Goal: Task Accomplishment & Management: Use online tool/utility

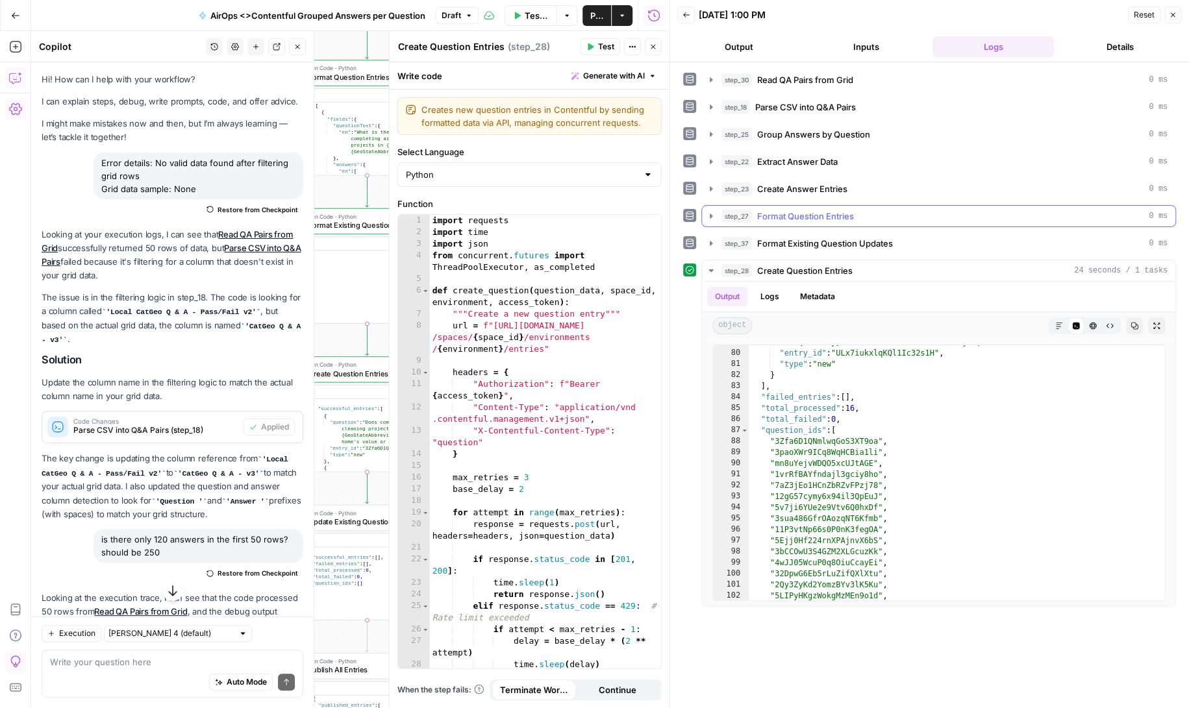
scroll to position [126809, 0]
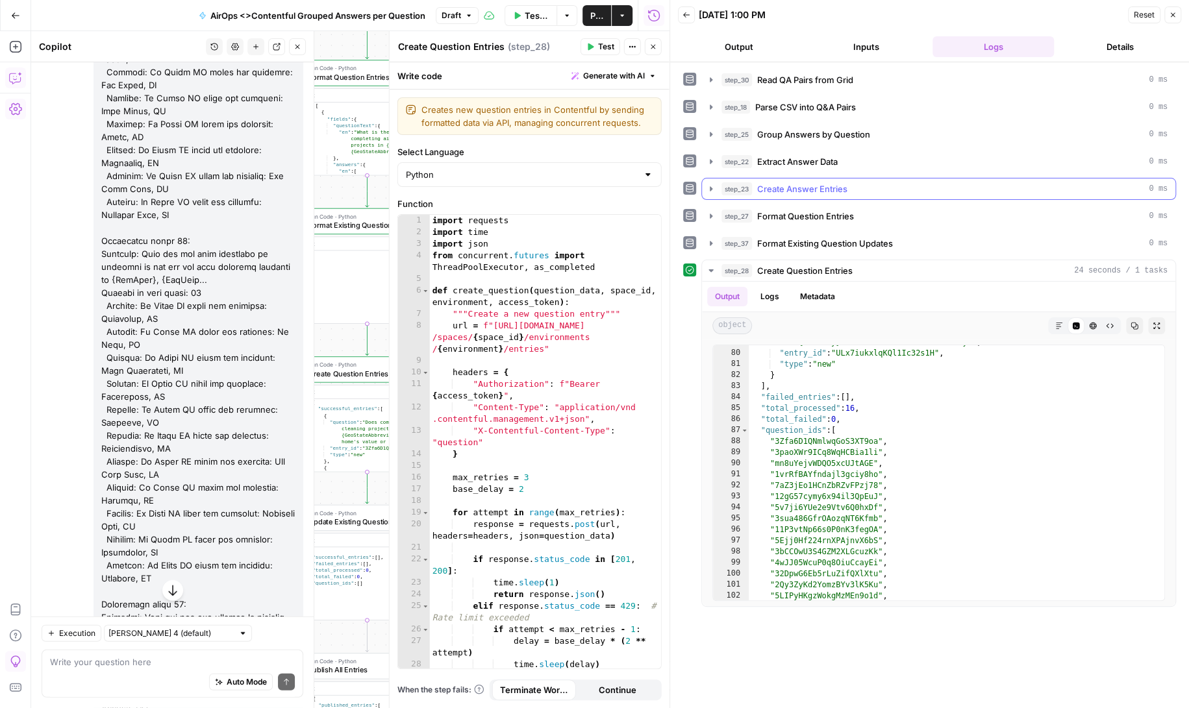
click at [710, 184] on icon "button" at bounding box center [711, 189] width 10 height 10
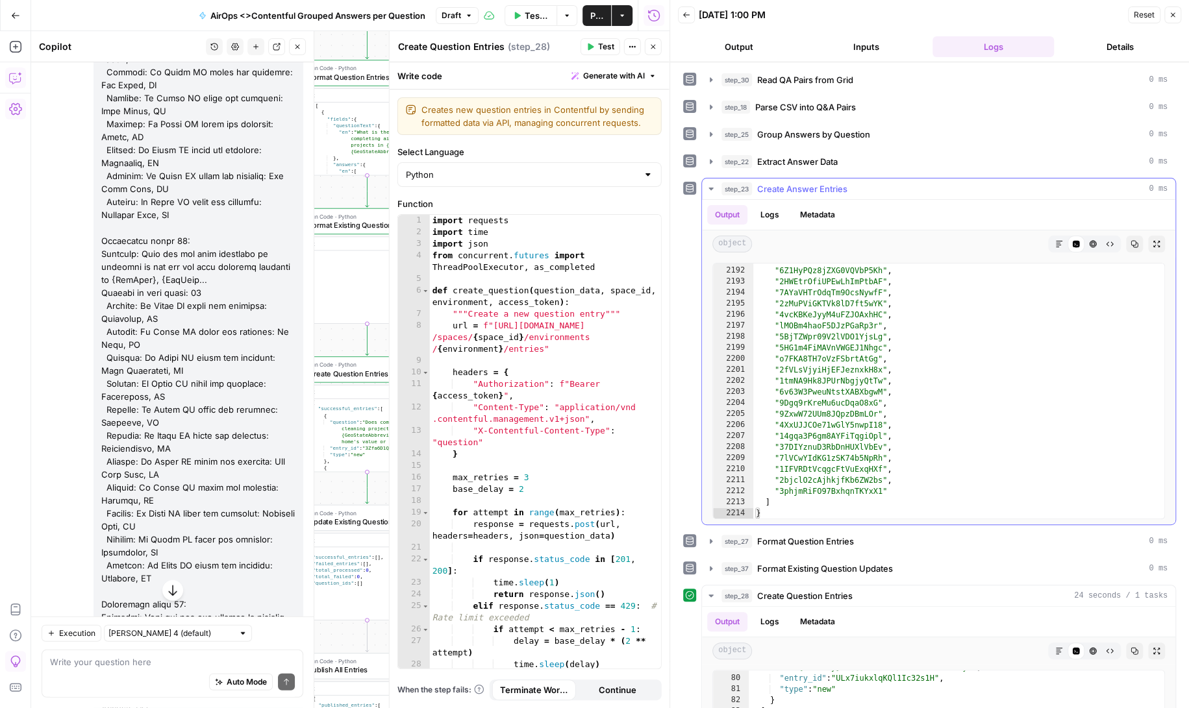
click at [708, 185] on icon "button" at bounding box center [711, 189] width 10 height 10
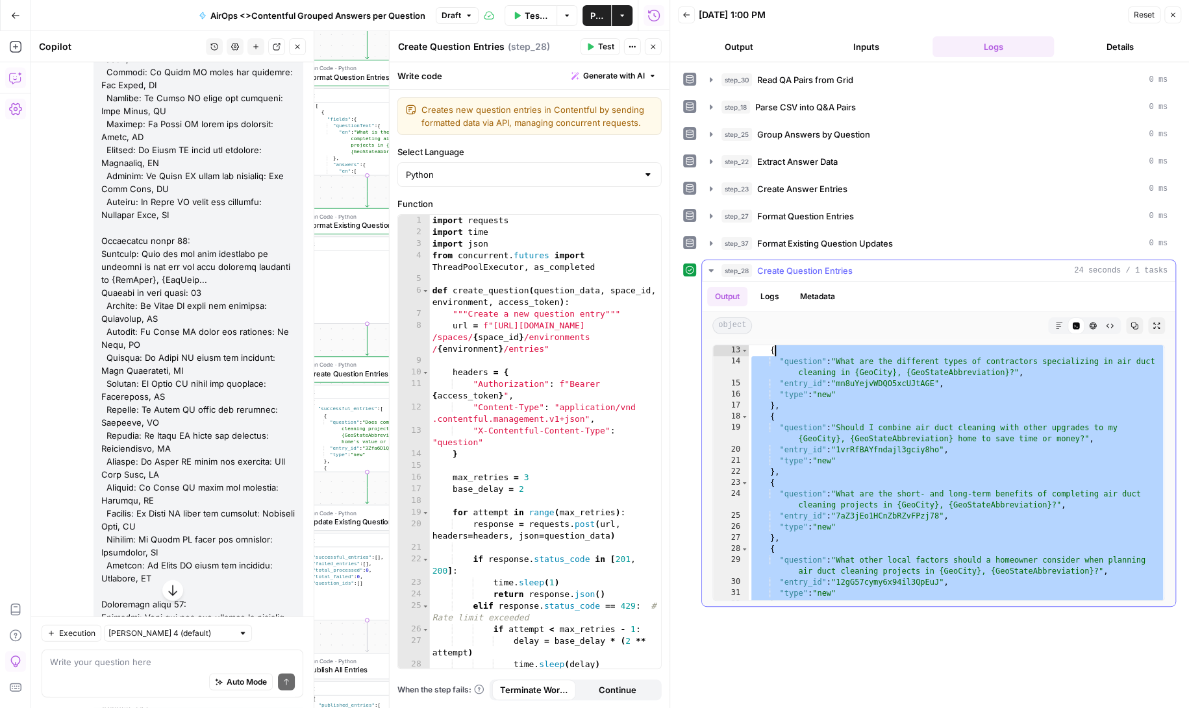
scroll to position [0, 0]
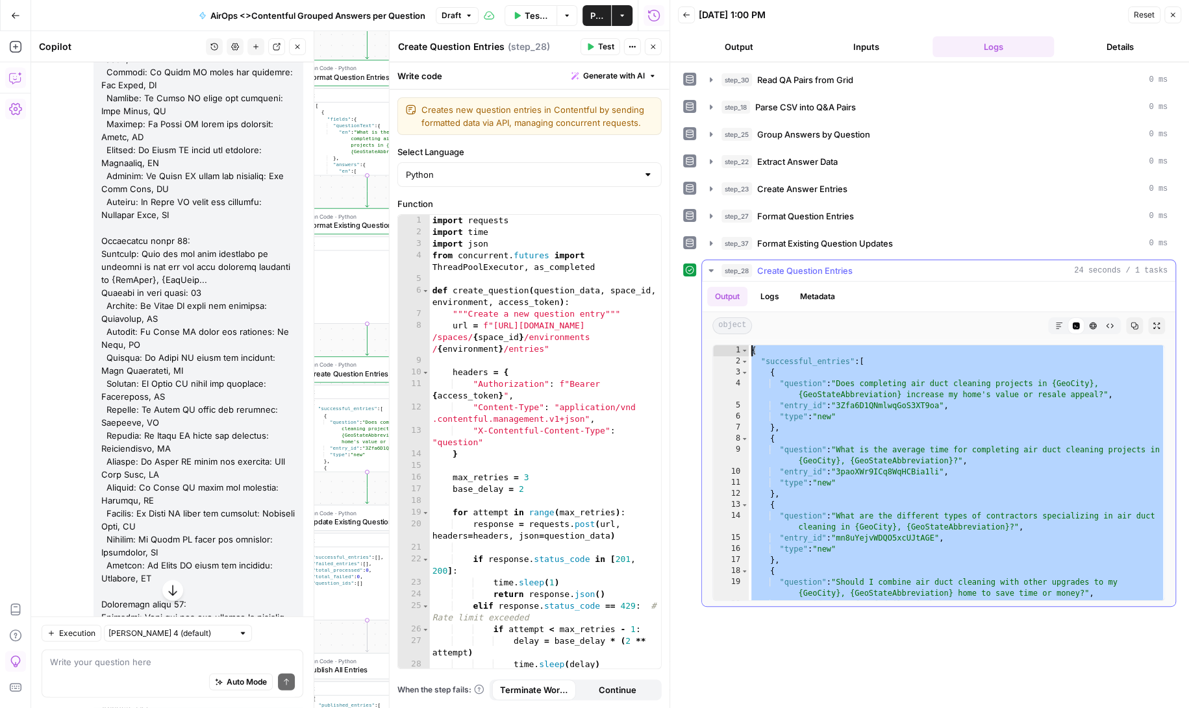
drag, startPoint x: 805, startPoint y: 429, endPoint x: 749, endPoint y: 347, distance: 99.1
click at [749, 347] on div "{ "successful_entries" : [ { "question" : "Does completing air duct cleaning pr…" at bounding box center [957, 484] width 417 height 278
type textarea "**********"
click at [657, 42] on button "Close" at bounding box center [653, 46] width 17 height 17
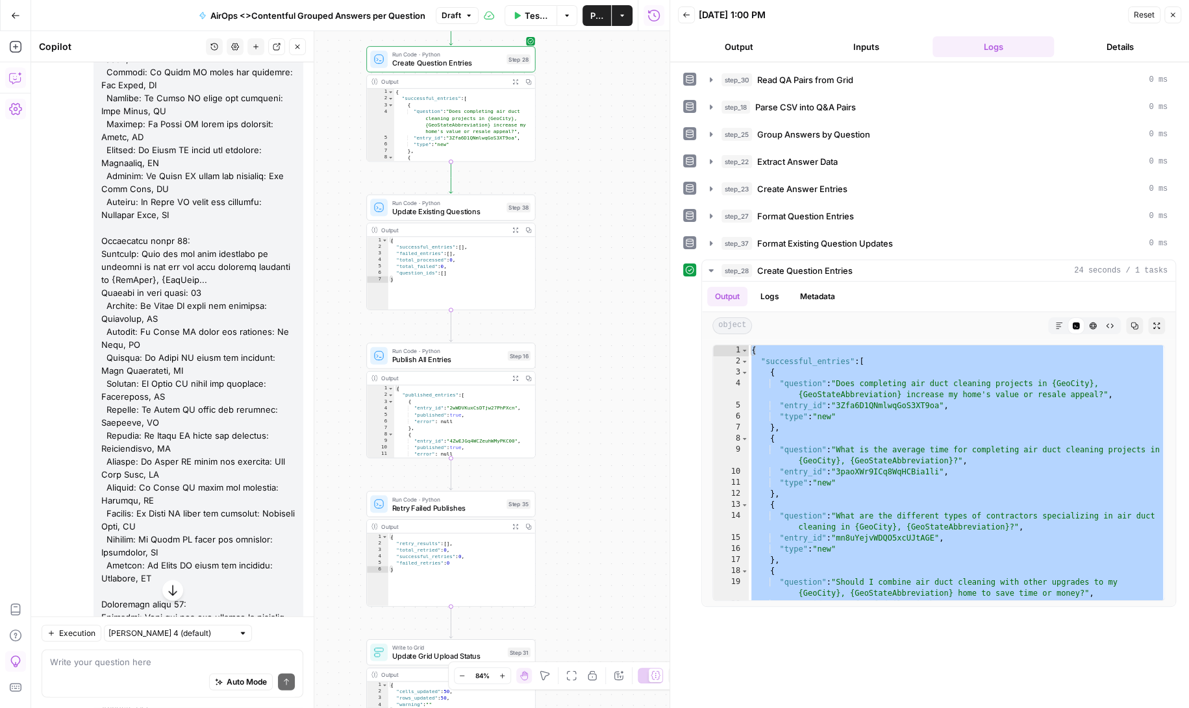
drag, startPoint x: 482, startPoint y: 468, endPoint x: 566, endPoint y: 158, distance: 320.4
click at [566, 157] on div "Workflow Set Inputs Inputs Read from Grid Read QA Pairs from Grid Step 30 Outpu…" at bounding box center [350, 369] width 638 height 677
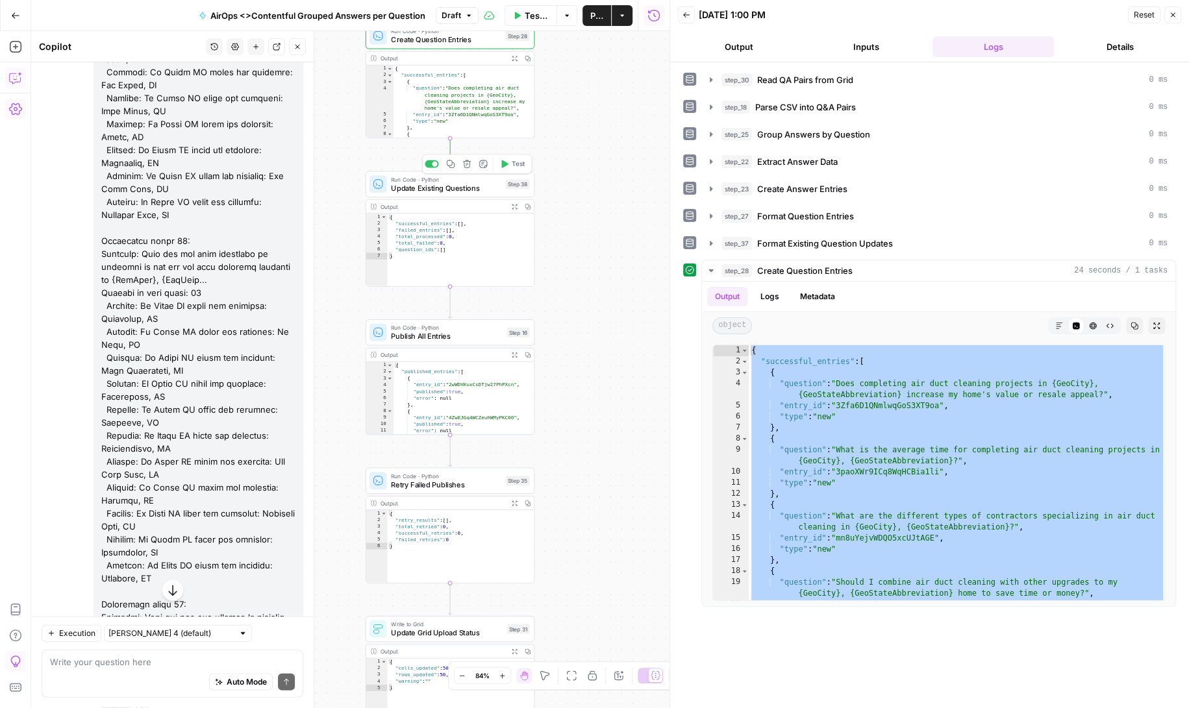
click at [505, 161] on icon "button" at bounding box center [504, 164] width 6 height 8
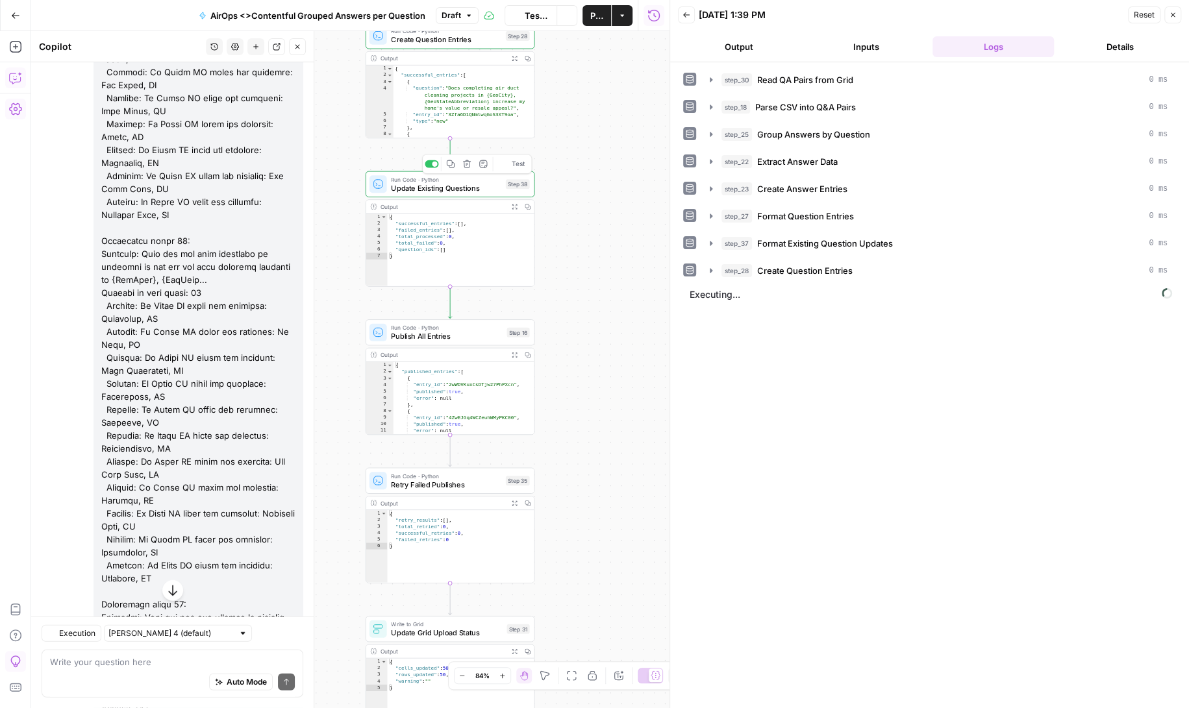
scroll to position [126809, 0]
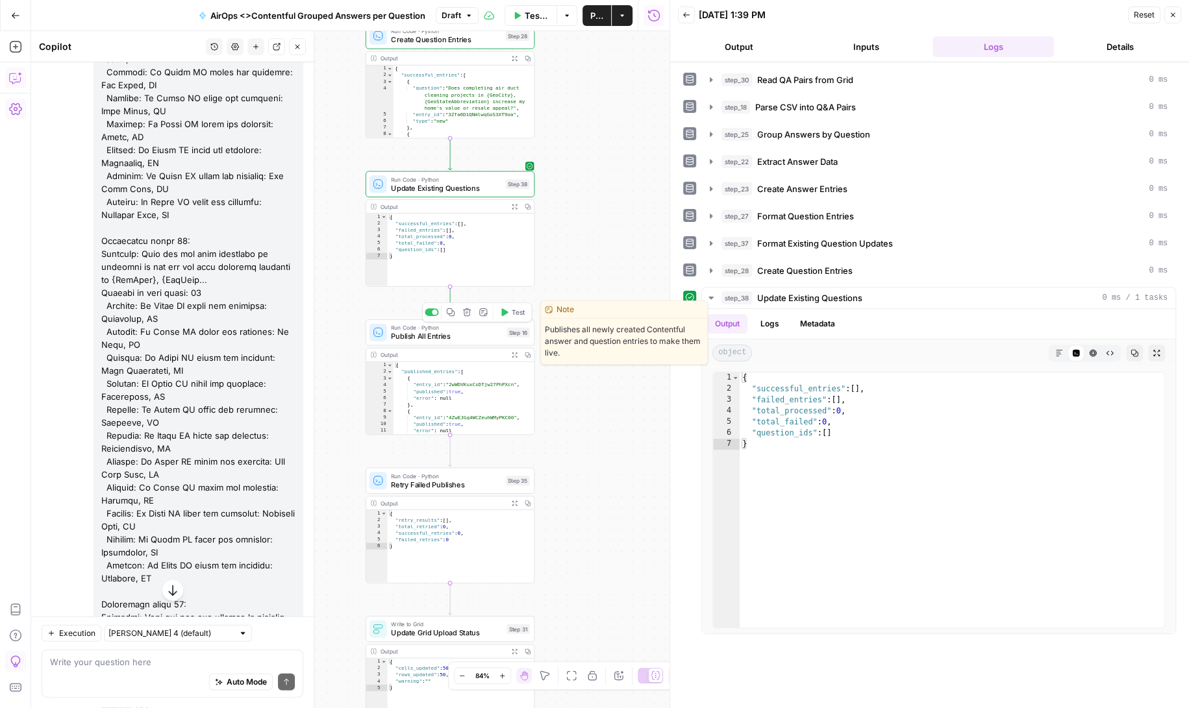
click at [511, 310] on button "Test" at bounding box center [512, 312] width 34 height 14
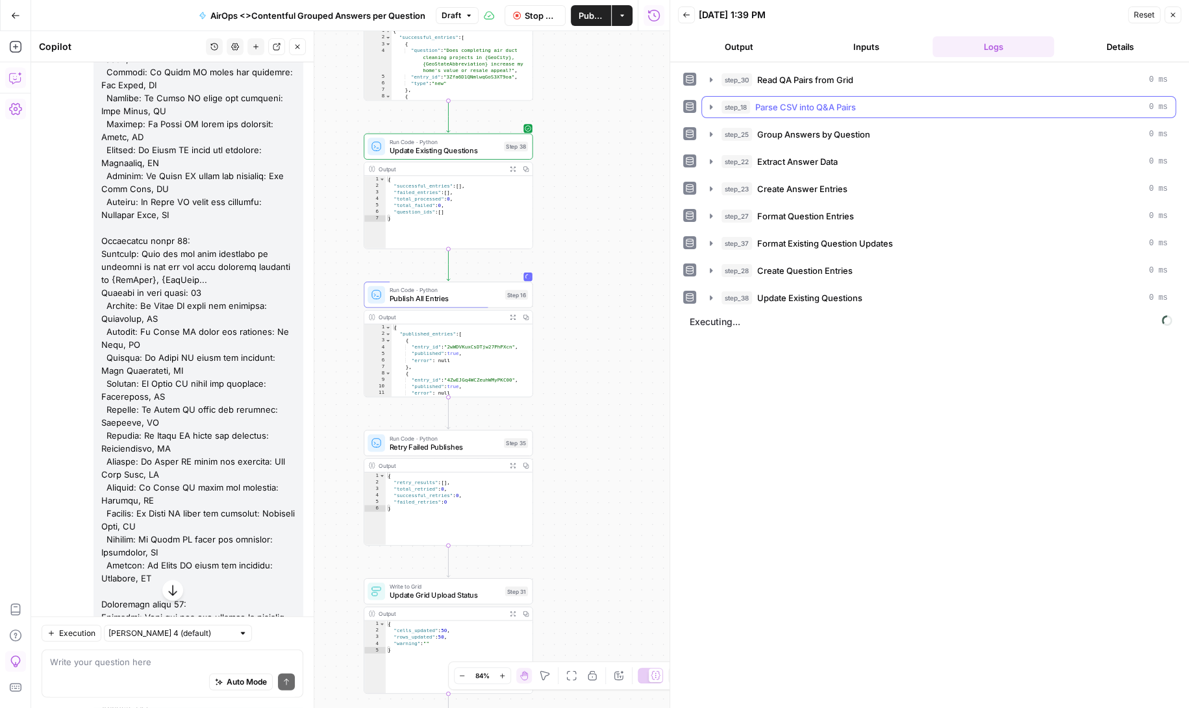
click at [714, 105] on icon "button" at bounding box center [711, 107] width 10 height 10
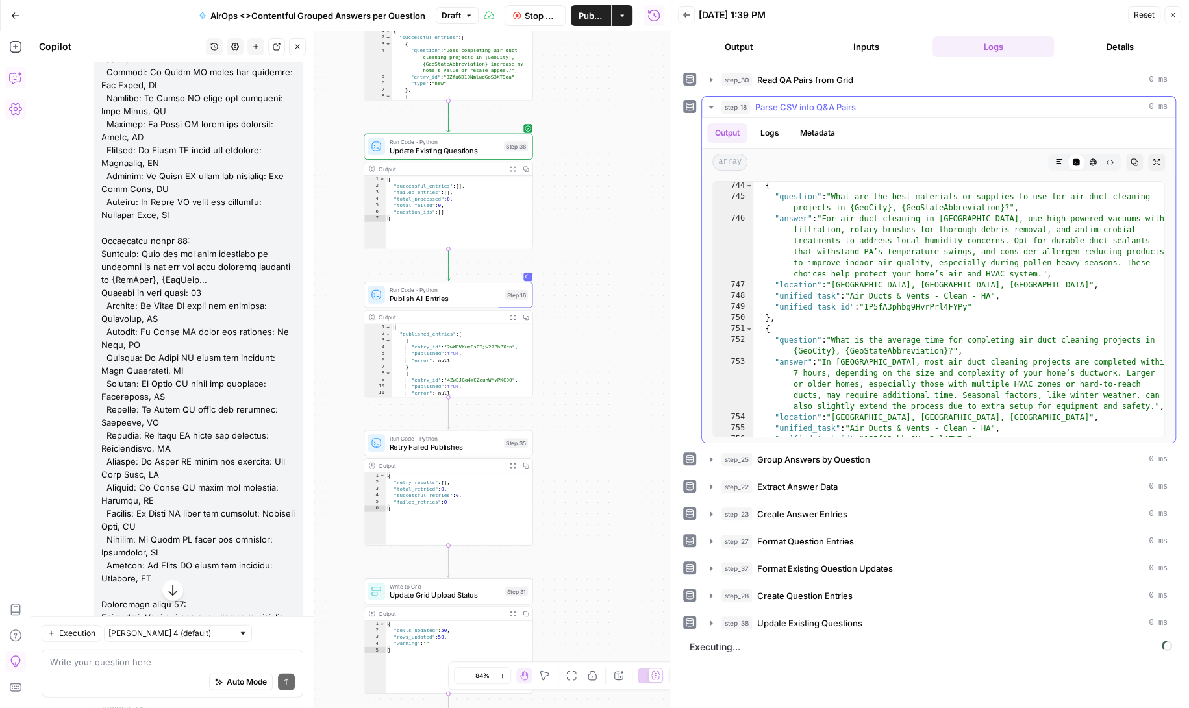
scroll to position [8968, 0]
click at [711, 458] on icon "button" at bounding box center [711, 459] width 3 height 5
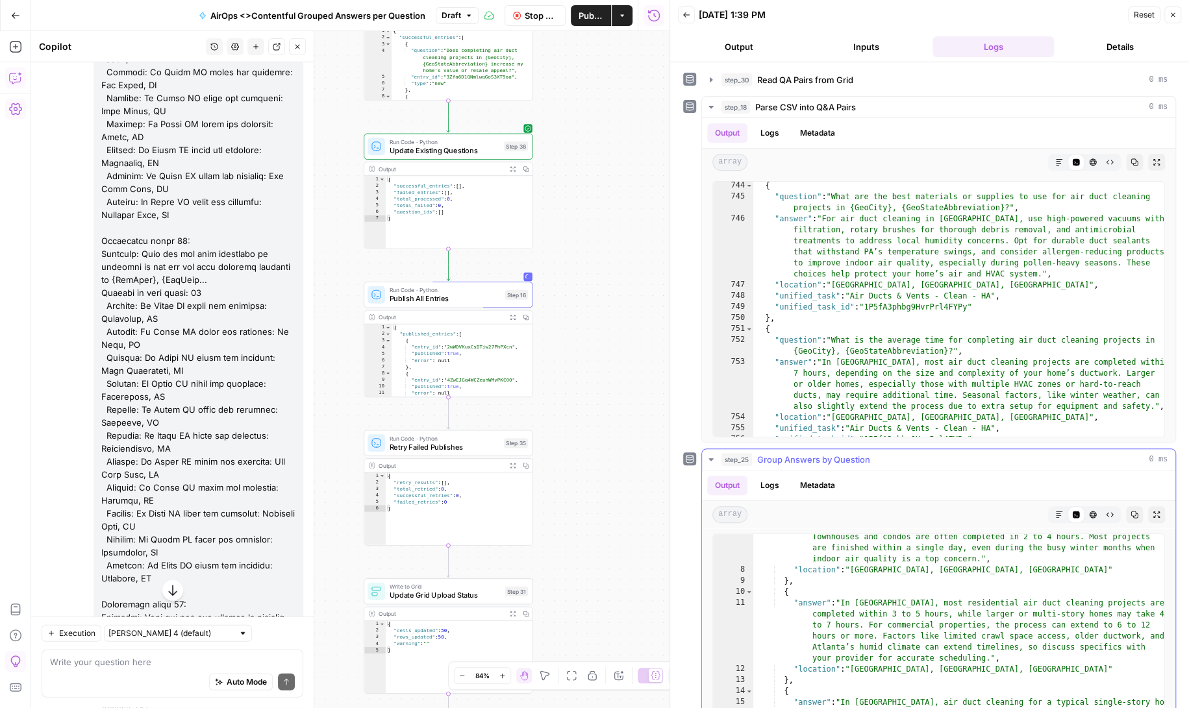
scroll to position [88, 0]
click at [713, 459] on icon "button" at bounding box center [711, 460] width 10 height 10
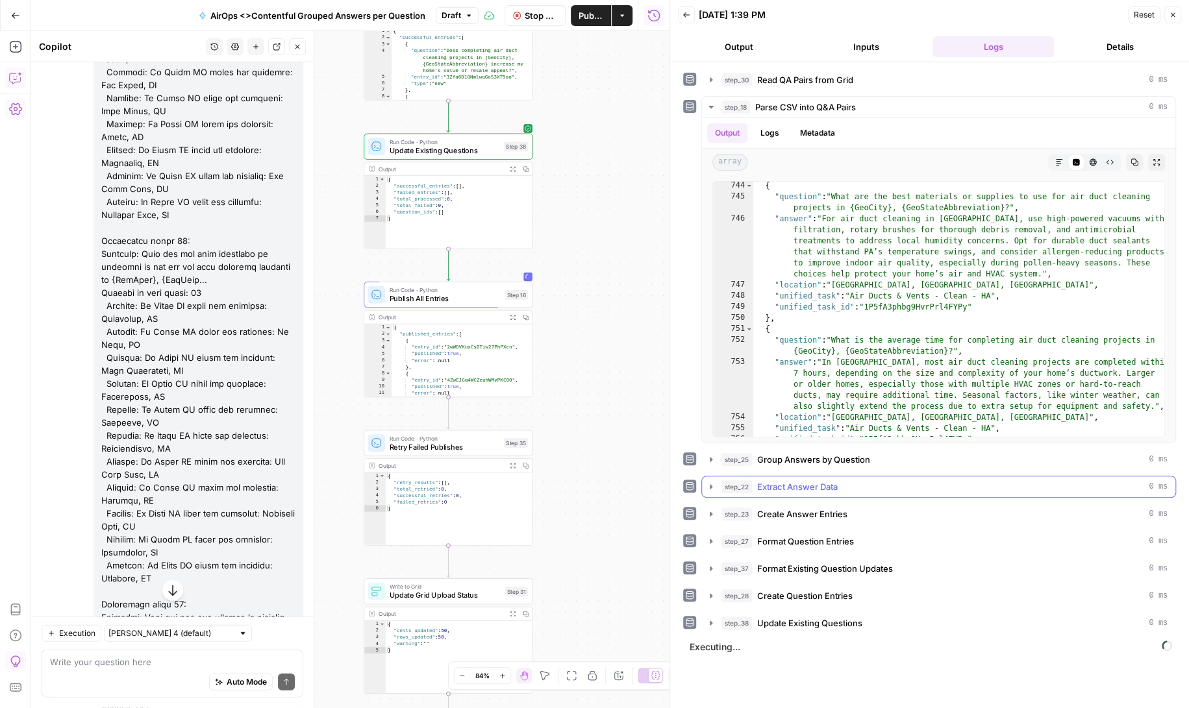
click at [709, 482] on icon "button" at bounding box center [711, 487] width 10 height 10
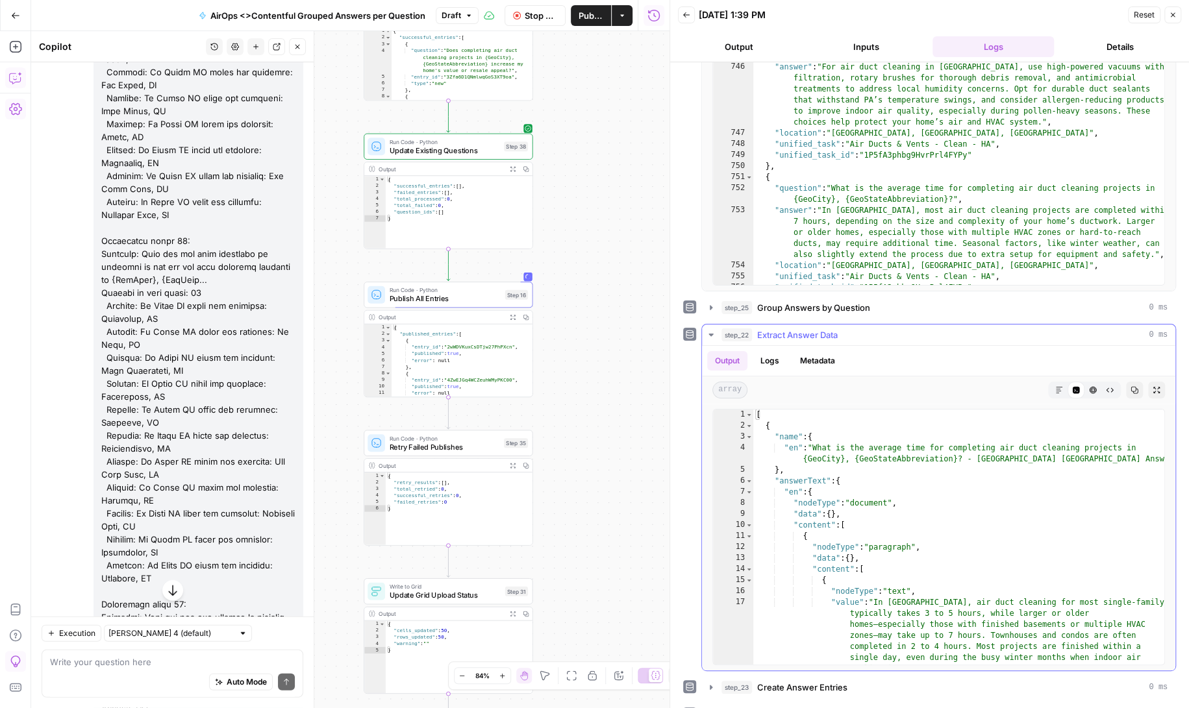
scroll to position [276, 0]
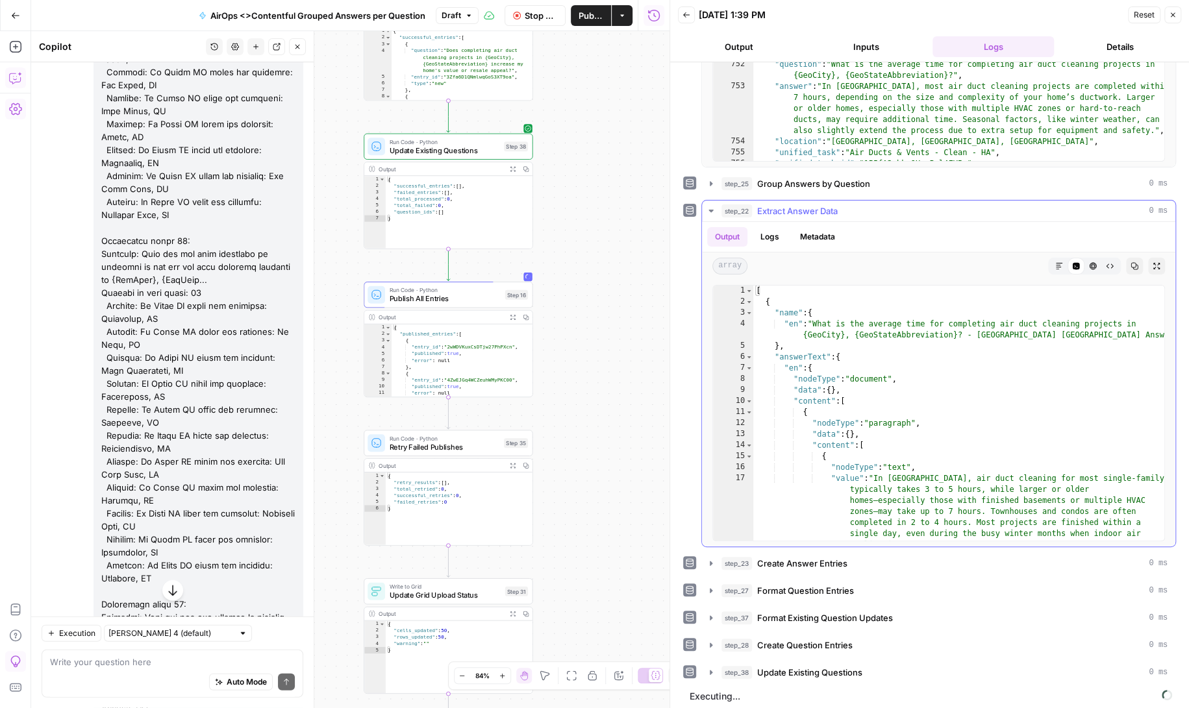
click at [765, 232] on button "Logs" at bounding box center [770, 236] width 34 height 19
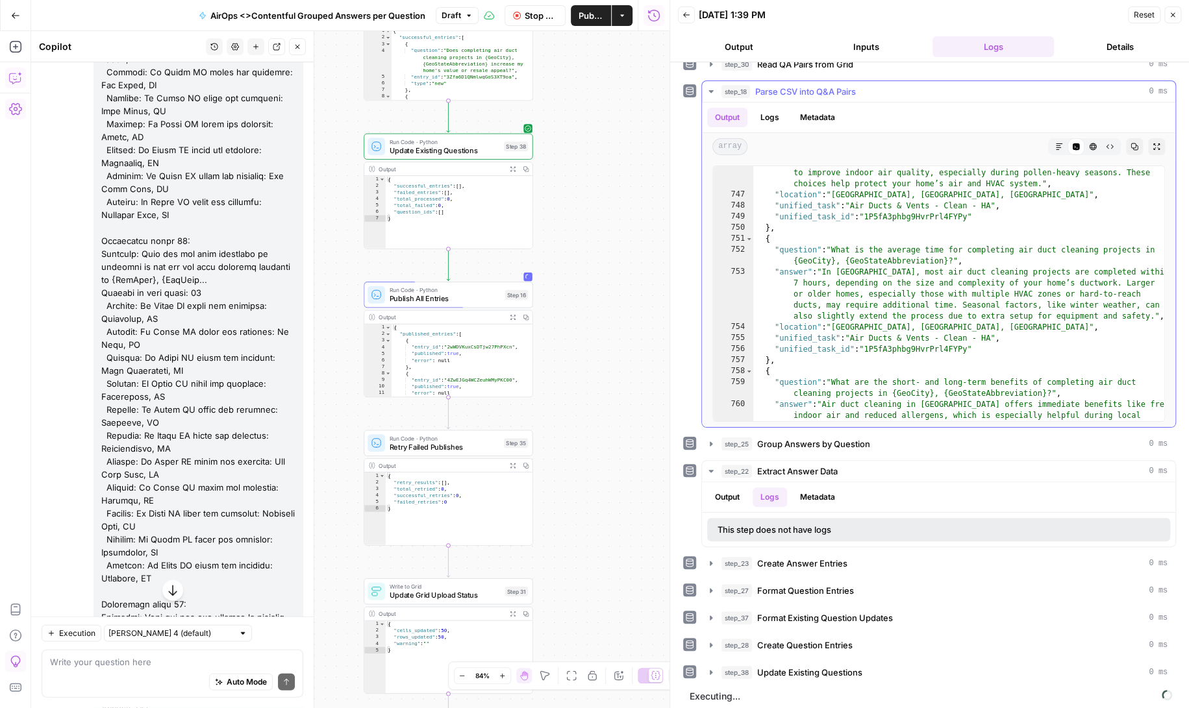
scroll to position [9057, 0]
click at [709, 87] on icon "button" at bounding box center [711, 91] width 10 height 10
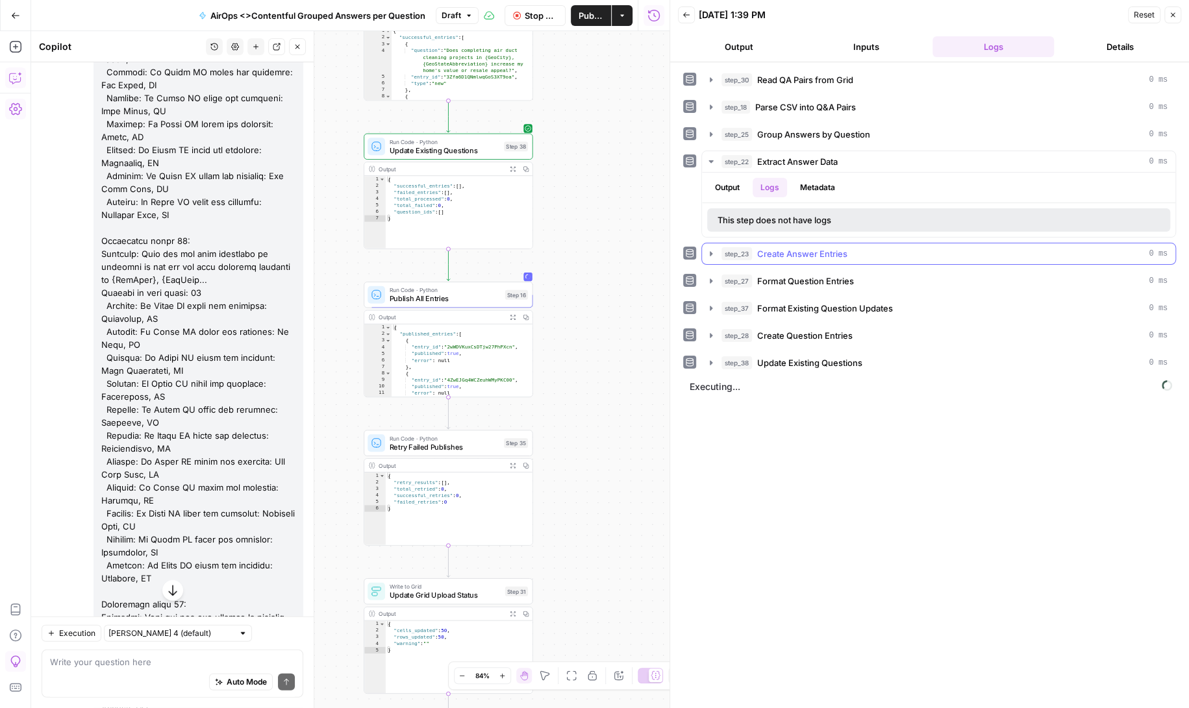
click at [710, 251] on icon "button" at bounding box center [711, 253] width 3 height 5
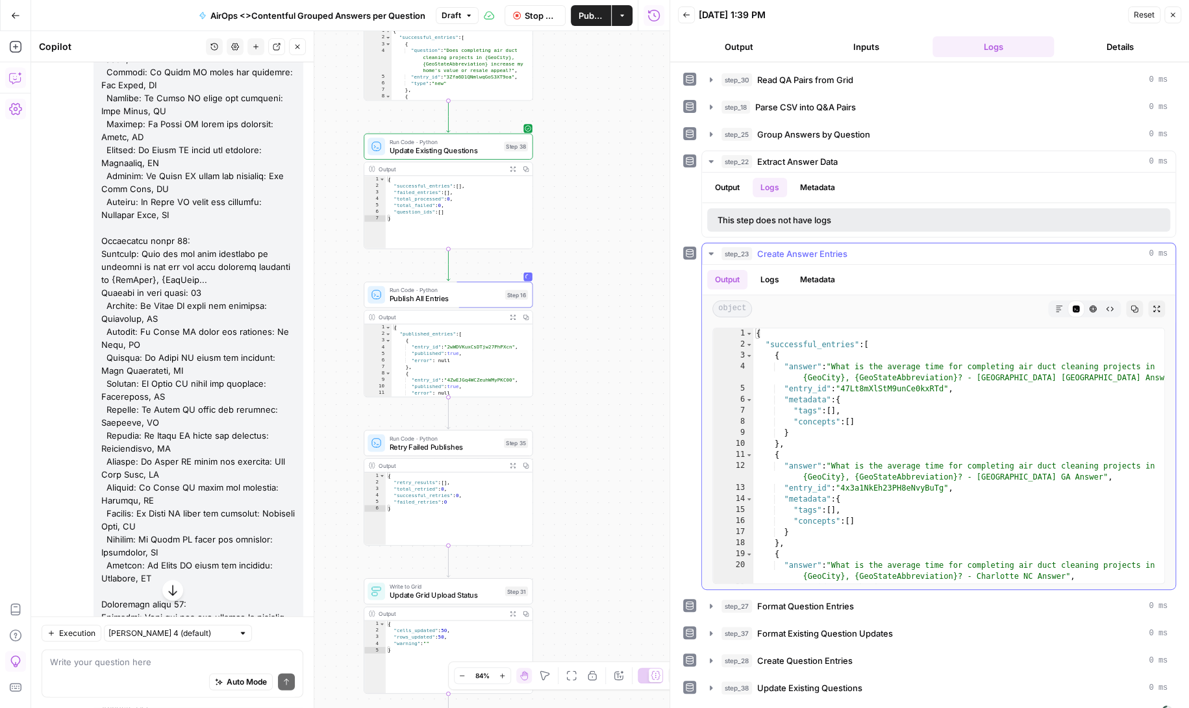
click at [777, 276] on button "Logs" at bounding box center [770, 279] width 34 height 19
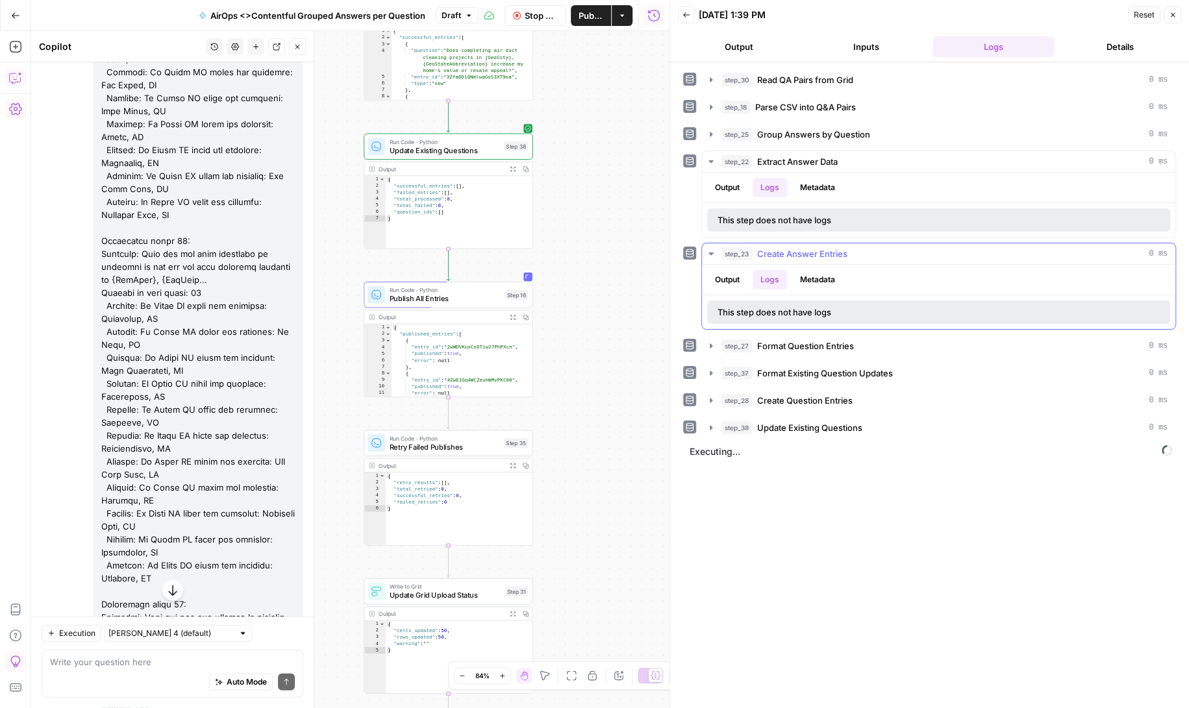
click at [736, 274] on button "Output" at bounding box center [727, 279] width 40 height 19
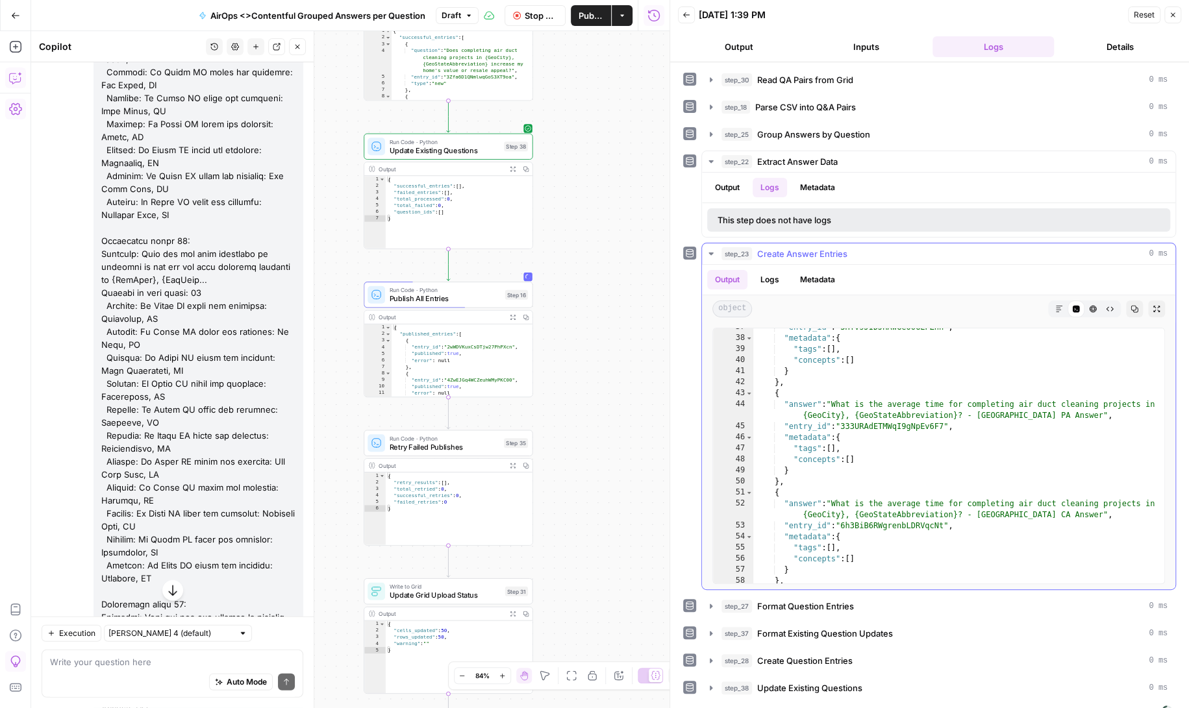
scroll to position [481, 0]
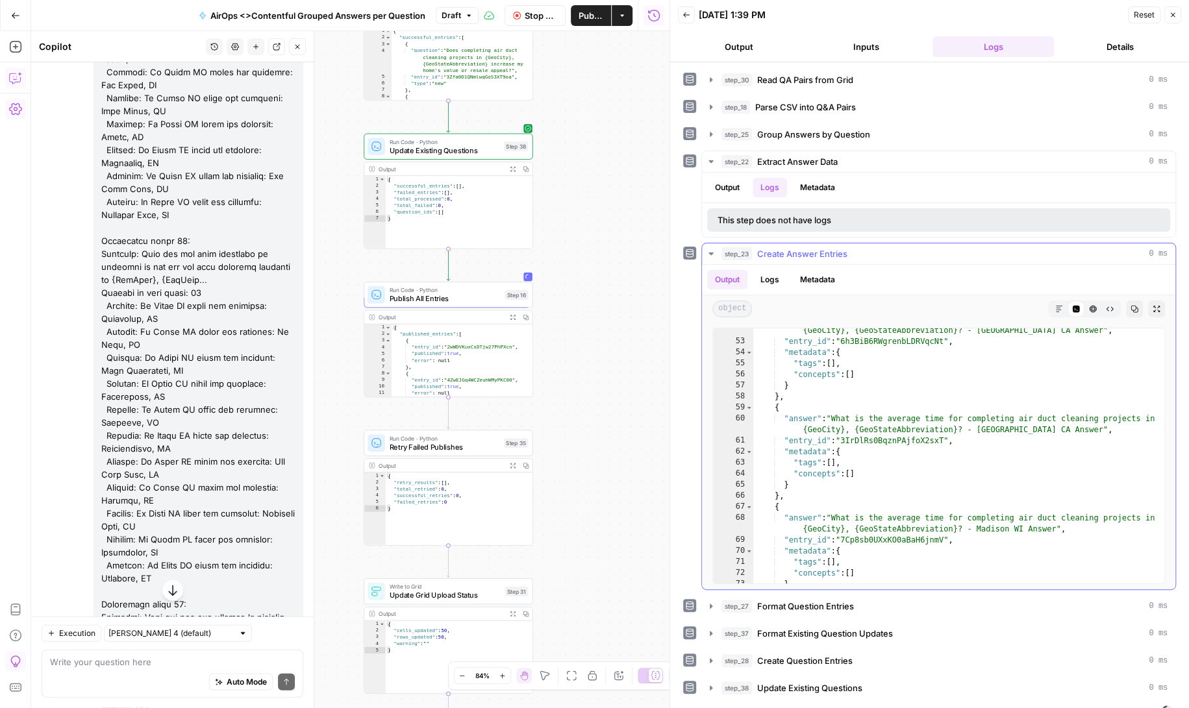
click at [711, 253] on icon "button" at bounding box center [710, 254] width 5 height 3
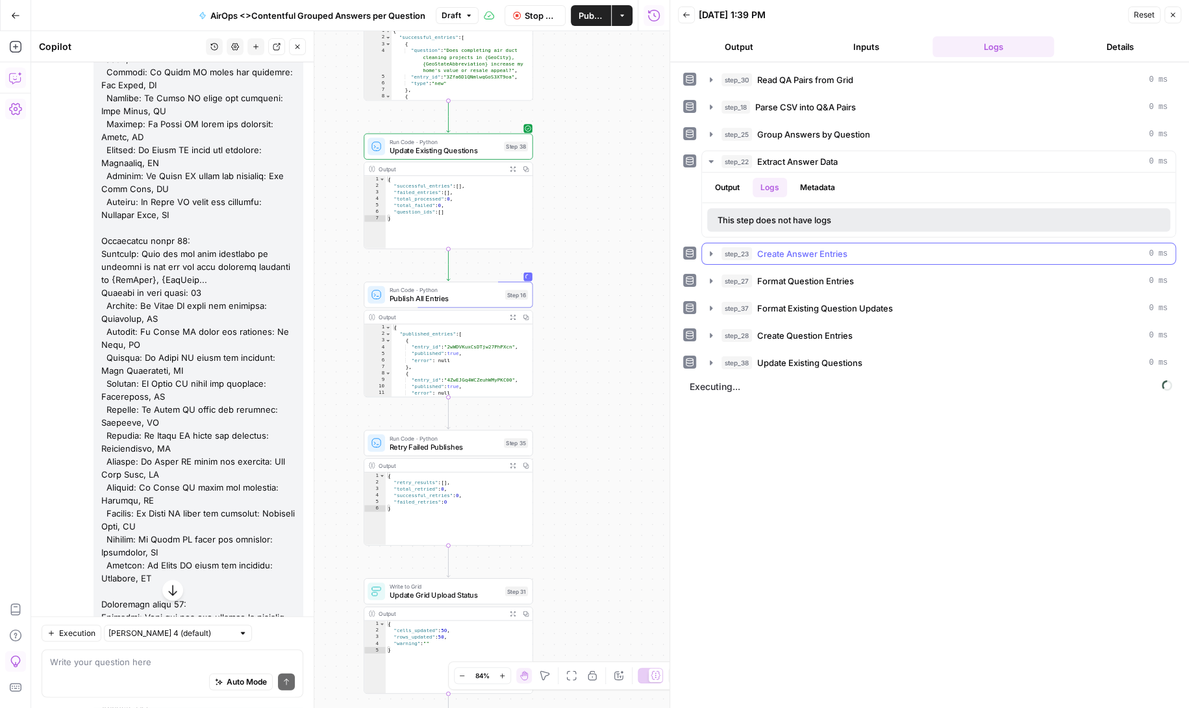
click at [712, 252] on icon "button" at bounding box center [711, 254] width 10 height 10
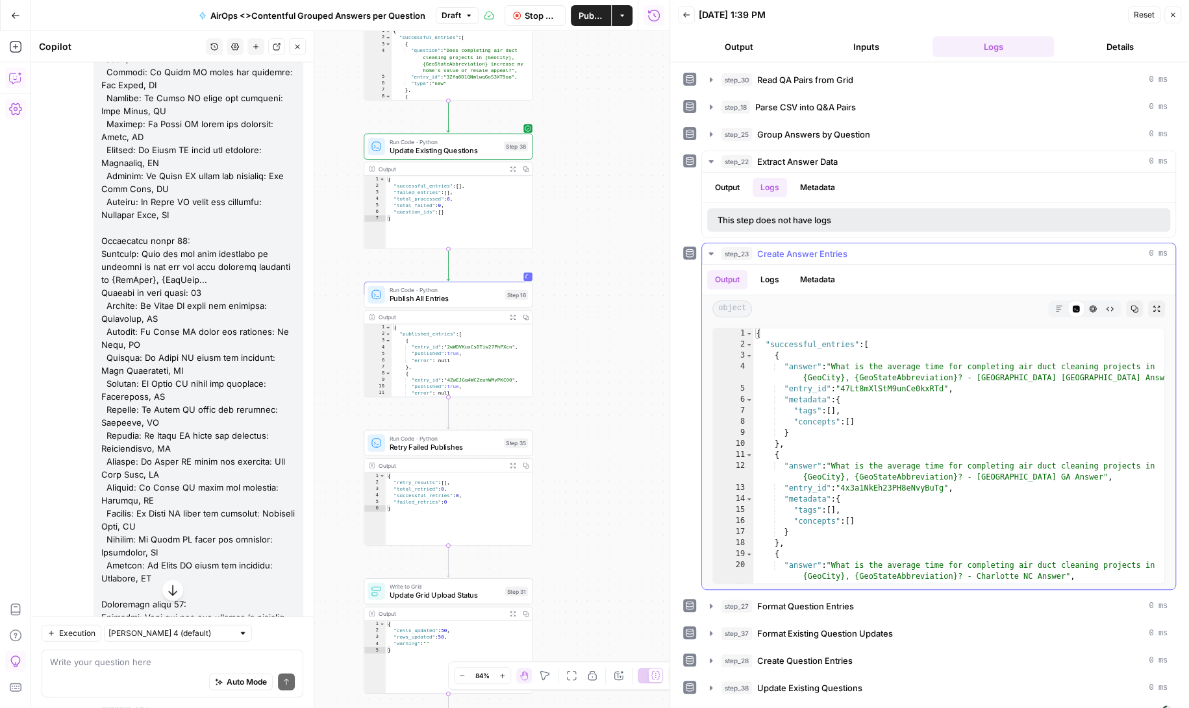
click at [769, 278] on button "Logs" at bounding box center [770, 279] width 34 height 19
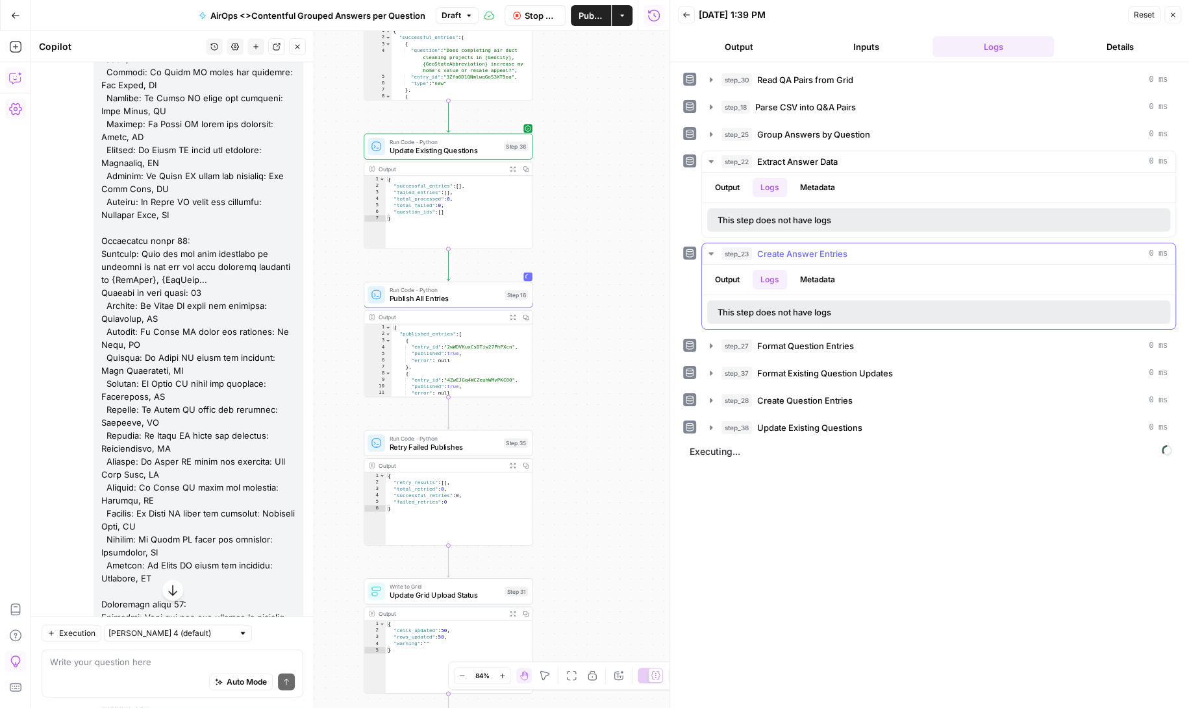
click at [727, 273] on button "Output" at bounding box center [727, 279] width 40 height 19
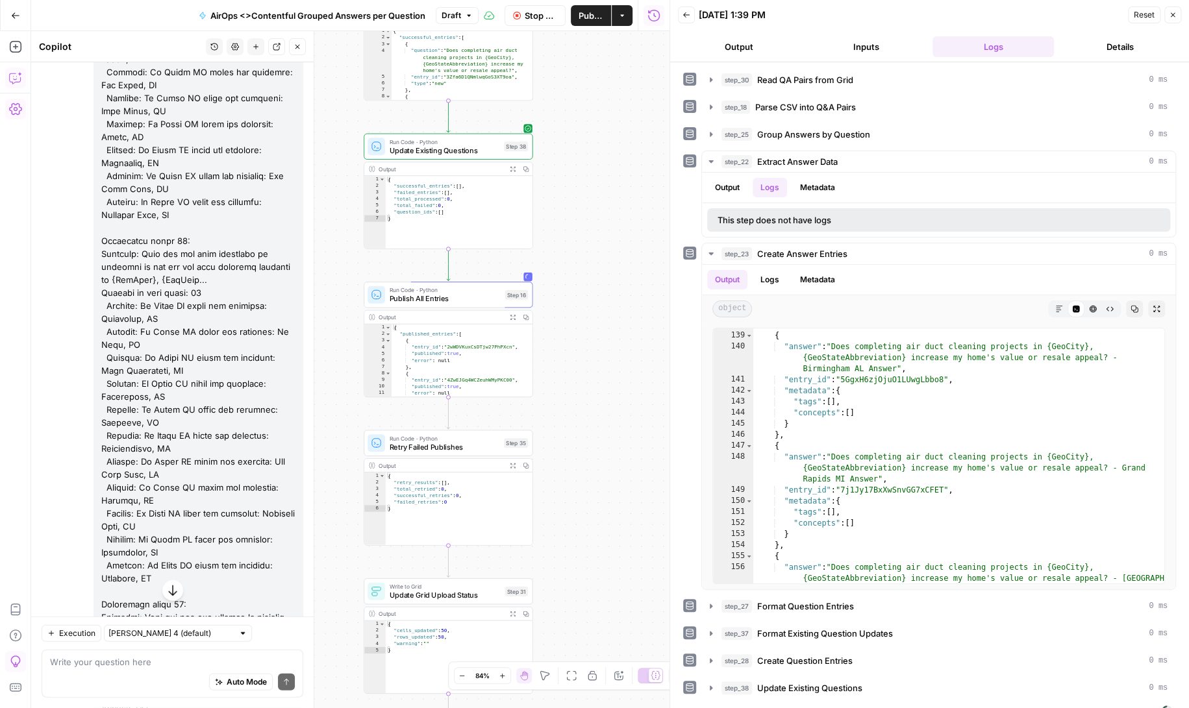
scroll to position [1294, 0]
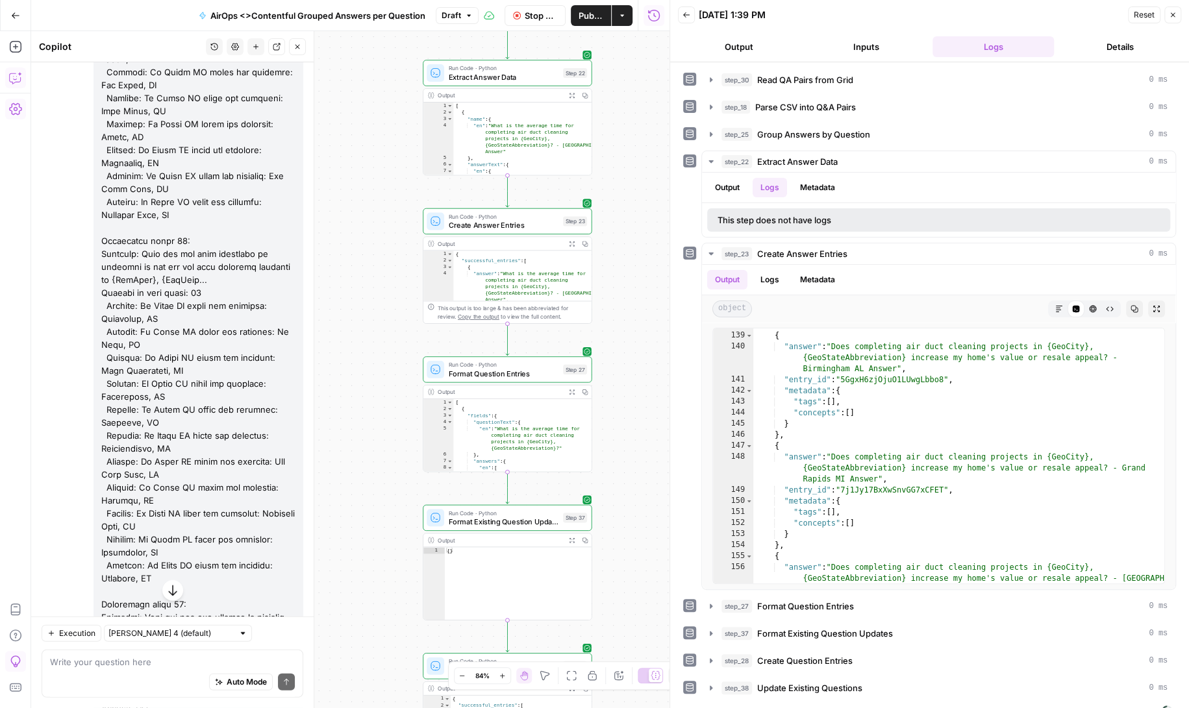
click at [92, 670] on div "Auto Mode Send" at bounding box center [172, 683] width 245 height 29
type textarea "looks like one row didn't process, are you able to tell basded on missing entry…"
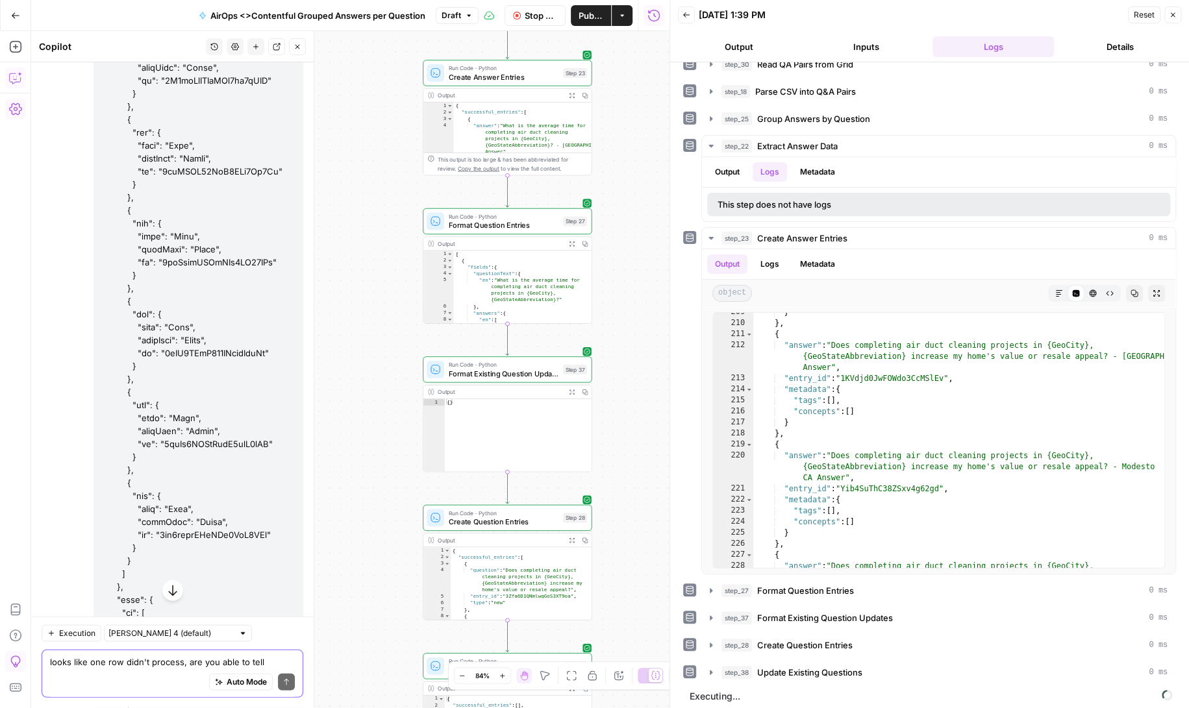
scroll to position [155480, 0]
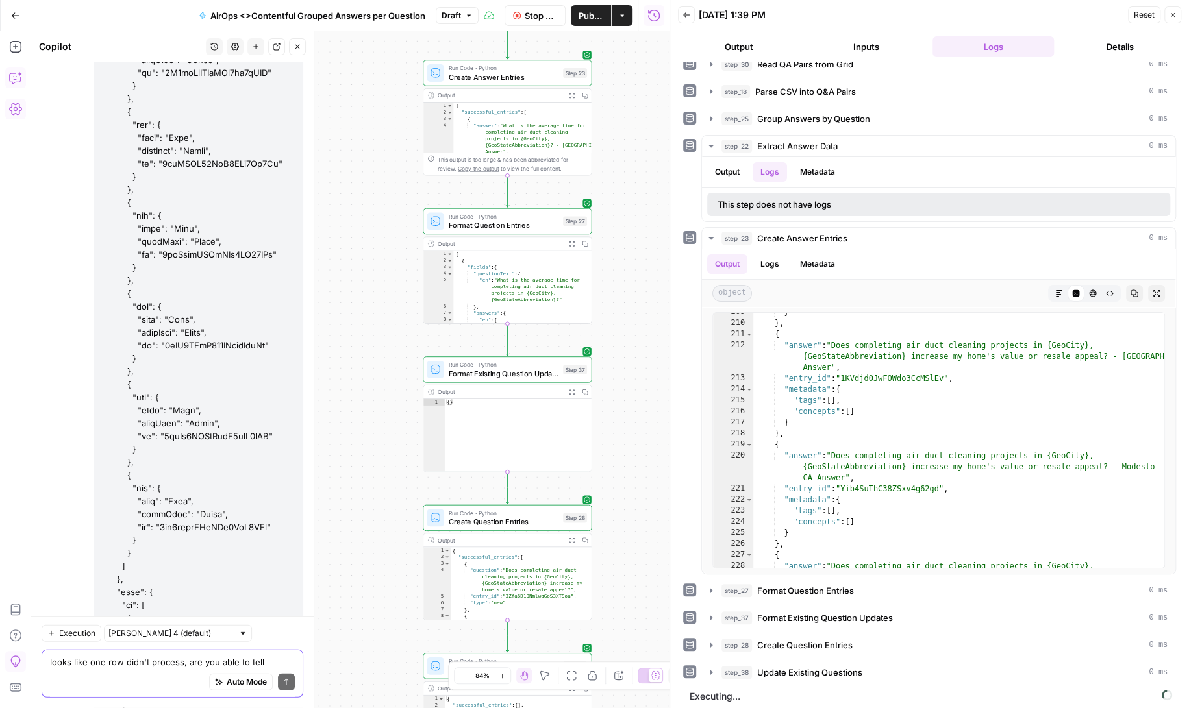
click at [125, 657] on textarea "looks like one row didn't process, are you able to tell basded on missing entry…" at bounding box center [172, 662] width 245 height 13
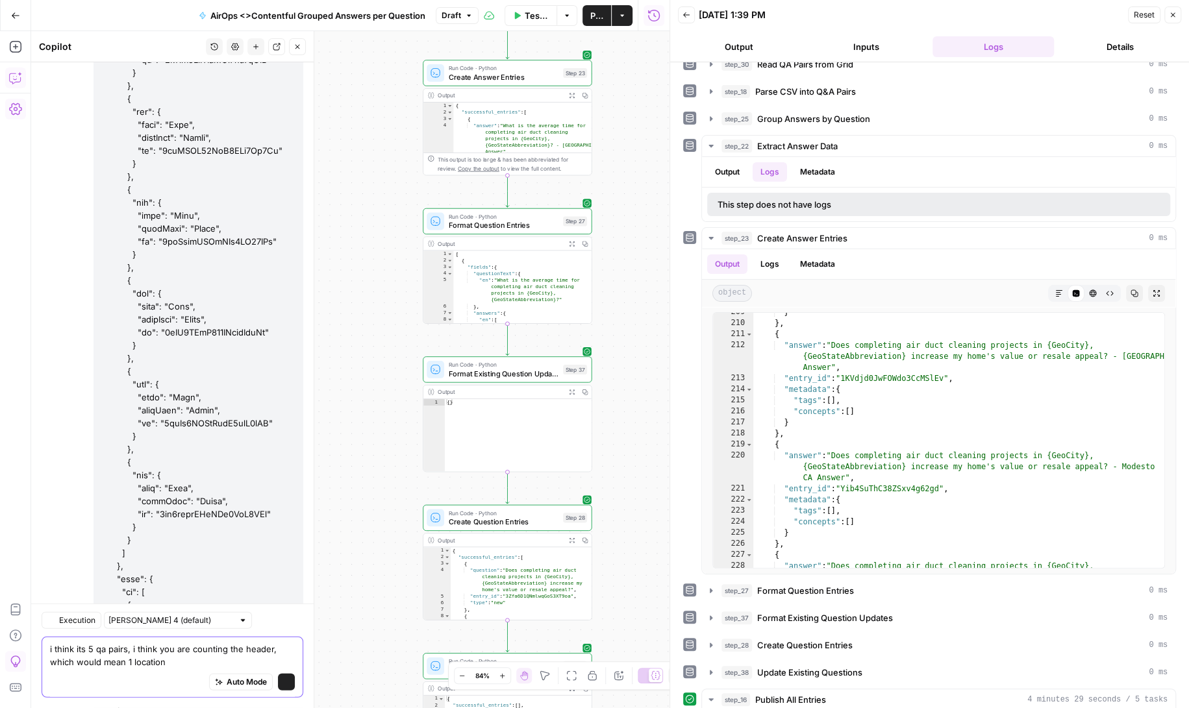
scroll to position [155493, 0]
type textarea "i think its 5 qa pairs, i think you are counting the header, which would mean 1…"
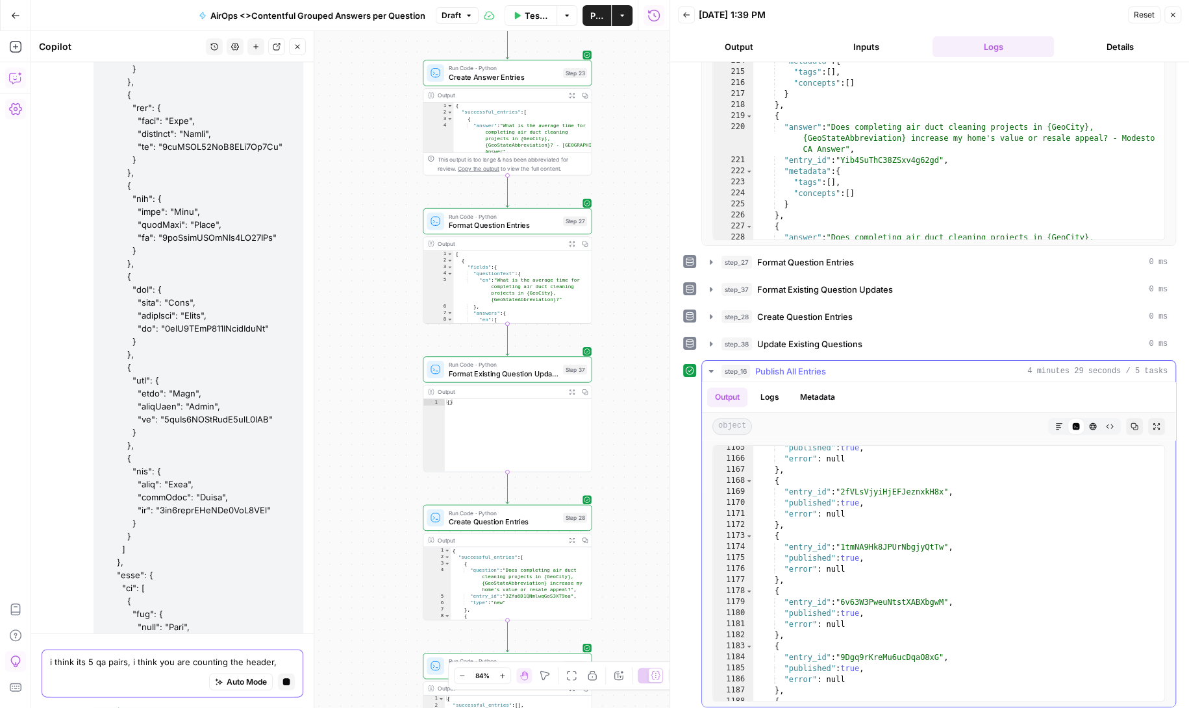
scroll to position [14239, 0]
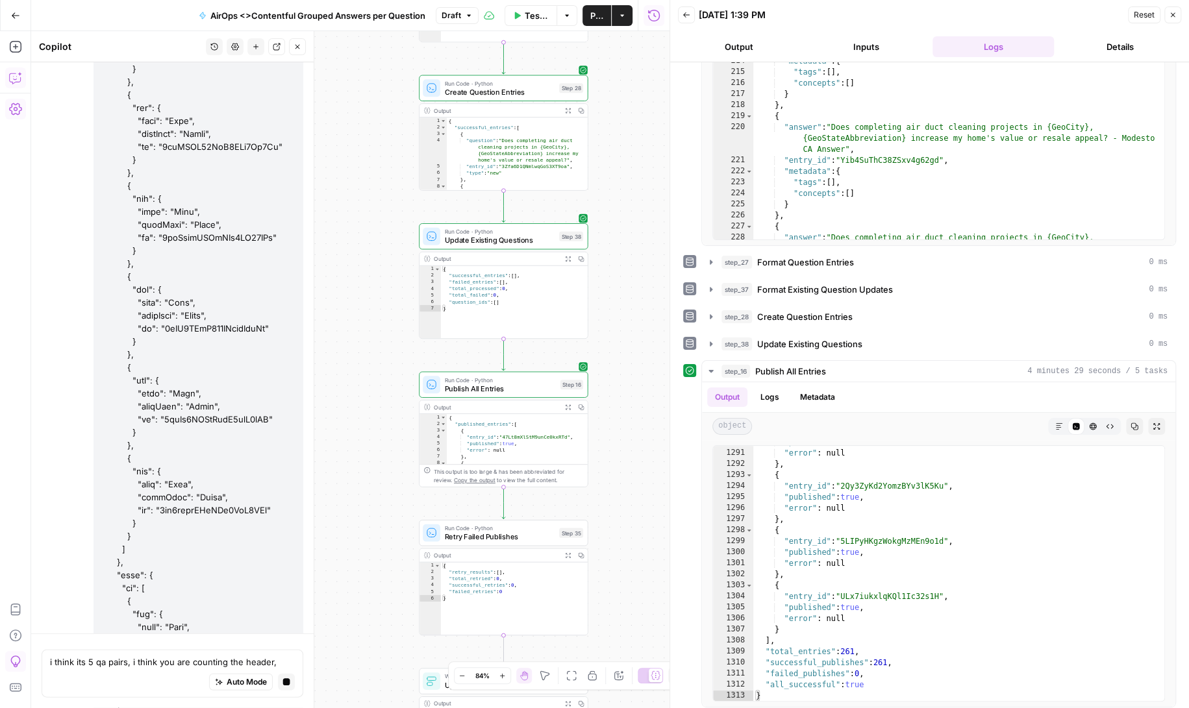
drag, startPoint x: 629, startPoint y: 423, endPoint x: 624, endPoint y: 243, distance: 180.6
click at [624, 243] on div "Workflow Set Inputs Inputs Read from Grid Read QA Pairs from Grid Step 30 Outpu…" at bounding box center [350, 369] width 638 height 677
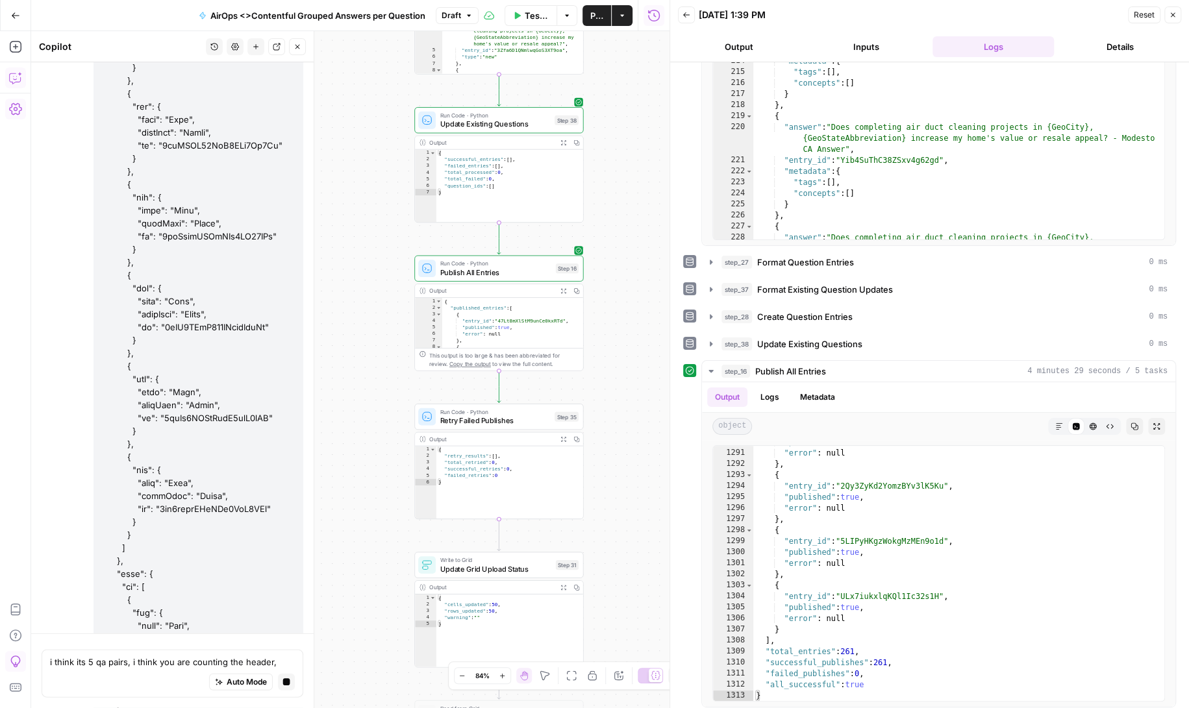
scroll to position [155054, 0]
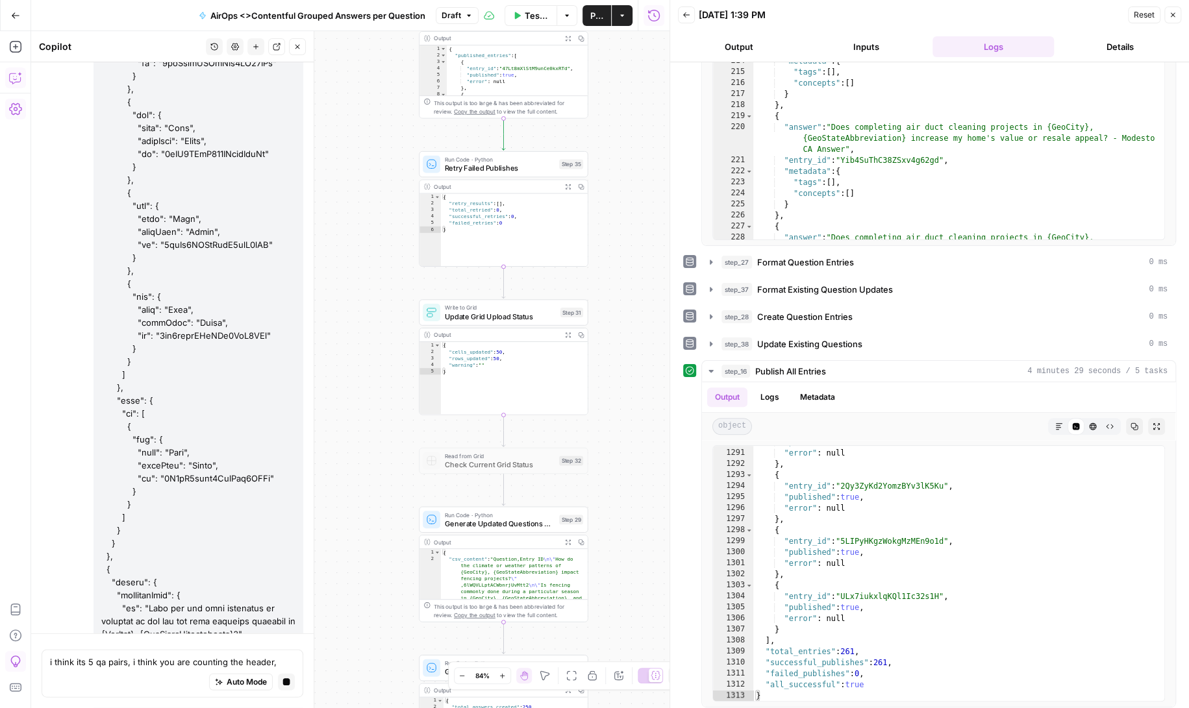
drag, startPoint x: 622, startPoint y: 436, endPoint x: 627, endPoint y: 184, distance: 252.7
click at [627, 184] on div "Workflow Set Inputs Inputs Read from Grid Read QA Pairs from Grid Step 30 Outpu…" at bounding box center [350, 369] width 638 height 677
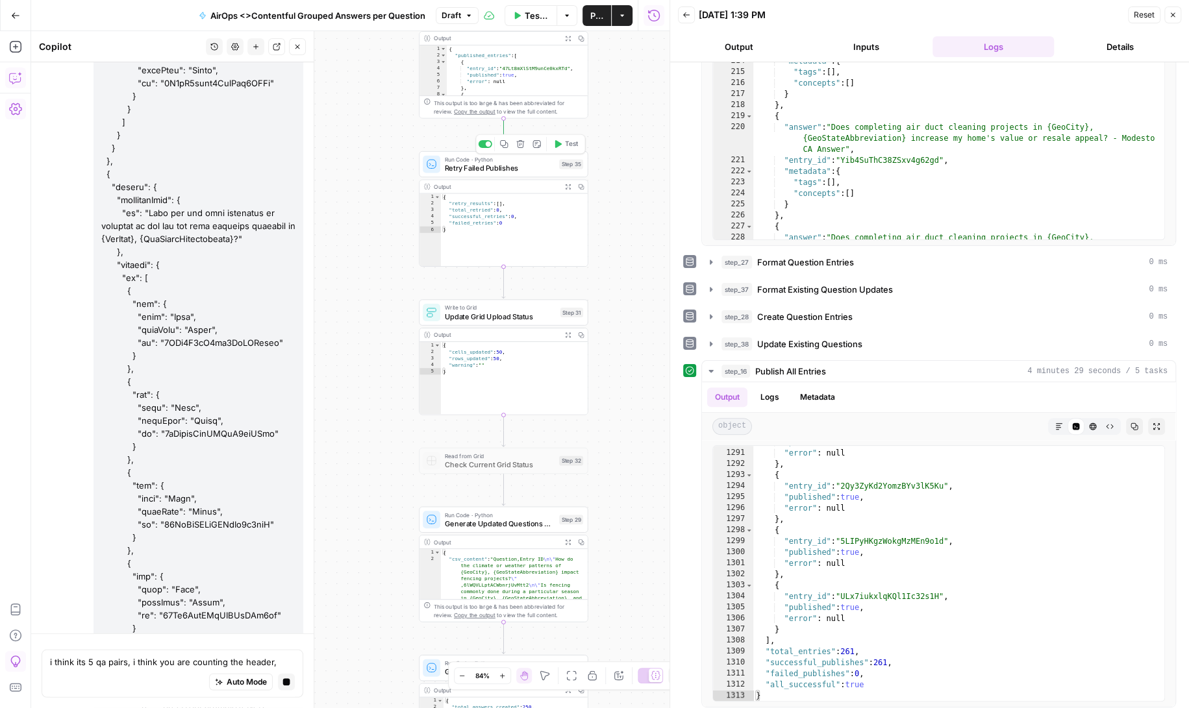
scroll to position [155623, 0]
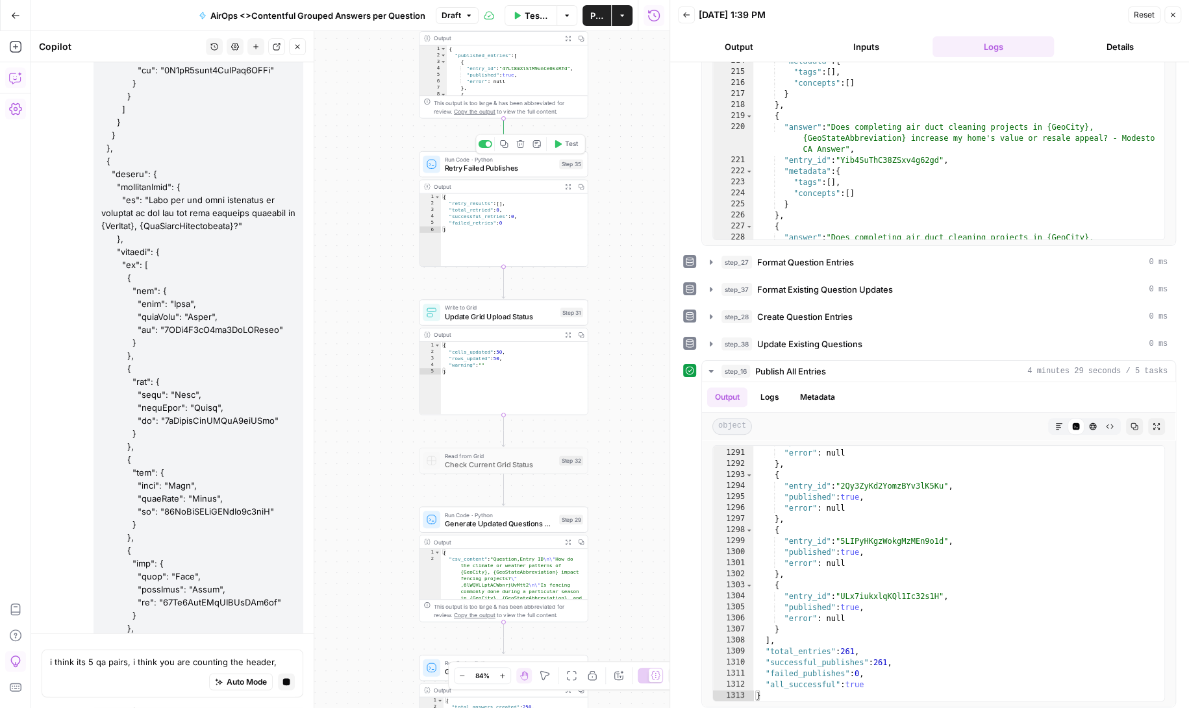
click at [558, 145] on icon "button" at bounding box center [558, 144] width 6 height 8
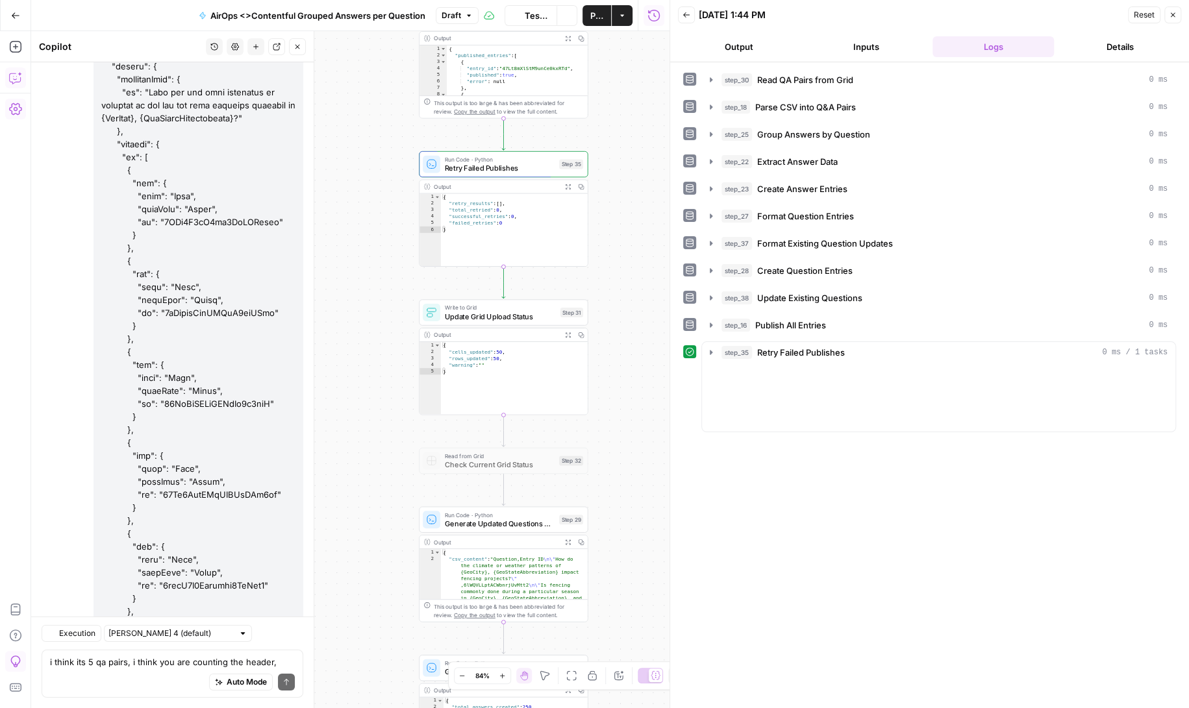
scroll to position [156188, 0]
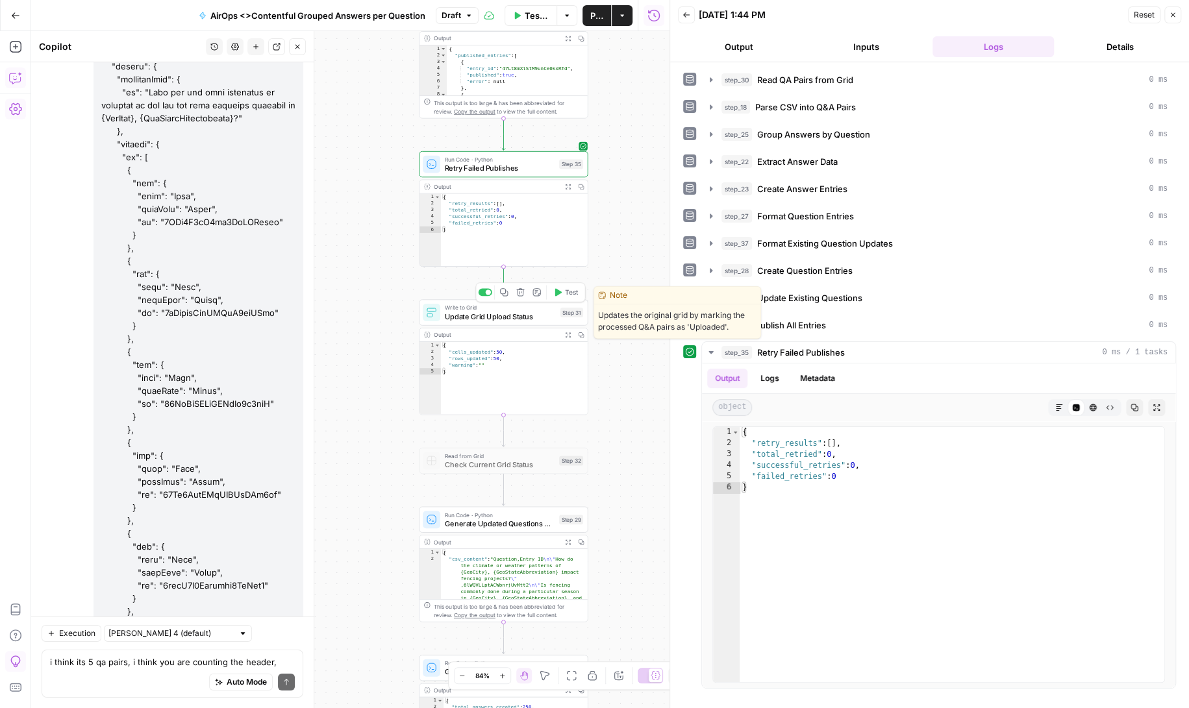
click at [558, 292] on icon "button" at bounding box center [558, 292] width 6 height 8
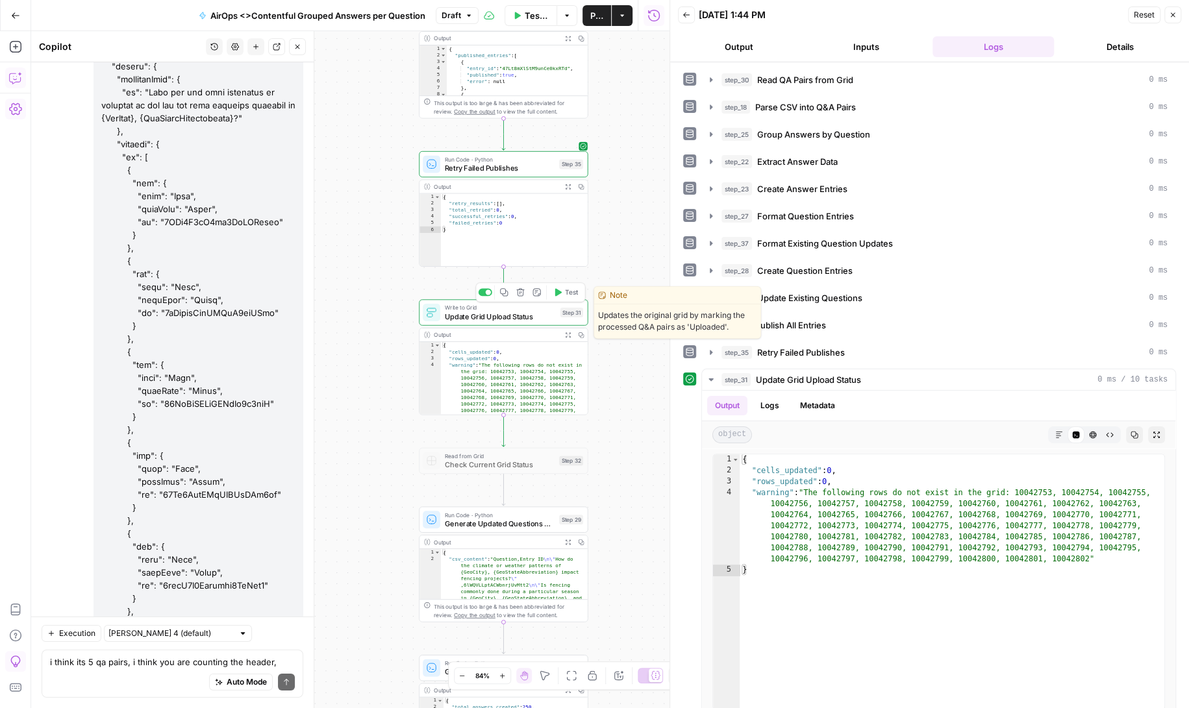
click at [509, 314] on span "Update Grid Upload Status" at bounding box center [500, 316] width 111 height 11
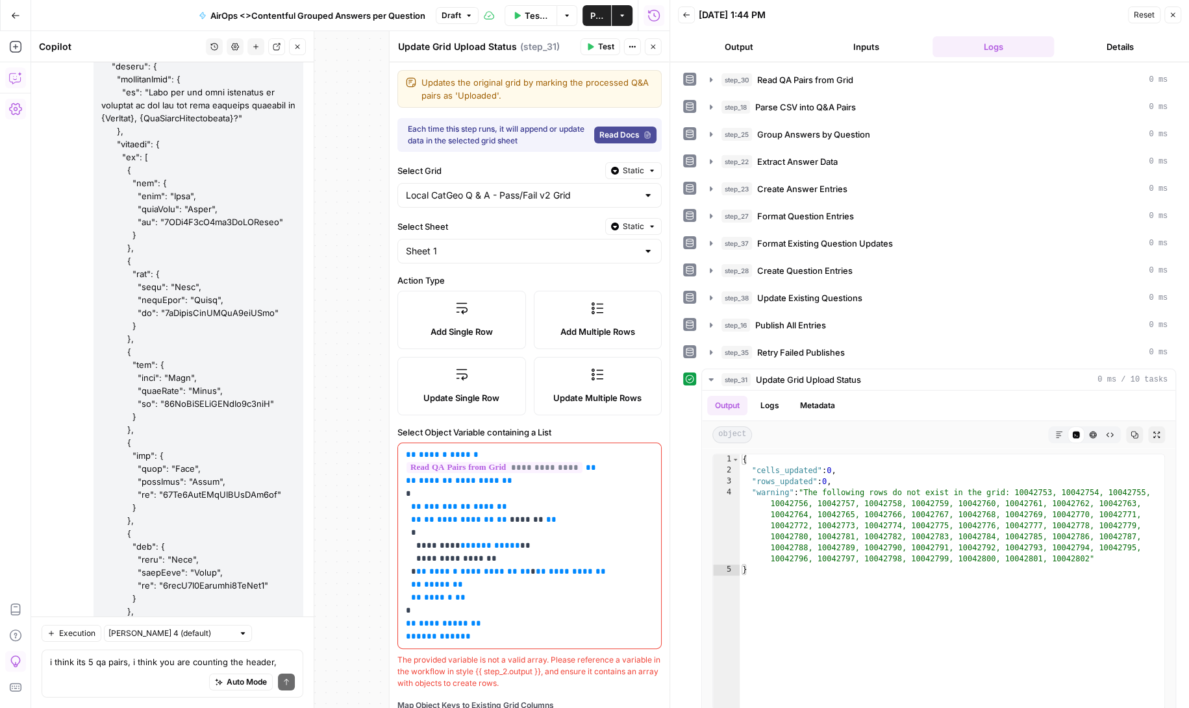
click at [651, 194] on div at bounding box center [648, 195] width 10 height 13
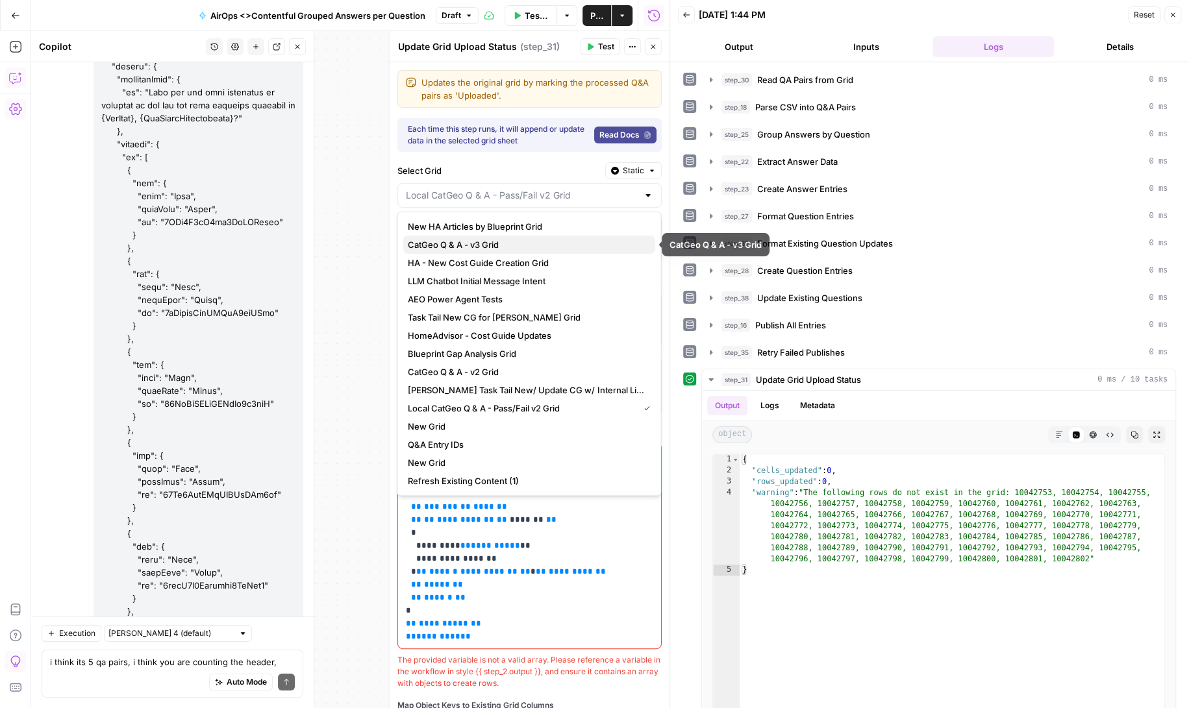
click at [547, 242] on span "CatGeo Q & A - v3 Grid" at bounding box center [526, 244] width 237 height 13
type input "CatGeo Q & A - v3 Grid"
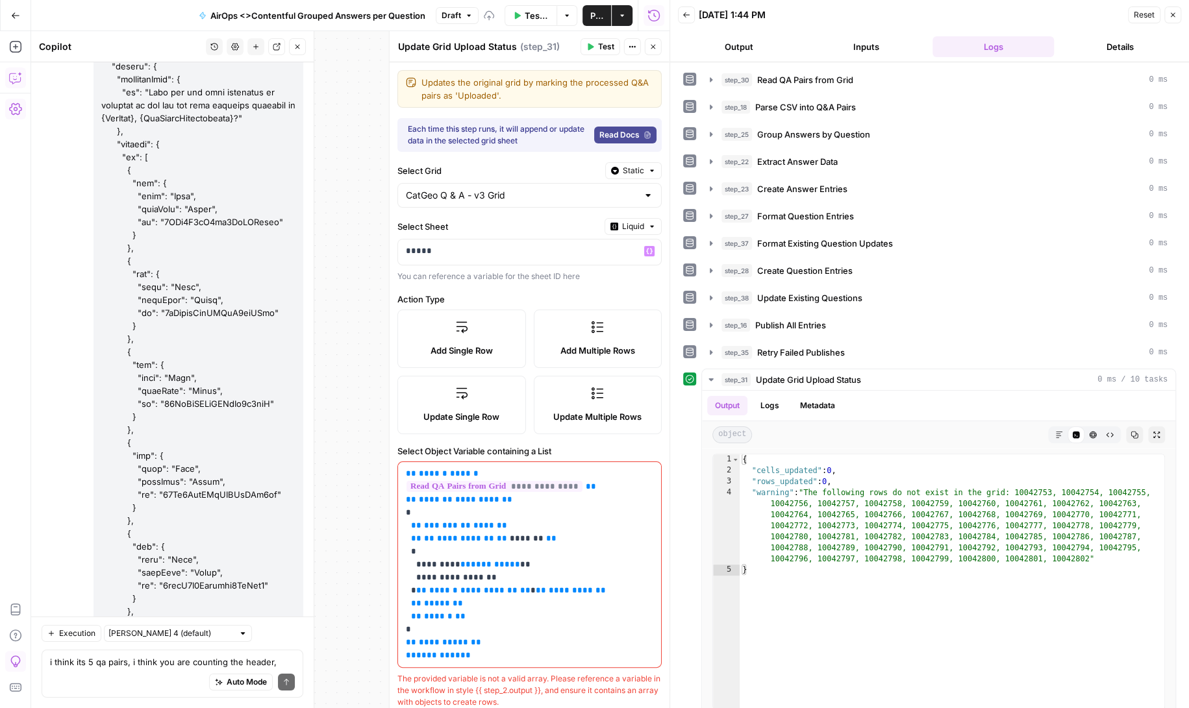
scroll to position [156229, 0]
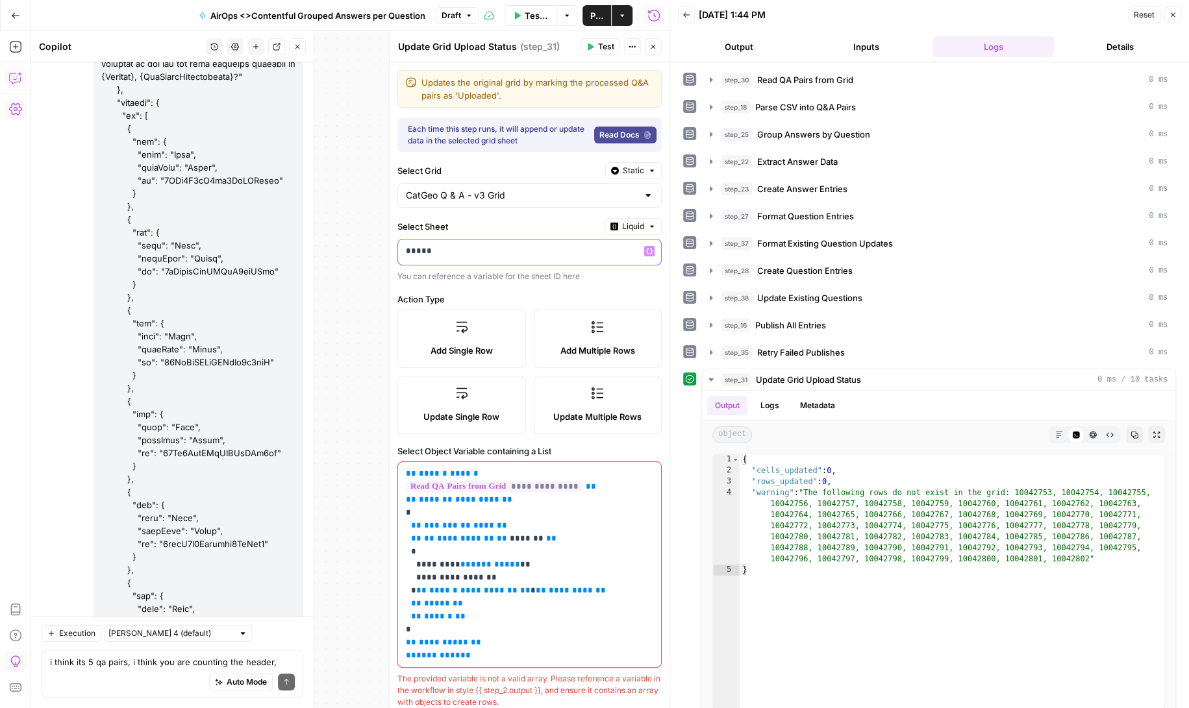
drag, startPoint x: 560, startPoint y: 247, endPoint x: 395, endPoint y: 247, distance: 164.3
click at [395, 247] on div "**********" at bounding box center [529, 369] width 281 height 677
click at [451, 249] on p at bounding box center [519, 251] width 227 height 13
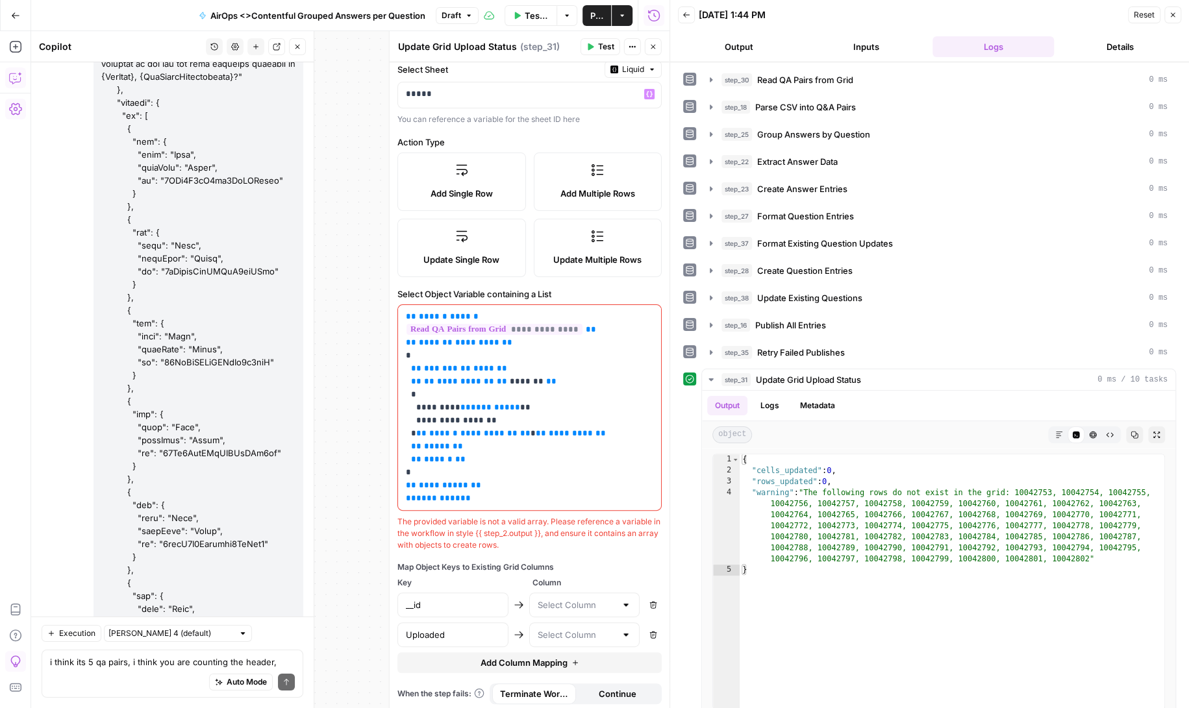
click at [625, 605] on div at bounding box center [626, 605] width 10 height 13
click at [657, 547] on div "The provided variable is not a valid array. Please reference a variable in the …" at bounding box center [529, 533] width 264 height 35
click at [625, 602] on div at bounding box center [626, 605] width 10 height 13
click at [627, 629] on div at bounding box center [626, 635] width 10 height 13
click at [568, 597] on span "Uploaded" at bounding box center [582, 599] width 84 height 13
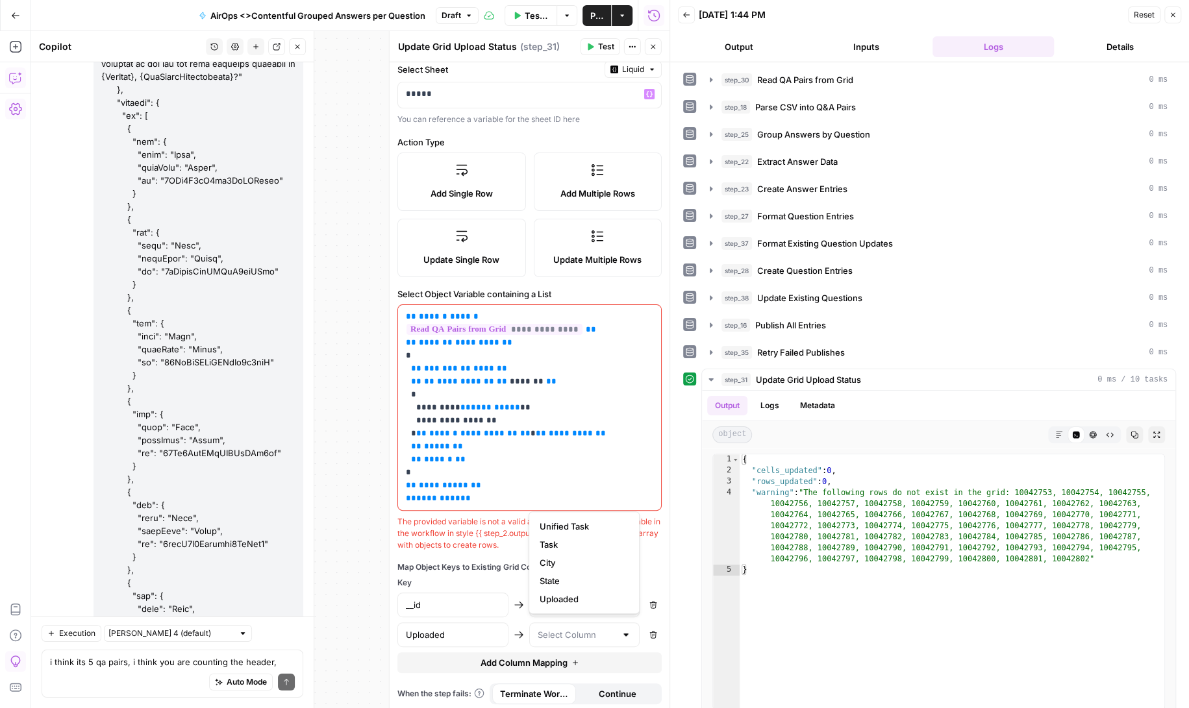
type input "Uploaded"
click at [623, 601] on div at bounding box center [626, 605] width 10 height 13
click at [651, 557] on div "**********" at bounding box center [530, 308] width 280 height 807
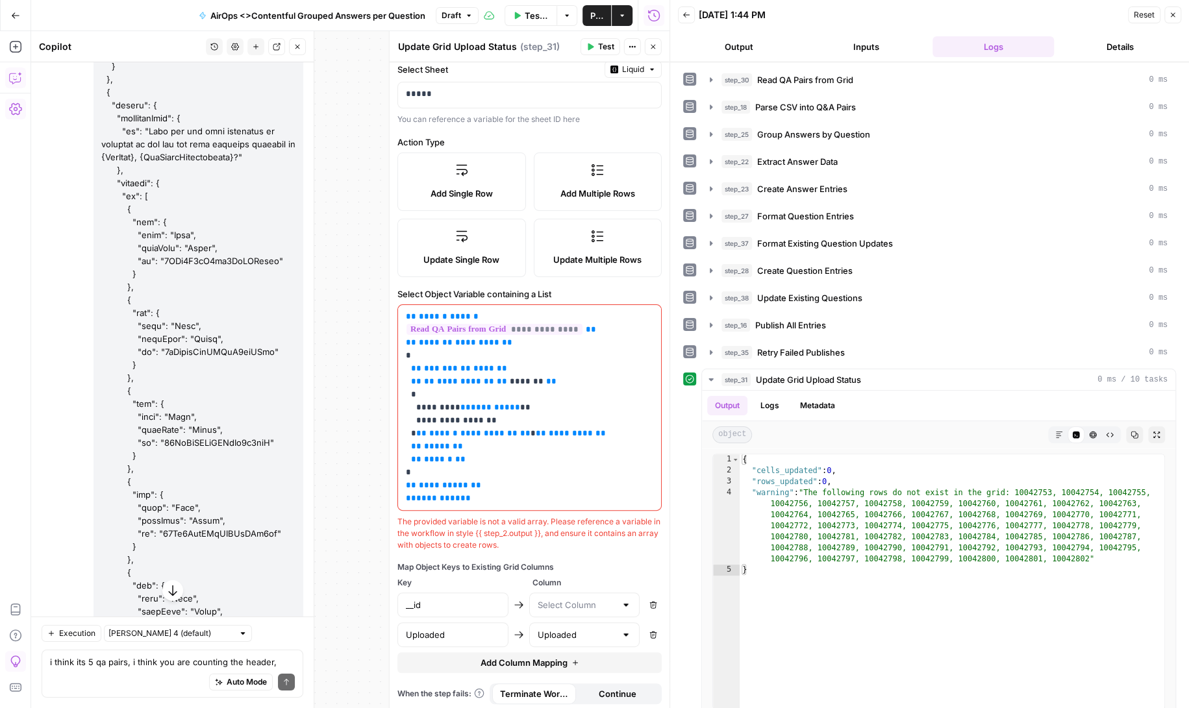
scroll to position [156229, 0]
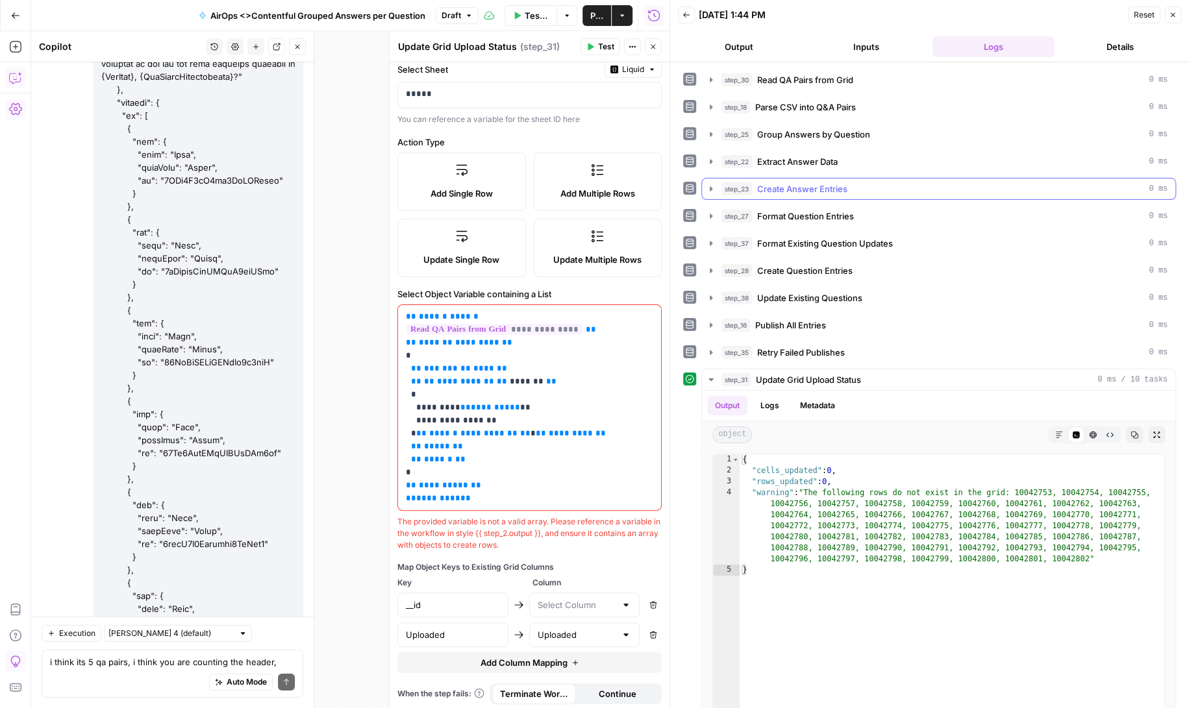
click at [708, 186] on icon "button" at bounding box center [711, 189] width 10 height 10
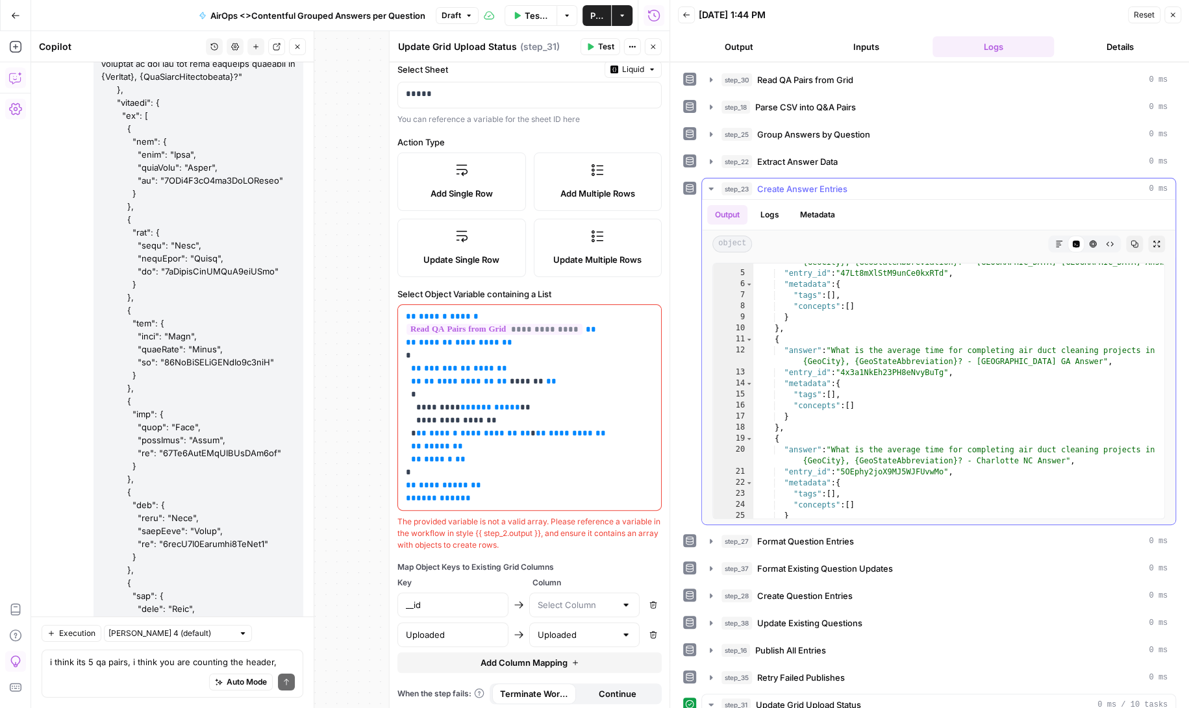
scroll to position [0, 0]
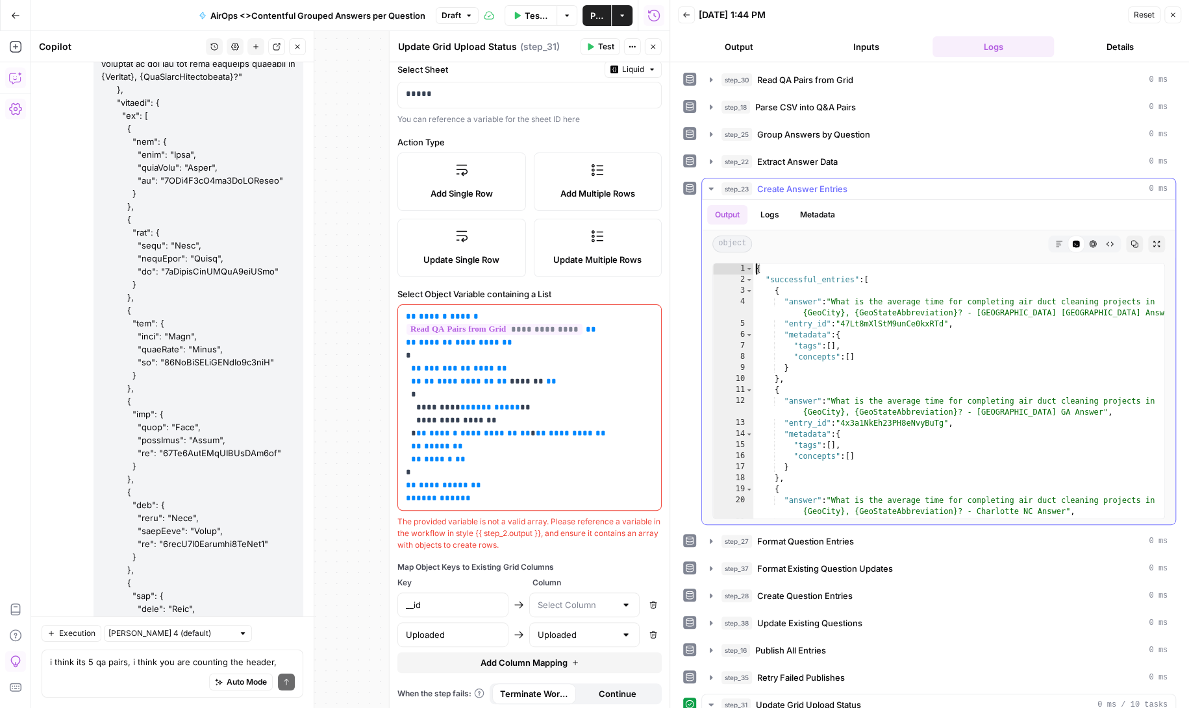
click at [756, 264] on div "{ "successful_entries" : [ { "answer" : "What is the average time for completin…" at bounding box center [959, 403] width 412 height 278
type textarea "* *"
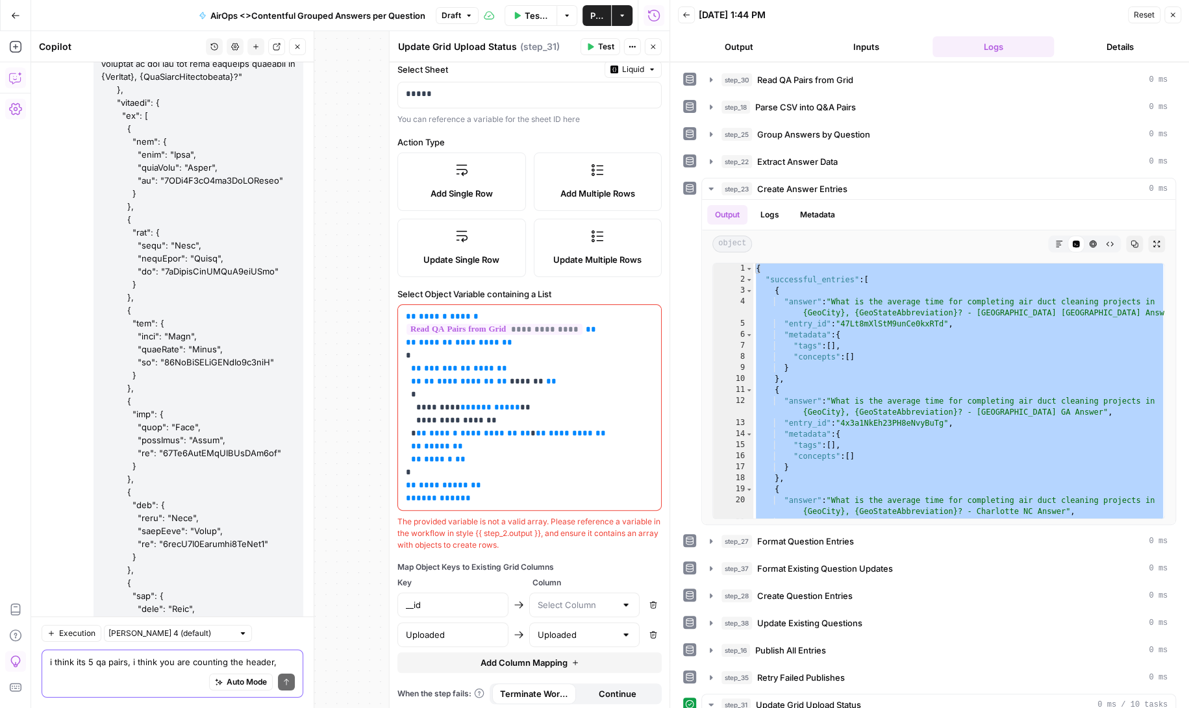
click at [109, 663] on textarea "i think its 5 qa pairs, i think you are counting the header, which would mean 1…" at bounding box center [172, 662] width 245 height 13
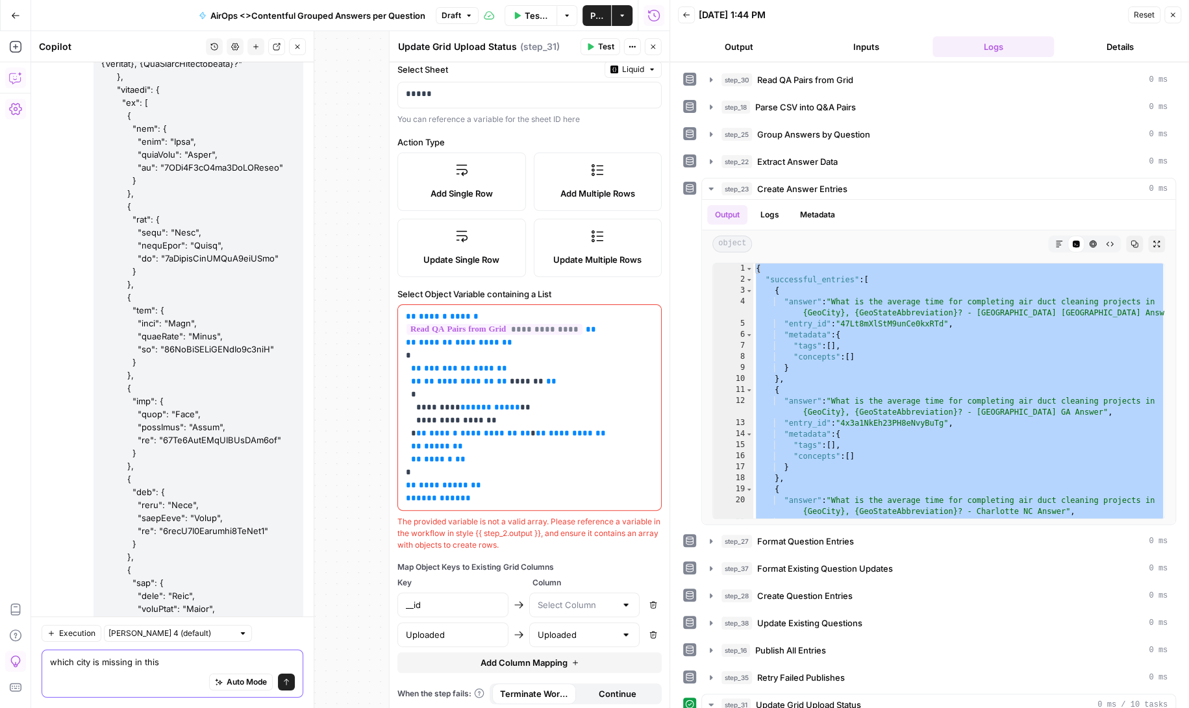
paste textarea "{ "successful_entries": [ { "answer": "What is the average time for completing …"
type textarea "which city is missing in this { "successful_entries": [ { "answer": "What is th…"
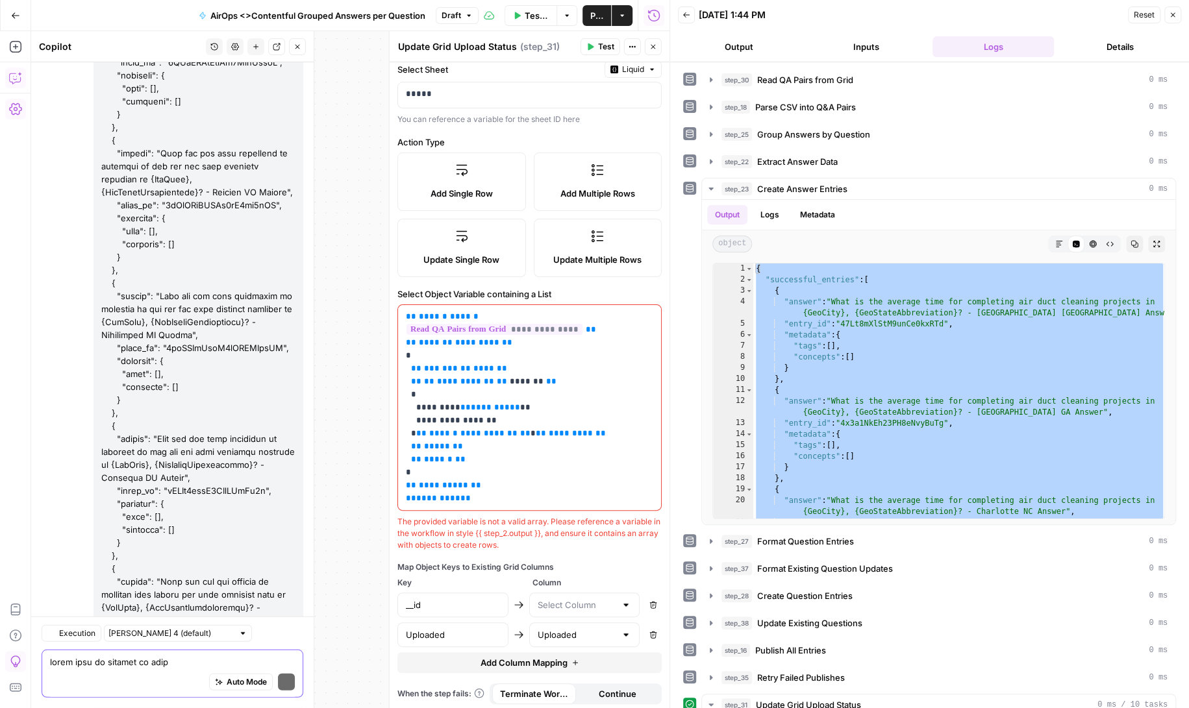
scroll to position [195393, 0]
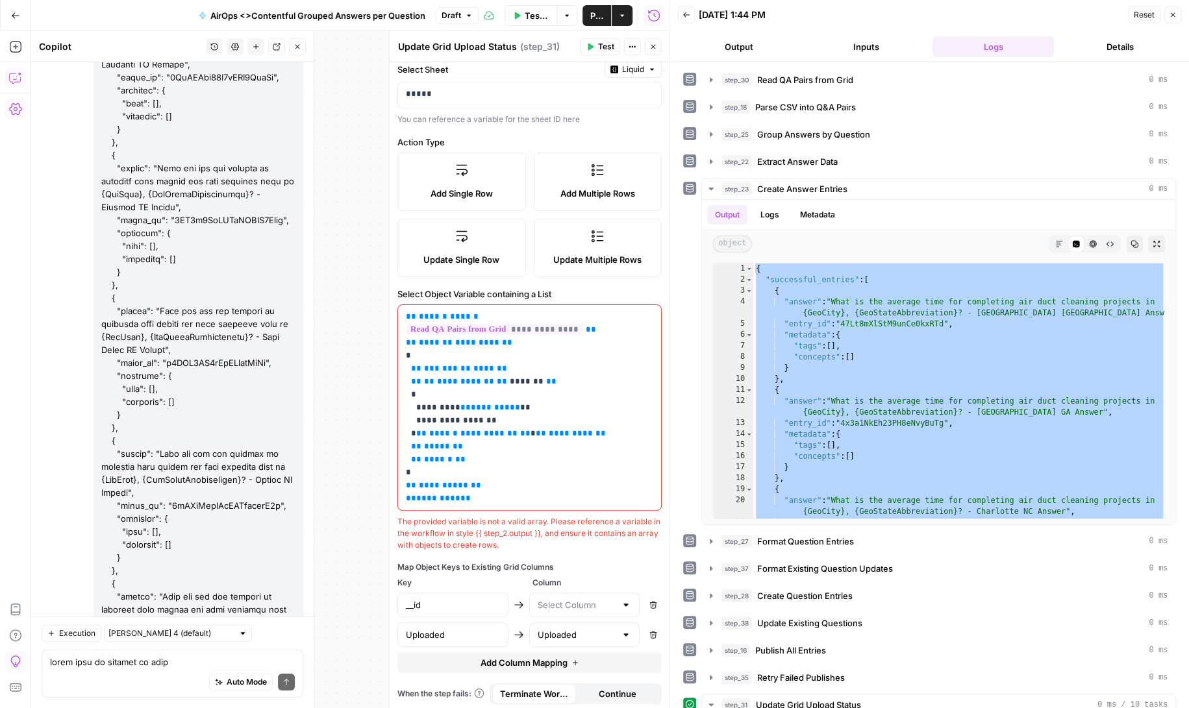
drag, startPoint x: 94, startPoint y: 553, endPoint x: 40, endPoint y: 557, distance: 54.0
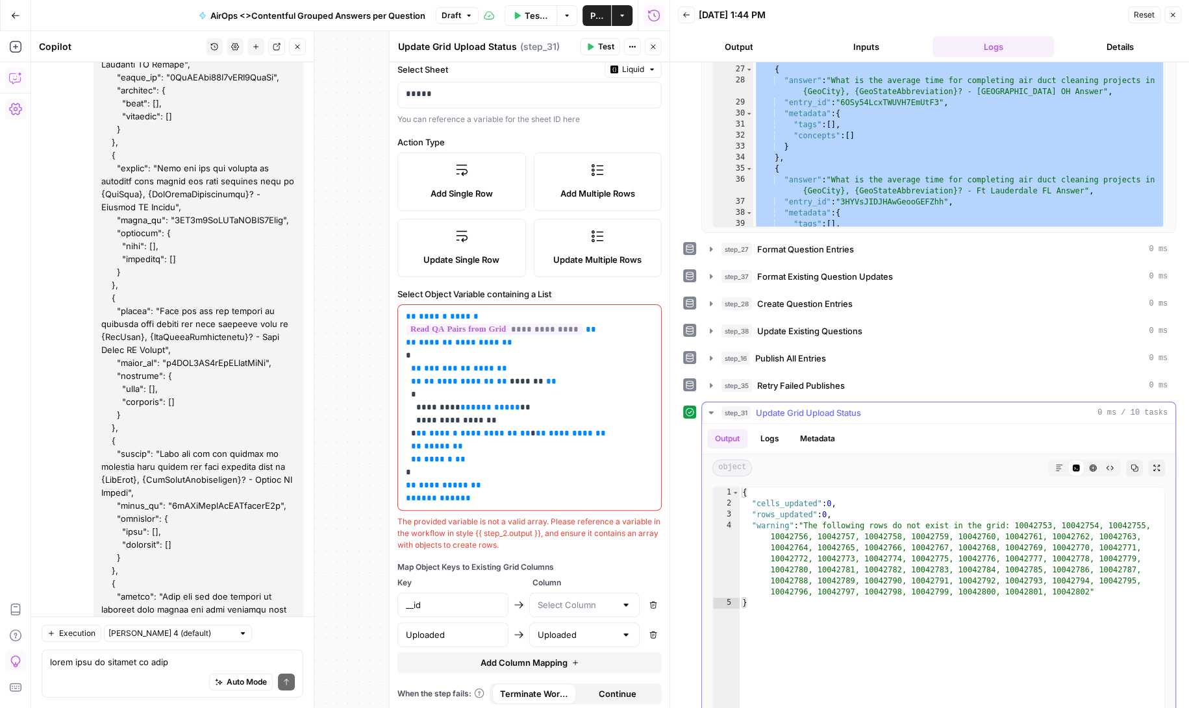
scroll to position [333, 0]
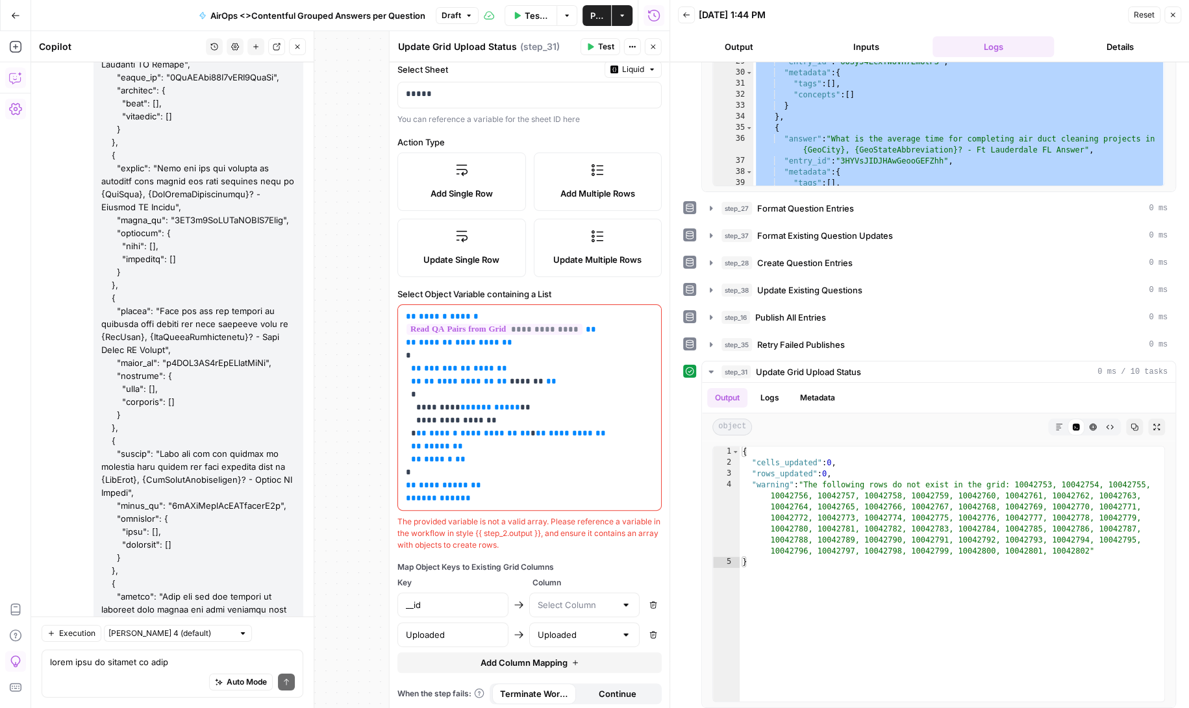
click at [605, 47] on span "Test" at bounding box center [606, 47] width 16 height 12
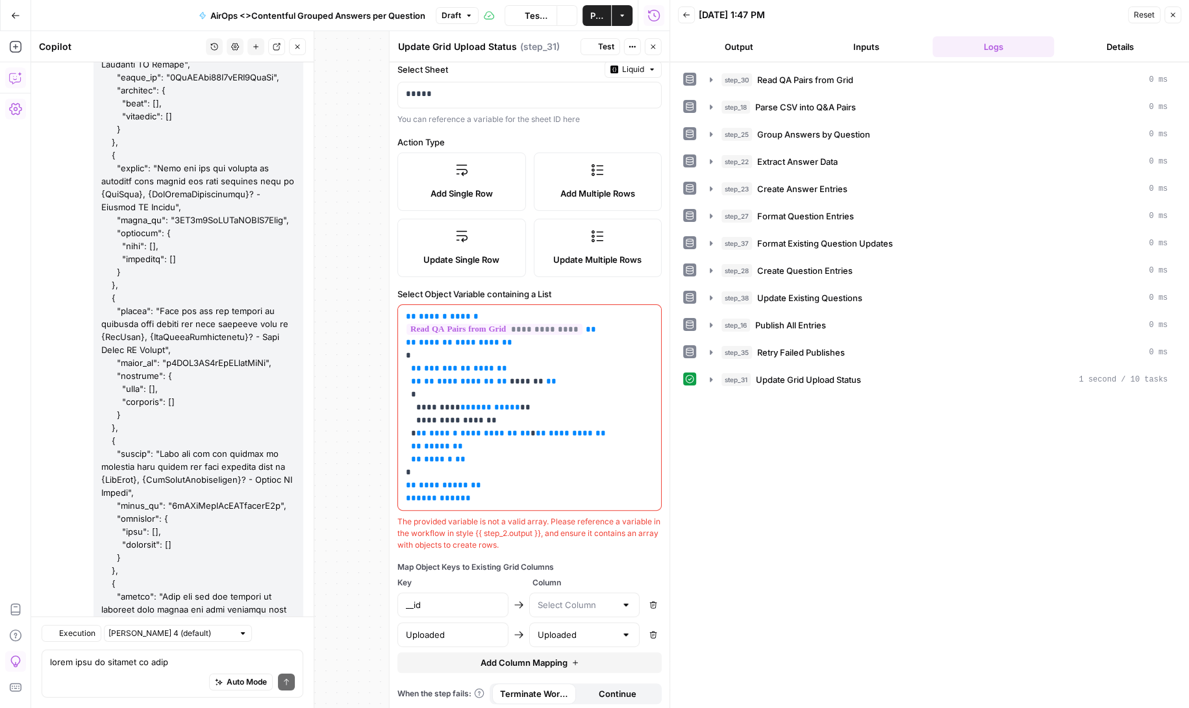
scroll to position [195393, 0]
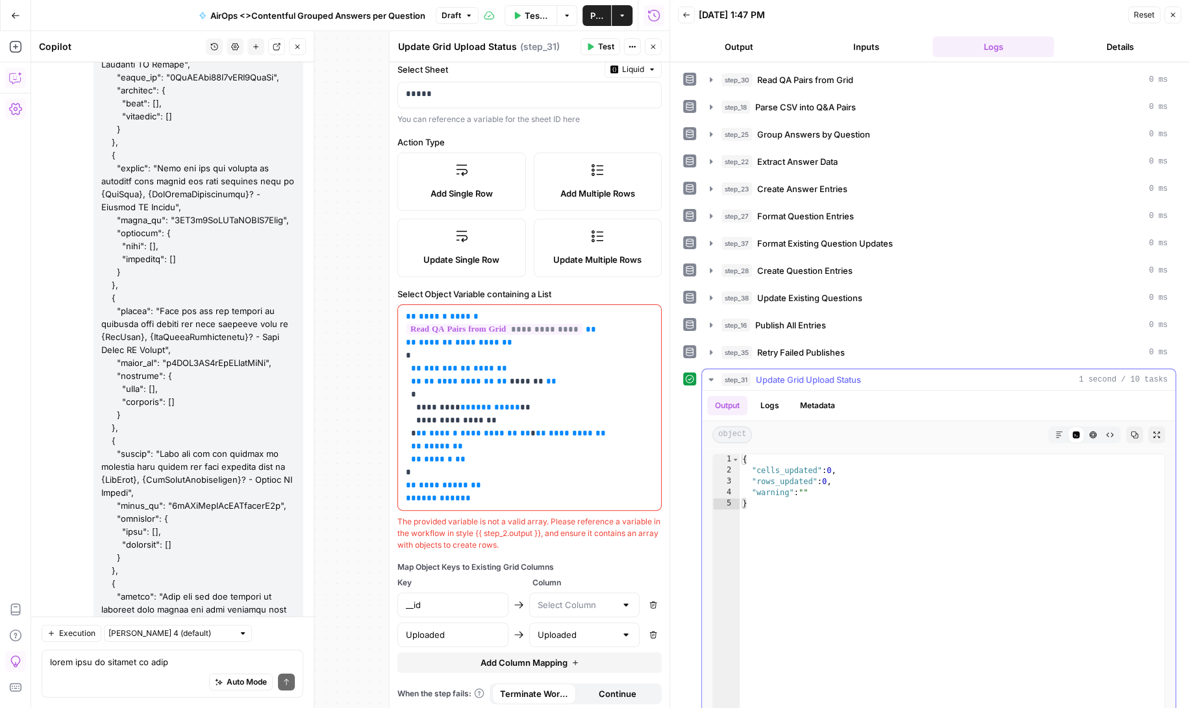
click at [771, 401] on button "Logs" at bounding box center [770, 405] width 34 height 19
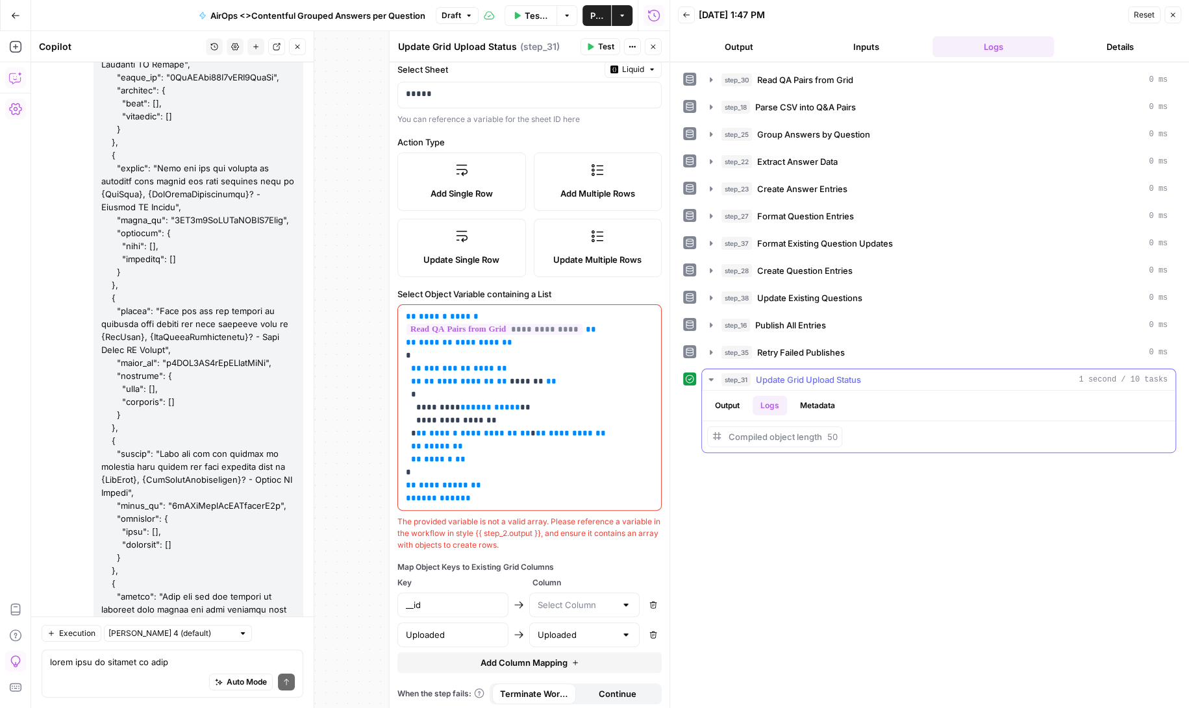
click at [723, 397] on button "Output" at bounding box center [727, 405] width 40 height 19
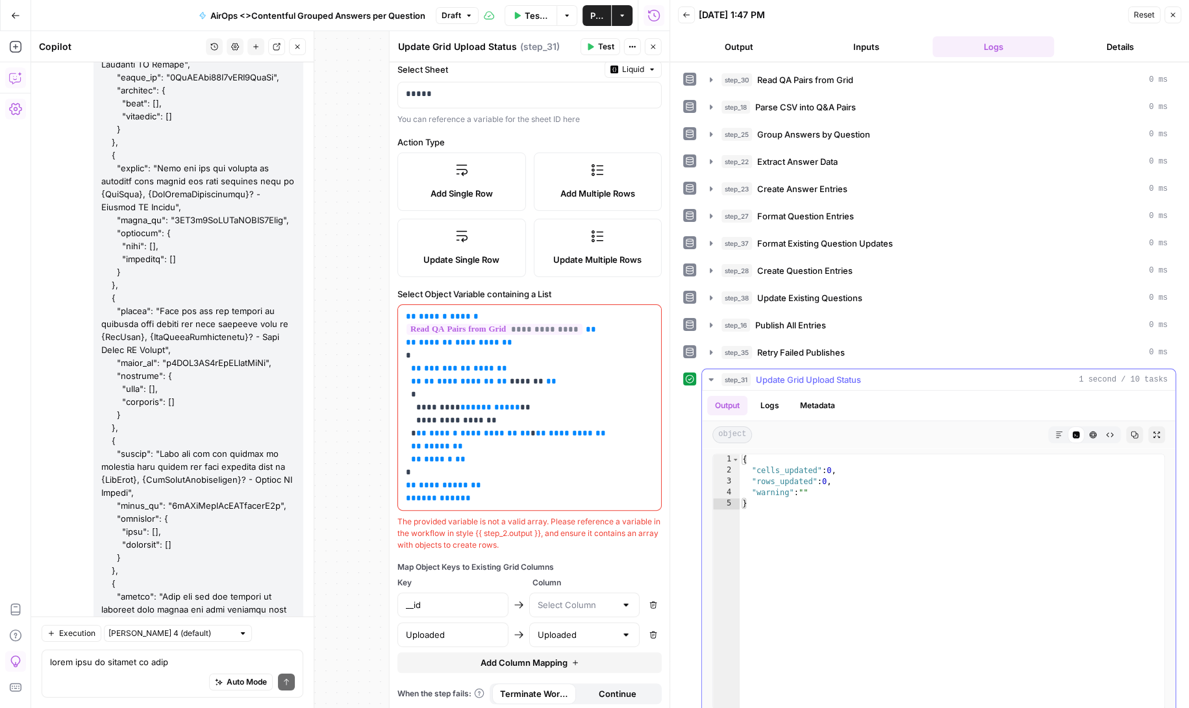
click at [776, 401] on button "Logs" at bounding box center [770, 405] width 34 height 19
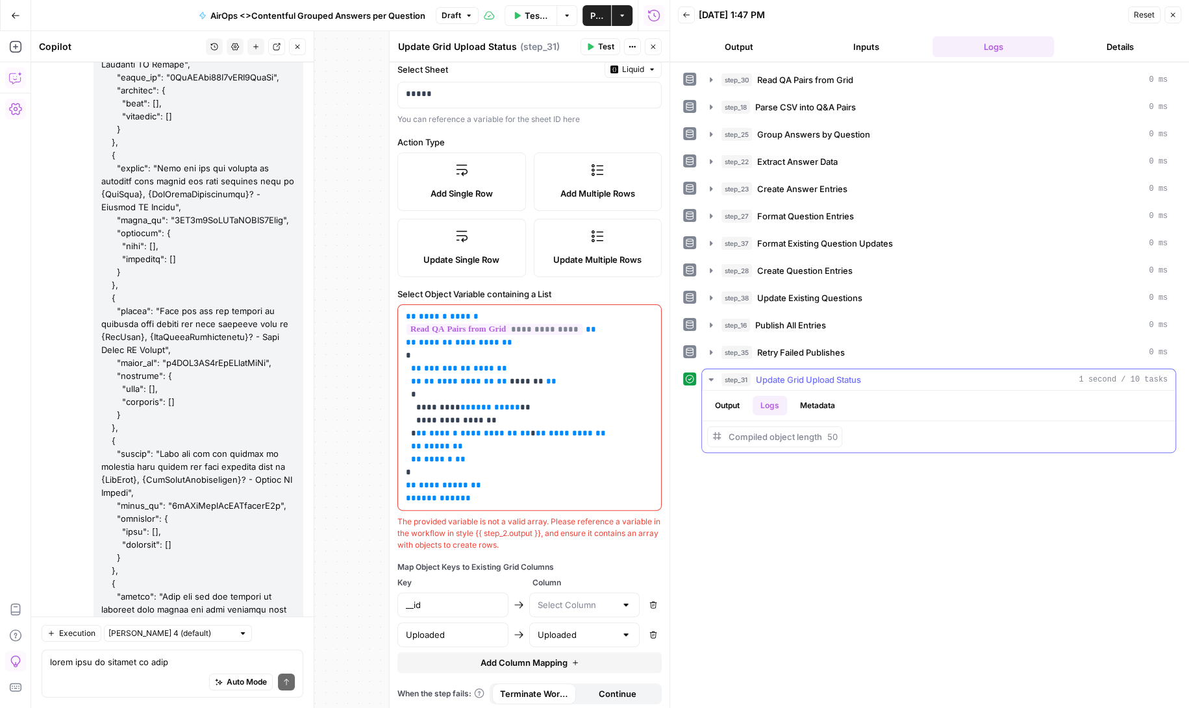
click at [732, 400] on button "Output" at bounding box center [727, 405] width 40 height 19
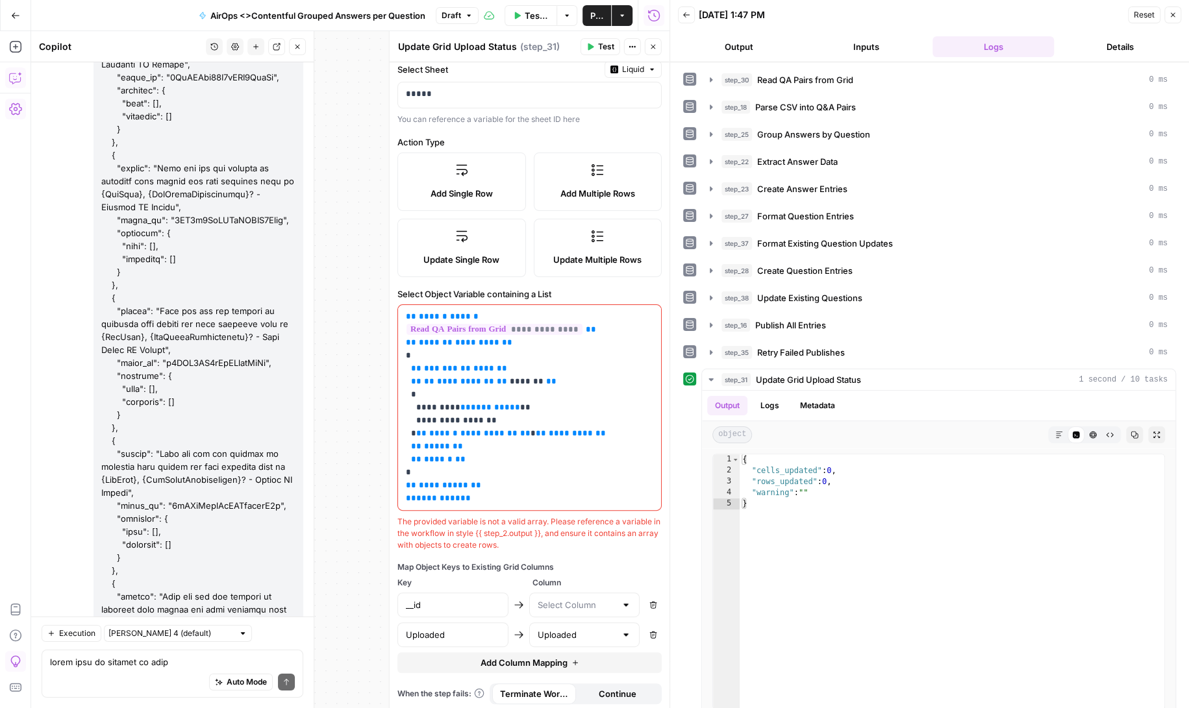
click at [627, 606] on div at bounding box center [626, 605] width 10 height 13
click at [660, 547] on div "The provided variable is not a valid array. Please reference a variable in the …" at bounding box center [529, 533] width 264 height 35
click at [121, 669] on div "Auto Mode Send" at bounding box center [172, 683] width 245 height 29
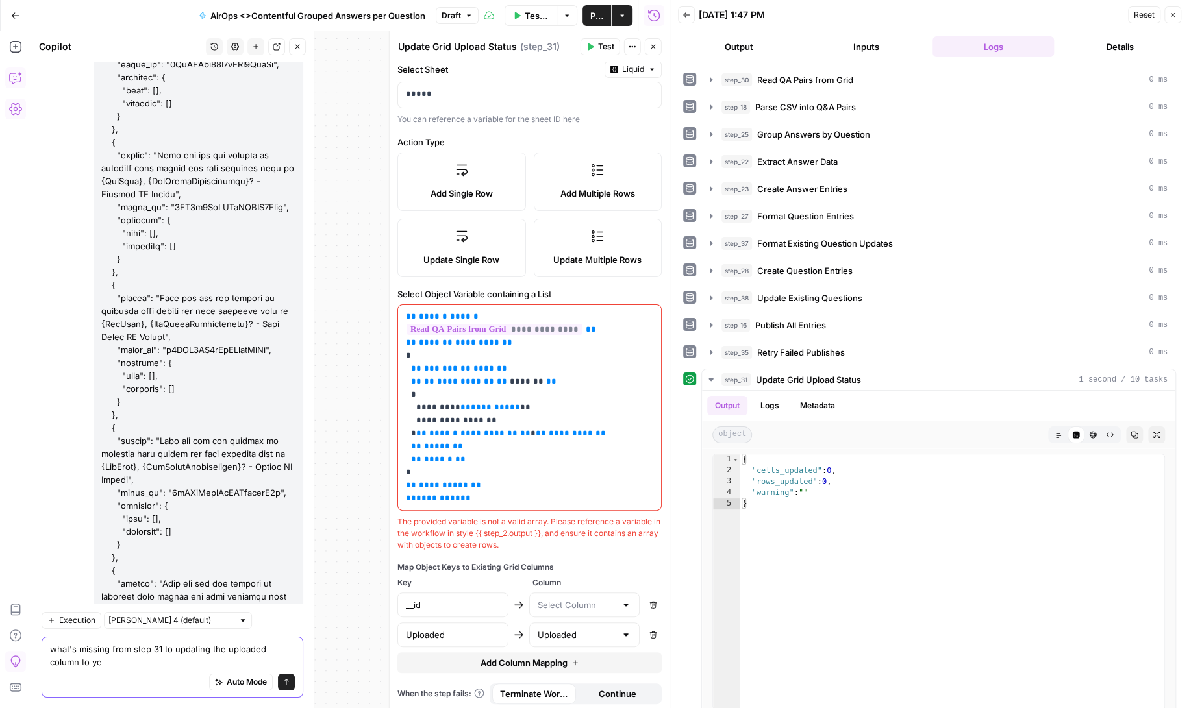
type textarea "what's missing from step 31 to updating the uploaded column to yes"
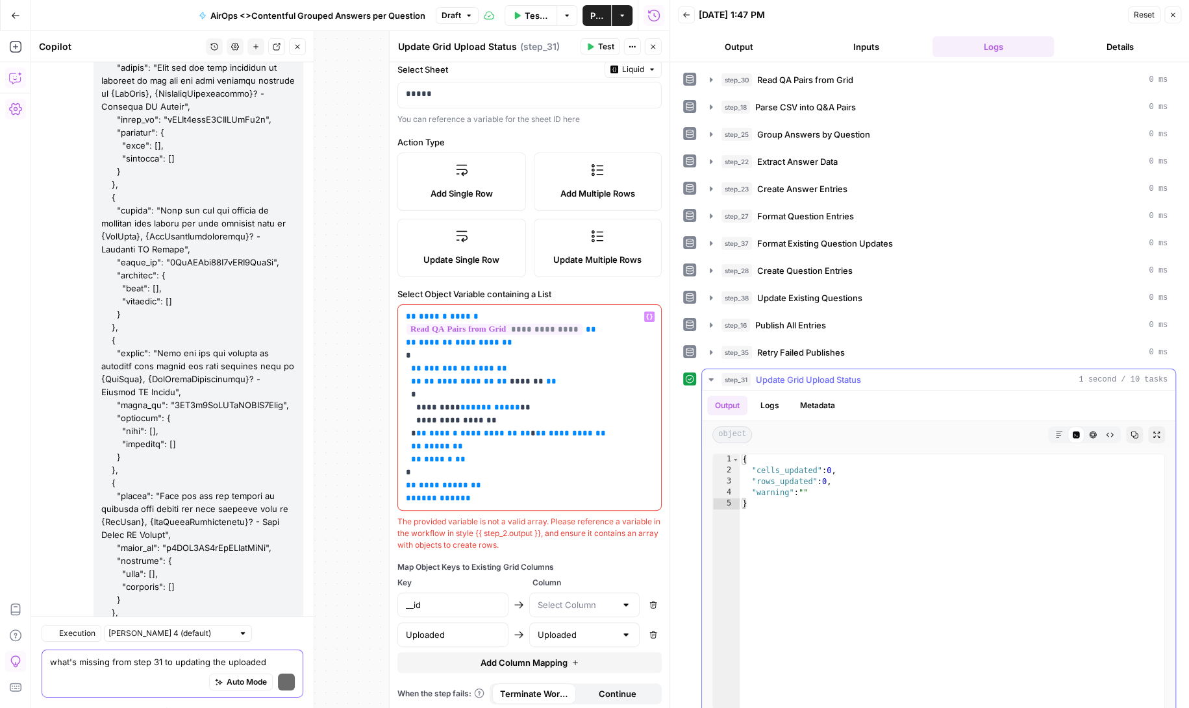
scroll to position [195764, 0]
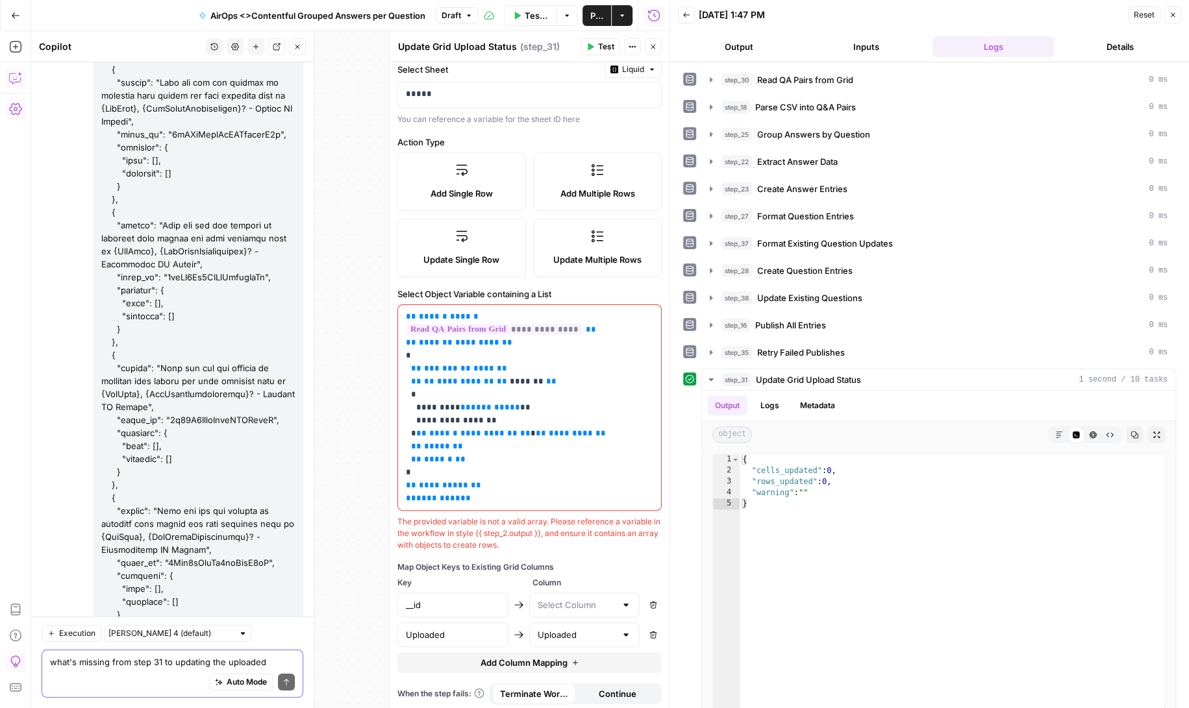
click at [118, 665] on textarea "what's missing from step 31 to updating the uploaded column to yes" at bounding box center [172, 662] width 245 height 13
type textarea "it has the same fields as the v2 grid did"
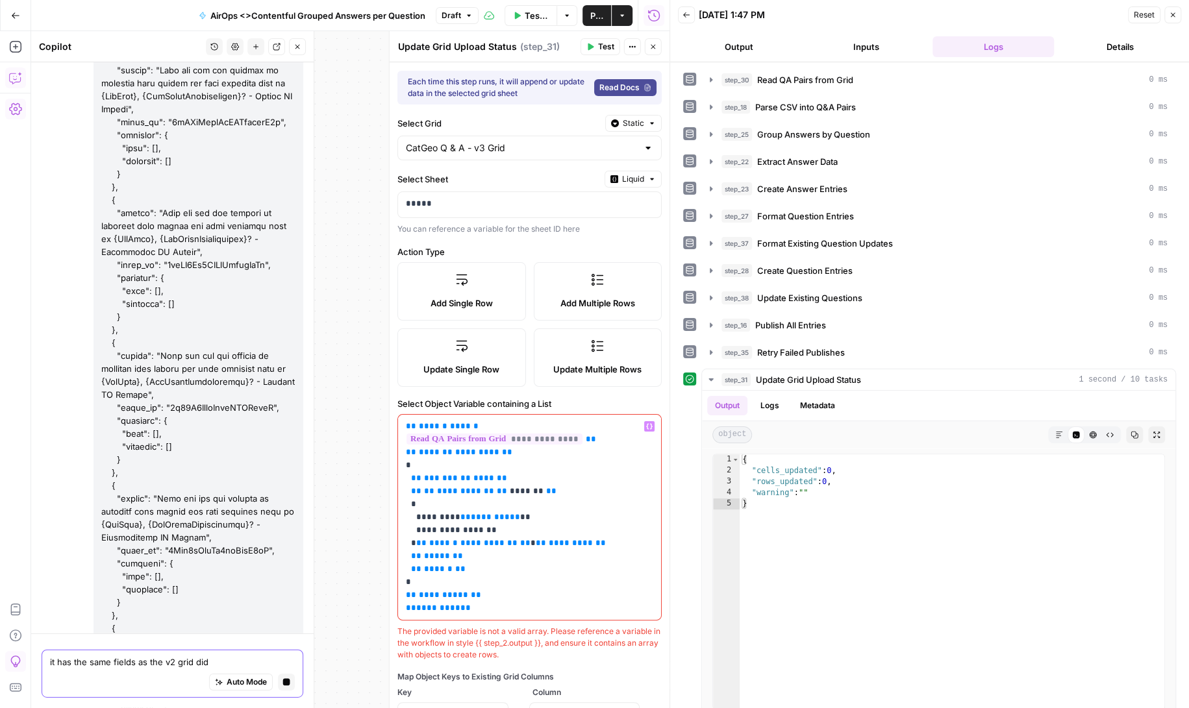
scroll to position [157, 0]
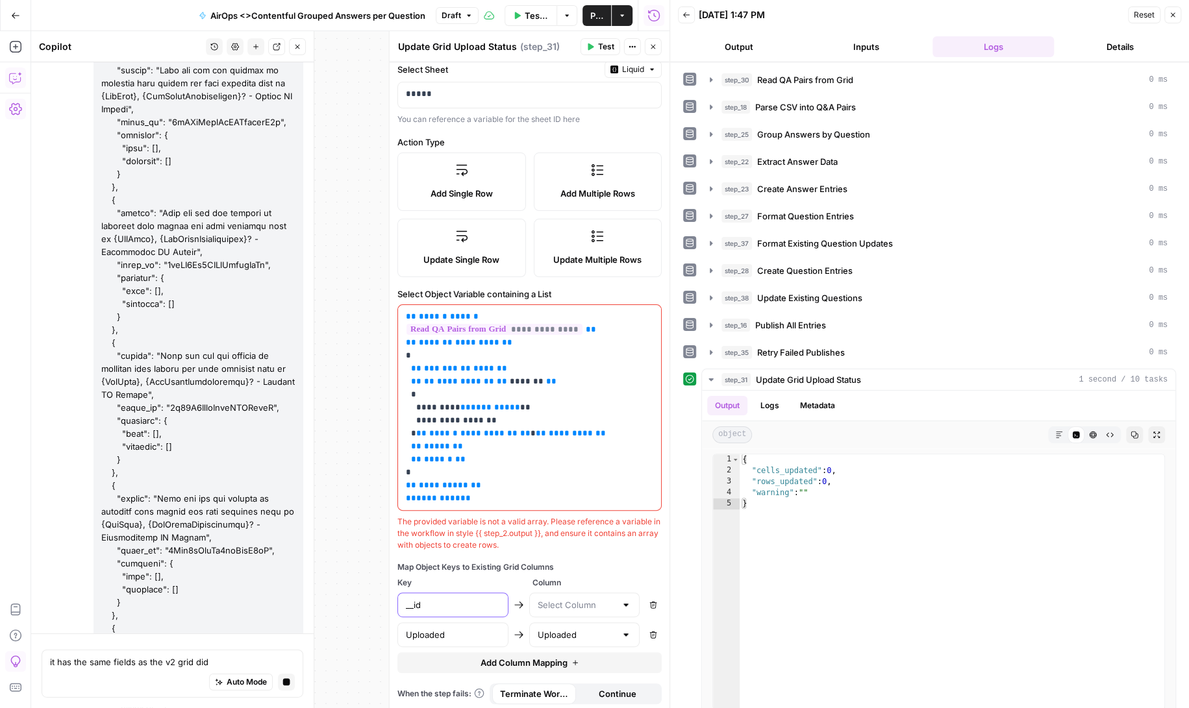
click at [466, 605] on input "__id" at bounding box center [453, 605] width 94 height 13
click at [564, 603] on input "text" at bounding box center [576, 605] width 79 height 13
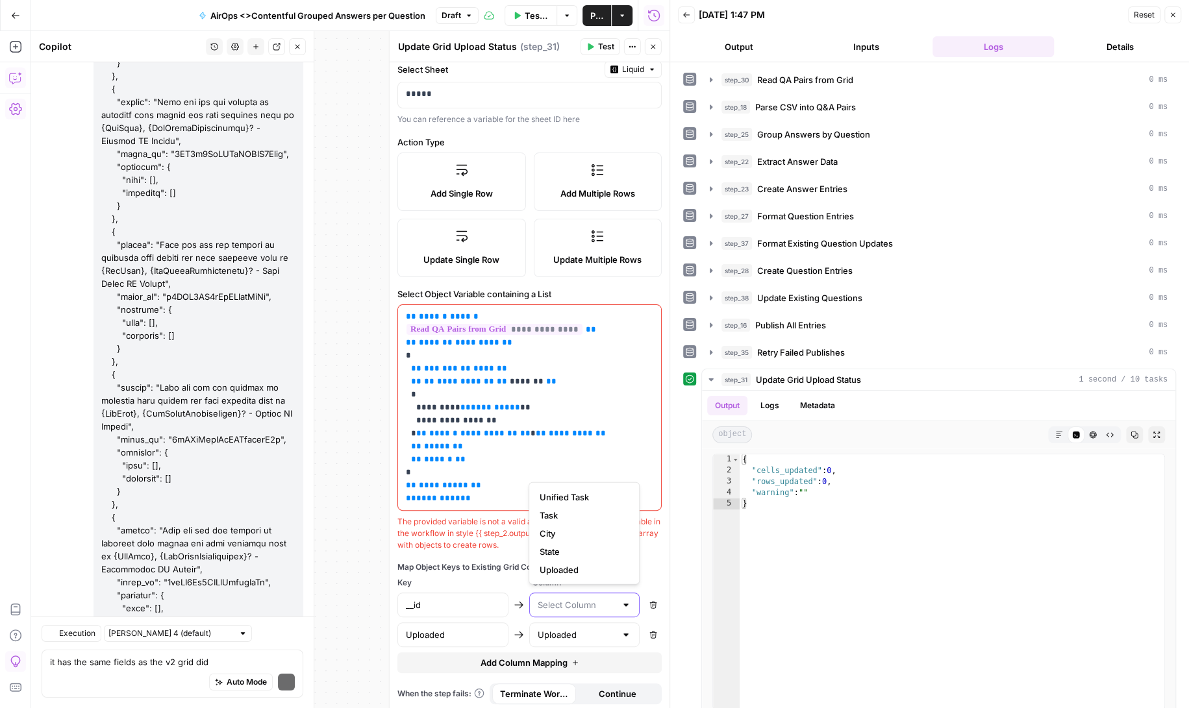
scroll to position [196015, 0]
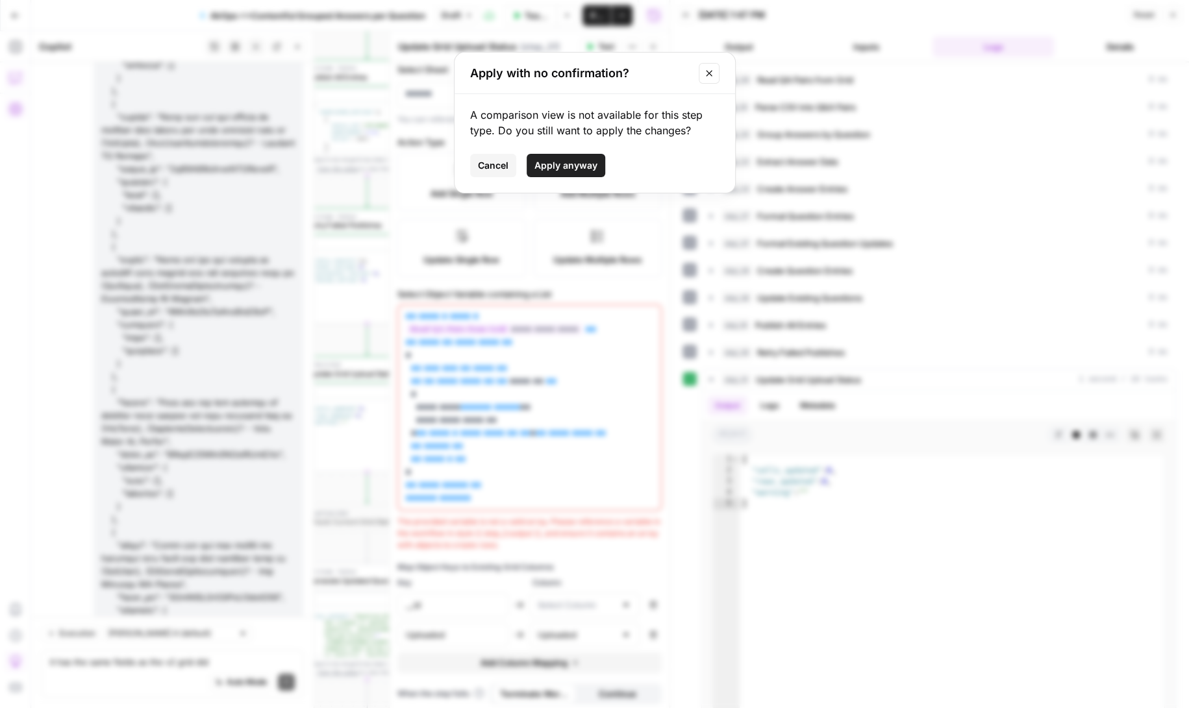
click at [566, 164] on span "Apply anyway" at bounding box center [565, 165] width 63 height 13
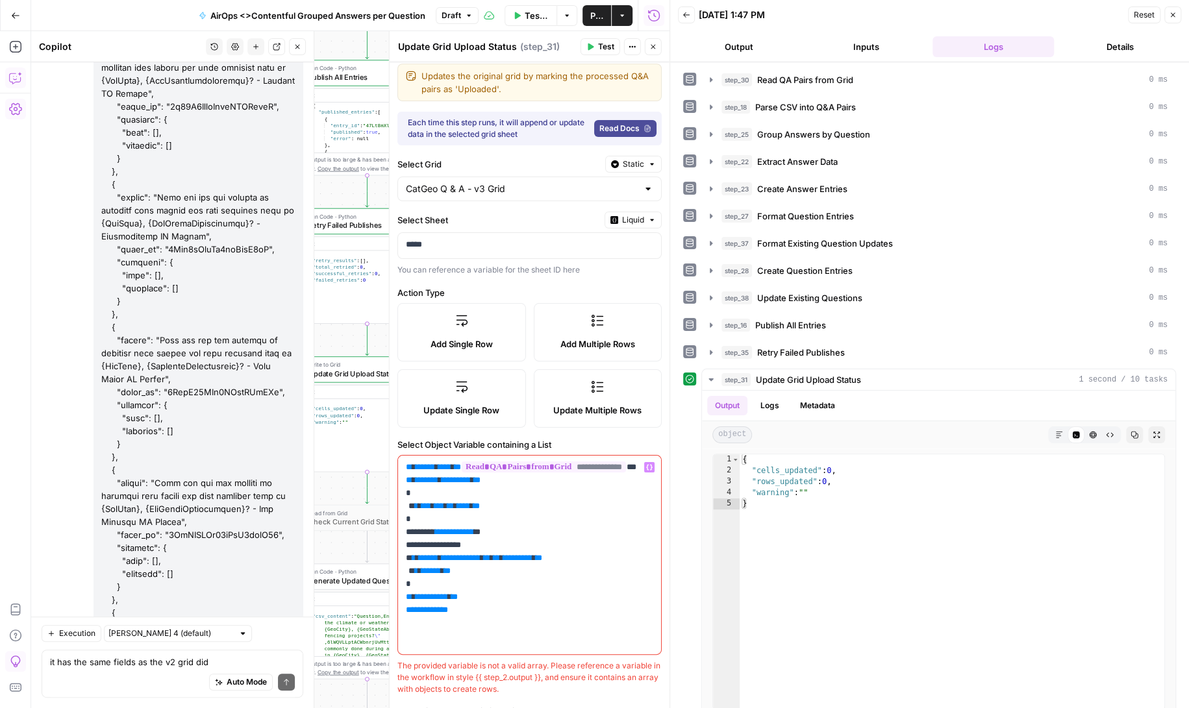
scroll to position [0, 0]
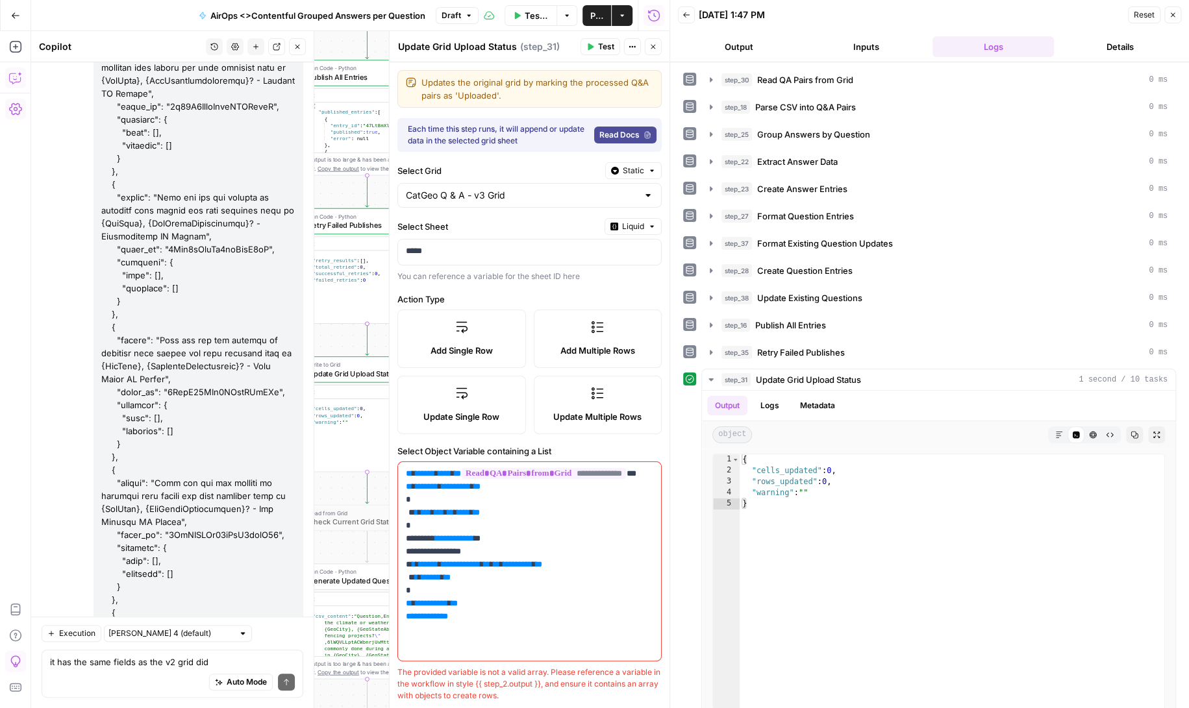
click at [599, 45] on span "Test" at bounding box center [606, 47] width 16 height 12
click at [769, 400] on button "Logs" at bounding box center [770, 405] width 34 height 19
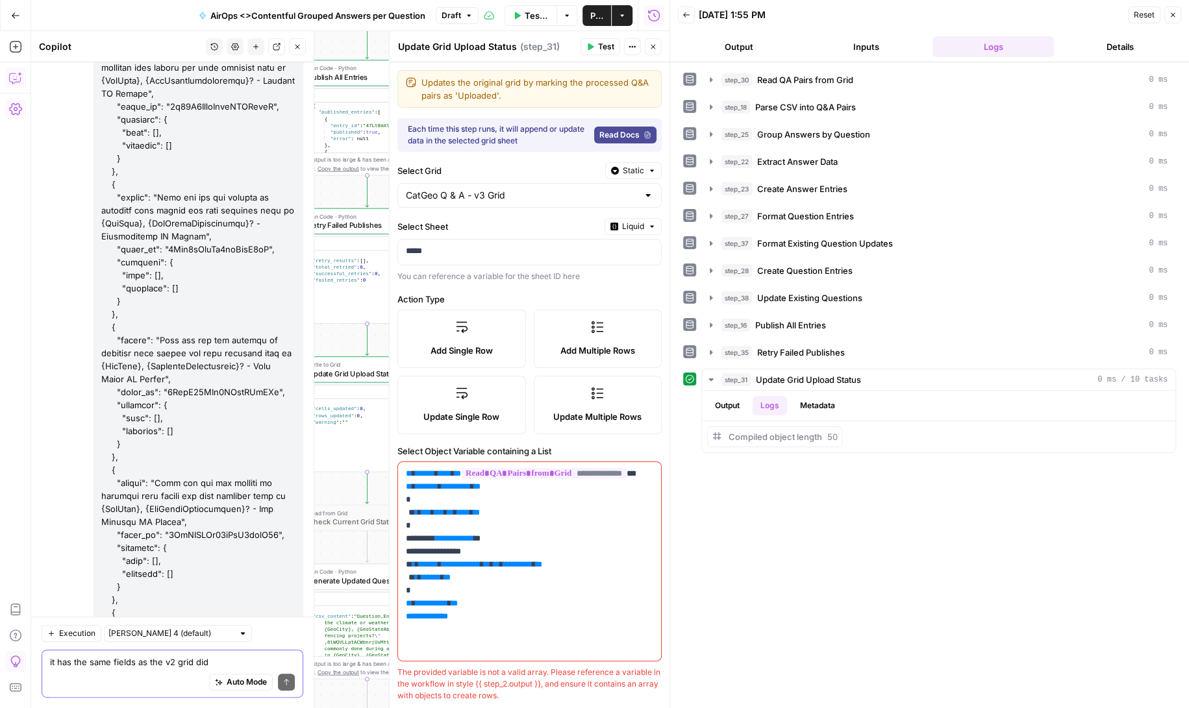
click at [126, 661] on textarea "it has the same fields as the v2 grid did" at bounding box center [172, 662] width 245 height 13
type textarea "No it didn't work"
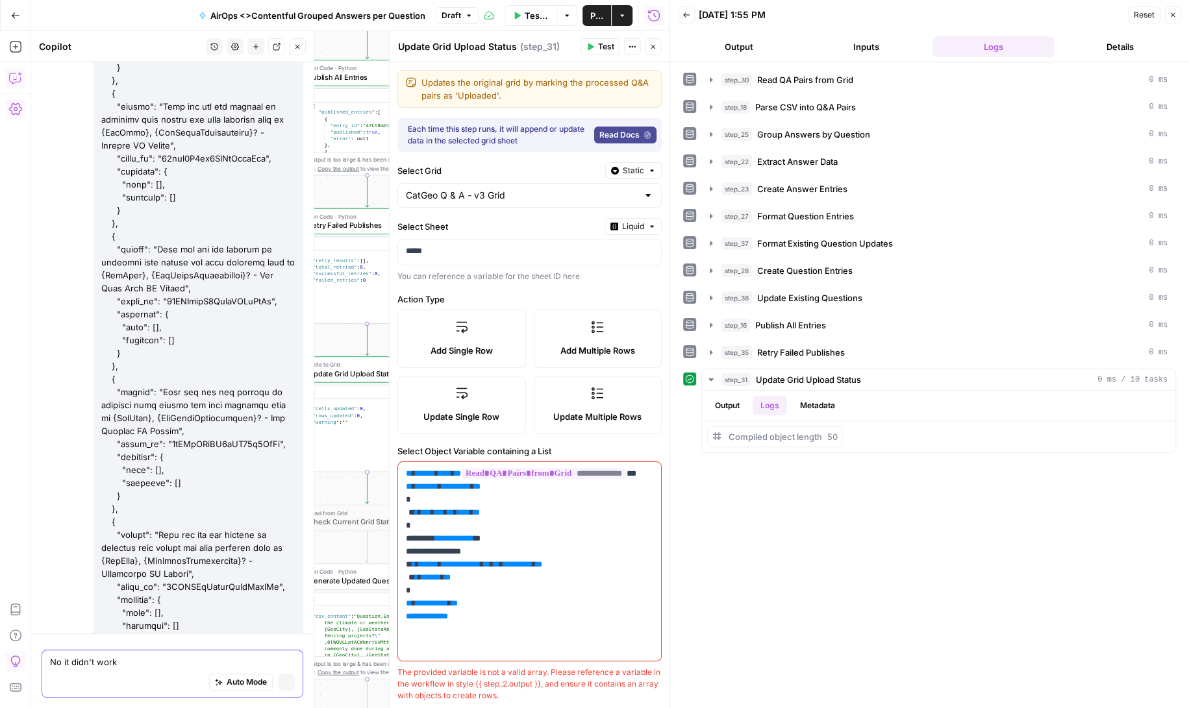
scroll to position [195508, 0]
click at [553, 251] on p "*****" at bounding box center [530, 251] width 248 height 13
click at [635, 222] on span "Liquid" at bounding box center [633, 227] width 22 height 12
click at [597, 253] on span "Static" at bounding box center [603, 251] width 82 height 13
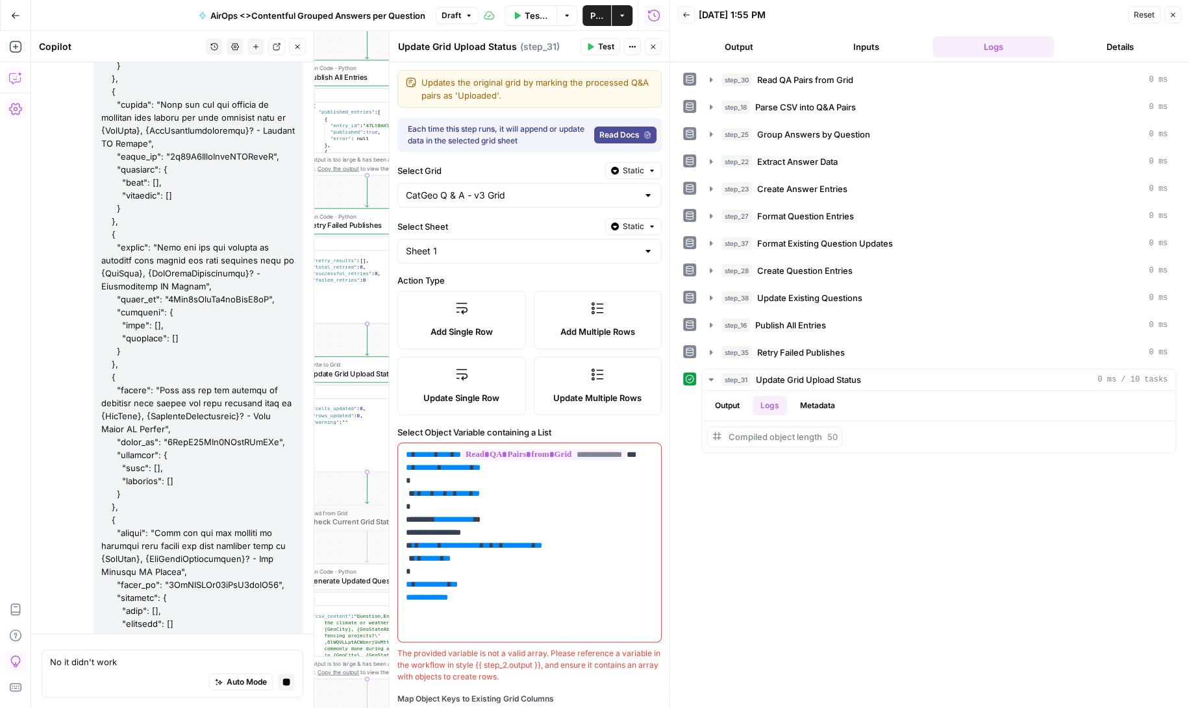
click at [481, 258] on div "Sheet 1" at bounding box center [529, 251] width 264 height 25
type input "Sheet 1"
click at [505, 218] on div "Select Sheet Static" at bounding box center [529, 226] width 264 height 17
click at [612, 195] on input "CatGeo Q & A - v3 Grid" at bounding box center [522, 195] width 232 height 13
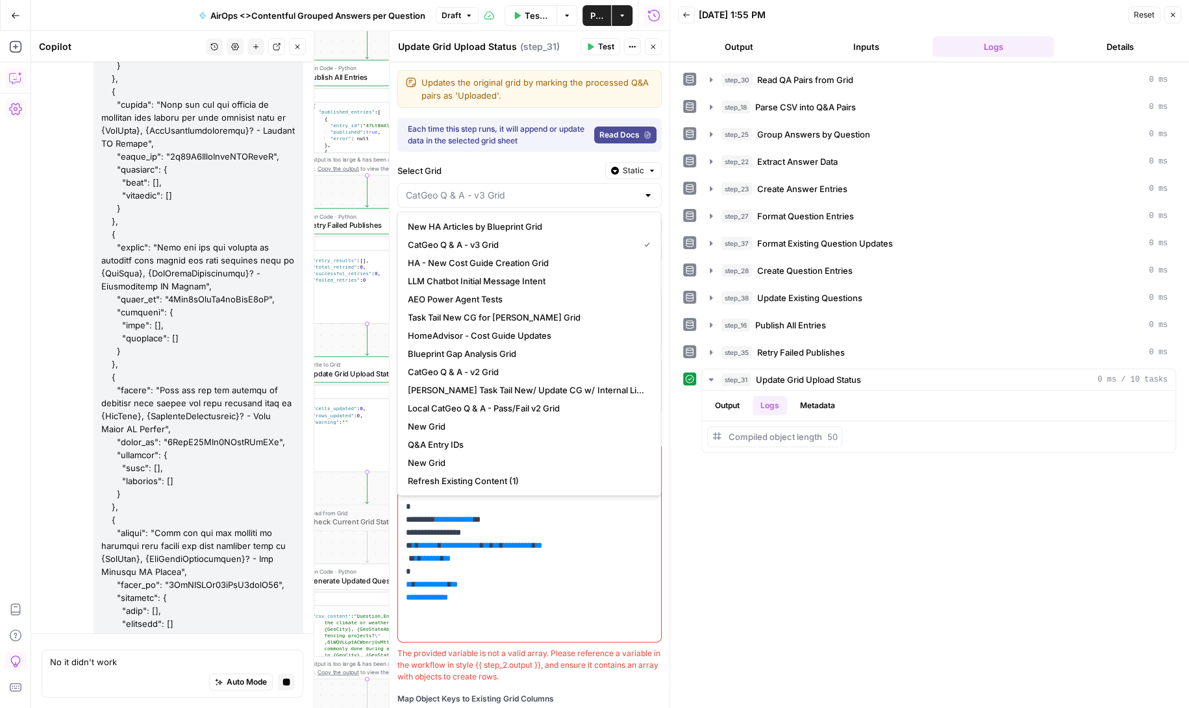
type input "CatGeo Q & A - v3 Grid"
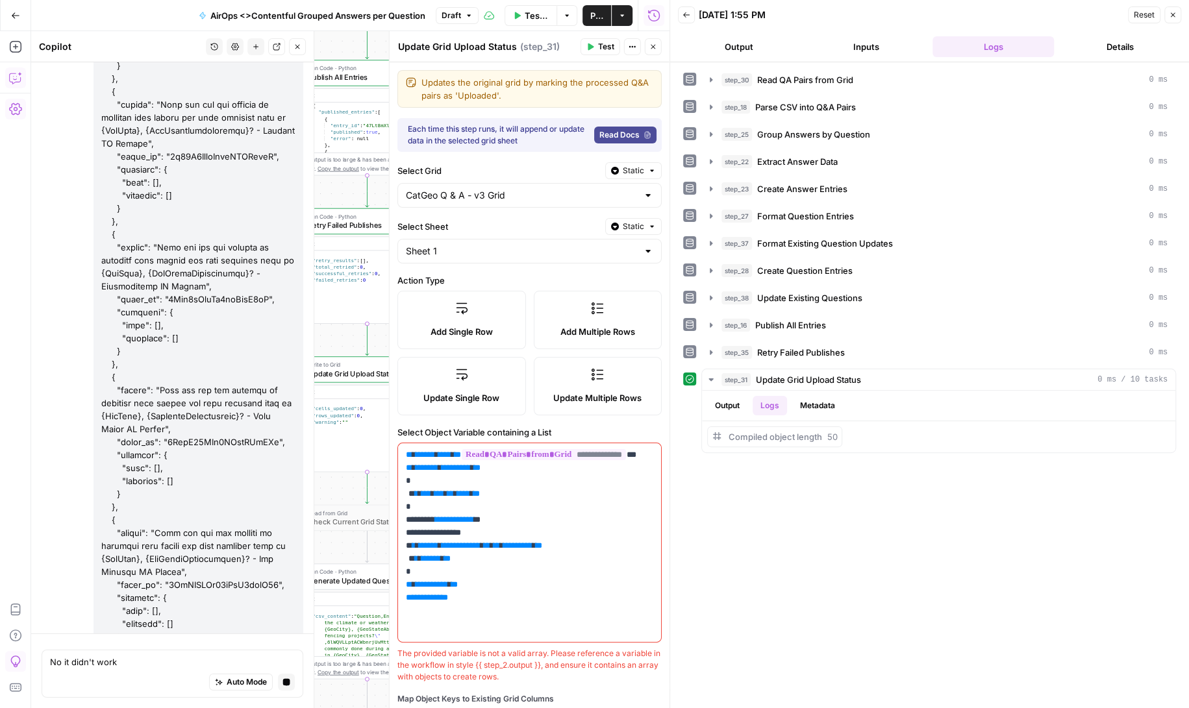
click at [549, 162] on div "Select Grid Static" at bounding box center [529, 170] width 264 height 17
click at [545, 194] on input "Select Grid" at bounding box center [522, 195] width 232 height 13
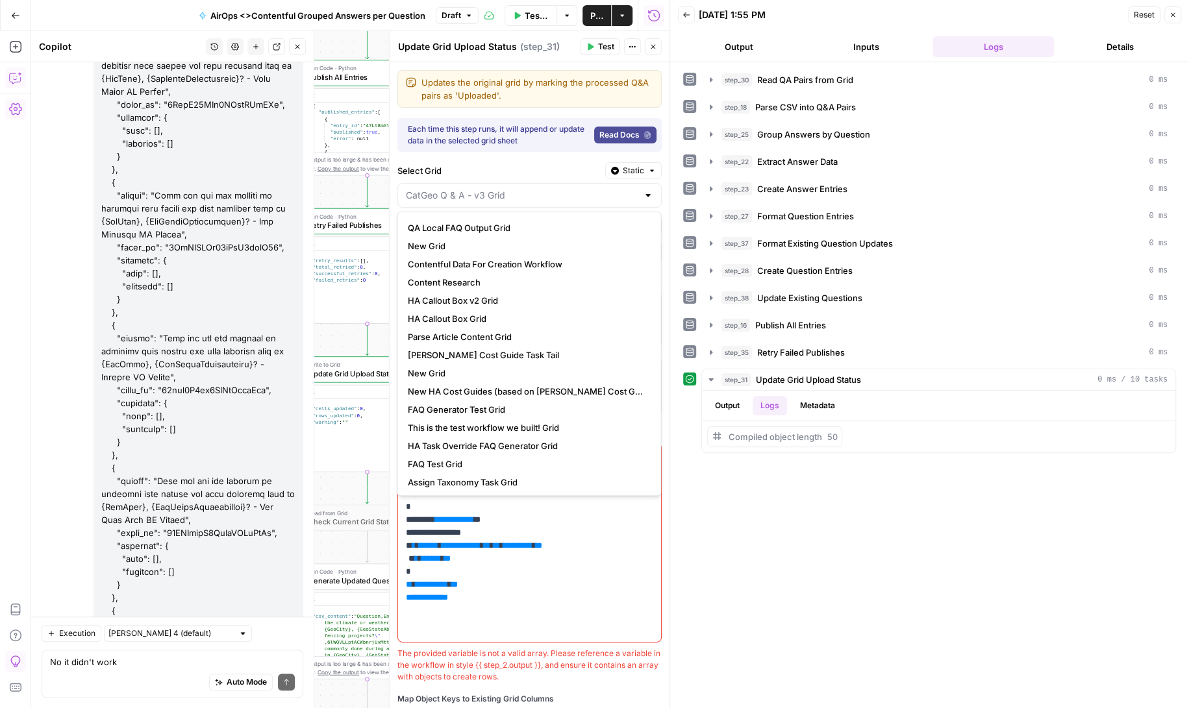
scroll to position [0, 0]
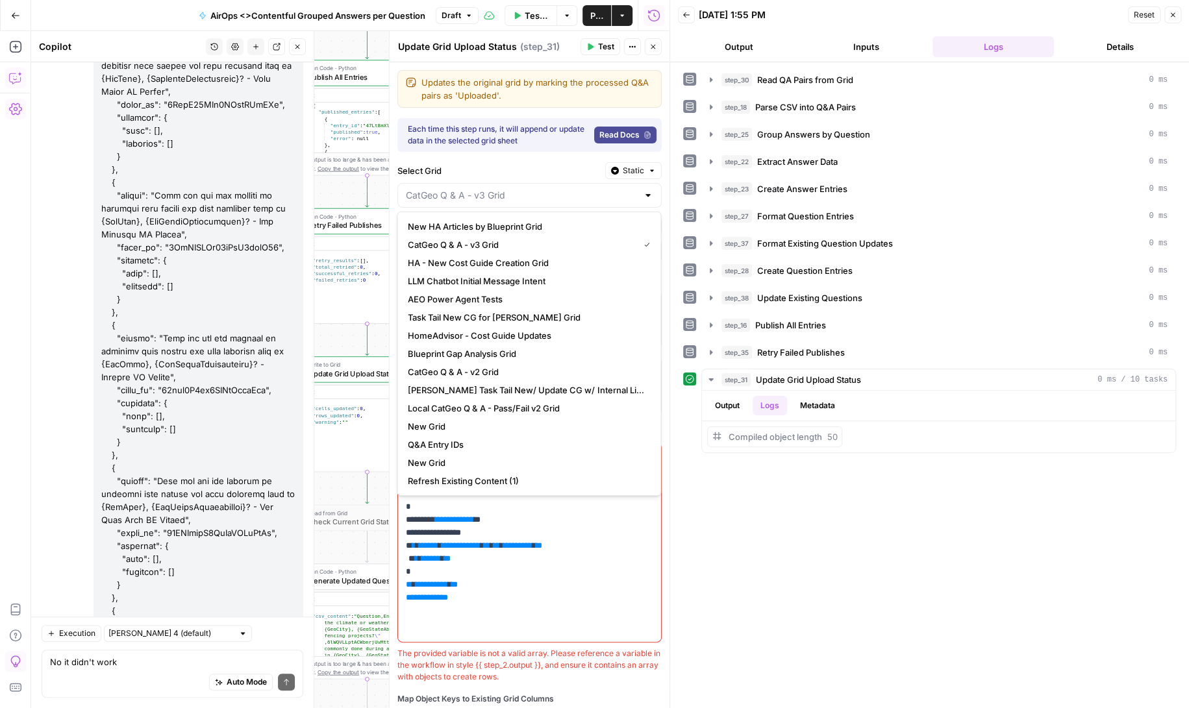
type input "CatGeo Q & A - v3 Grid"
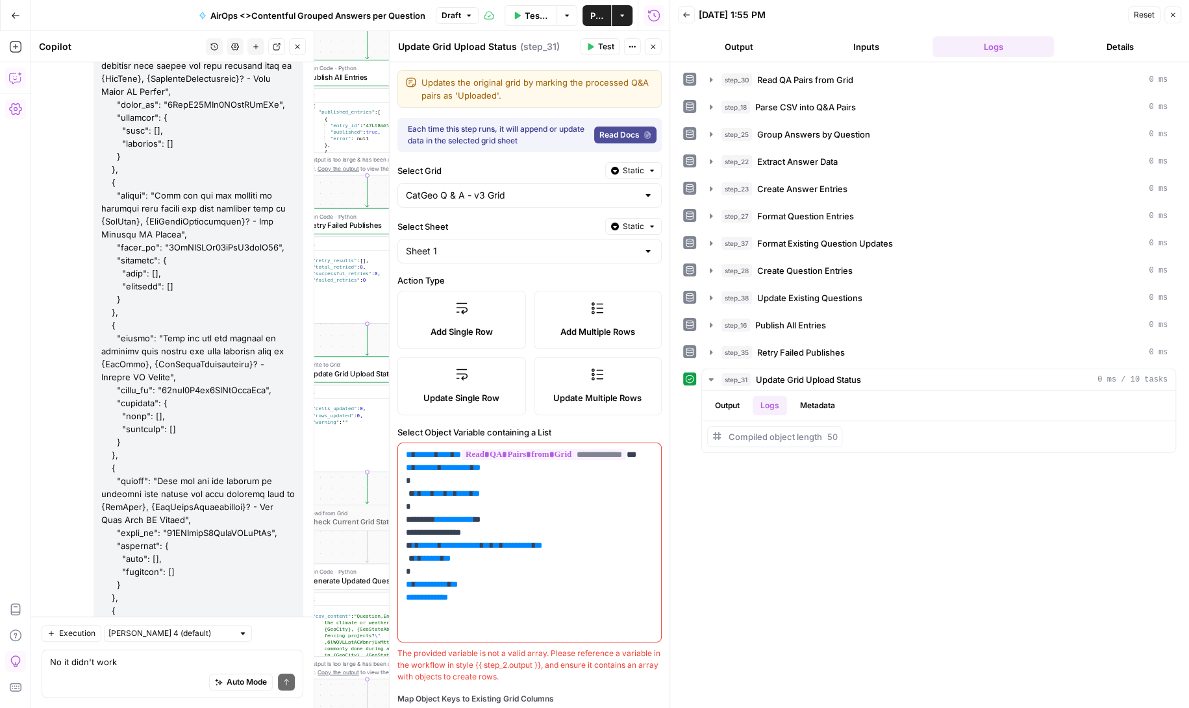
click at [521, 158] on div "**********" at bounding box center [530, 453] width 280 height 782
click at [517, 189] on input "Select Grid" at bounding box center [522, 195] width 232 height 13
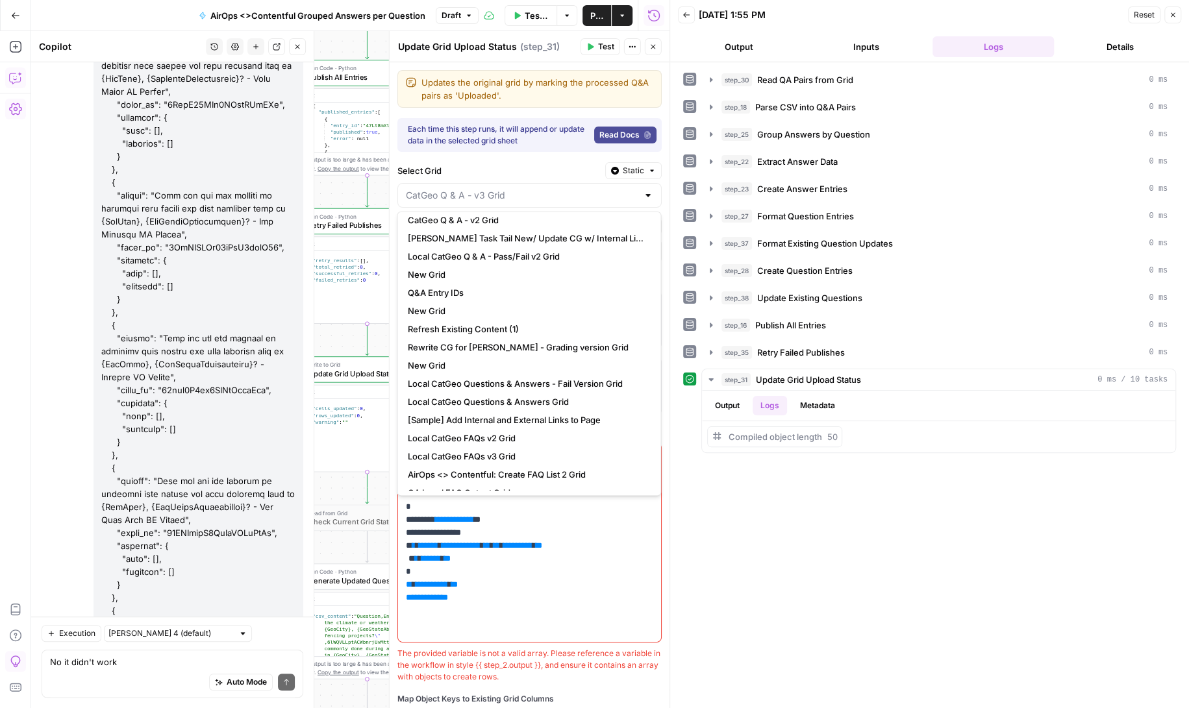
scroll to position [155, 0]
type input "CatGeo Q & A - v3 Grid"
click at [641, 171] on span "Static" at bounding box center [633, 171] width 21 height 12
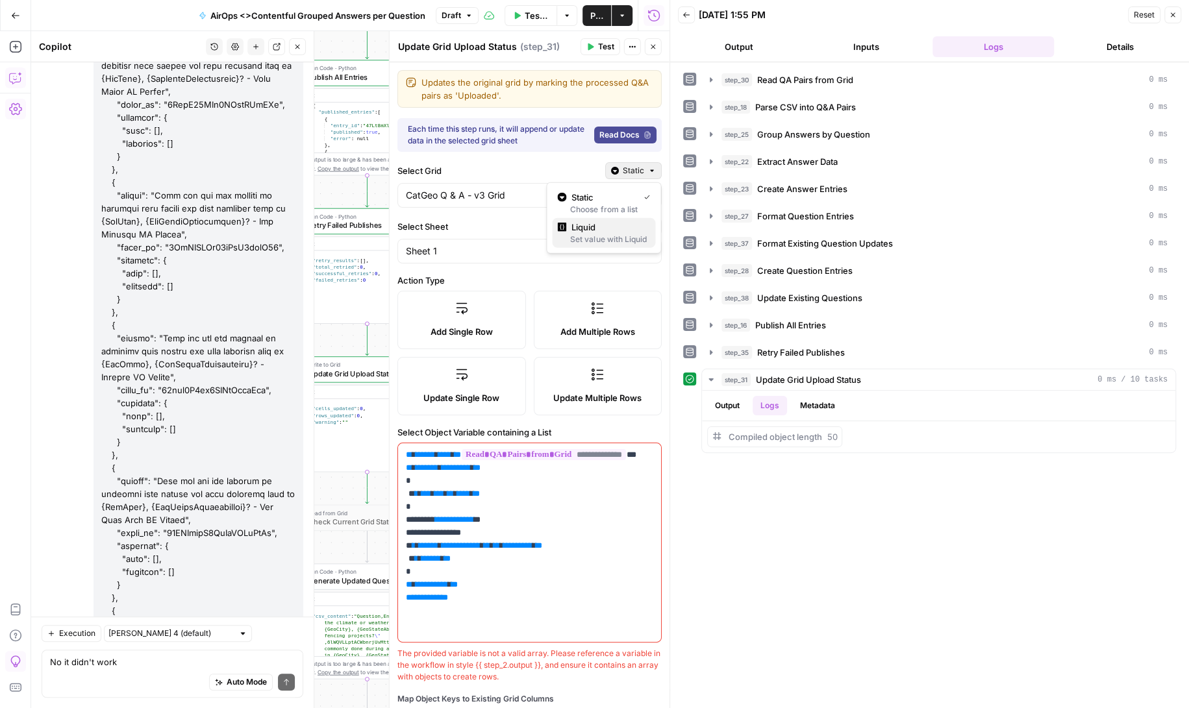
click at [614, 223] on span "Liquid" at bounding box center [607, 227] width 73 height 13
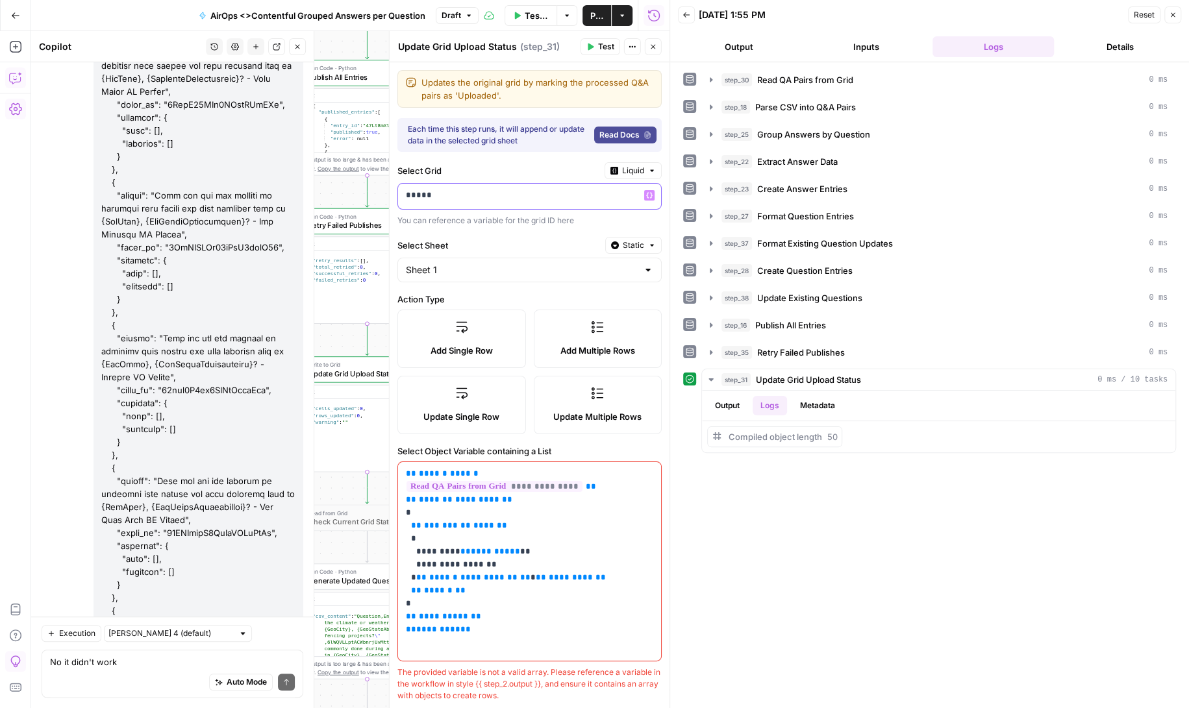
drag, startPoint x: 510, startPoint y: 193, endPoint x: 396, endPoint y: 182, distance: 114.8
click at [397, 182] on div "Select Grid Liquid ***** Variables Menu You can reference a variable for the gr…" at bounding box center [529, 194] width 264 height 64
click at [461, 195] on p "*****" at bounding box center [519, 195] width 227 height 13
click at [640, 169] on span "Liquid" at bounding box center [633, 171] width 22 height 12
click at [614, 204] on div "Choose from a list" at bounding box center [599, 210] width 102 height 12
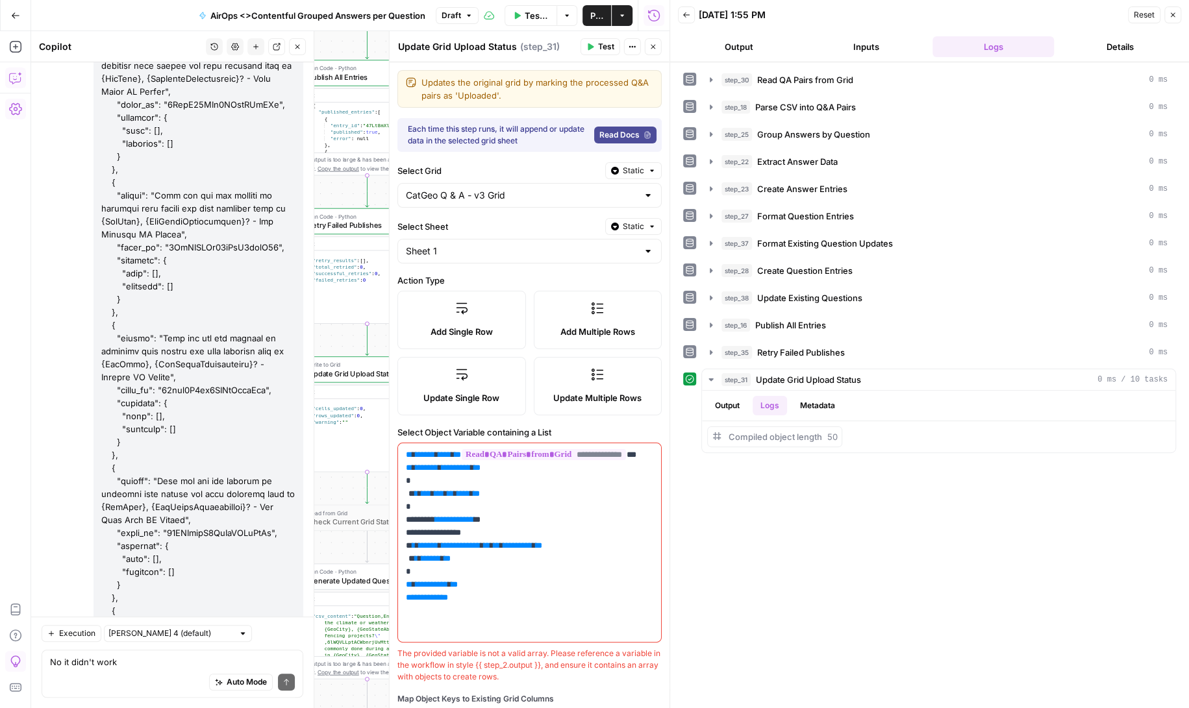
click at [531, 164] on label "Select Grid" at bounding box center [498, 170] width 203 height 13
click at [531, 189] on input "CatGeo Q & A - v3 Grid" at bounding box center [522, 195] width 232 height 13
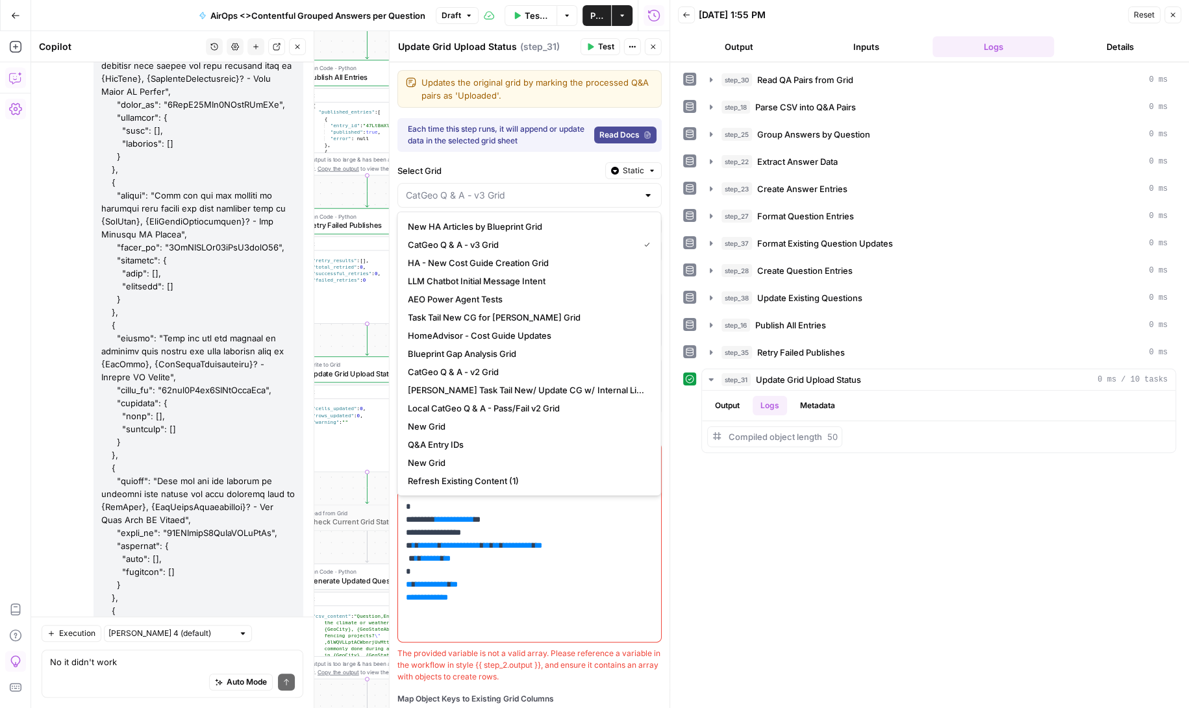
type input "CatGeo Q & A - v3 Grid"
click at [531, 164] on label "Select Grid" at bounding box center [498, 170] width 203 height 13
click at [531, 189] on input "CatGeo Q & A - v3 Grid" at bounding box center [522, 195] width 232 height 13
type input "CatGeo Q & A - v3 Grid"
click at [531, 164] on label "Select Grid" at bounding box center [498, 170] width 203 height 13
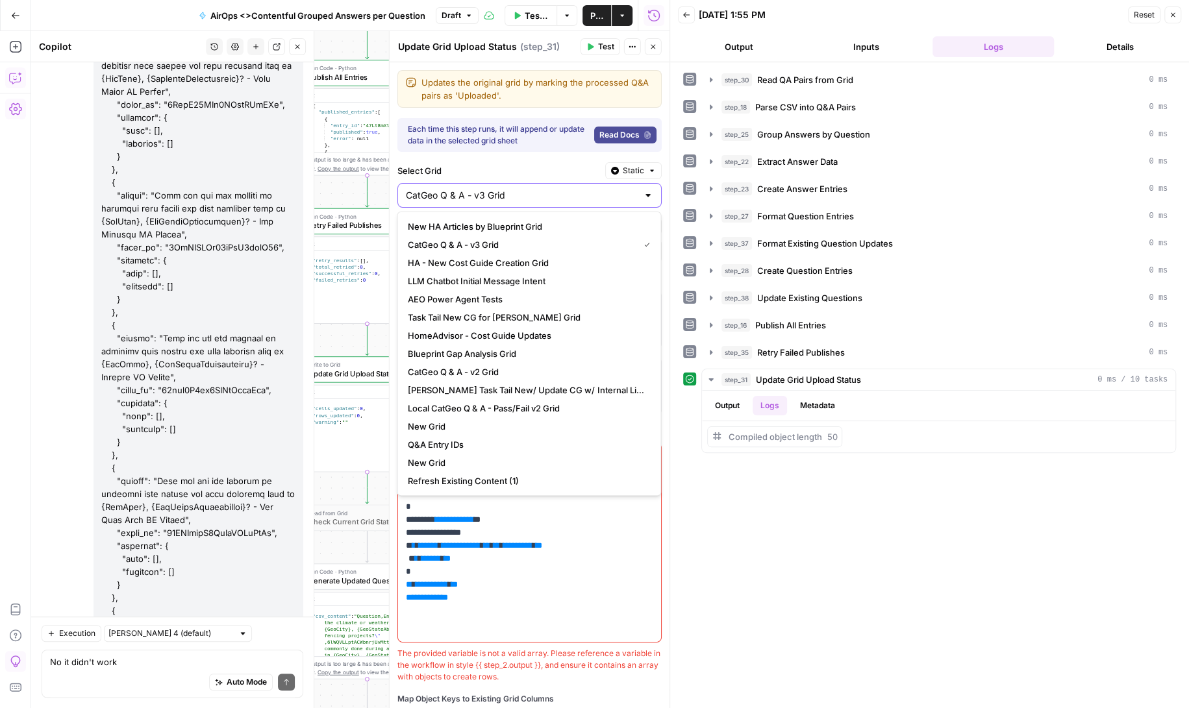
click at [531, 189] on input "CatGeo Q & A - v3 Grid" at bounding box center [522, 195] width 232 height 13
type input "CatGeo Q & A - v3 Grid"
click at [712, 580] on div "step_30 Read QA Pairs from Grid 0 ms step_18 Parse CSV into Q&A Pairs 0 ms step…" at bounding box center [929, 385] width 493 height 633
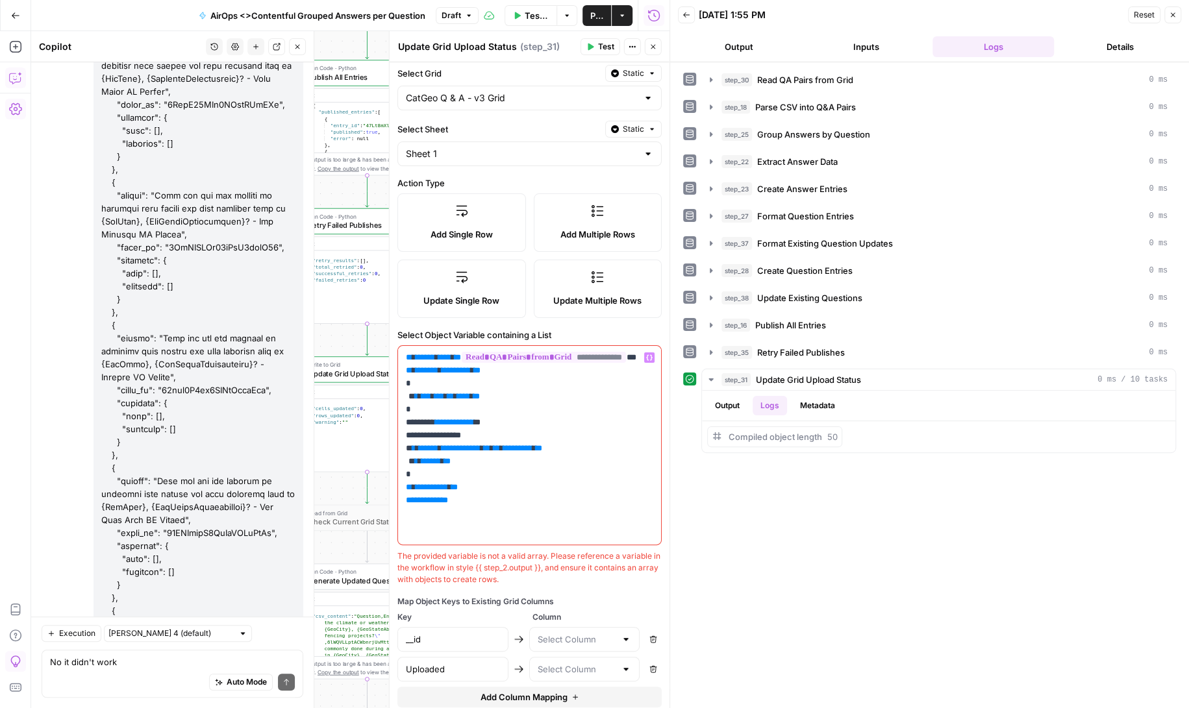
scroll to position [132, 0]
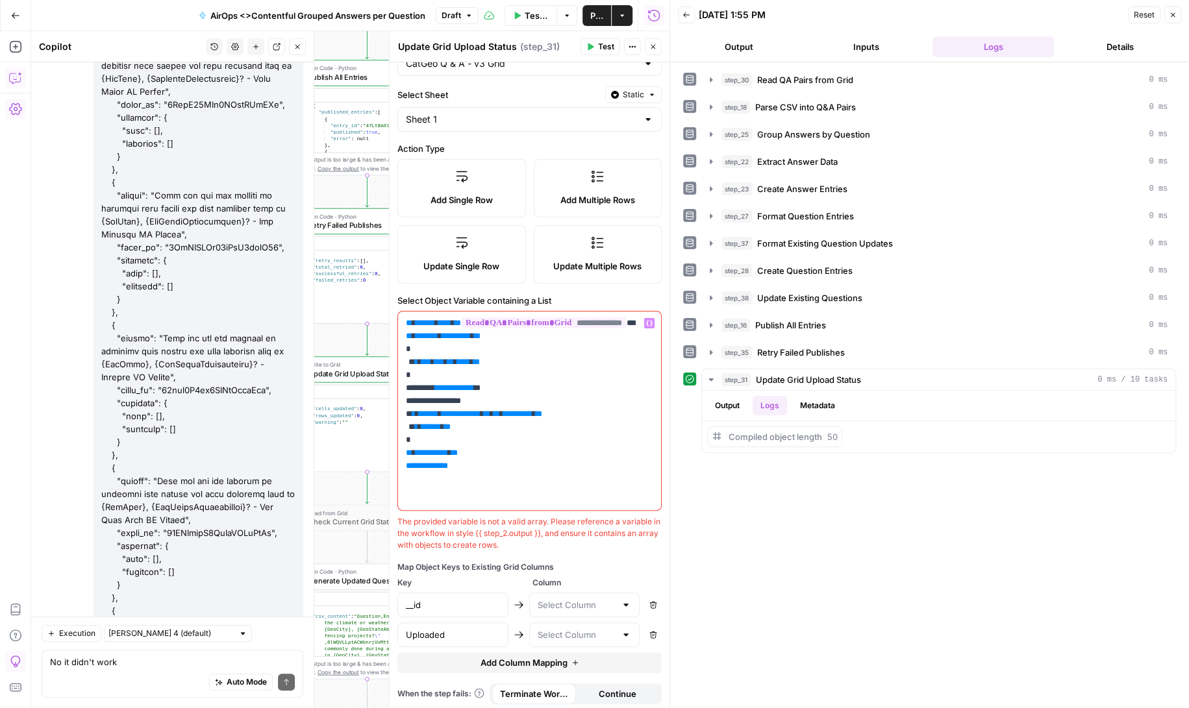
drag, startPoint x: 403, startPoint y: 316, endPoint x: 497, endPoint y: 479, distance: 188.6
click at [497, 479] on div "**********" at bounding box center [529, 411] width 263 height 199
copy p "**********"
click at [574, 633] on input "text" at bounding box center [576, 635] width 79 height 13
click at [577, 597] on span "Uploaded" at bounding box center [582, 599] width 84 height 13
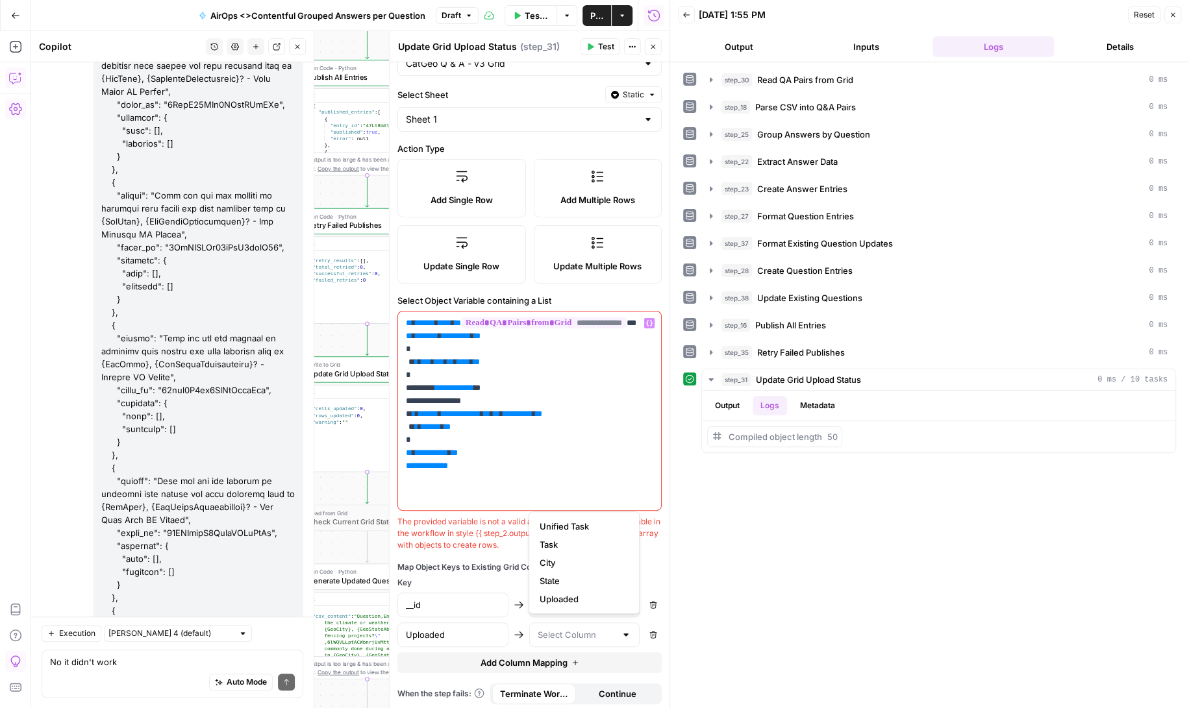
type input "Uploaded"
click at [601, 548] on div "**********" at bounding box center [530, 322] width 280 height 782
click at [545, 466] on p "**********" at bounding box center [530, 401] width 248 height 169
drag, startPoint x: 407, startPoint y: 319, endPoint x: 544, endPoint y: 473, distance: 207.0
click at [544, 473] on p "**********" at bounding box center [530, 401] width 248 height 169
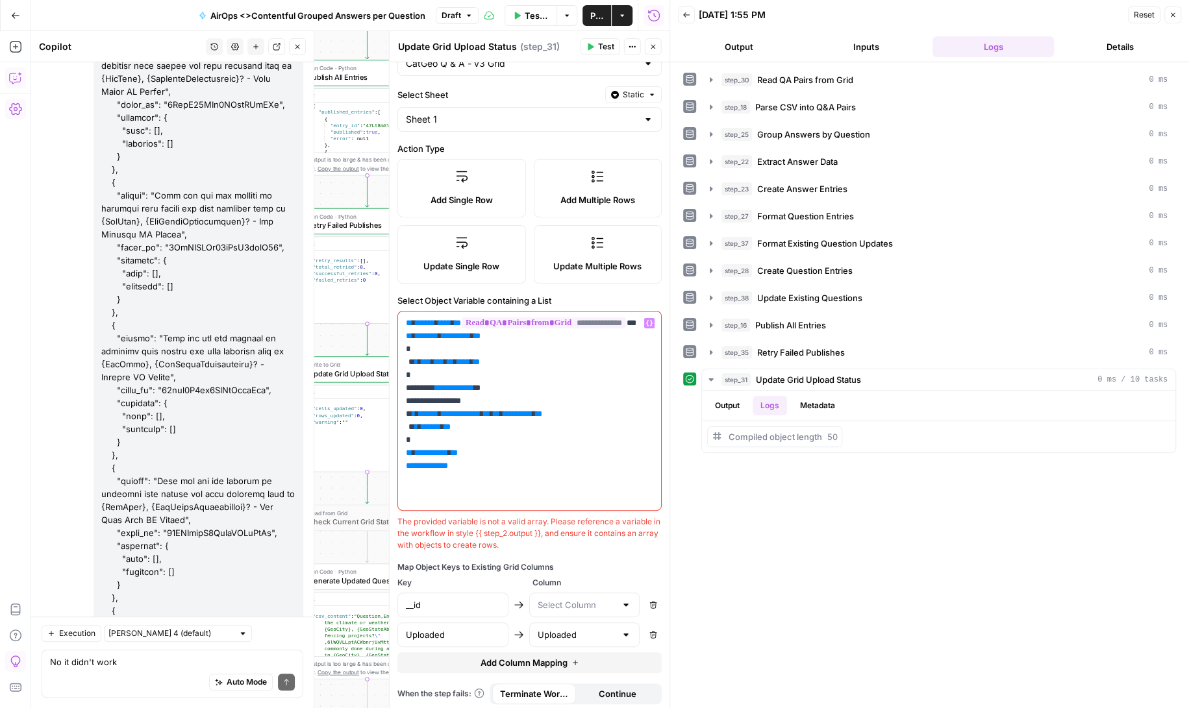
copy p "**********"
click at [125, 665] on textarea "No it didn't work" at bounding box center [172, 662] width 245 height 13
paste textarea "{% assign rows = step_30.output %} {% capture json_data %} [ {% for row in rows…"
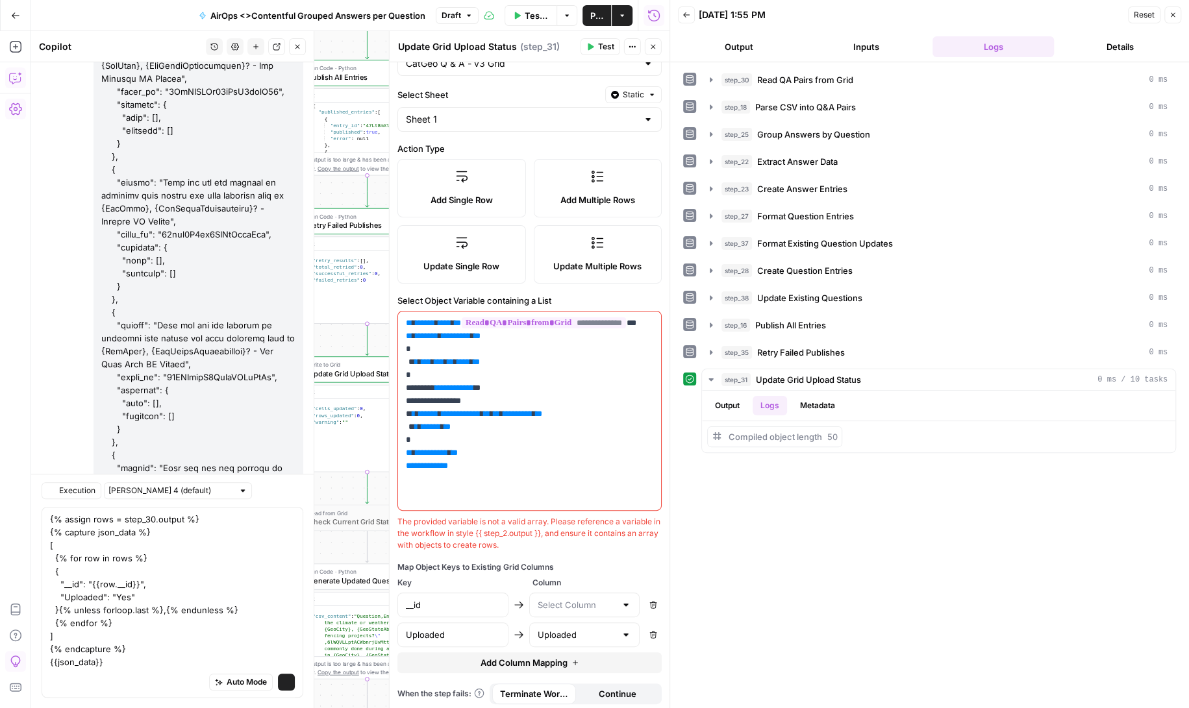
scroll to position [196521, 0]
drag, startPoint x: 558, startPoint y: 295, endPoint x: 395, endPoint y: 293, distance: 162.4
click at [395, 293] on div "**********" at bounding box center [529, 369] width 281 height 677
click at [401, 295] on label "Select Object Variable containing a List" at bounding box center [529, 300] width 264 height 13
click at [553, 296] on label "Select Object Variable containing a List" at bounding box center [529, 300] width 264 height 13
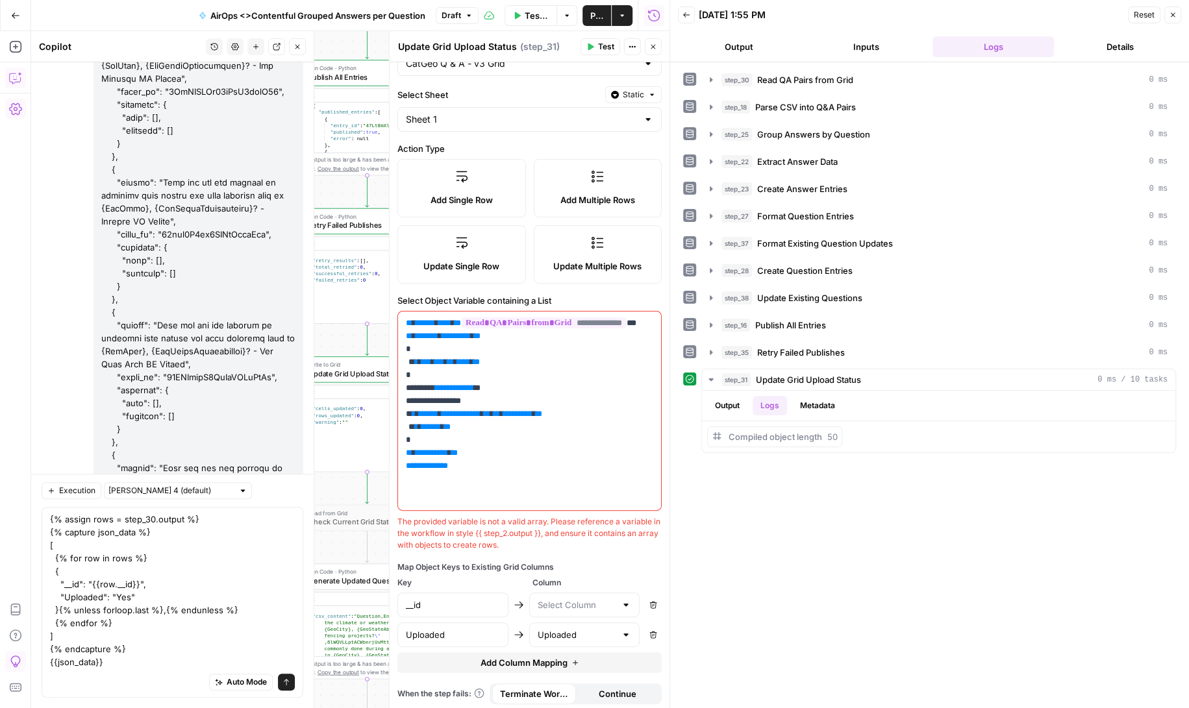
drag, startPoint x: 562, startPoint y: 296, endPoint x: 399, endPoint y: 297, distance: 163.0
click at [399, 297] on label "Select Object Variable containing a List" at bounding box center [529, 300] width 264 height 13
copy label "Select Object Variable containing a List"
click at [65, 678] on div "Auto Mode Send" at bounding box center [172, 683] width 245 height 29
click at [64, 678] on div "Auto Mode Send" at bounding box center [172, 683] width 245 height 29
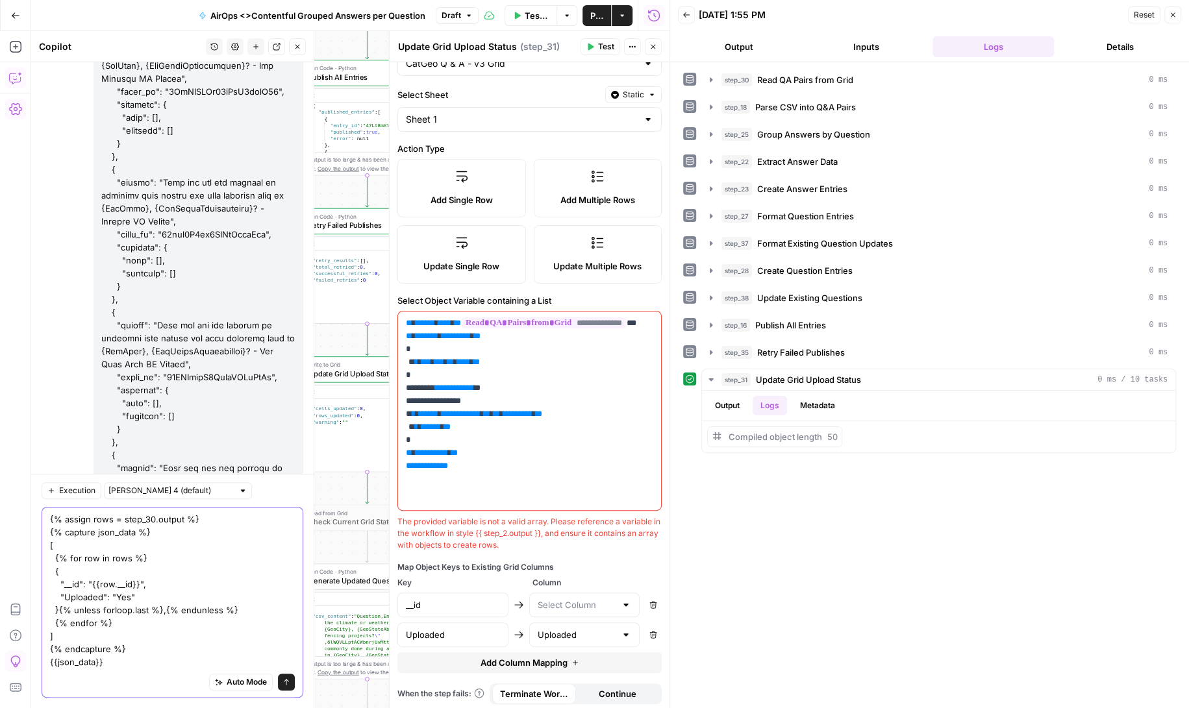
click at [74, 665] on textarea "{% assign rows = step_30.output %} {% capture json_data %} [ {% for row in rows…" at bounding box center [172, 591] width 245 height 156
paste textarea "Select Object Variable containing a List"
type textarea "{% assign rows = step_30.output %} {% capture json_data %} [ {% for row in rows…"
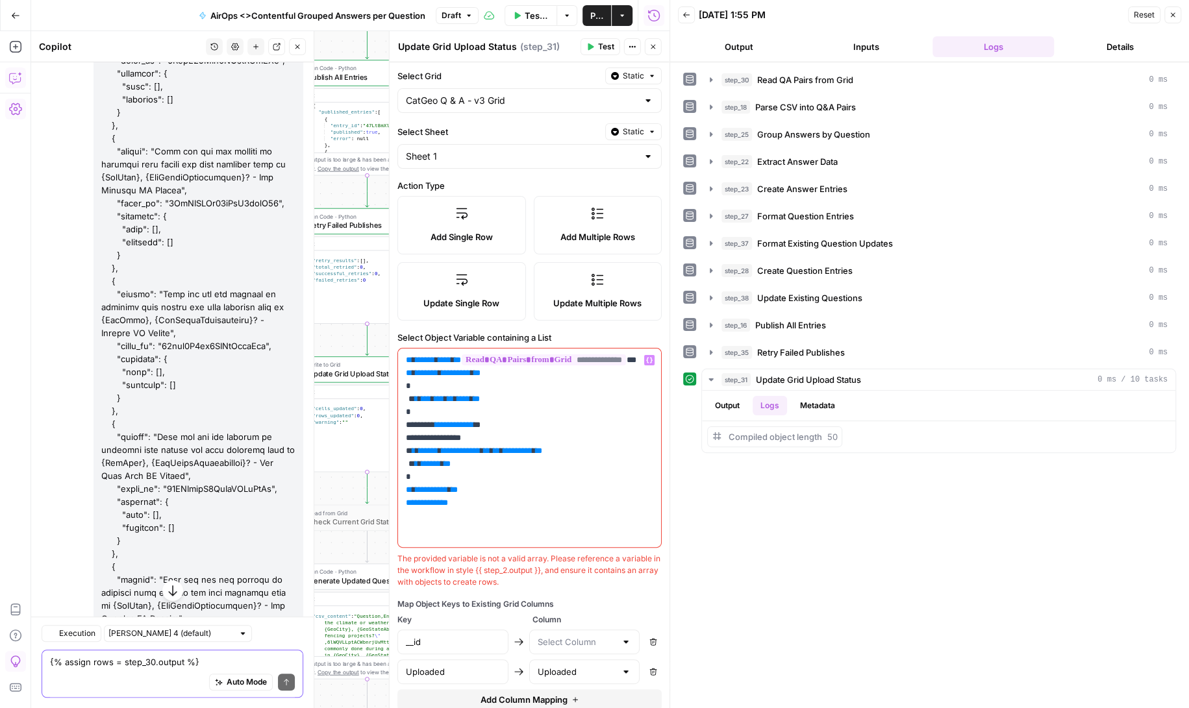
scroll to position [196992, 0]
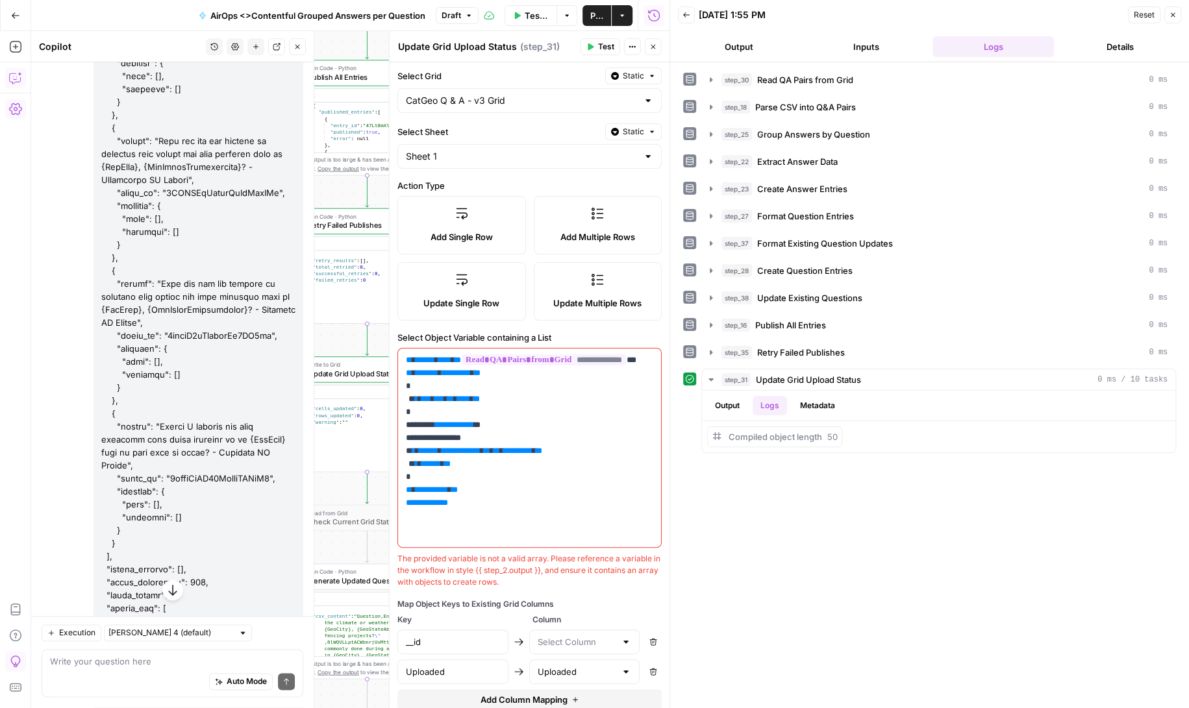
click at [626, 640] on div at bounding box center [626, 642] width 10 height 13
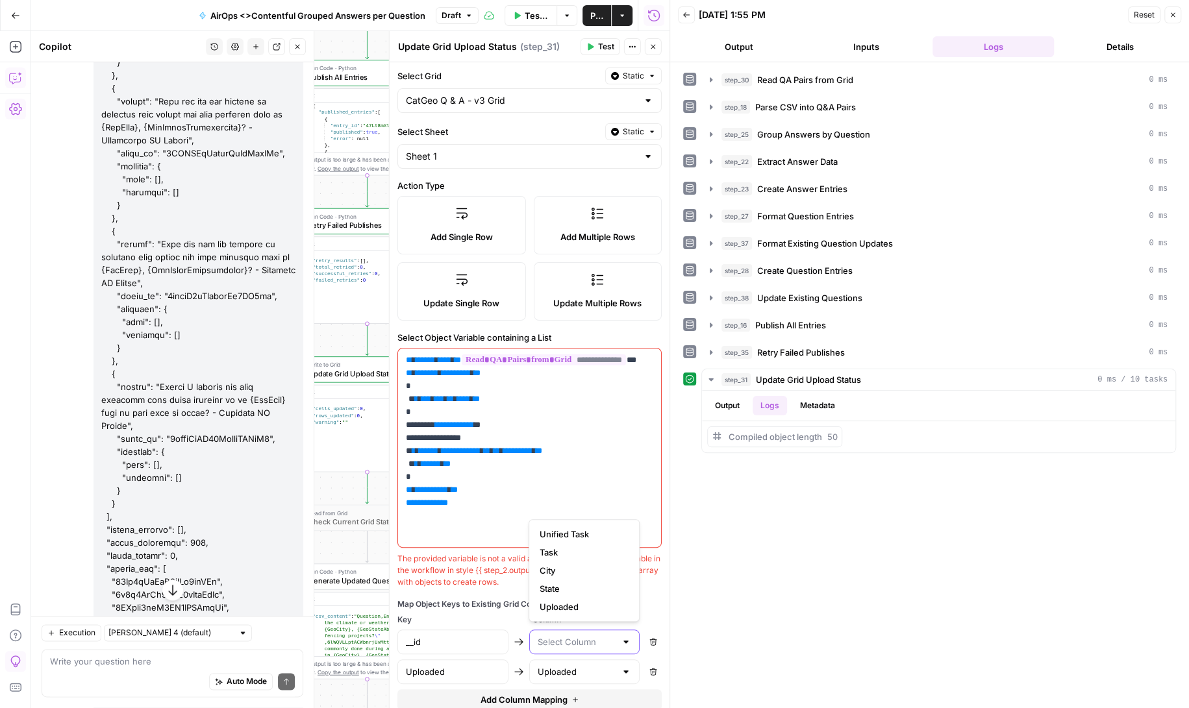
scroll to position [197042, 0]
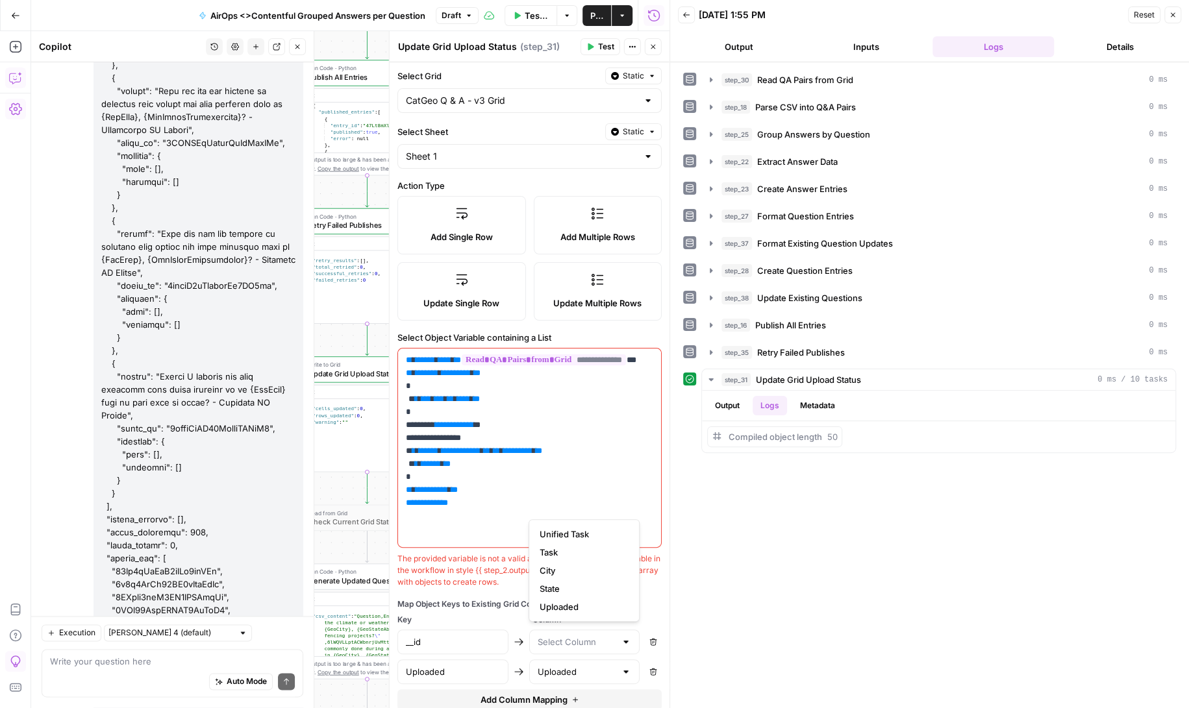
click at [624, 638] on div at bounding box center [626, 642] width 10 height 13
click at [109, 675] on div "Auto Mode Send" at bounding box center [172, 683] width 245 height 29
click at [105, 669] on div "Auto Mode Send" at bounding box center [172, 683] width 245 height 29
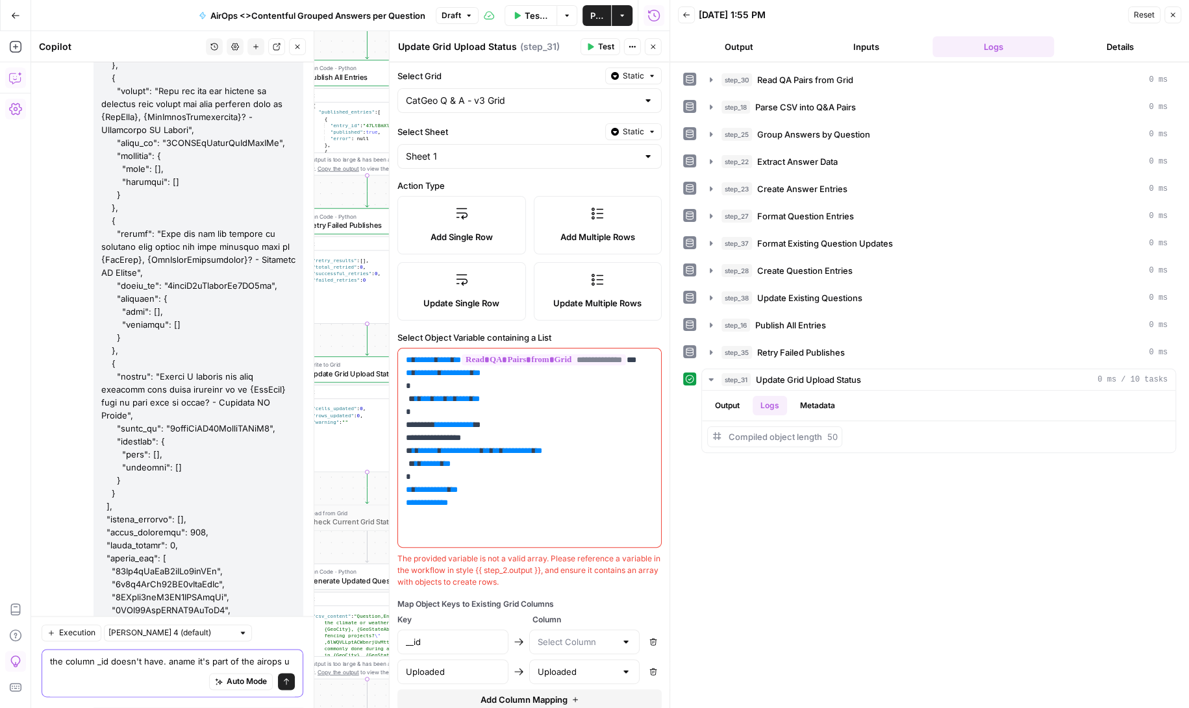
type textarea "the column _id doesn't have. aname it's part of the airops ui"
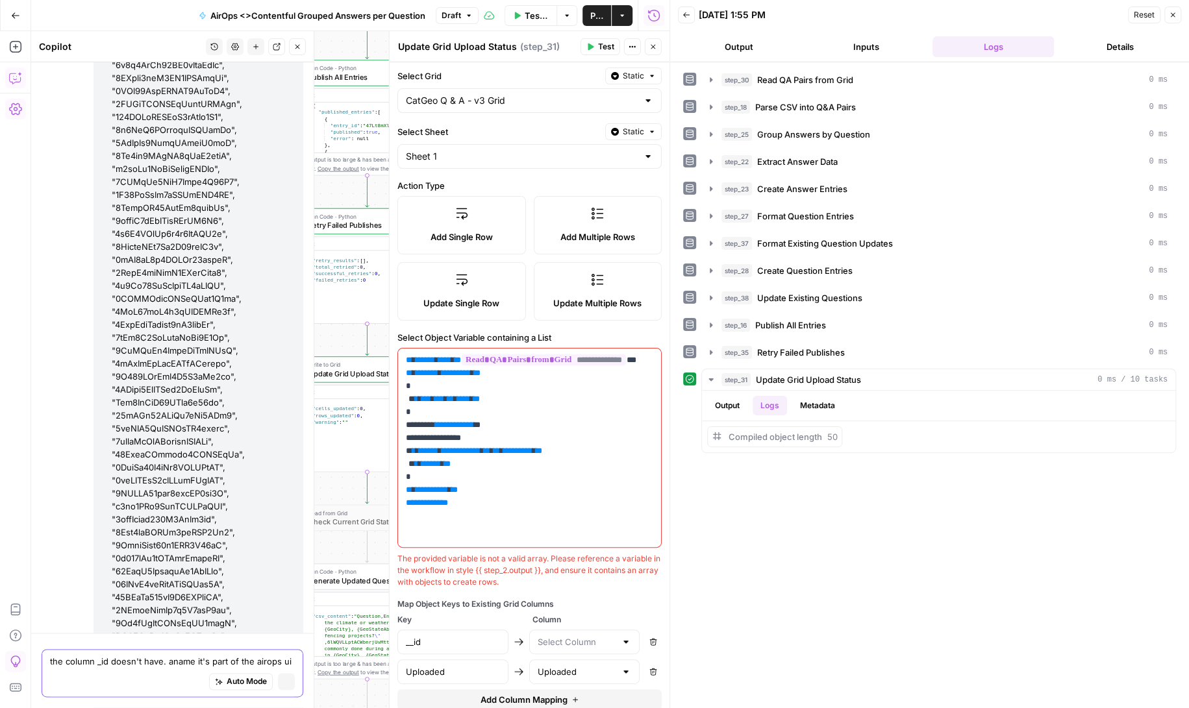
scroll to position [196485, 0]
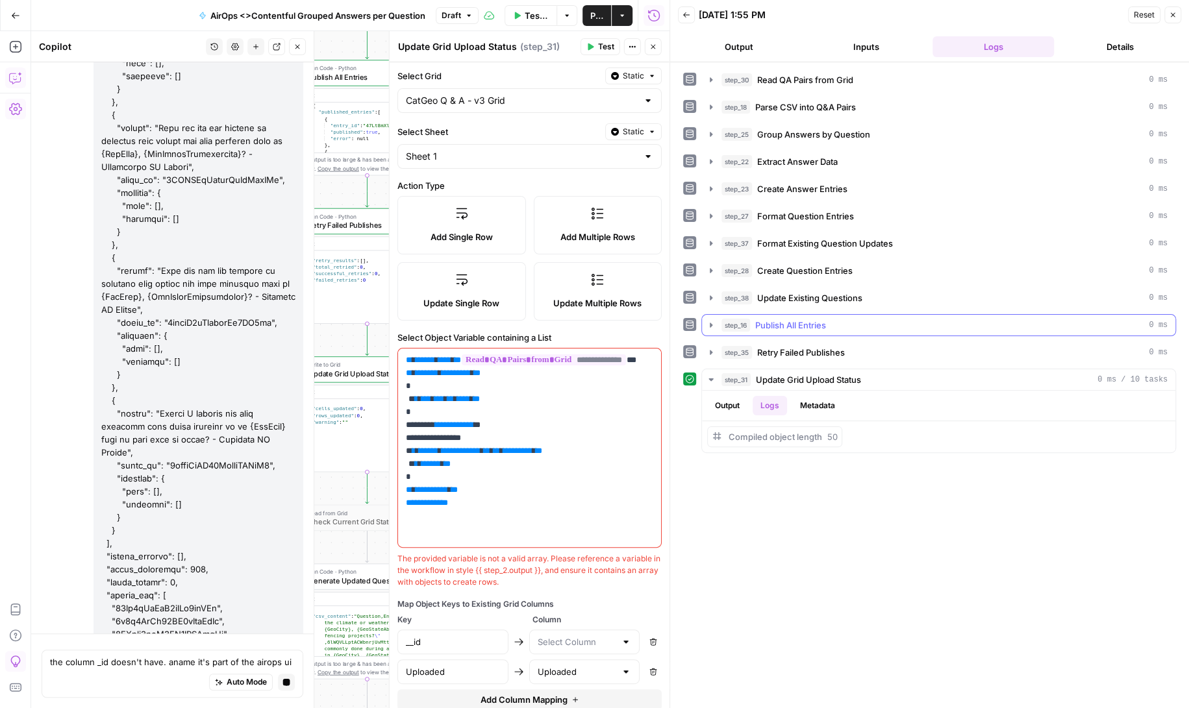
click at [711, 320] on icon "button" at bounding box center [711, 325] width 10 height 10
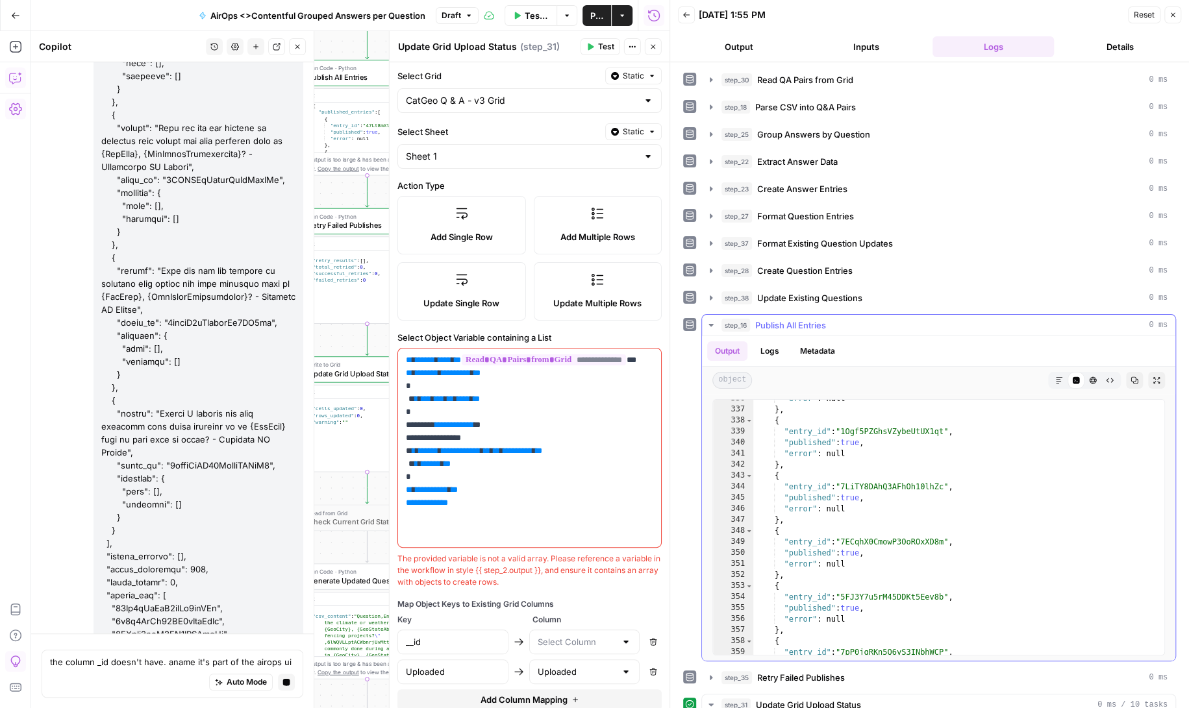
scroll to position [14239, 0]
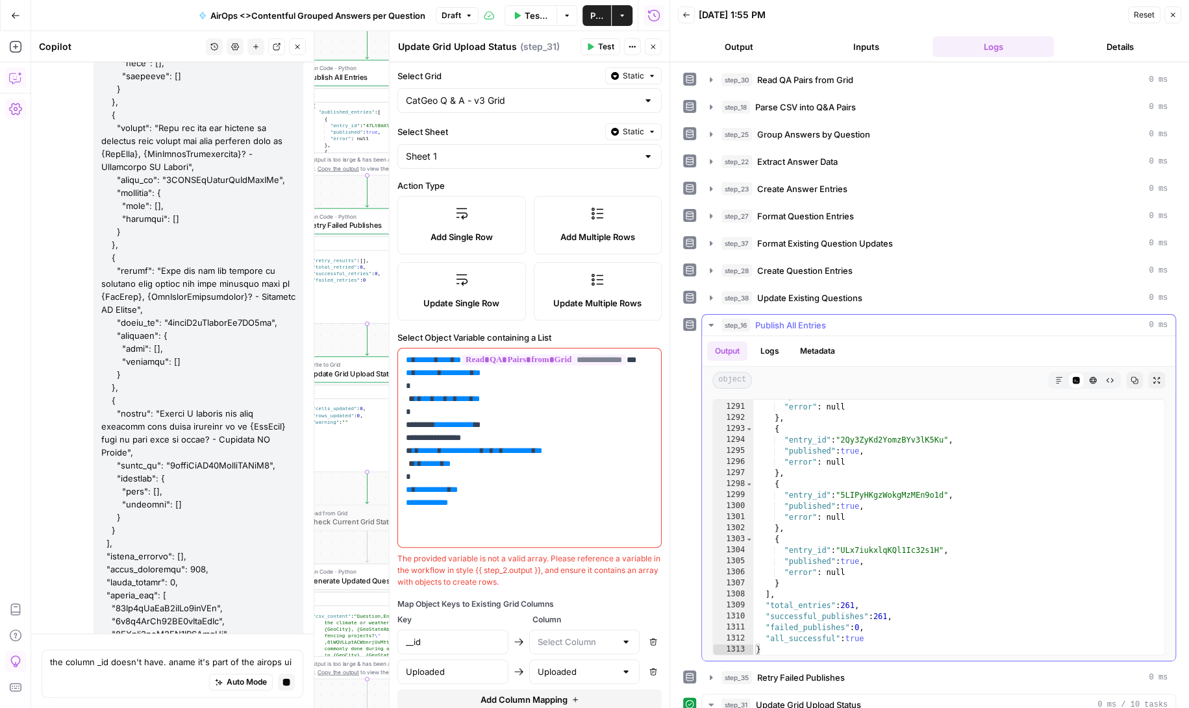
click at [709, 320] on icon "button" at bounding box center [711, 325] width 10 height 10
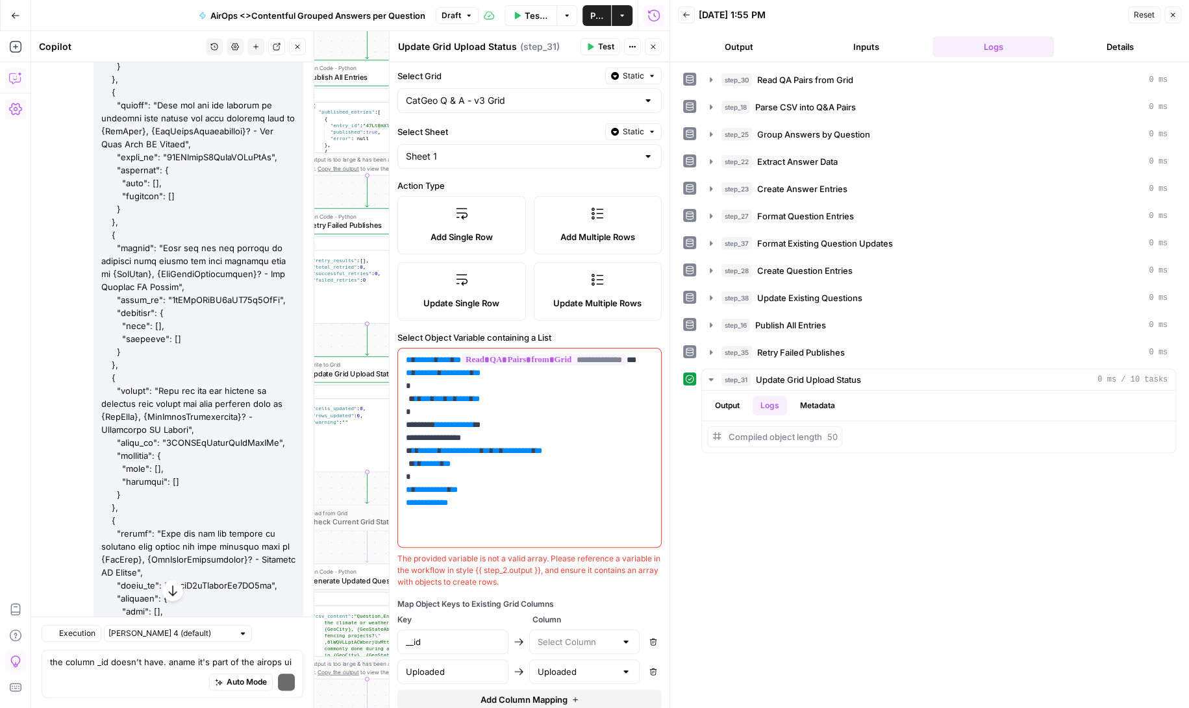
scroll to position [197323, 0]
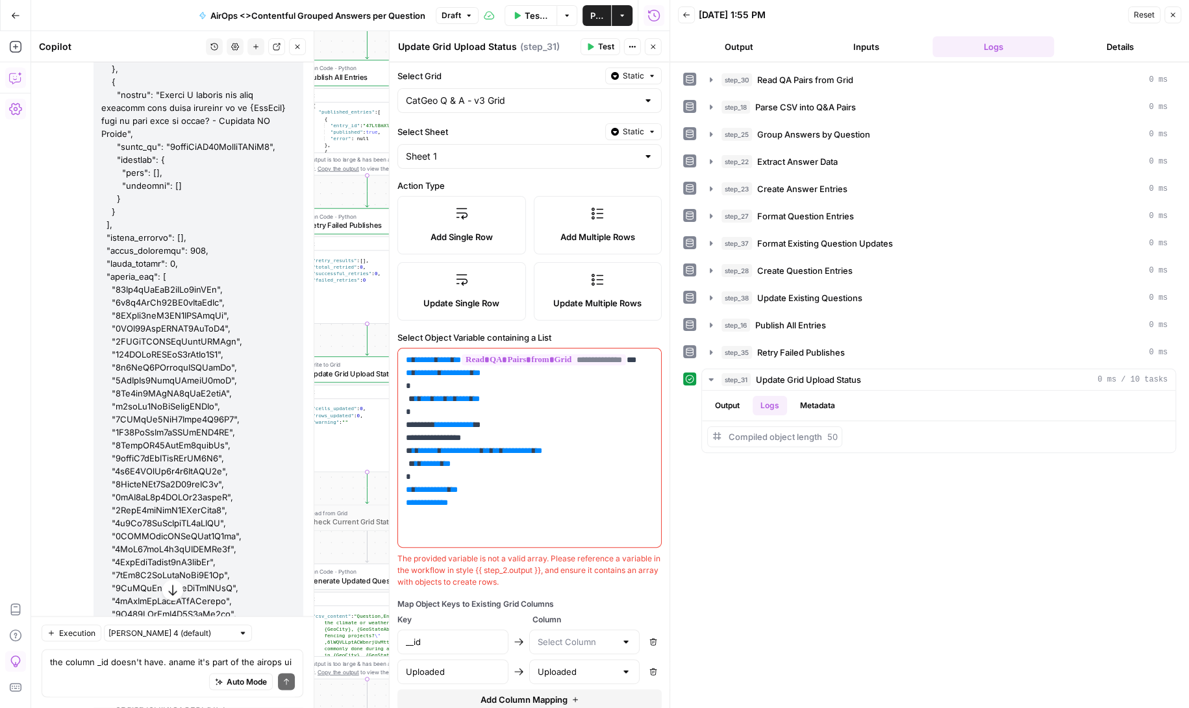
click at [651, 634] on button "Remove" at bounding box center [653, 642] width 17 height 17
type input "Uploaded"
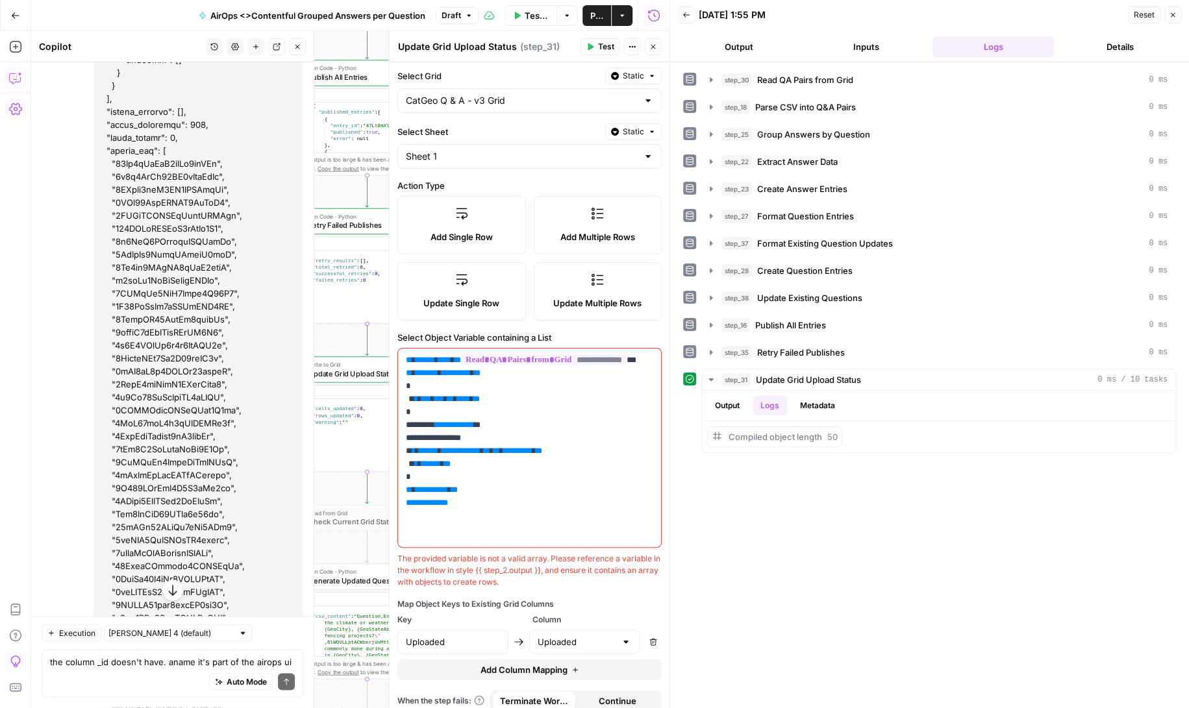
scroll to position [197460, 0]
click at [623, 642] on div at bounding box center [626, 642] width 10 height 13
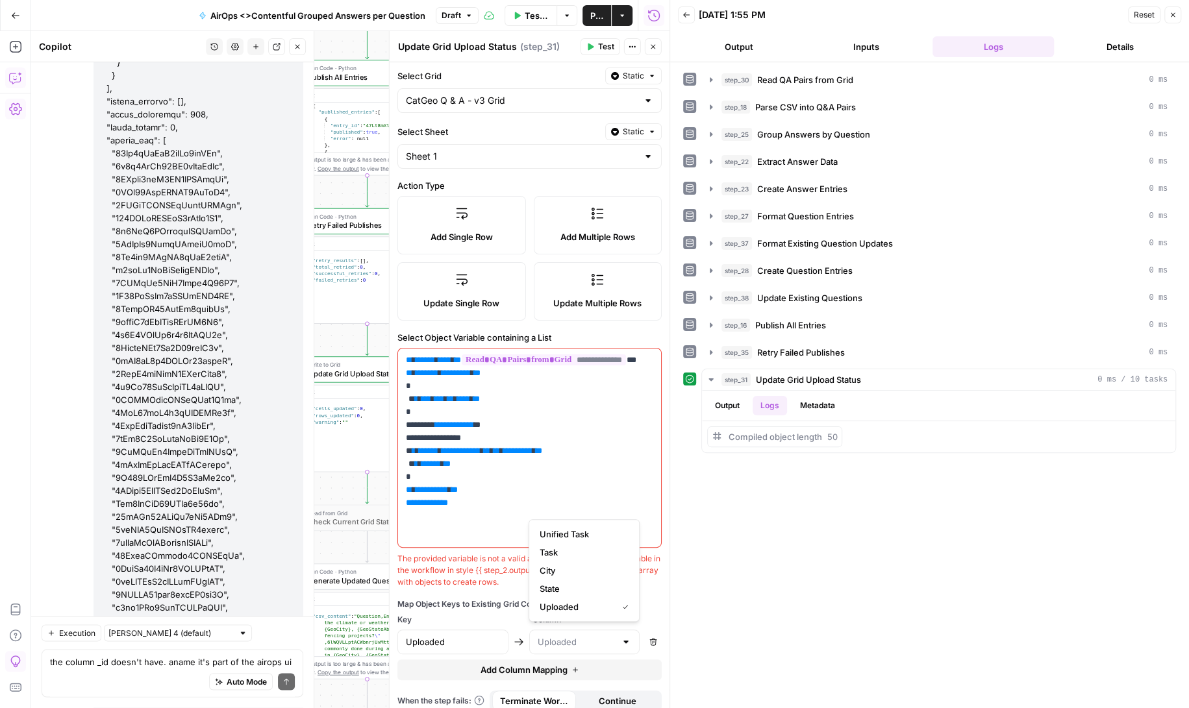
type input "Uploaded"
click at [701, 578] on div "step_30 Read QA Pairs from Grid 0 ms step_18 Parse CSV into Q&A Pairs 0 ms step…" at bounding box center [929, 385] width 493 height 633
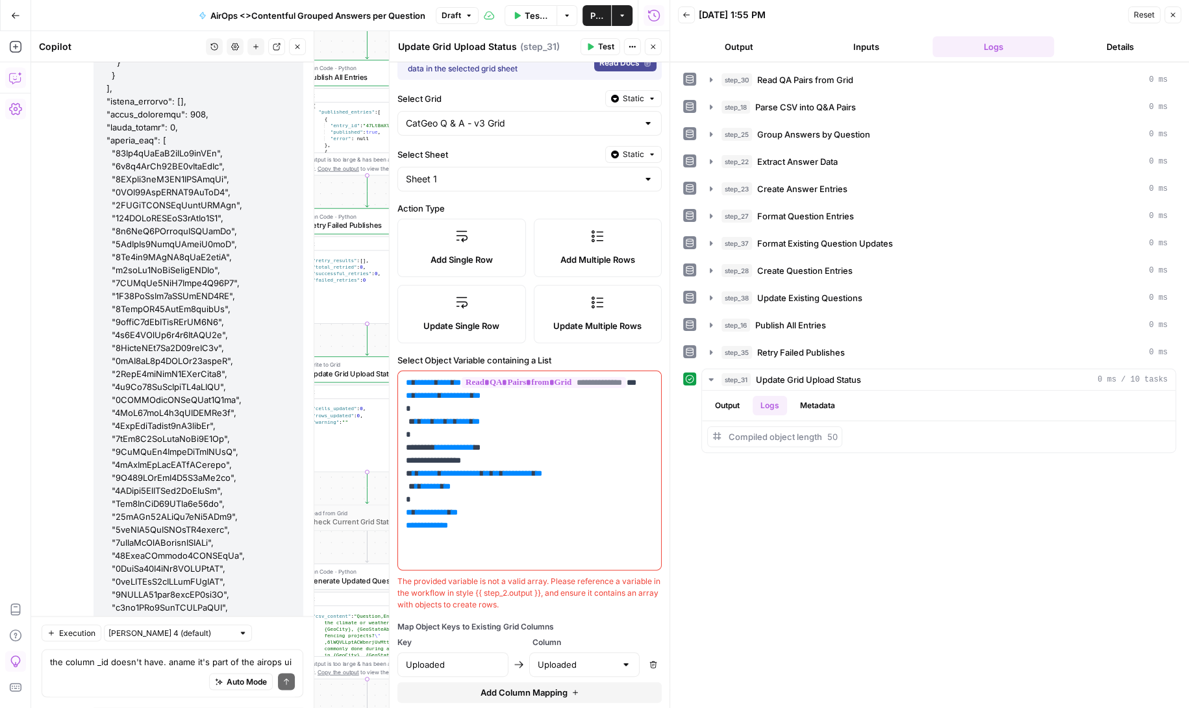
scroll to position [103, 0]
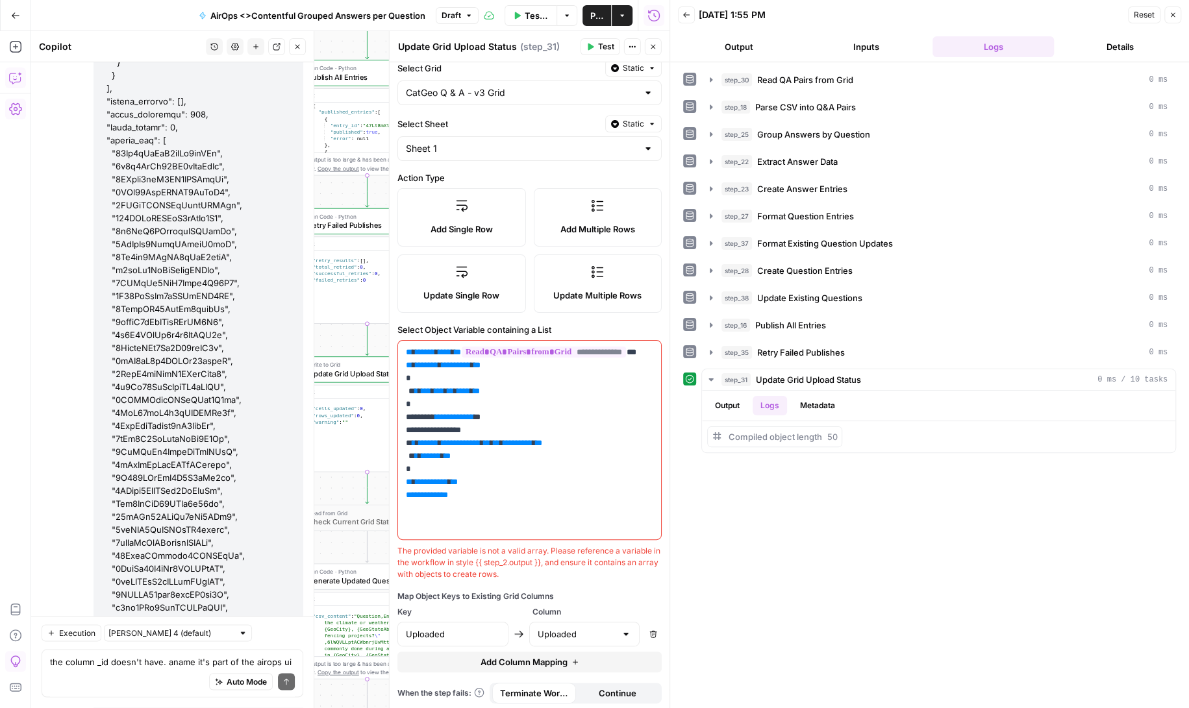
click at [496, 657] on span "Add Column Mapping" at bounding box center [523, 662] width 87 height 13
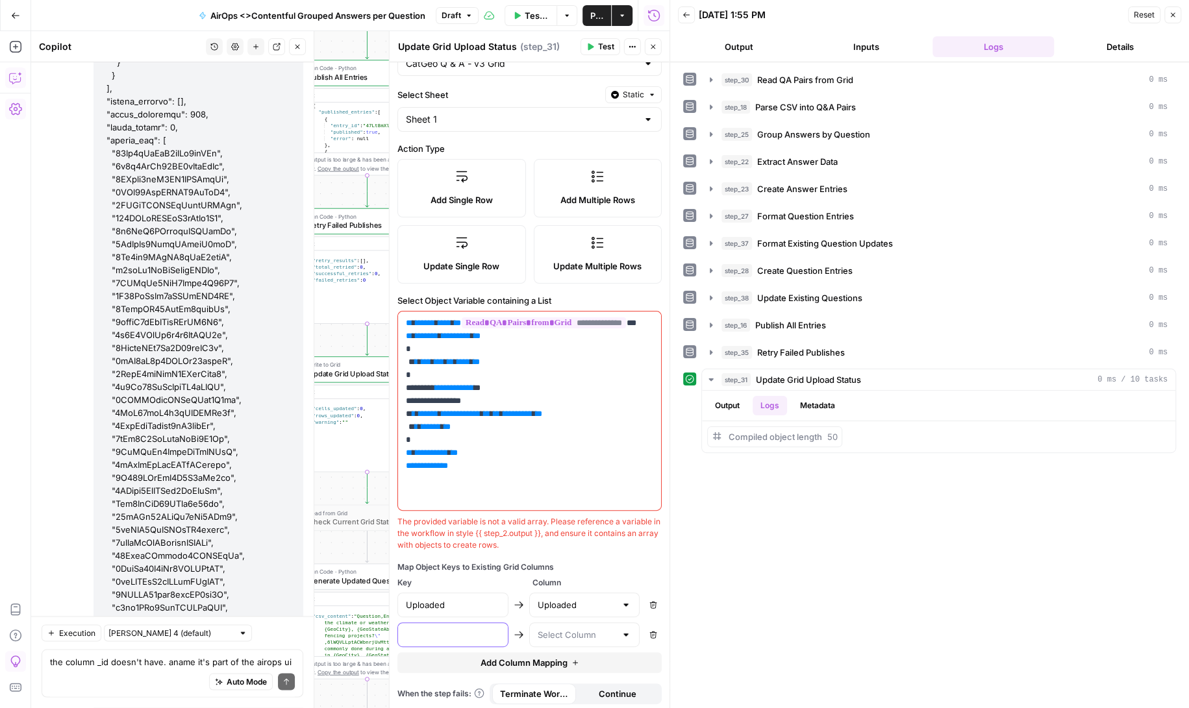
click at [486, 629] on input "text" at bounding box center [453, 635] width 94 height 13
click at [564, 632] on input "text" at bounding box center [576, 635] width 79 height 13
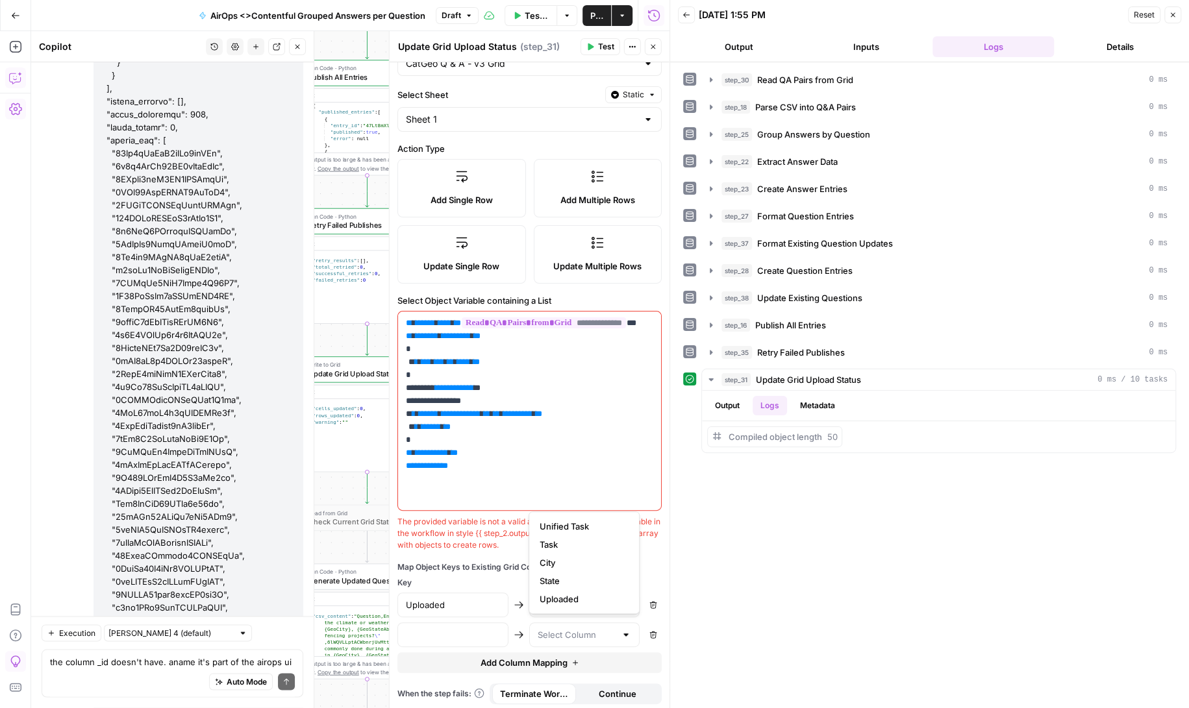
scroll to position [0, 0]
click at [656, 632] on icon "button" at bounding box center [652, 635] width 7 height 7
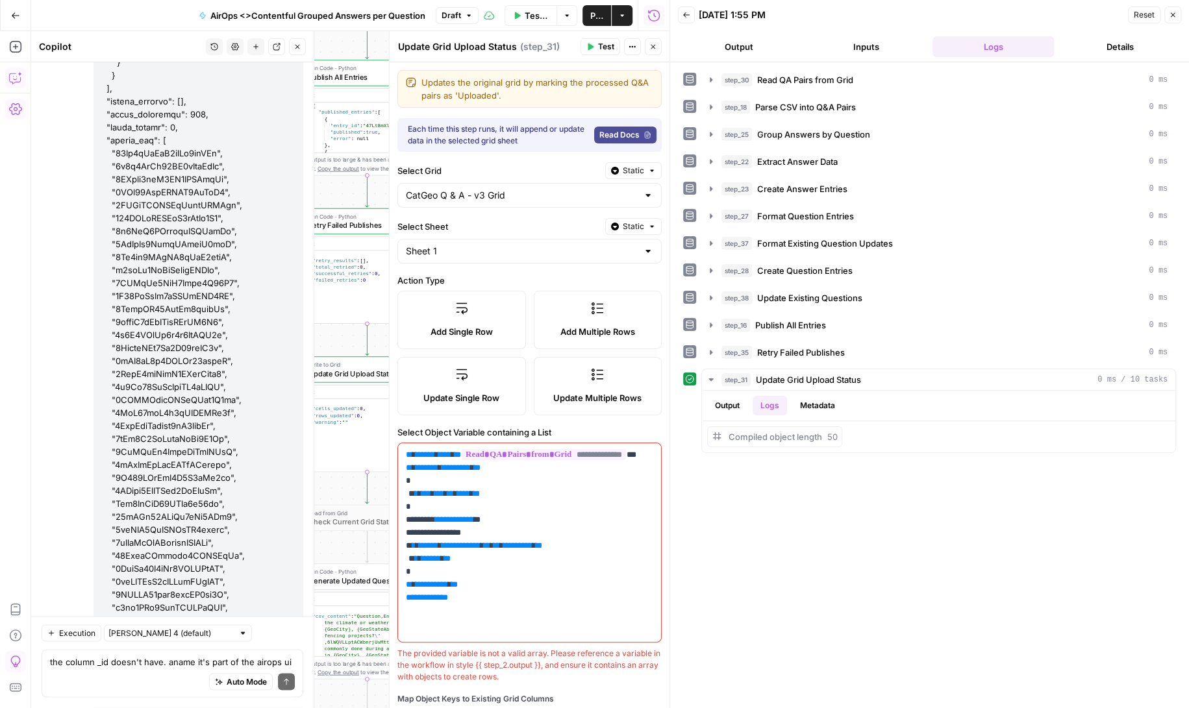
click at [601, 44] on span "Test" at bounding box center [606, 47] width 16 height 12
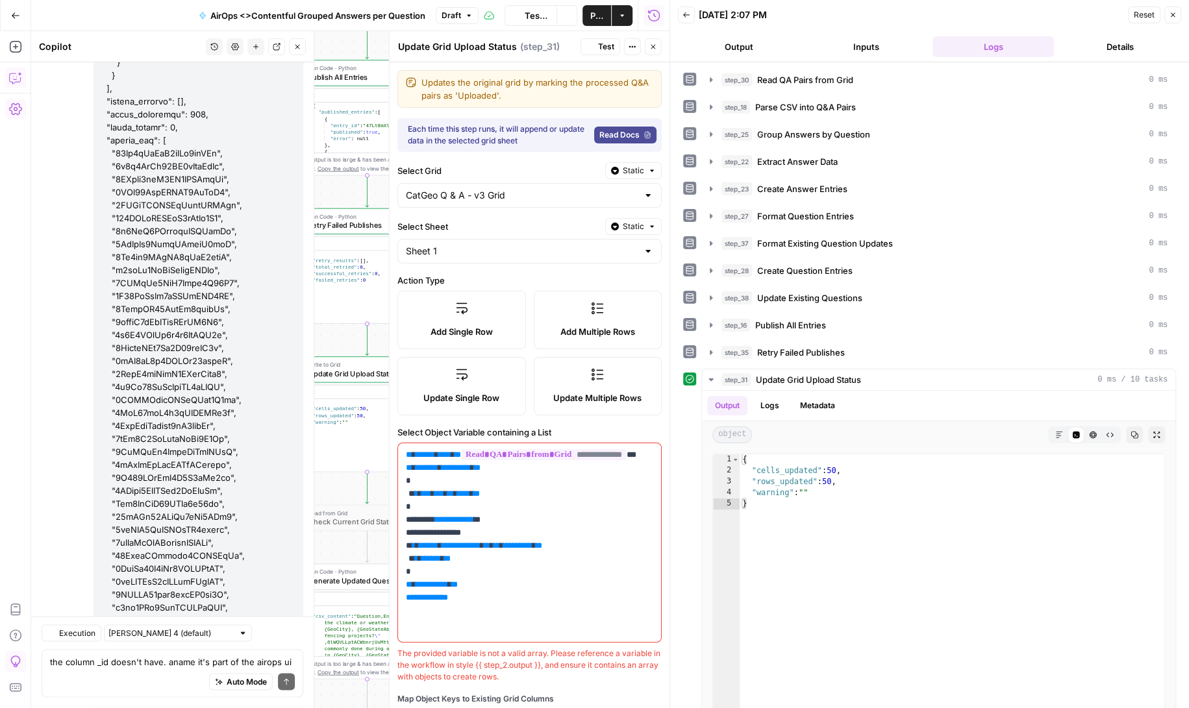
scroll to position [197460, 0]
click at [653, 45] on icon "button" at bounding box center [653, 47] width 8 height 8
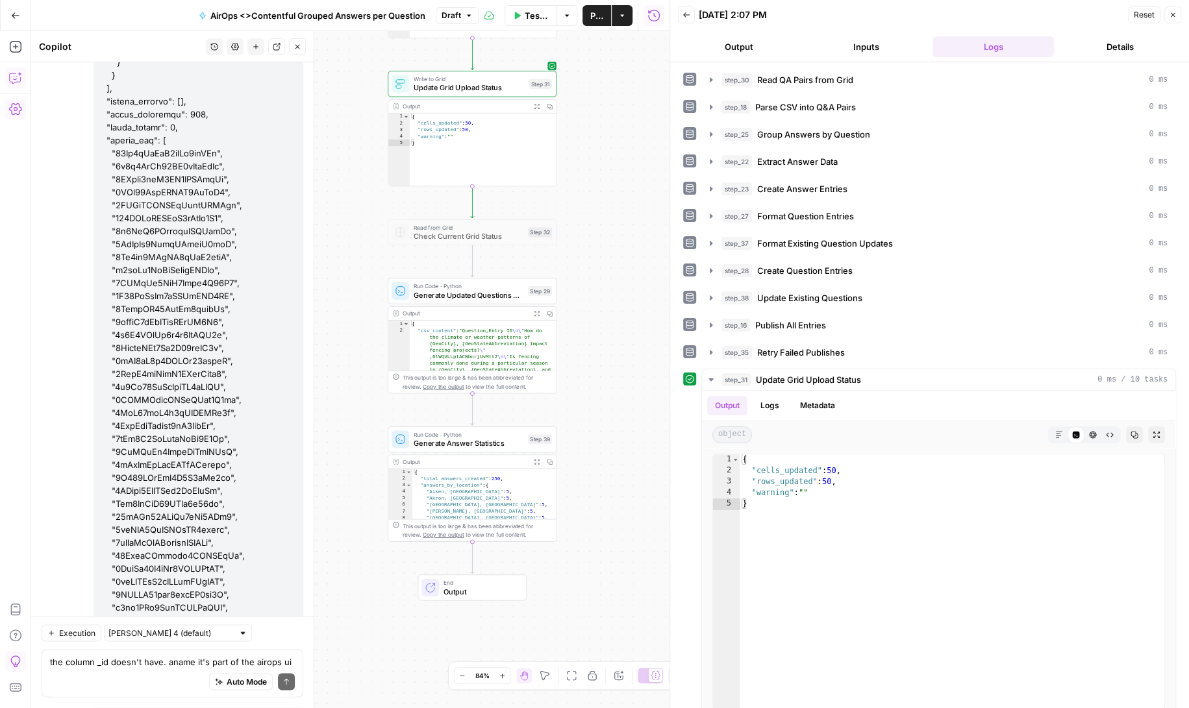
drag, startPoint x: 638, startPoint y: 272, endPoint x: 641, endPoint y: 223, distance: 48.8
click at [641, 223] on div "Workflow Set Inputs Inputs Read from Grid Read QA Pairs from Grid Step 30 Outpu…" at bounding box center [350, 369] width 638 height 677
click at [531, 271] on button "Test" at bounding box center [535, 271] width 34 height 14
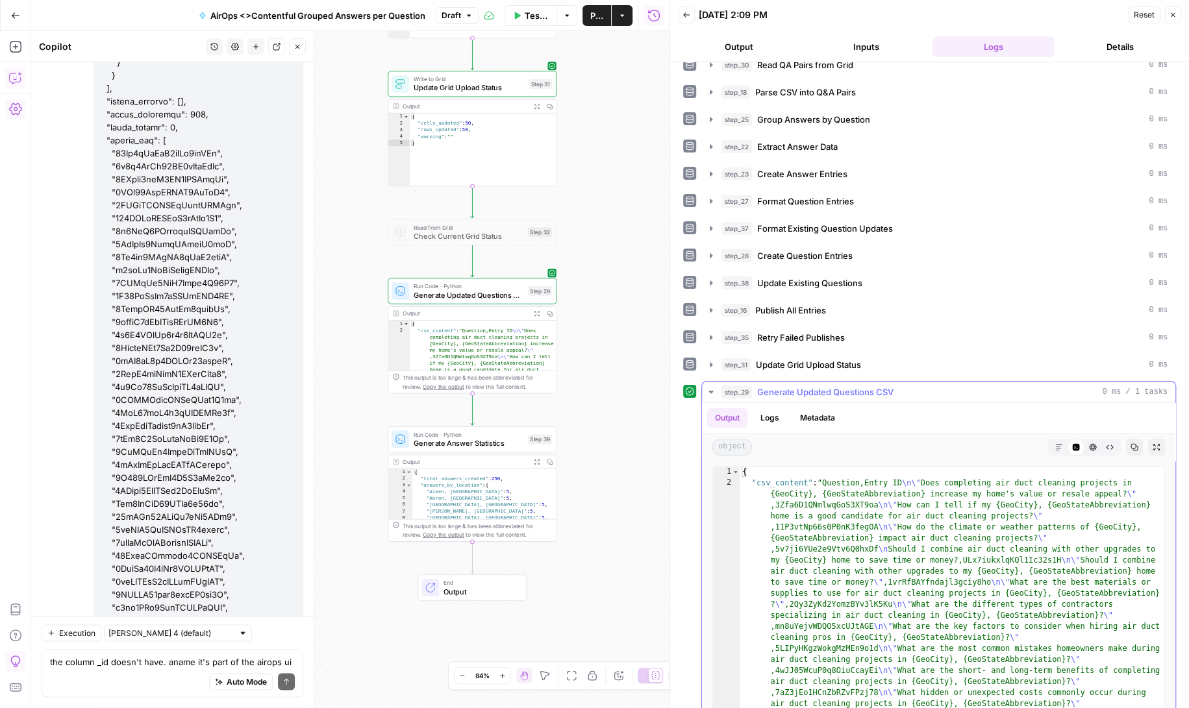
scroll to position [10, 0]
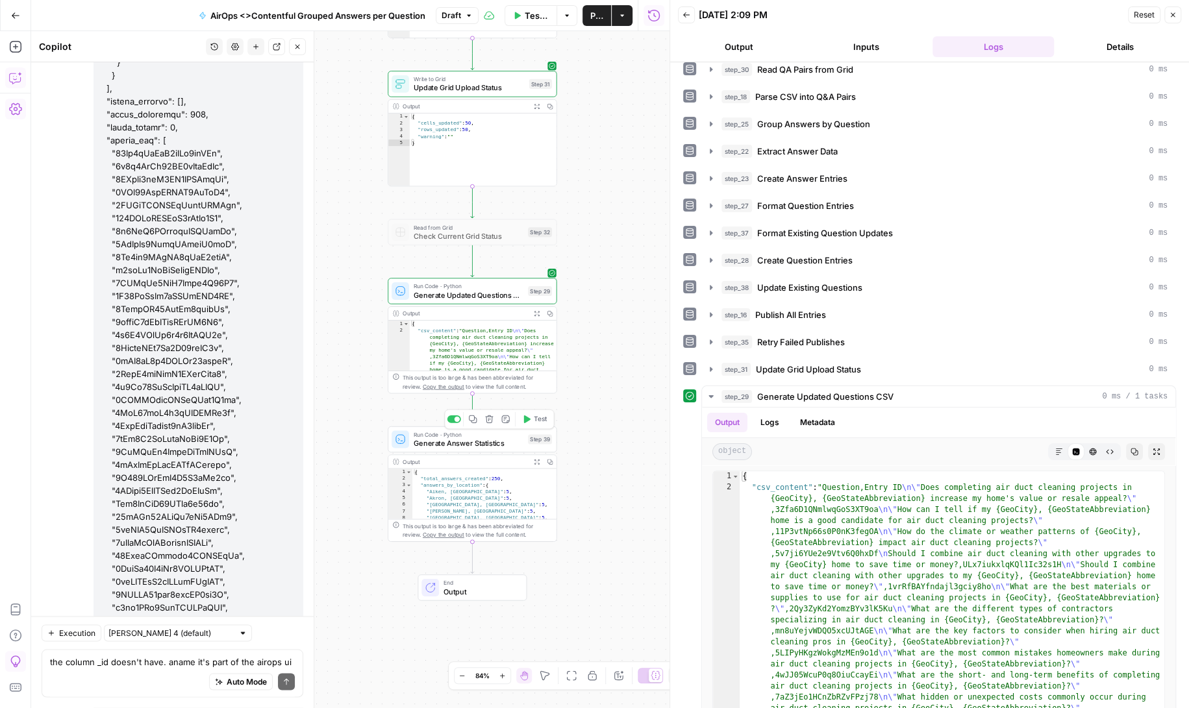
click at [479, 444] on span "Generate Answer Statistics" at bounding box center [469, 443] width 110 height 11
click at [705, 420] on div "from collections import defaultdict def generate_statistics ( ) : # Get data fr…" at bounding box center [818, 430] width 227 height 526
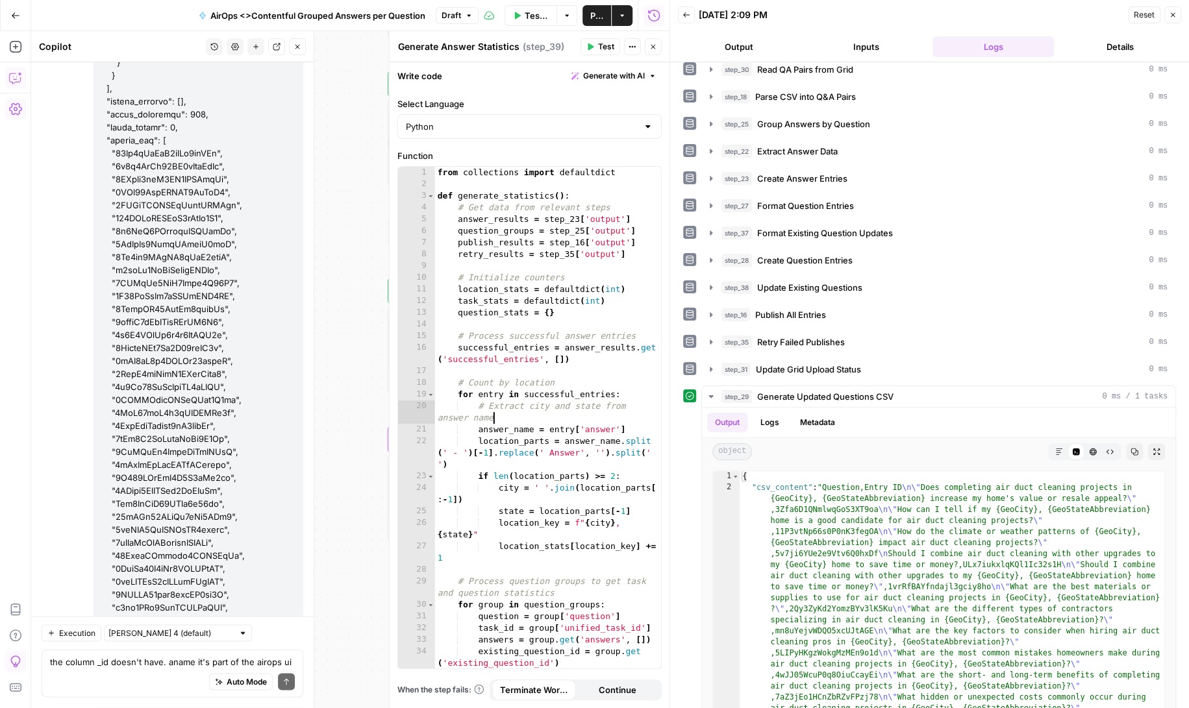
type textarea "**********"
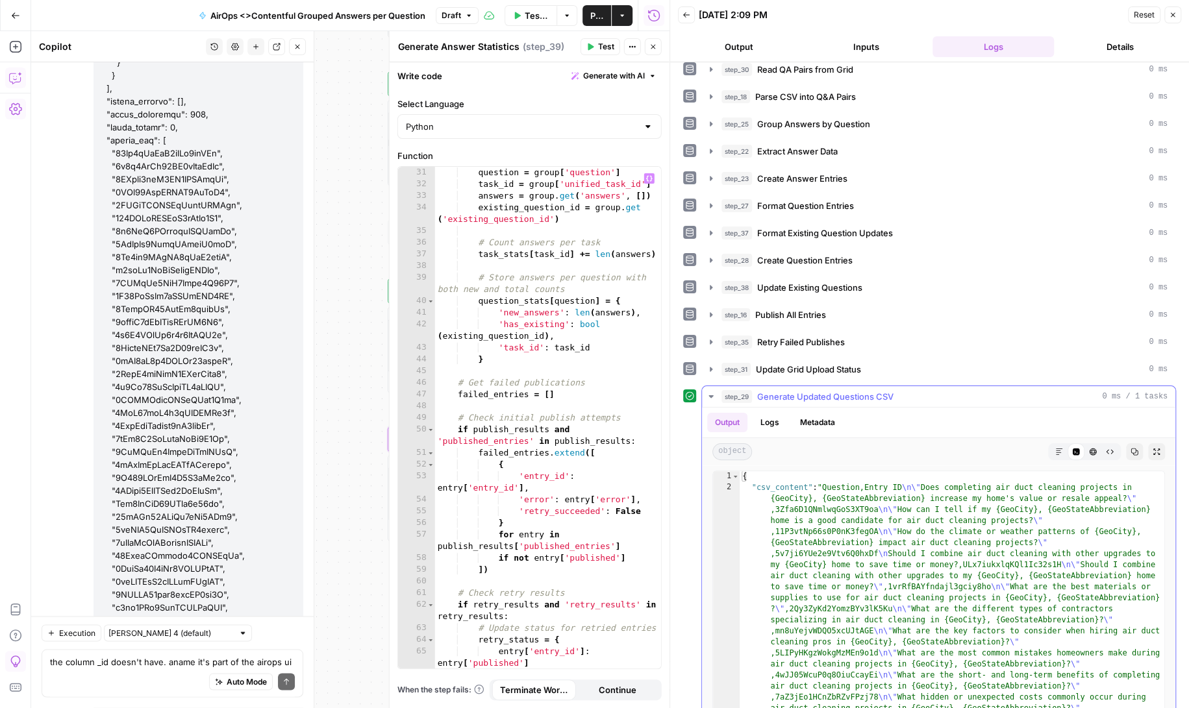
scroll to position [35, 0]
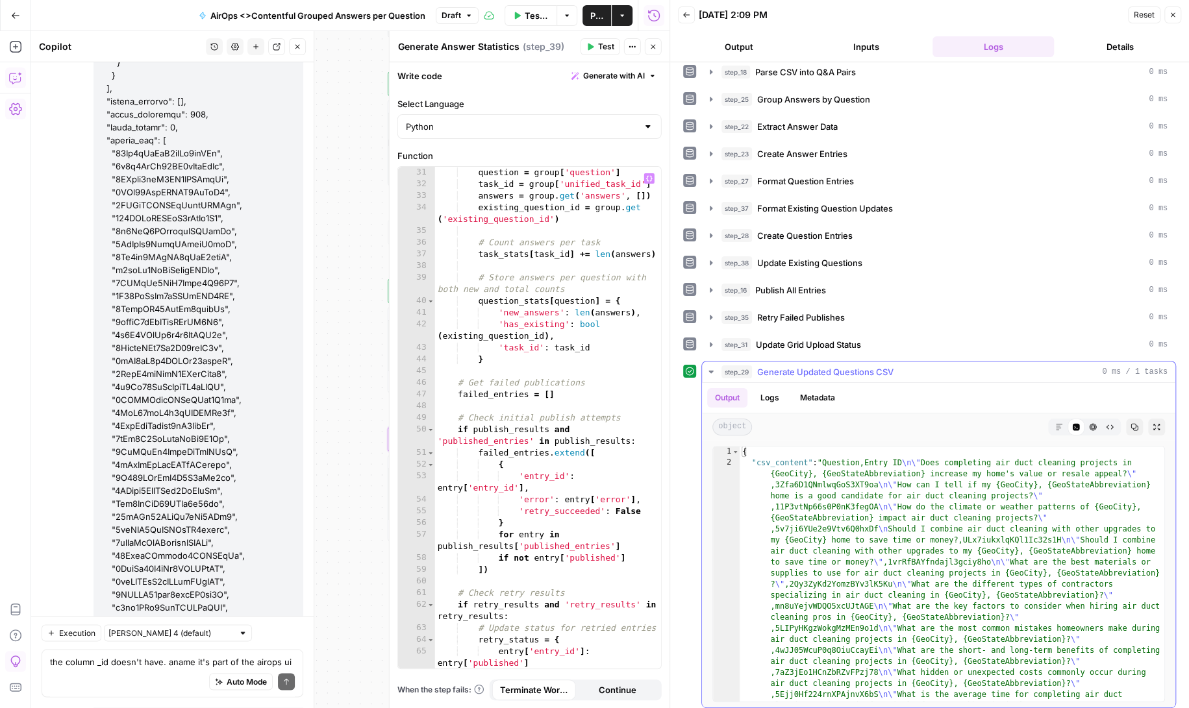
click at [712, 371] on icon "button" at bounding box center [710, 372] width 5 height 3
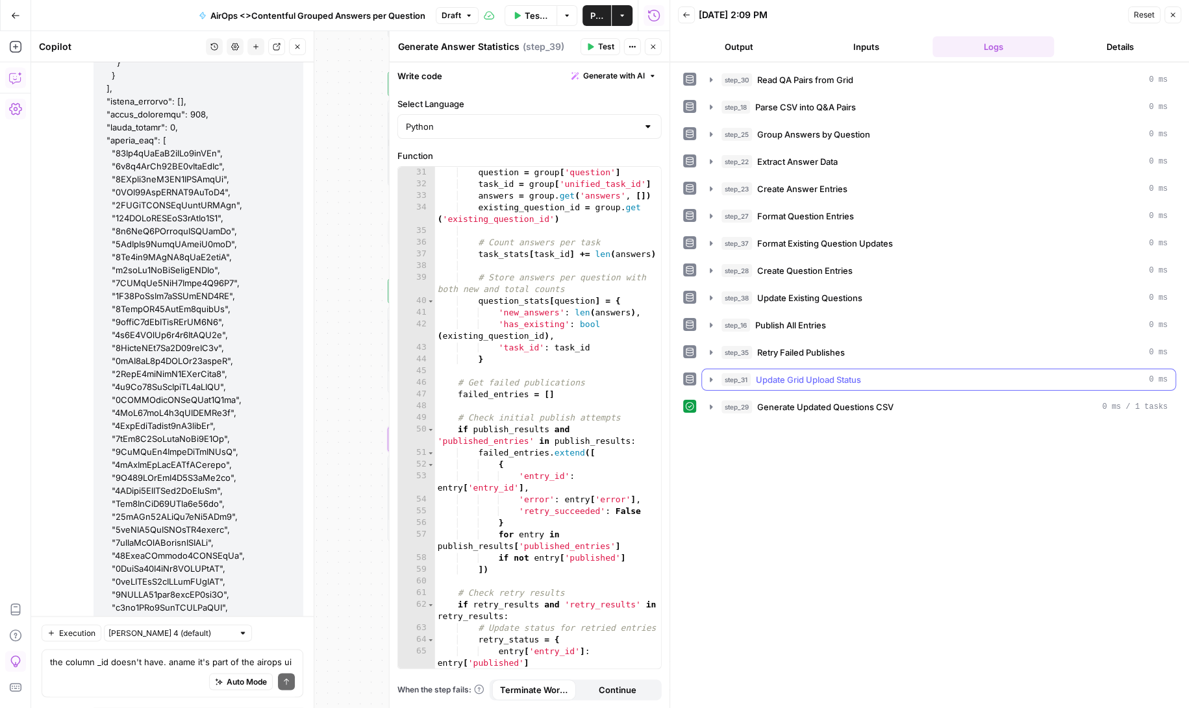
scroll to position [0, 0]
click at [599, 42] on span "Test" at bounding box center [606, 47] width 16 height 12
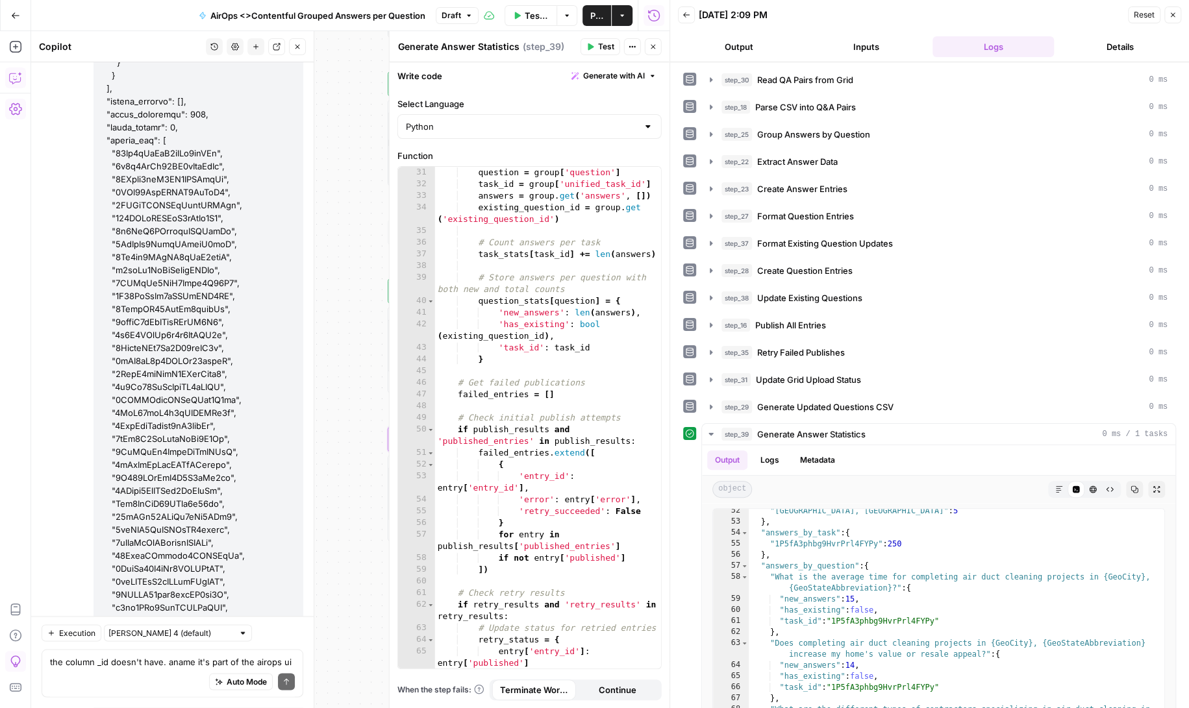
scroll to position [560, 0]
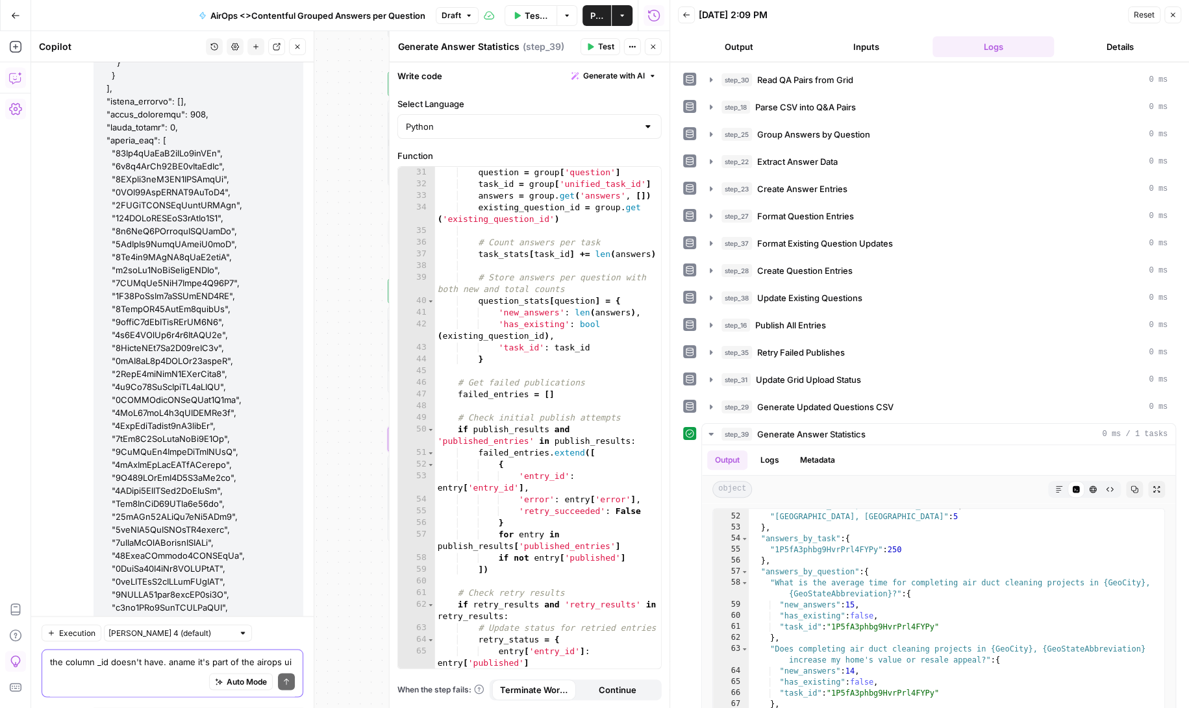
click at [121, 664] on textarea "the column _id doesn't have. aname it's part of the airops ui" at bounding box center [172, 662] width 245 height 13
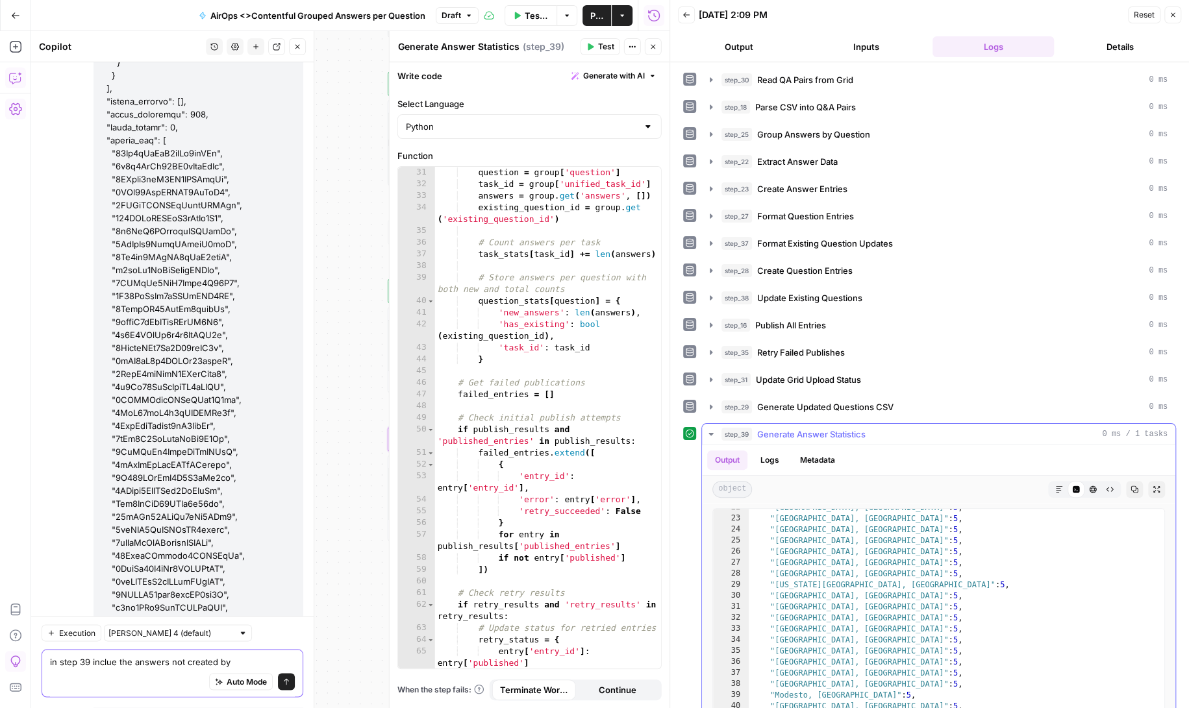
scroll to position [0, 0]
type textarea "in step 39 inclue the answers not created by location also"
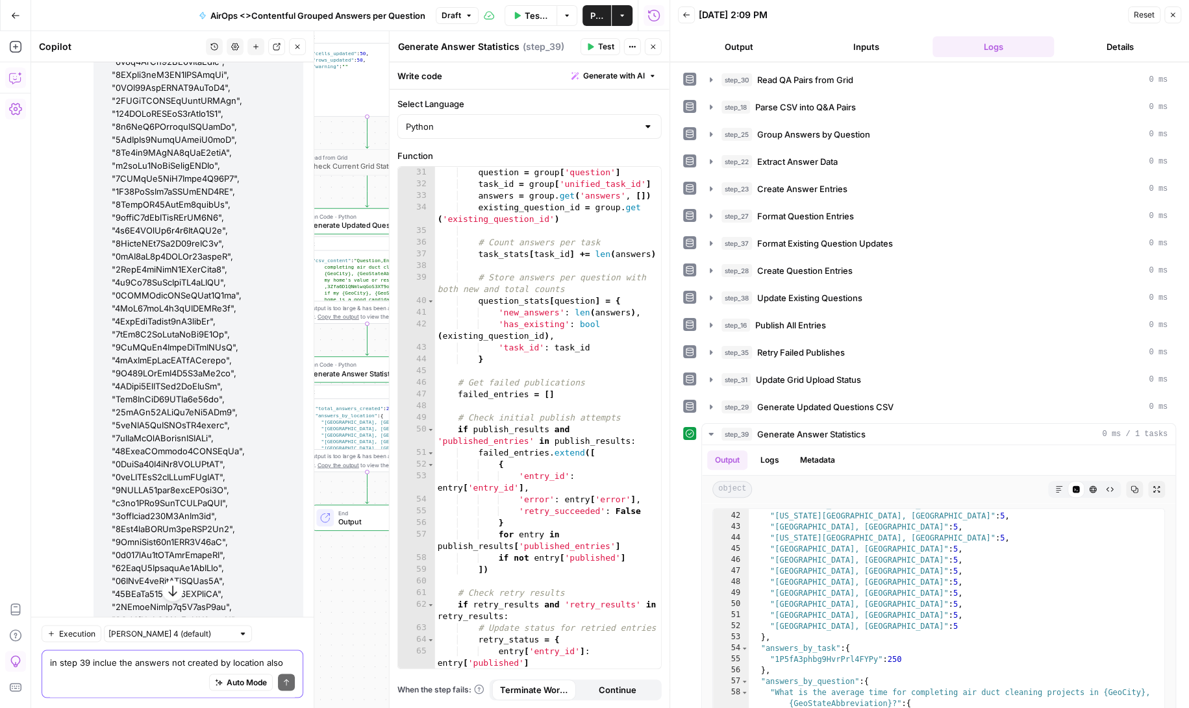
scroll to position [197640, 0]
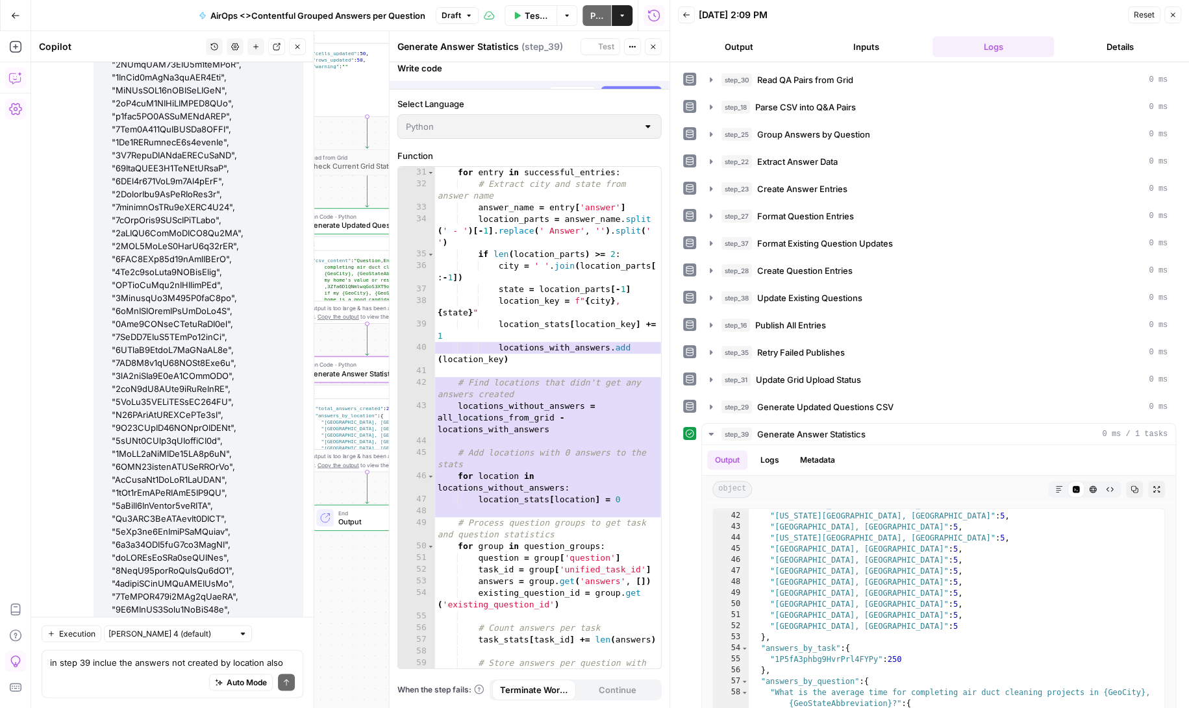
scroll to position [433, 0]
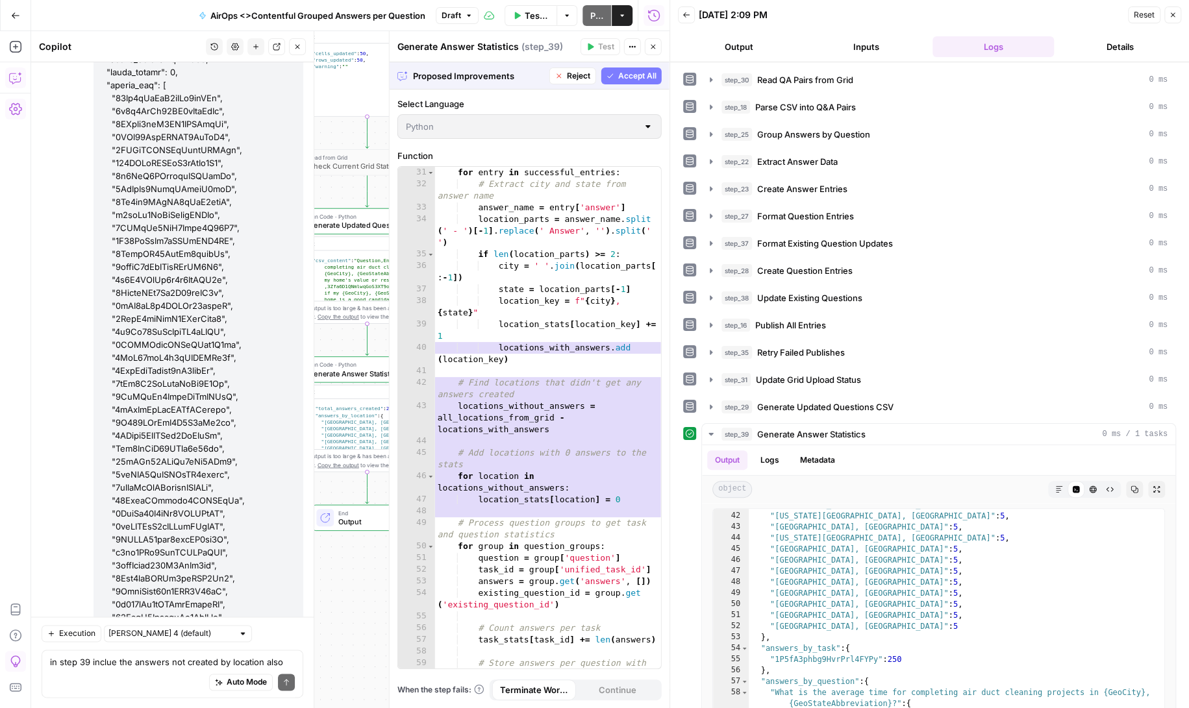
click at [635, 73] on span "Accept All" at bounding box center [637, 76] width 38 height 12
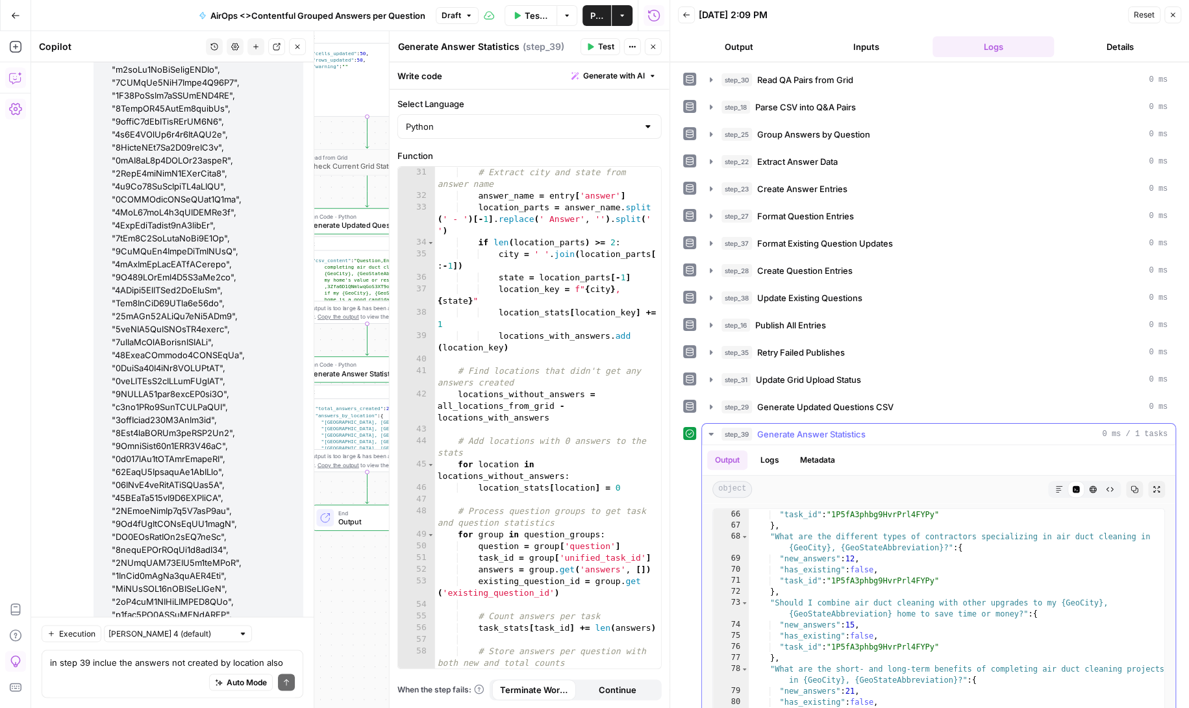
scroll to position [738, 0]
click at [600, 44] on span "Test" at bounding box center [606, 47] width 16 height 12
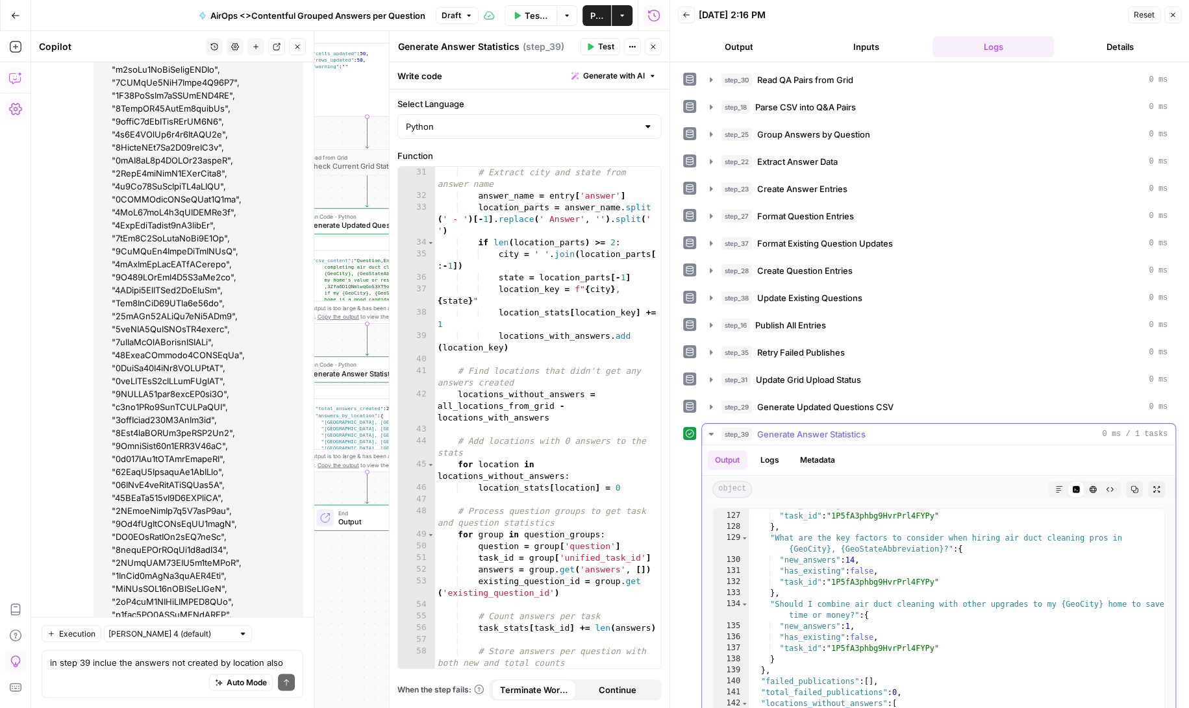
scroll to position [62, 0]
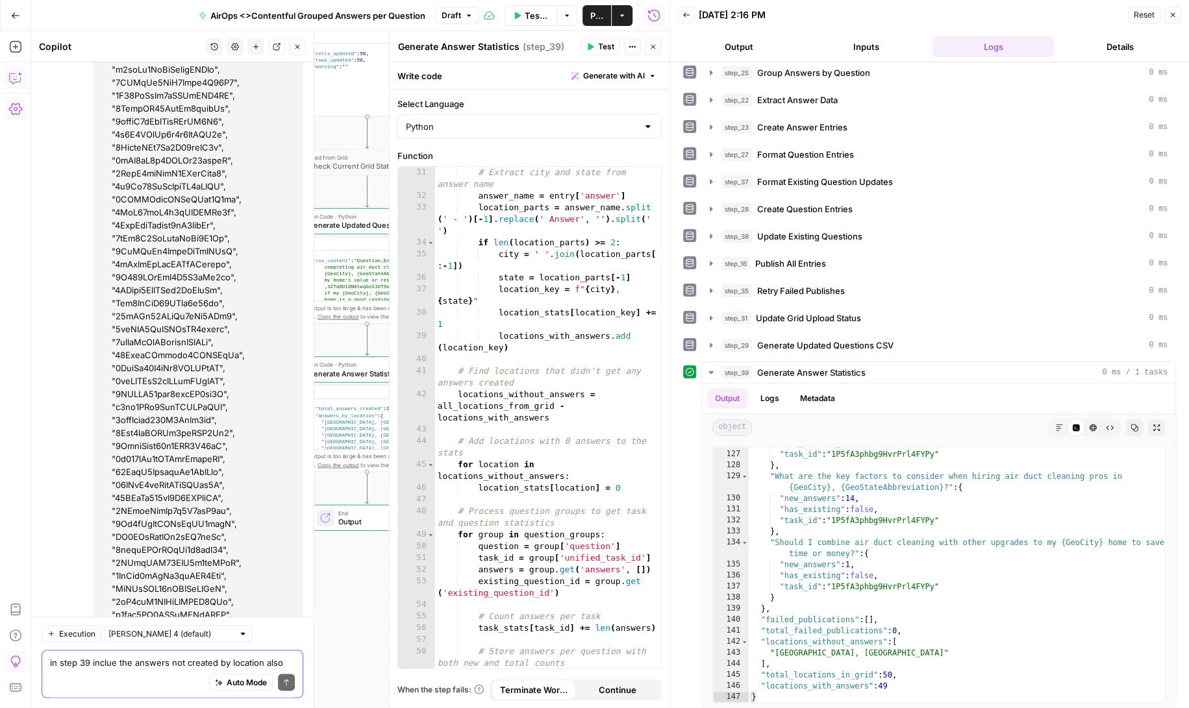
click at [132, 666] on textarea "in step 39 inclue the answers not created by location also" at bounding box center [172, 662] width 245 height 13
type textarea "Y"
type textarea "Provide the list similiar to the created by location not just the count"
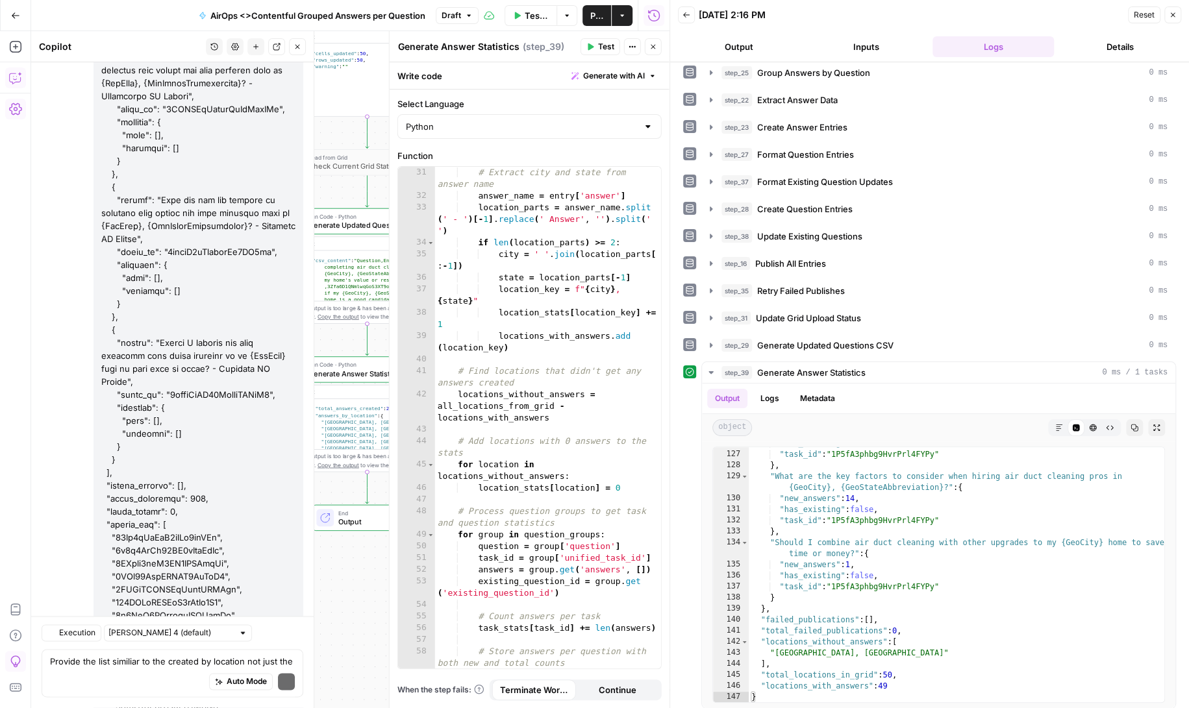
scroll to position [197777, 0]
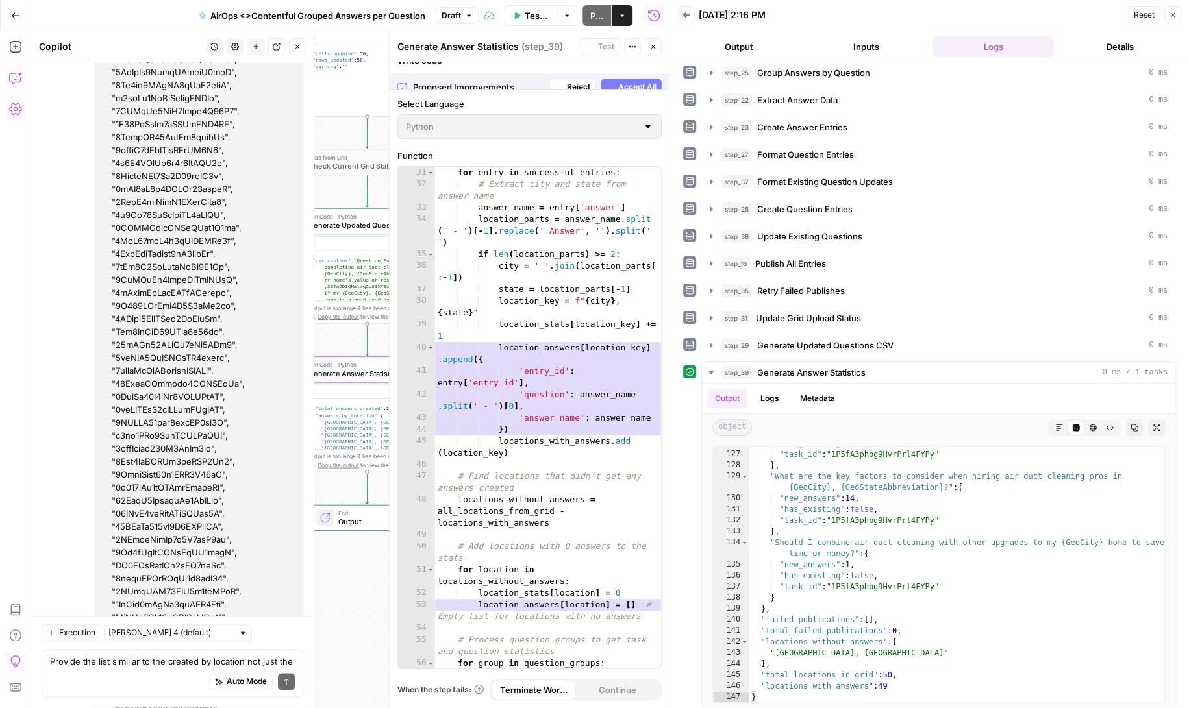
scroll to position [444, 0]
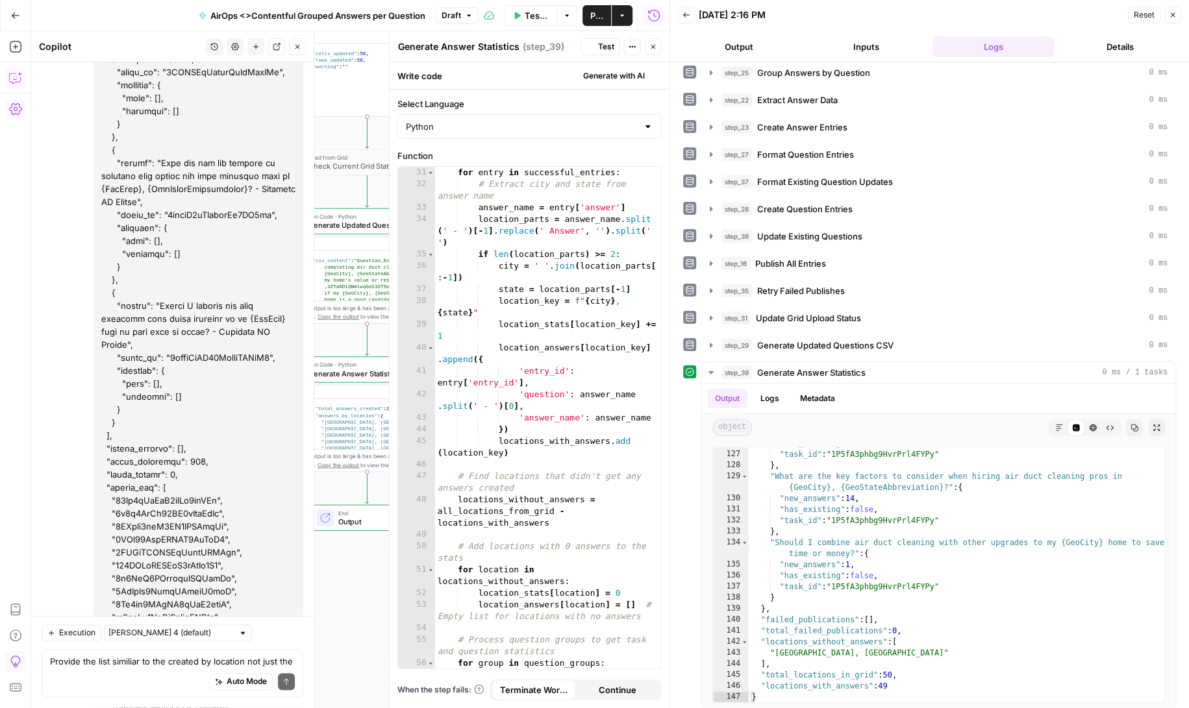
scroll to position [197798, 0]
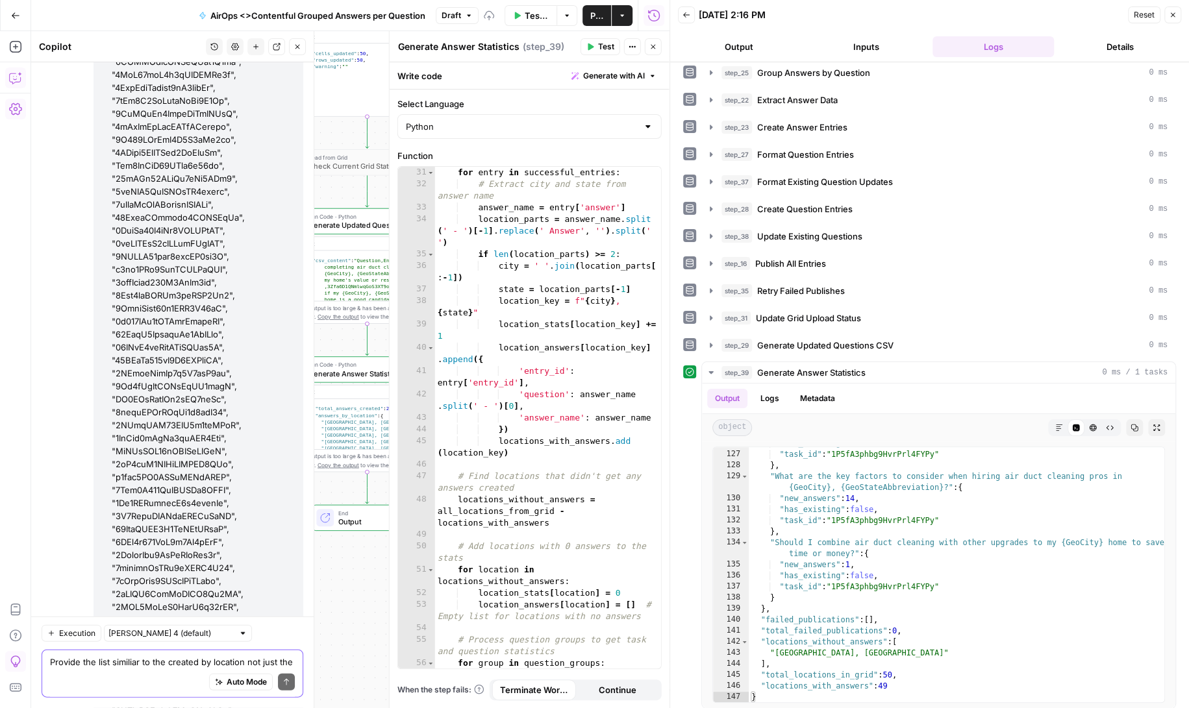
click at [106, 666] on textarea "Provide the list similiar to the created by location not just the count" at bounding box center [172, 662] width 245 height 13
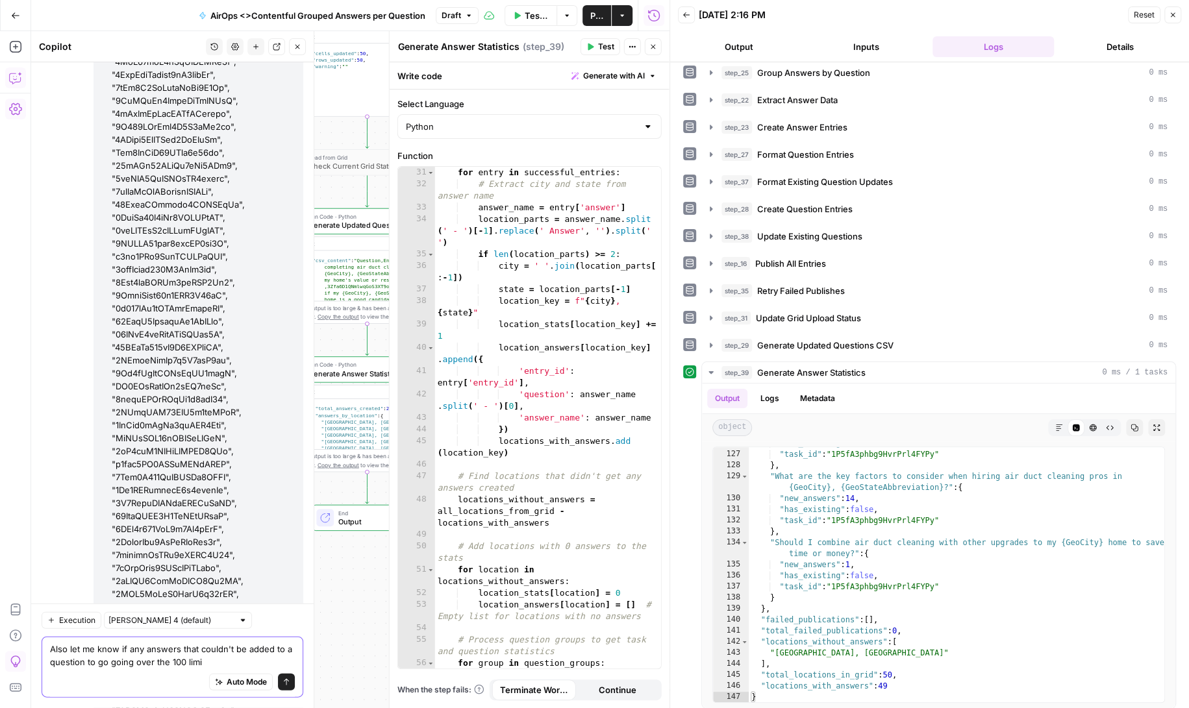
type textarea "Also let me know if any answers that couldn't be added to a question to go goin…"
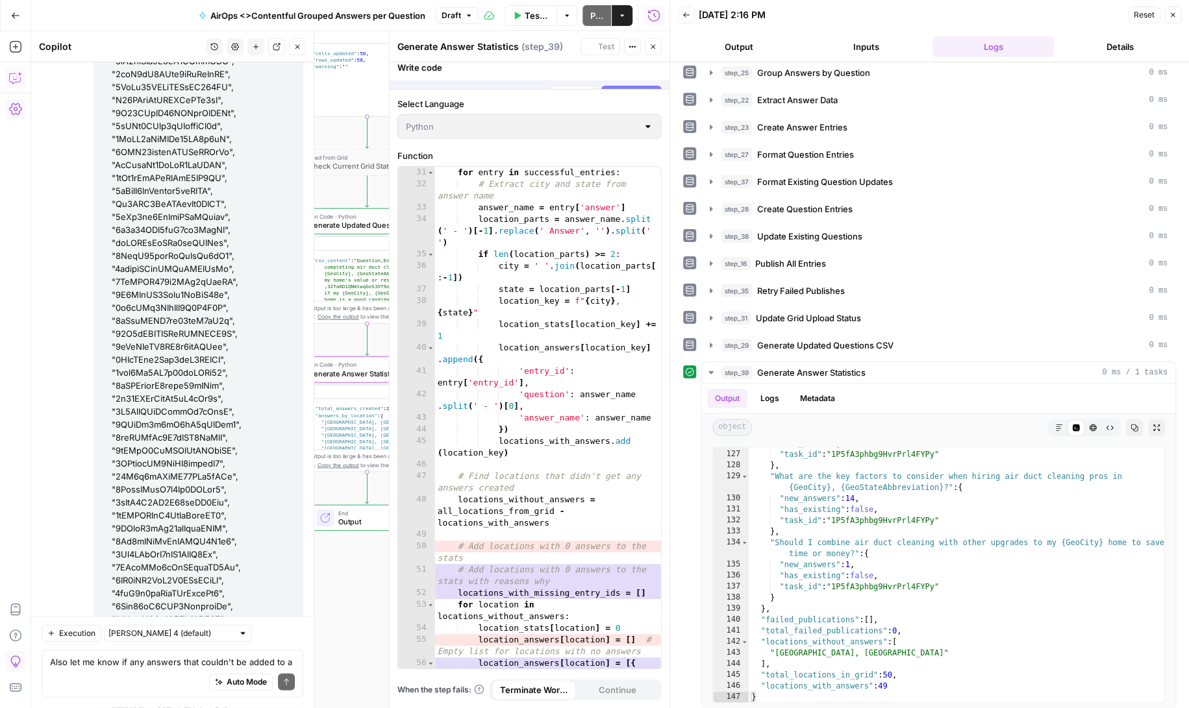
scroll to position [197269, 0]
click at [645, 81] on span "Accept All" at bounding box center [637, 76] width 38 height 12
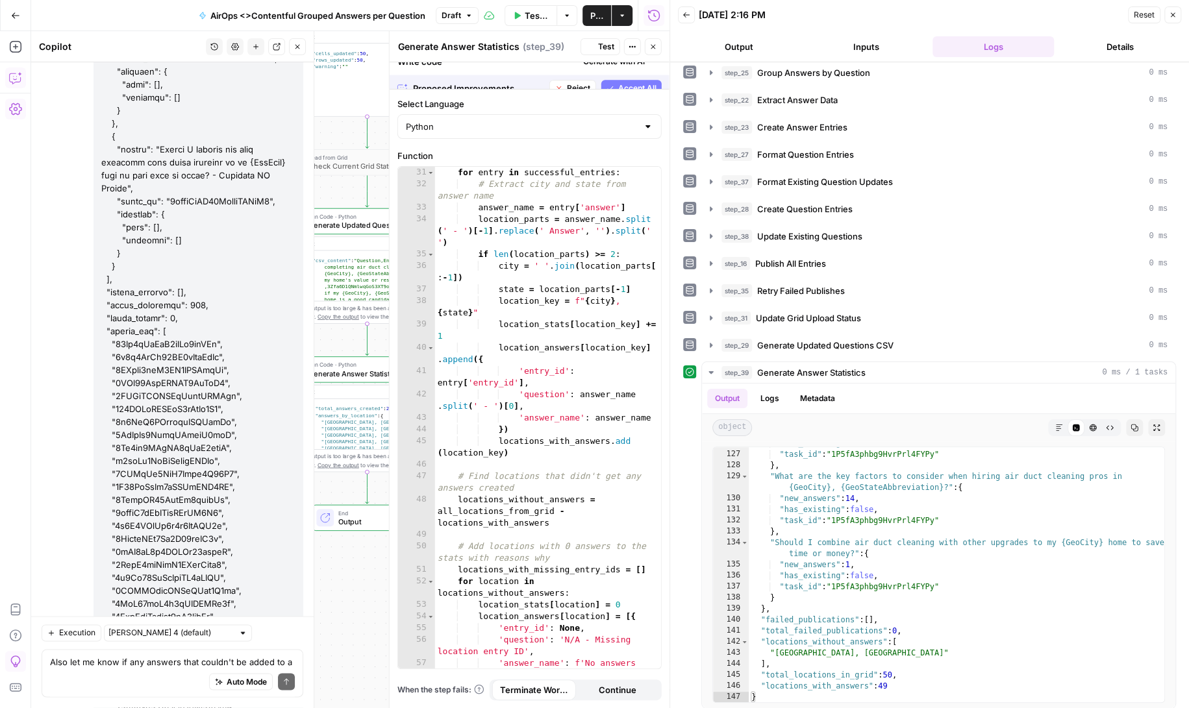
scroll to position [197975, 0]
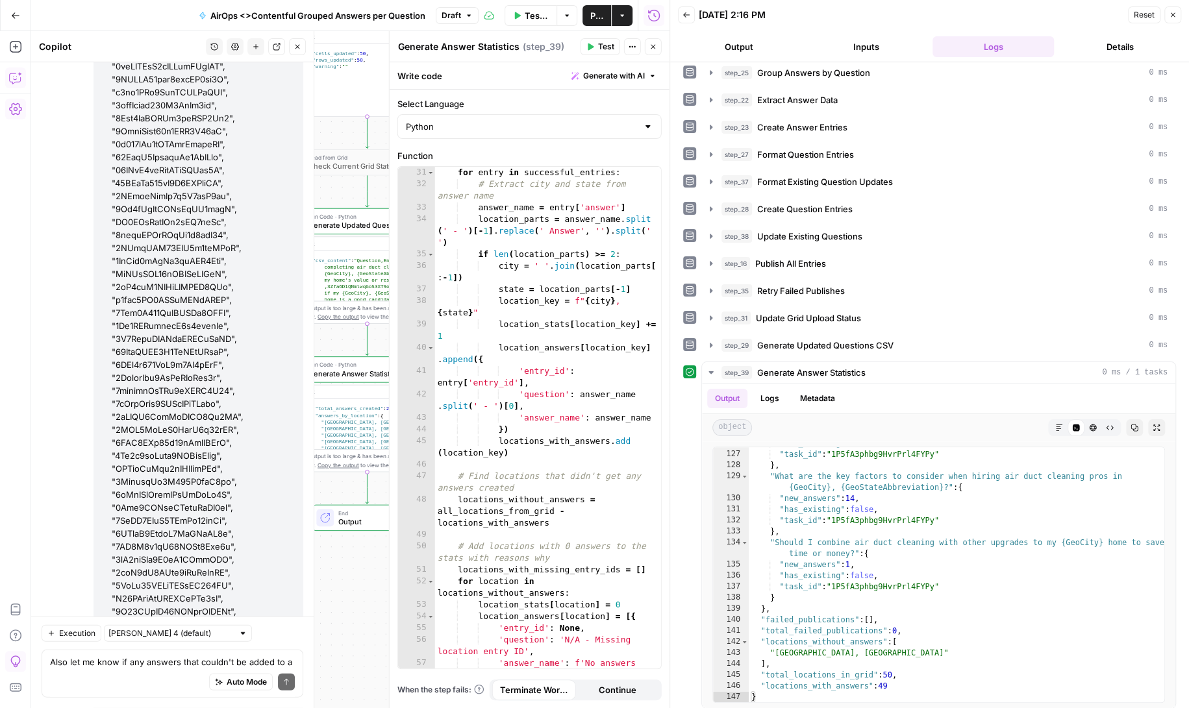
click at [607, 45] on span "Test" at bounding box center [606, 47] width 16 height 12
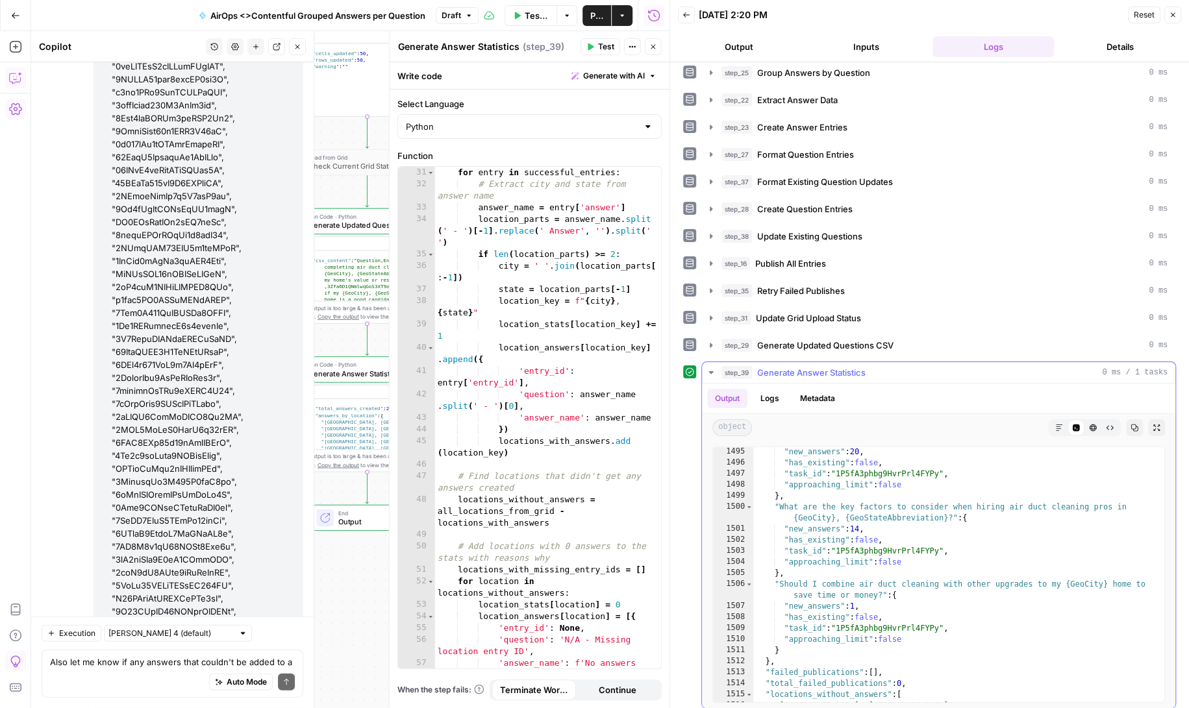
scroll to position [21024, 0]
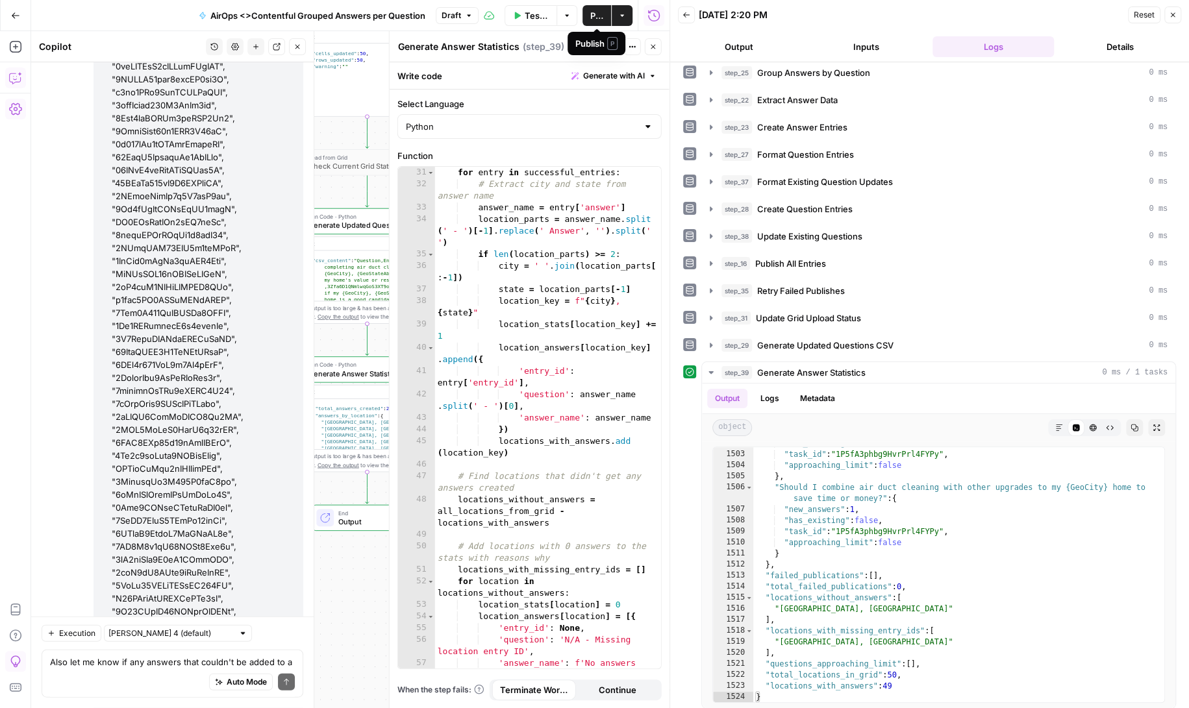
click at [597, 13] on span "Publish" at bounding box center [596, 15] width 13 height 13
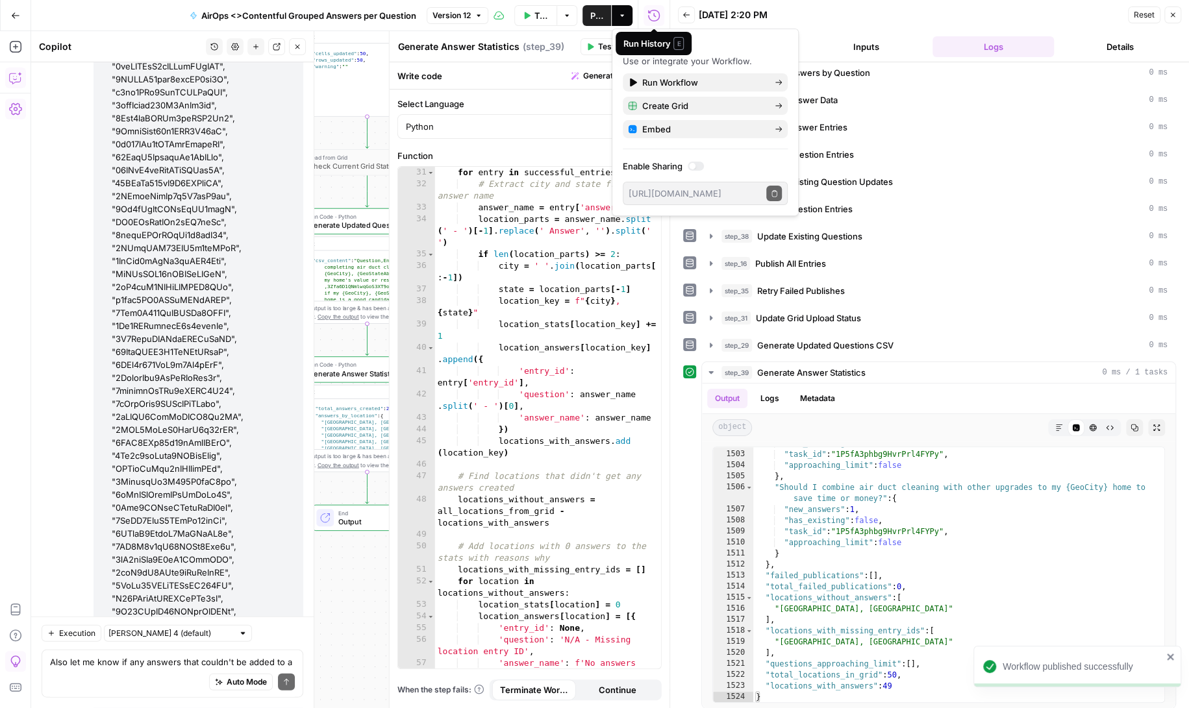
click at [810, 11] on div "09/12/25 at 2:20 PM" at bounding box center [911, 14] width 425 height 13
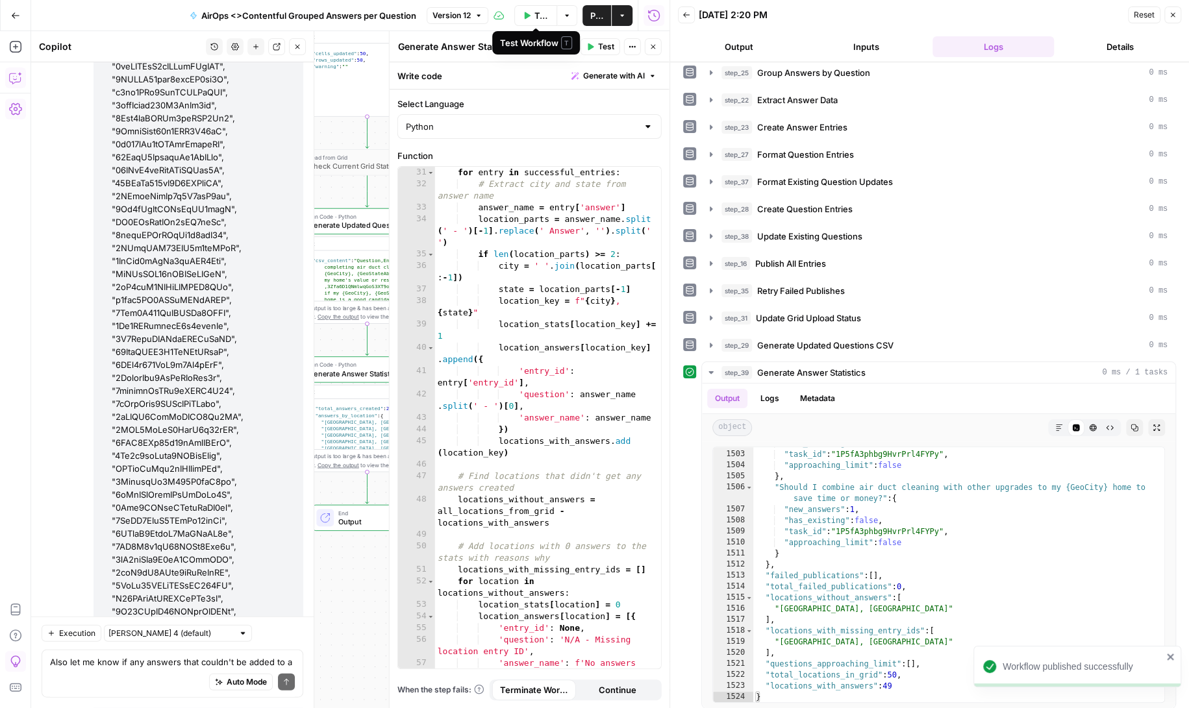
click at [533, 14] on button "Test Workflow" at bounding box center [536, 15] width 44 height 21
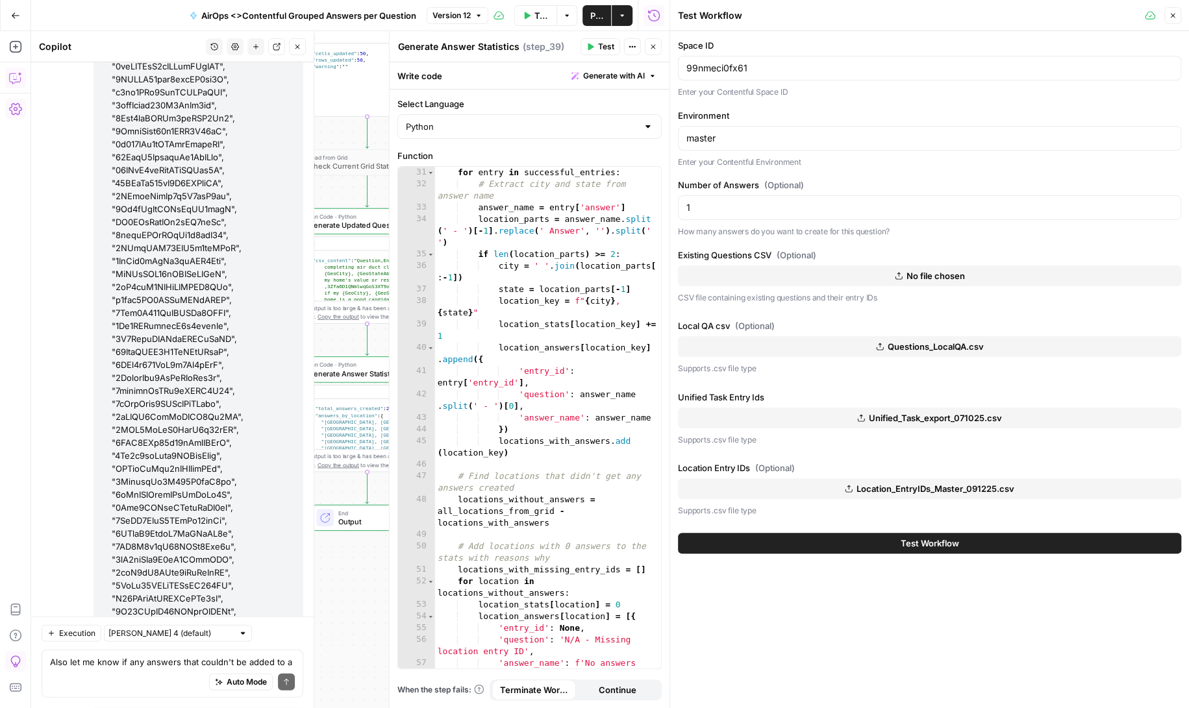
click at [939, 340] on span "Questions_LocalQA.csv" at bounding box center [936, 346] width 96 height 13
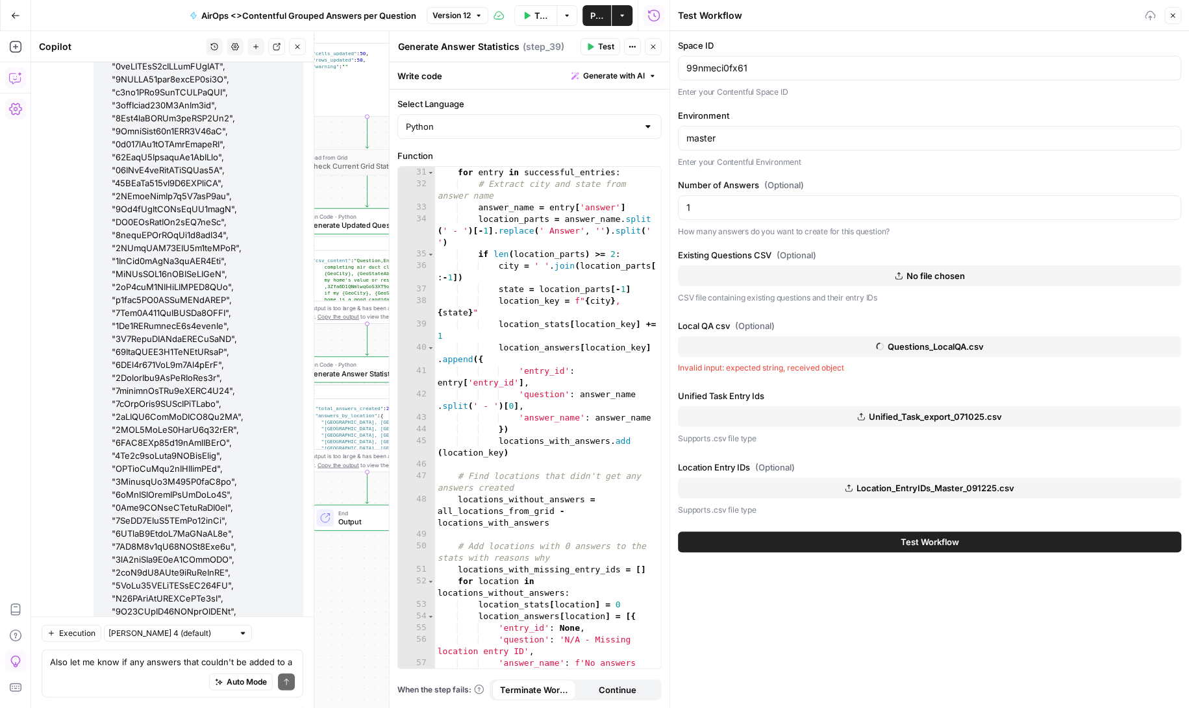
click at [936, 483] on span "Location_EntryIDs_Master_091225.csv" at bounding box center [936, 488] width 158 height 13
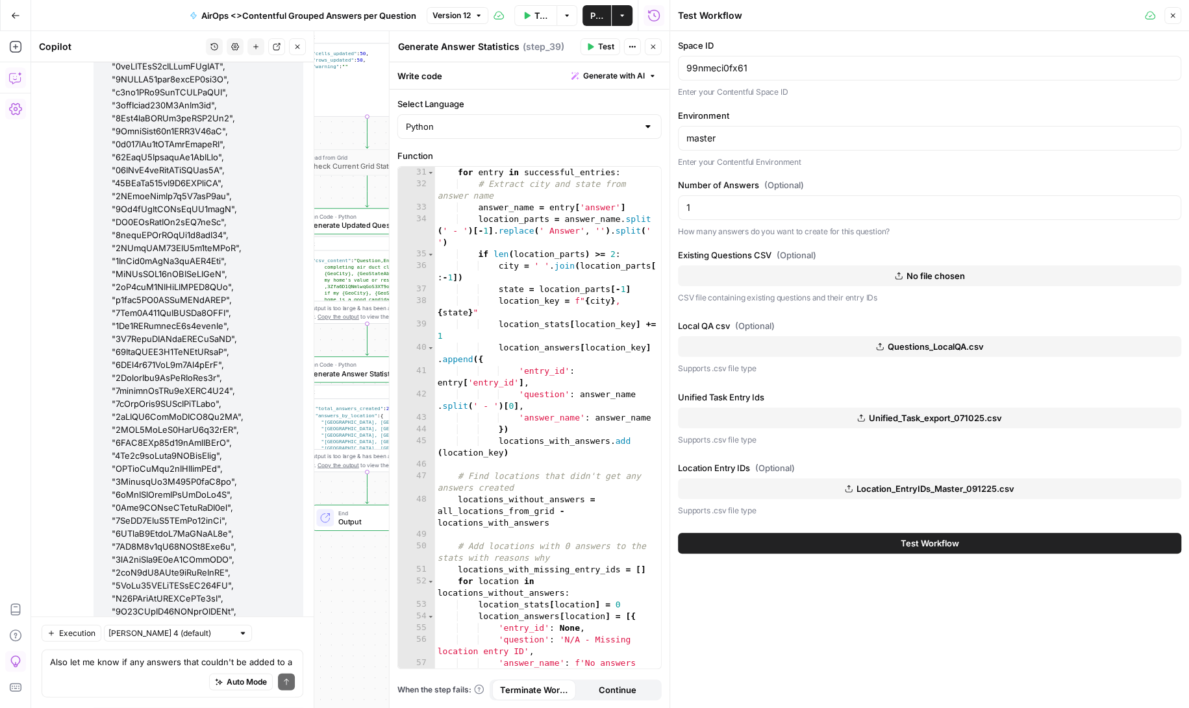
click at [843, 542] on button "Test Workflow" at bounding box center [929, 543] width 503 height 21
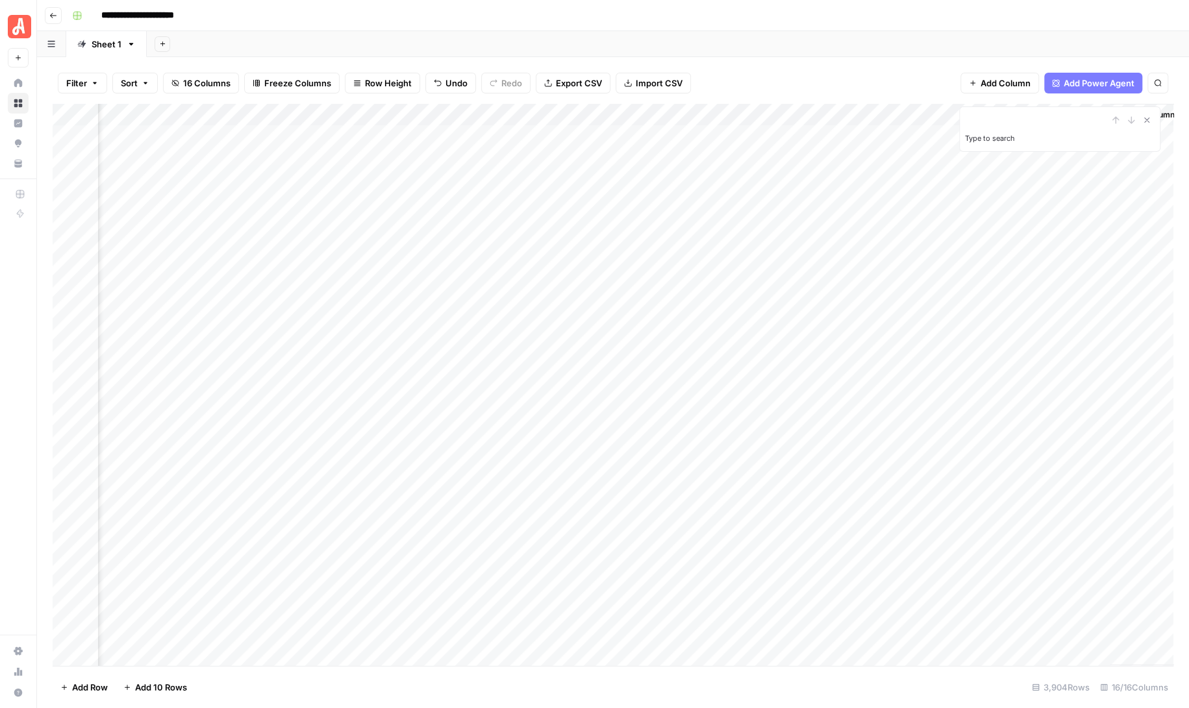
scroll to position [0, 1201]
click at [1015, 168] on div "Add Column" at bounding box center [613, 385] width 1121 height 562
click at [1133, 179] on div "Add Column" at bounding box center [1137, 385] width 71 height 562
click at [1146, 118] on icon "Close Search" at bounding box center [1147, 120] width 10 height 10
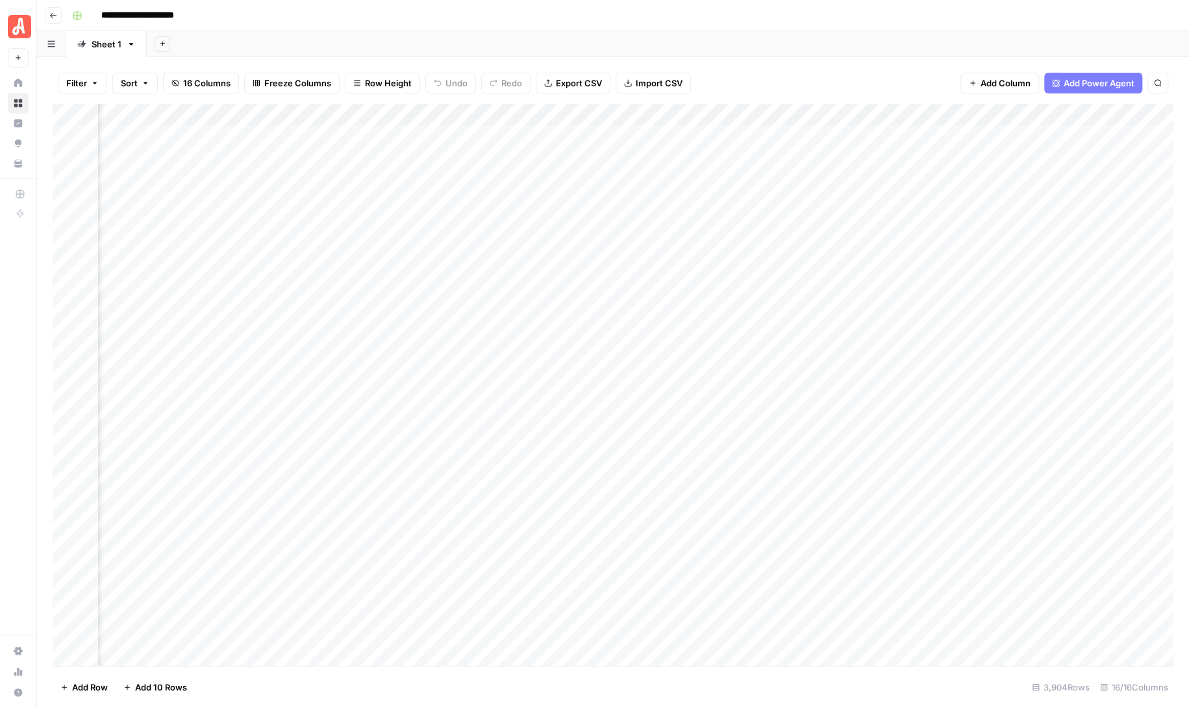
scroll to position [0, 1201]
click at [1010, 357] on div "Add Column" at bounding box center [613, 385] width 1121 height 562
type textarea "*"
type textarea "*****"
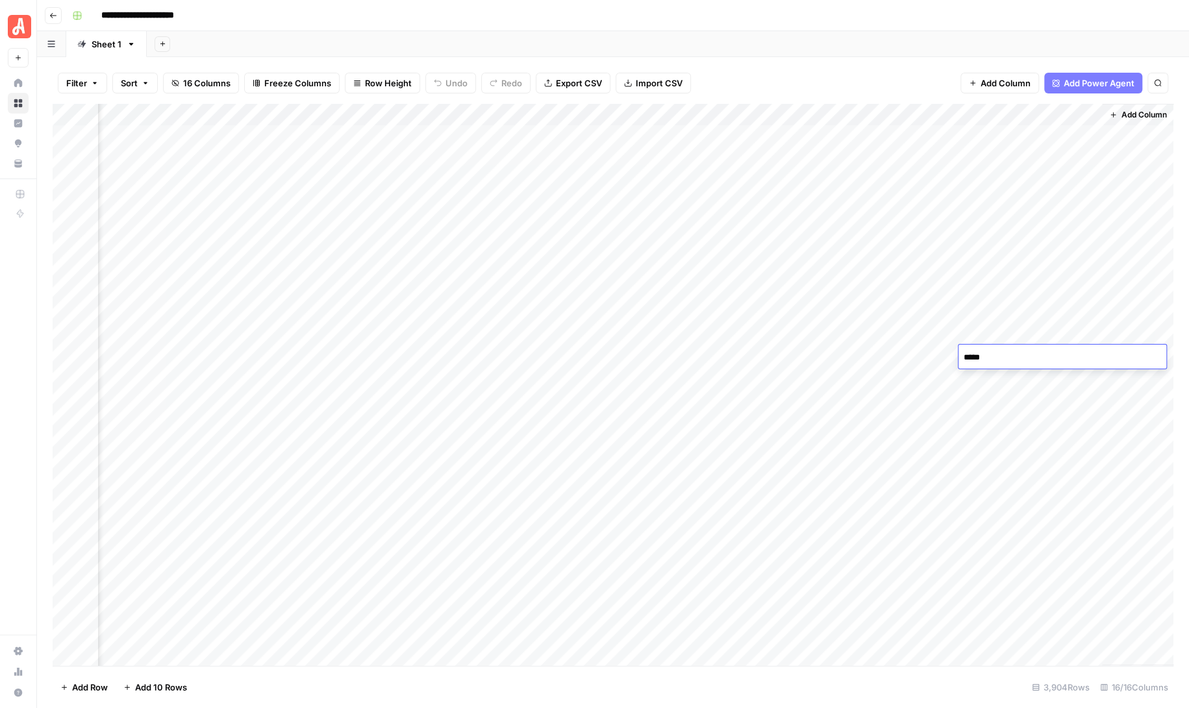
click at [1028, 397] on div "Add Column" at bounding box center [613, 385] width 1121 height 562
click at [445, 112] on div "Add Column" at bounding box center [613, 385] width 1121 height 562
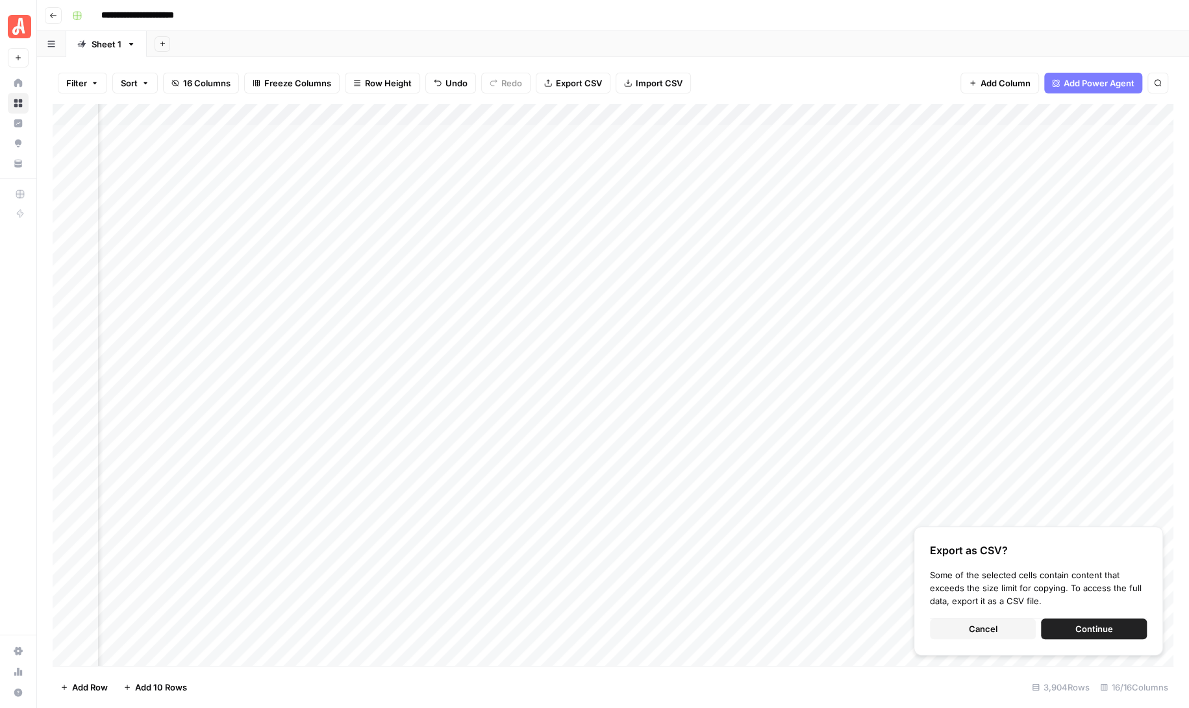
click at [550, 110] on div "Add Column" at bounding box center [613, 385] width 1121 height 562
click at [1006, 623] on button "Cancel" at bounding box center [983, 629] width 106 height 21
click at [1090, 627] on span "Continue" at bounding box center [1094, 629] width 38 height 13
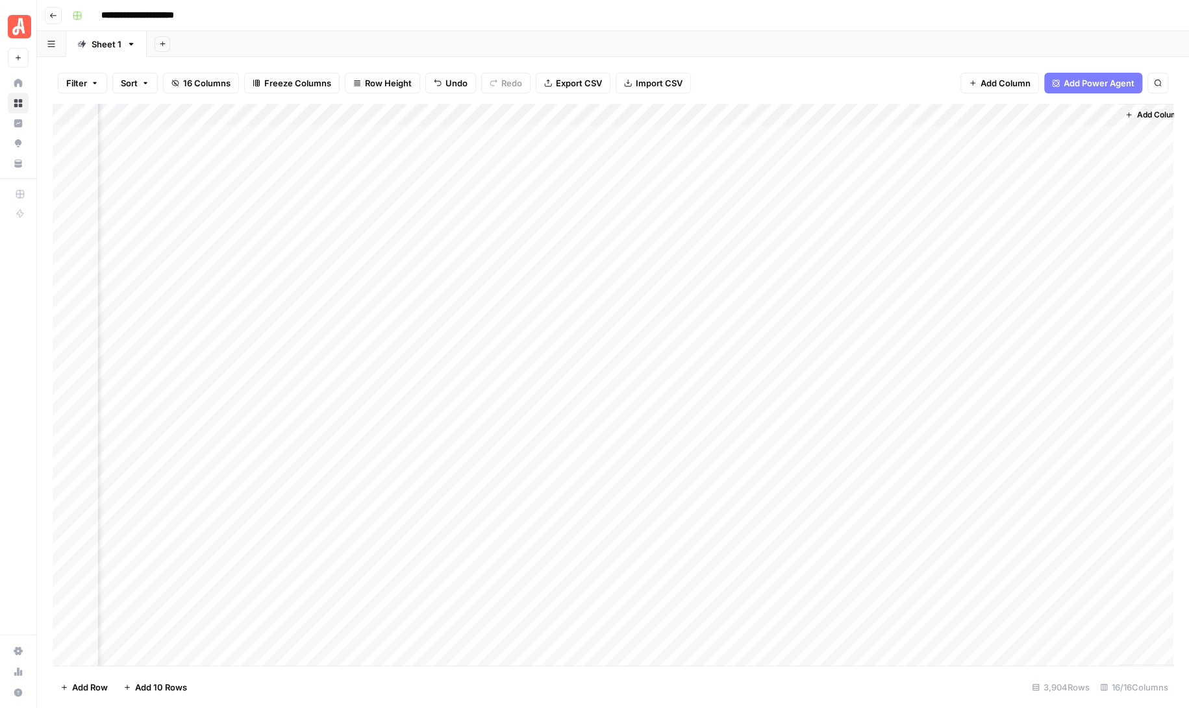
scroll to position [0, 1201]
click at [1092, 114] on div "Add Column" at bounding box center [613, 385] width 1121 height 562
click at [1007, 247] on span "Filter" at bounding box center [1041, 253] width 114 height 13
type input "Uploaded"
click at [471, 151] on input "text" at bounding box center [557, 151] width 172 height 13
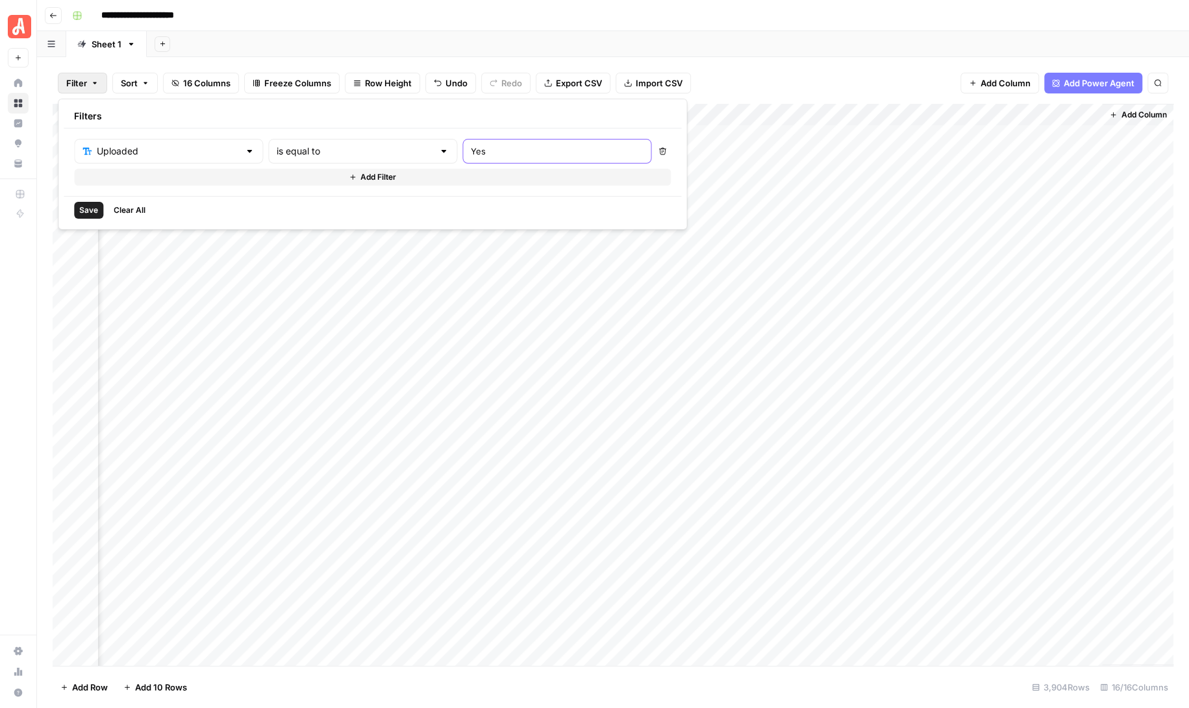
type input "Yes"
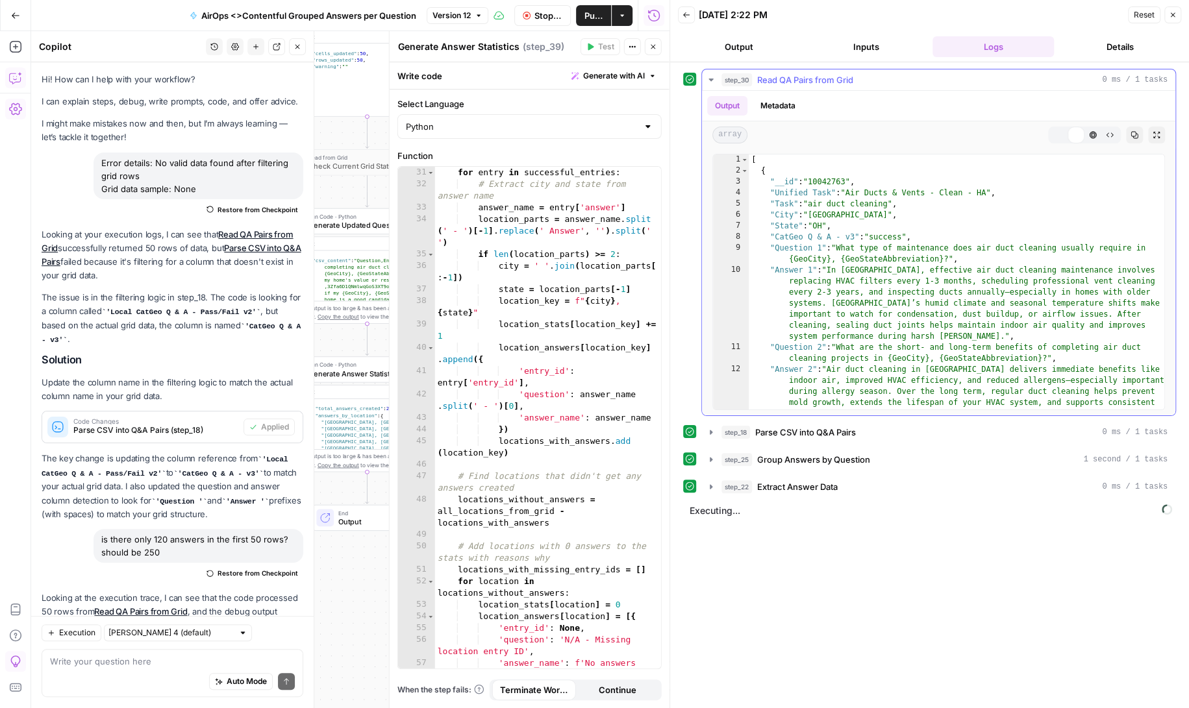
scroll to position [444, 0]
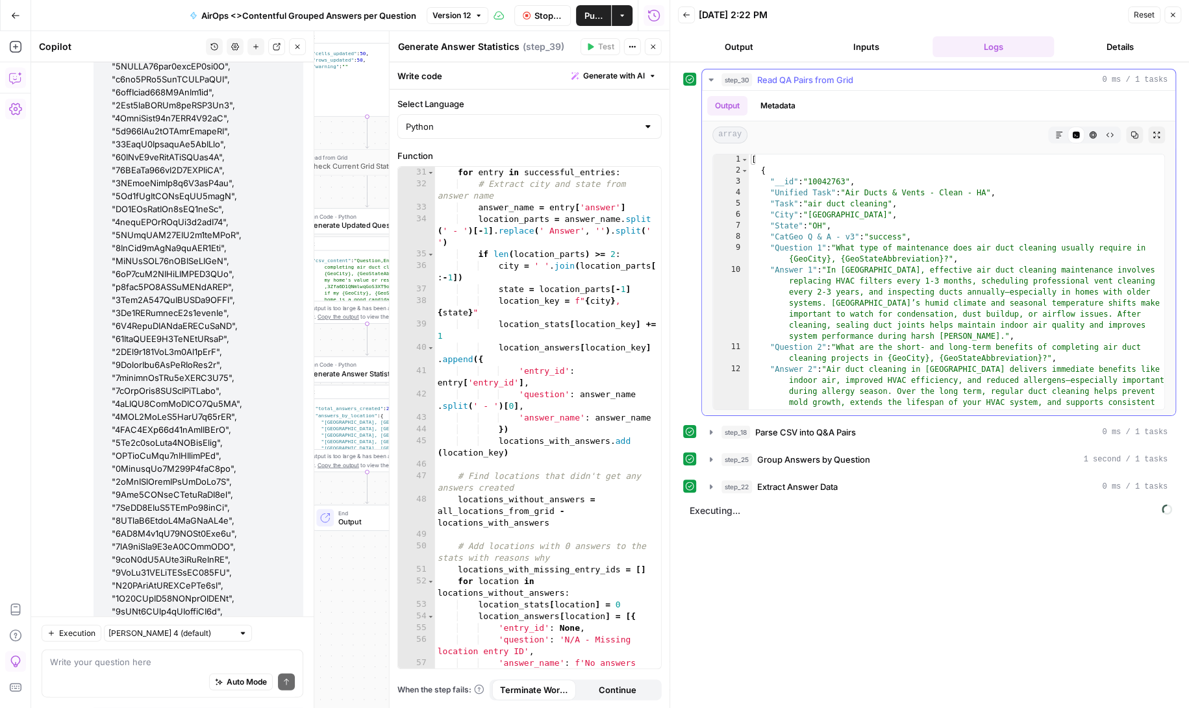
click at [709, 77] on icon "button" at bounding box center [711, 80] width 10 height 10
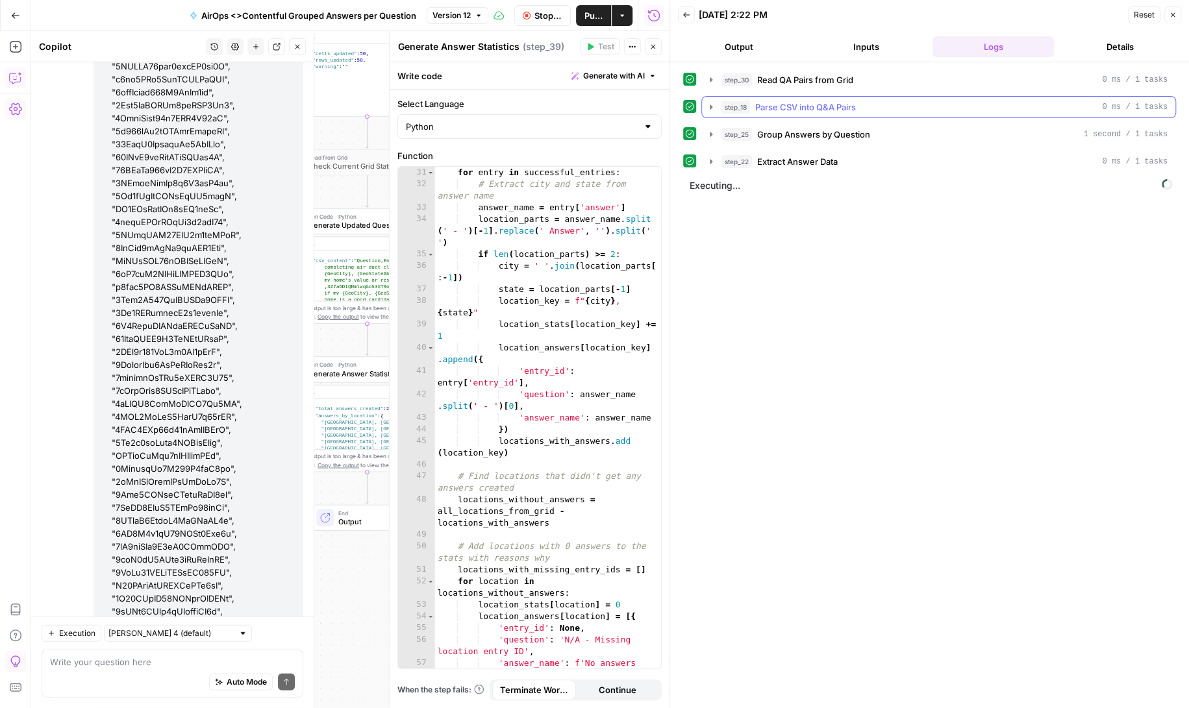
click at [712, 105] on icon "button" at bounding box center [711, 107] width 10 height 10
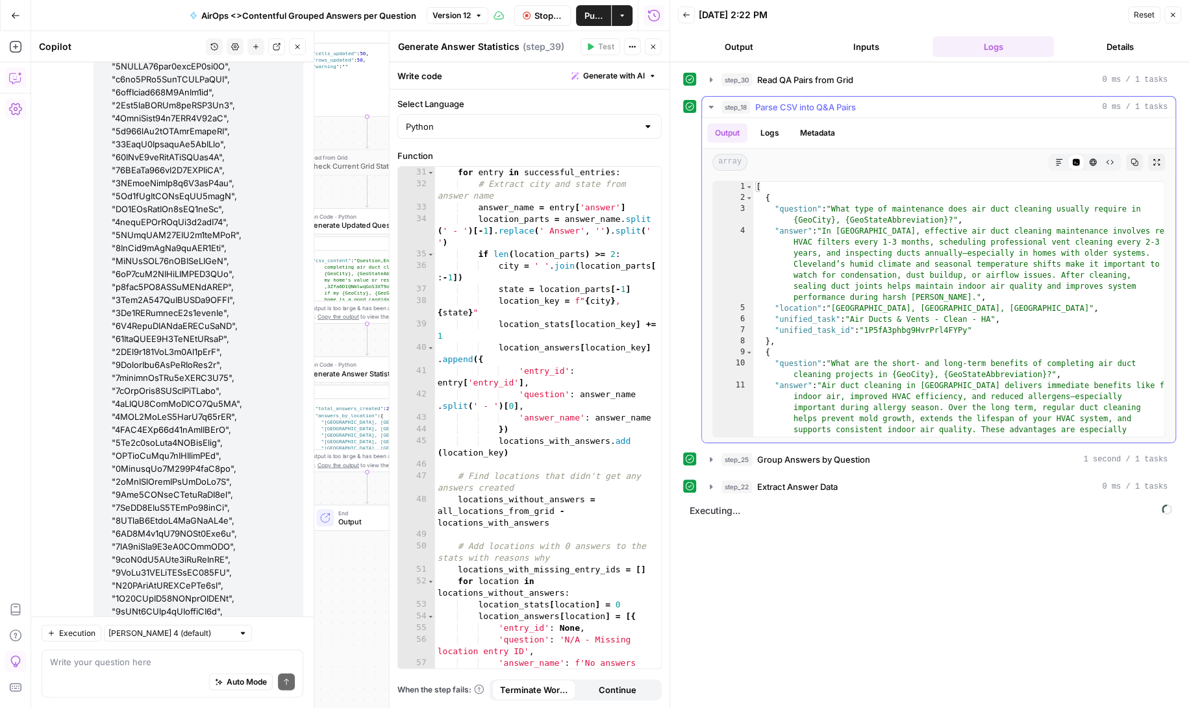
click at [712, 106] on icon "button" at bounding box center [710, 107] width 5 height 3
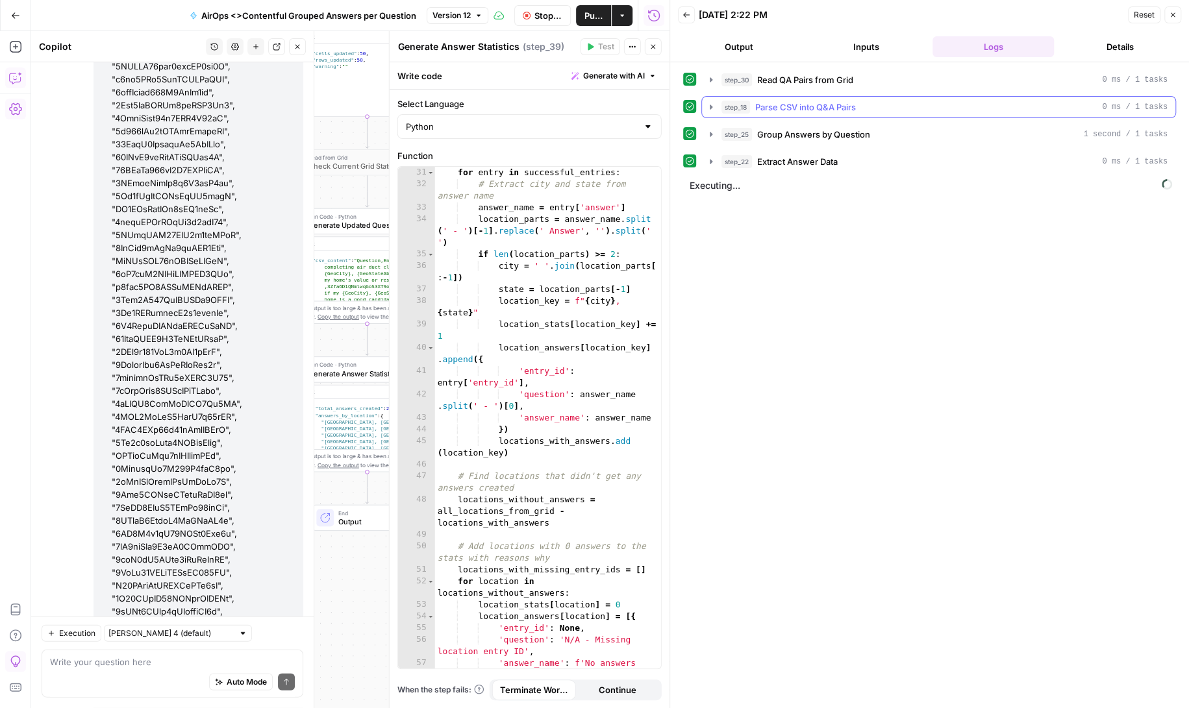
click at [711, 102] on icon "button" at bounding box center [711, 107] width 10 height 10
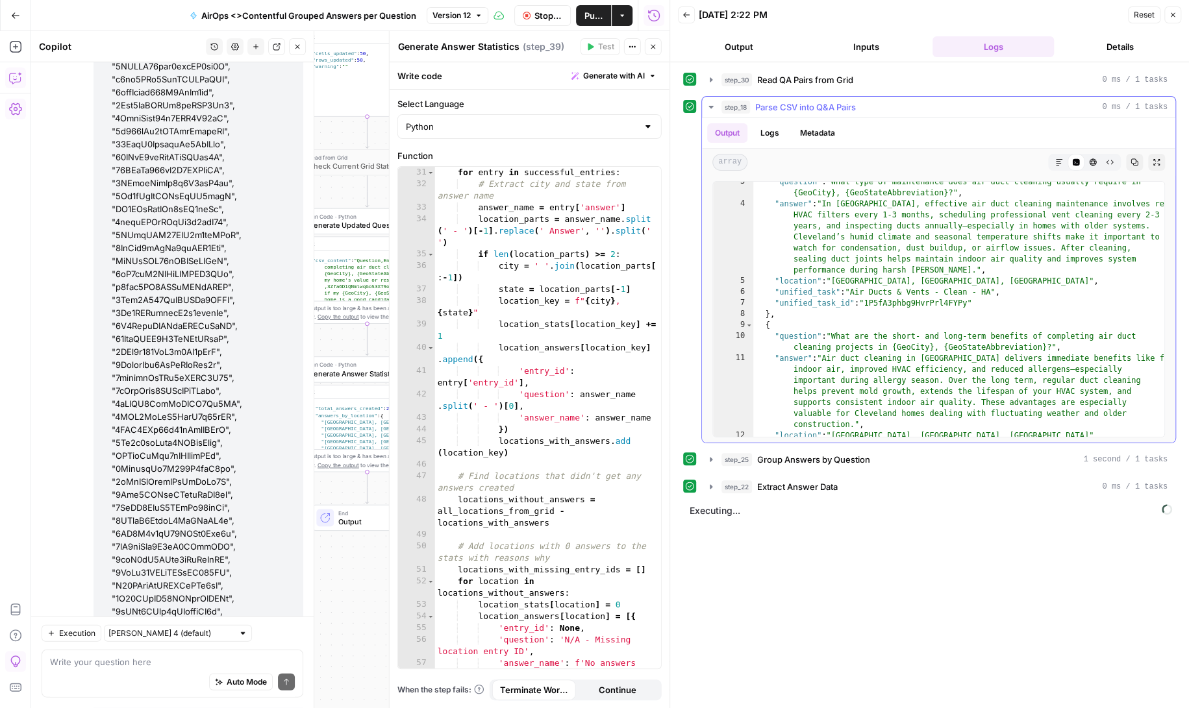
scroll to position [12, 0]
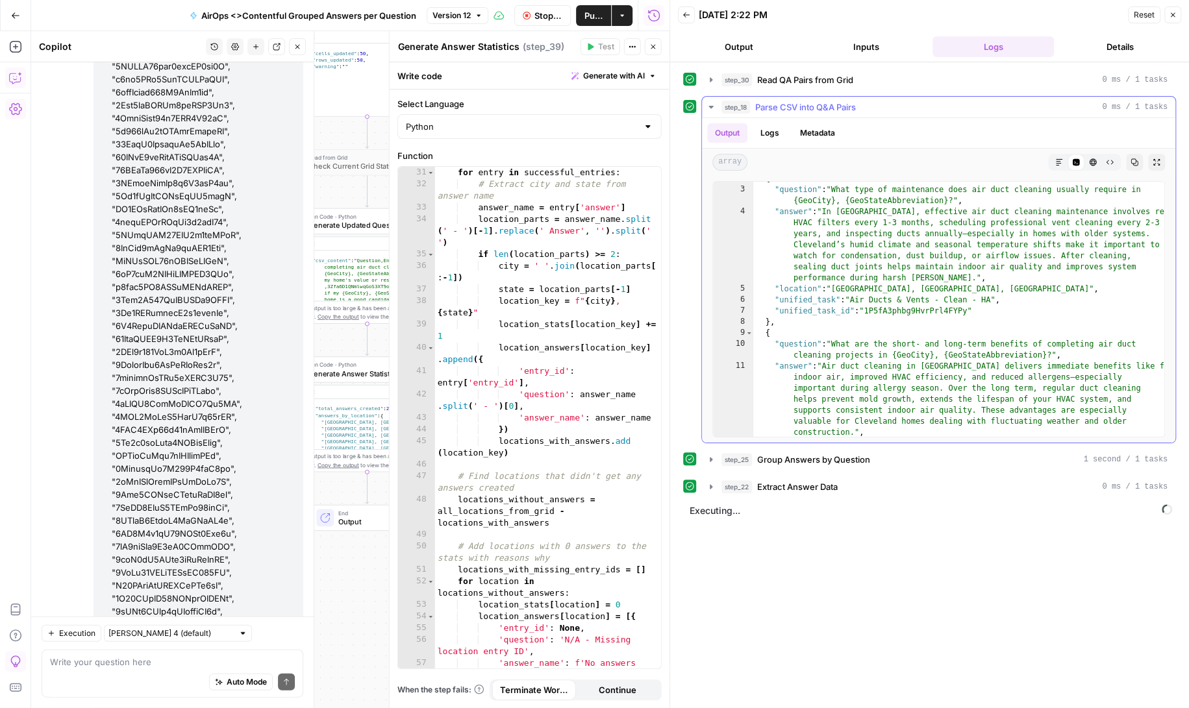
click at [710, 102] on icon "button" at bounding box center [711, 107] width 10 height 10
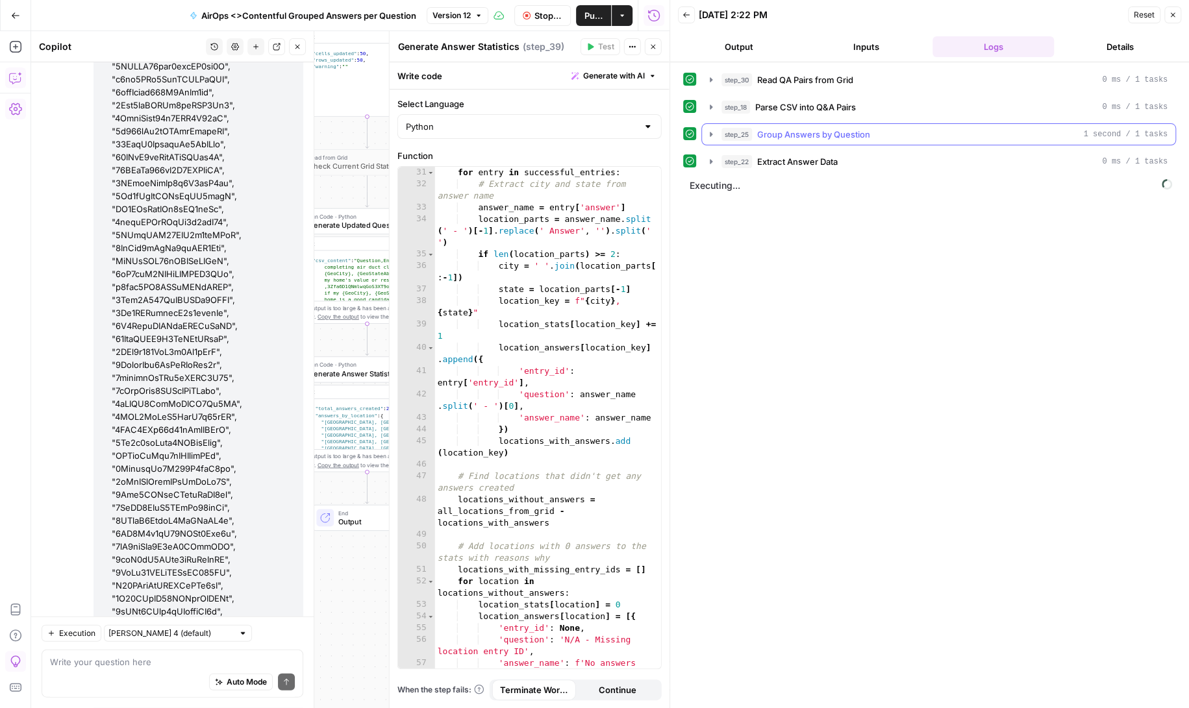
click at [712, 131] on icon "button" at bounding box center [711, 134] width 10 height 10
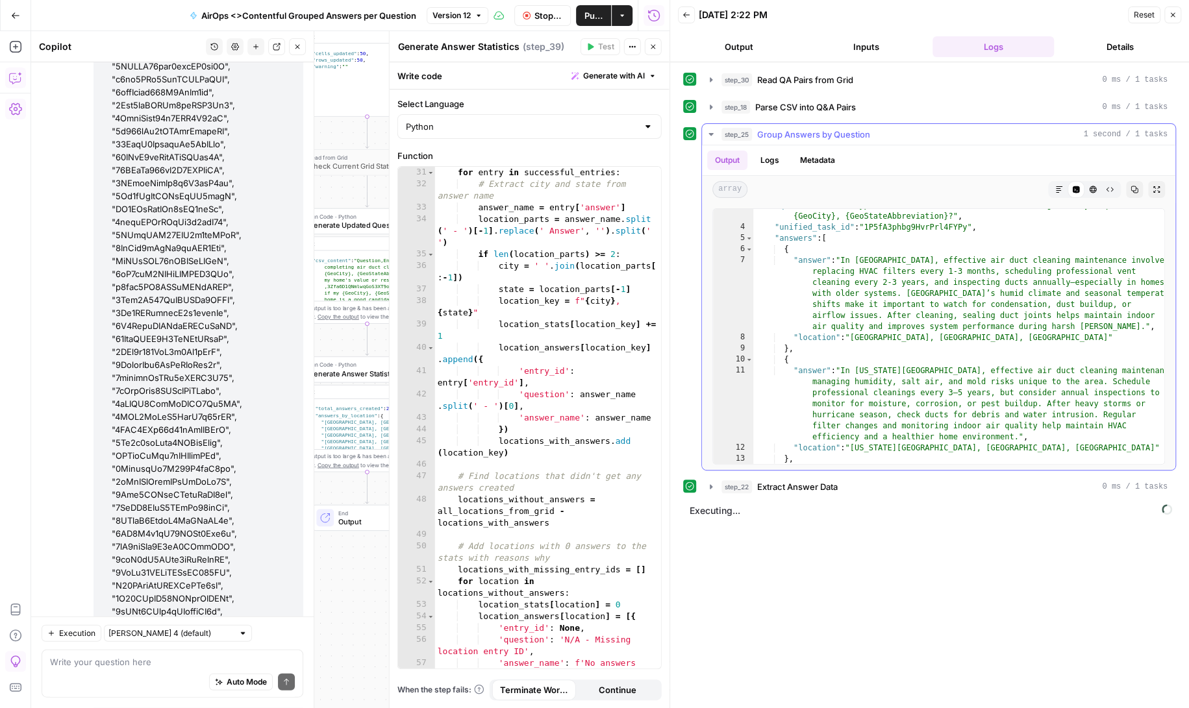
scroll to position [27, 0]
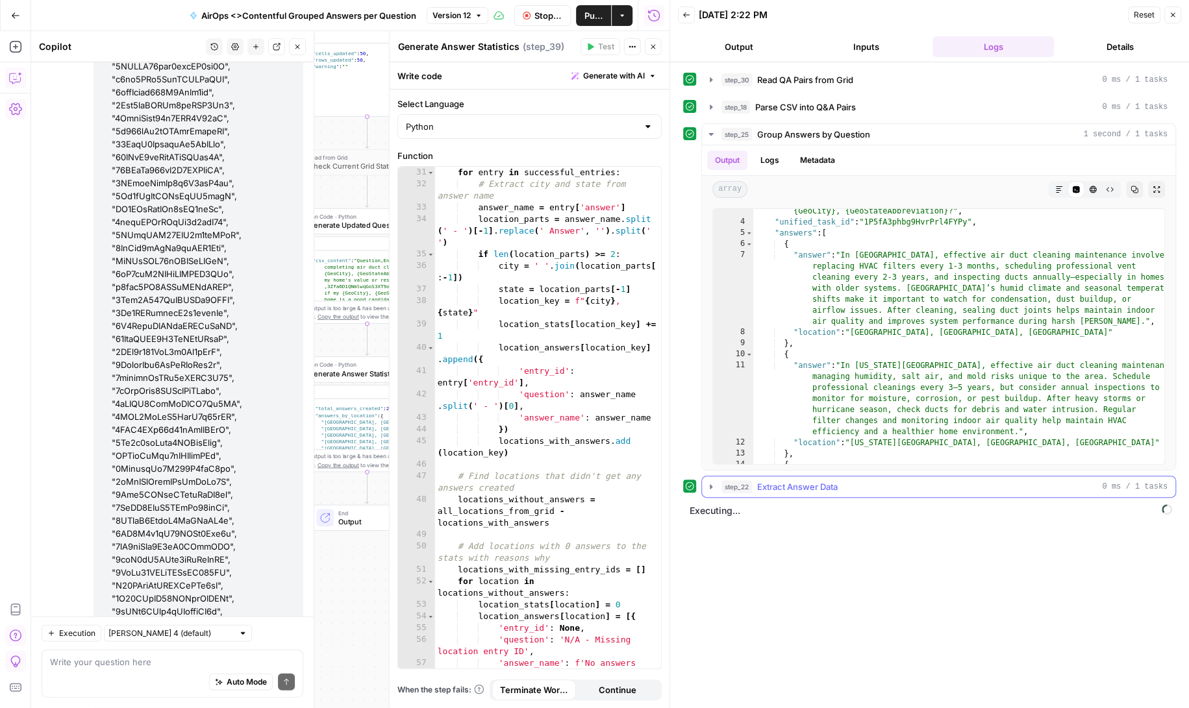
click at [710, 484] on icon "button" at bounding box center [711, 486] width 3 height 5
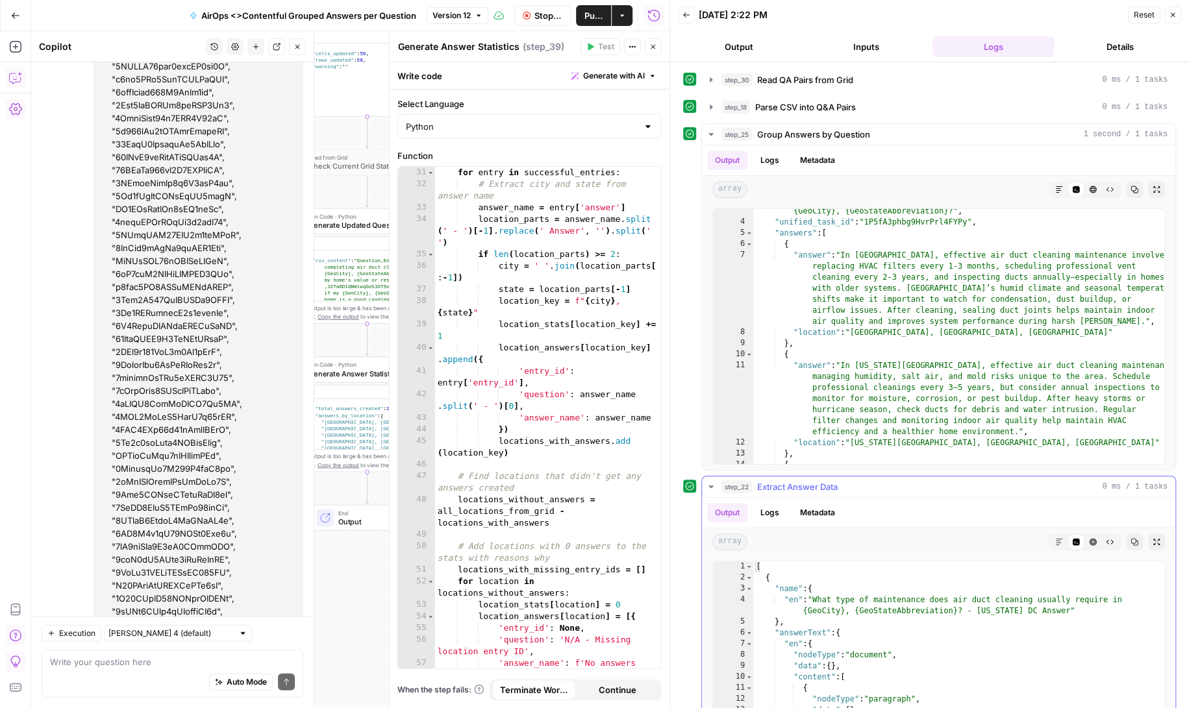
scroll to position [142, 0]
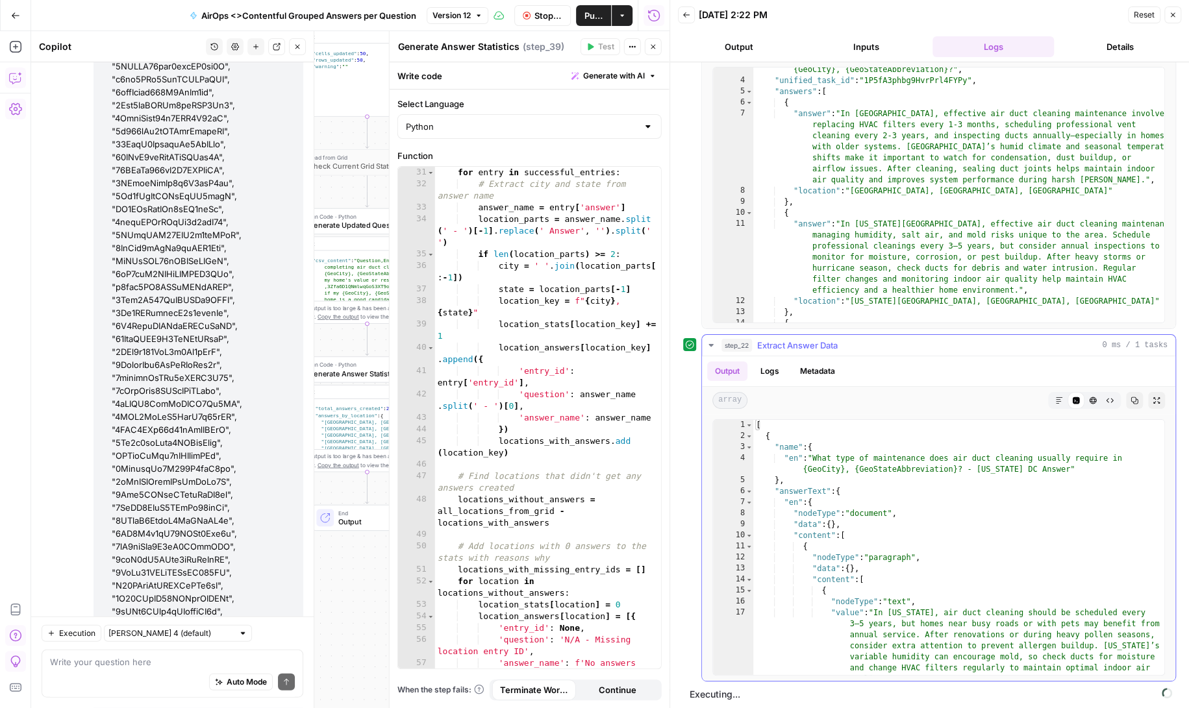
click at [714, 342] on icon "button" at bounding box center [711, 345] width 10 height 10
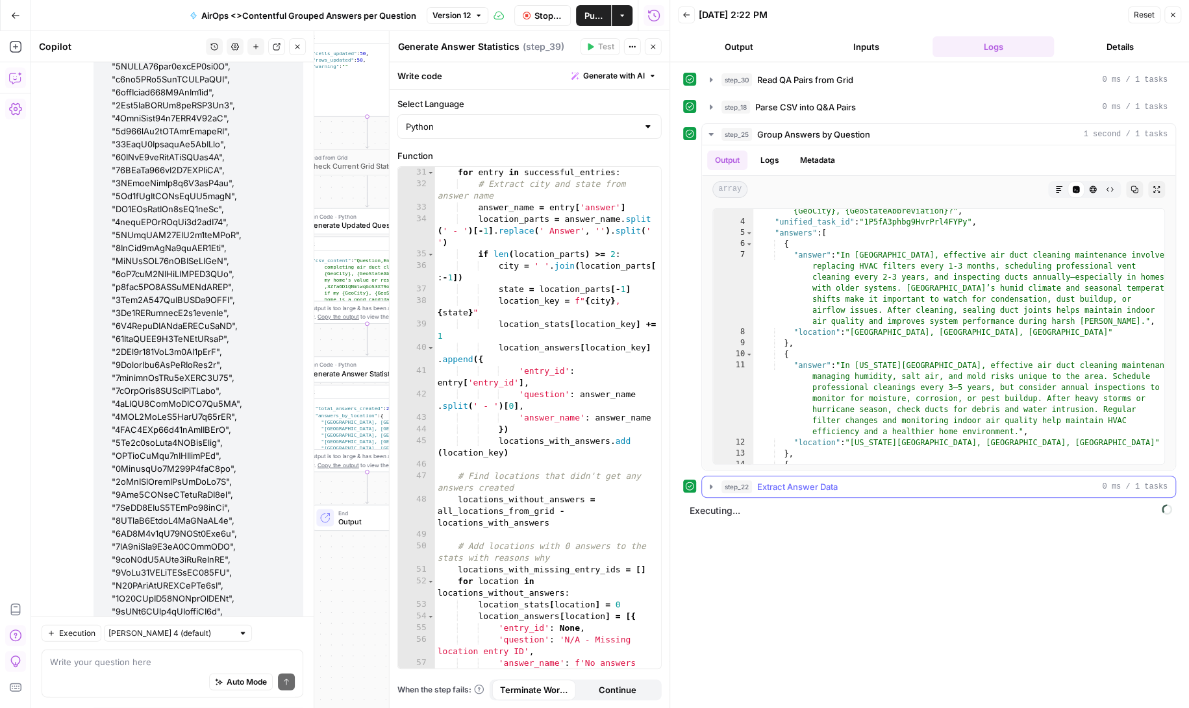
click at [710, 484] on icon "button" at bounding box center [711, 486] width 3 height 5
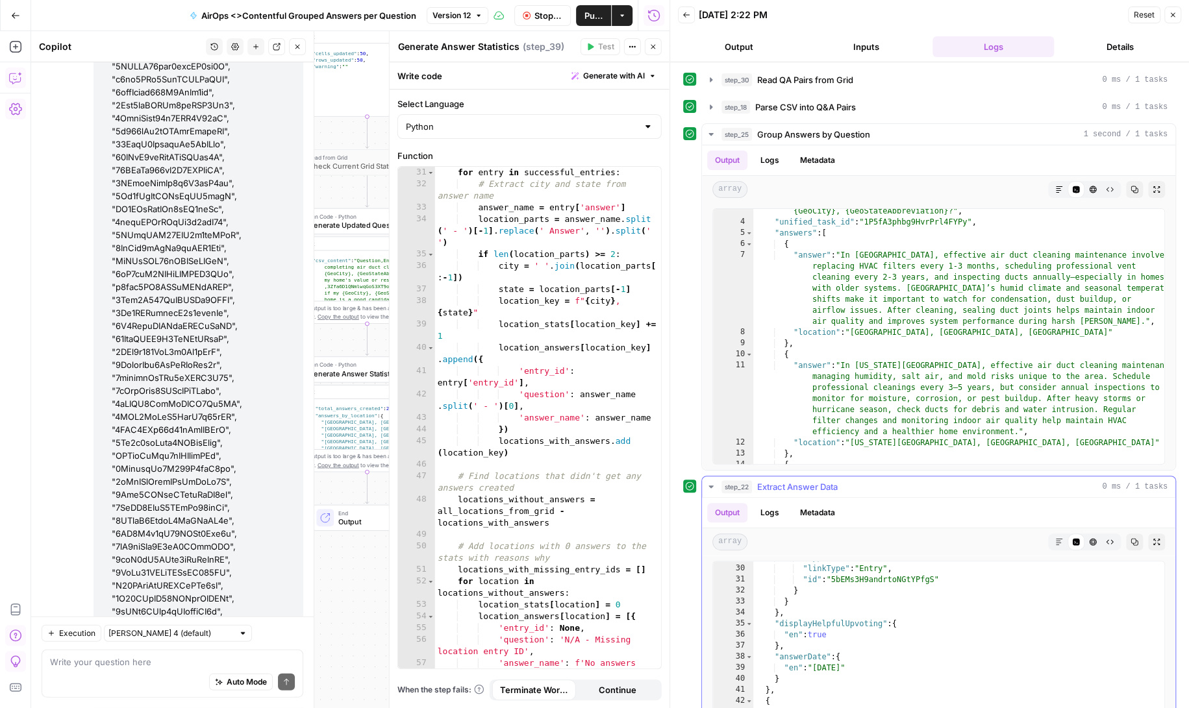
scroll to position [84, 0]
click at [713, 482] on icon "button" at bounding box center [711, 487] width 10 height 10
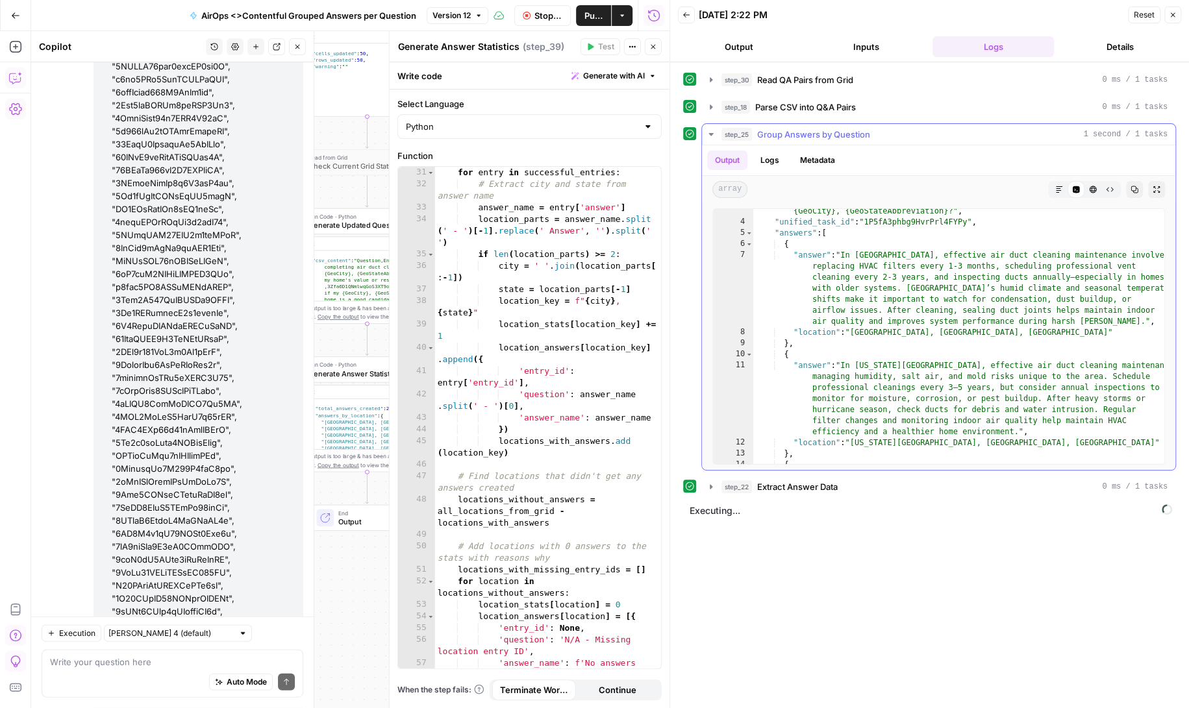
click at [711, 129] on icon "button" at bounding box center [711, 134] width 10 height 10
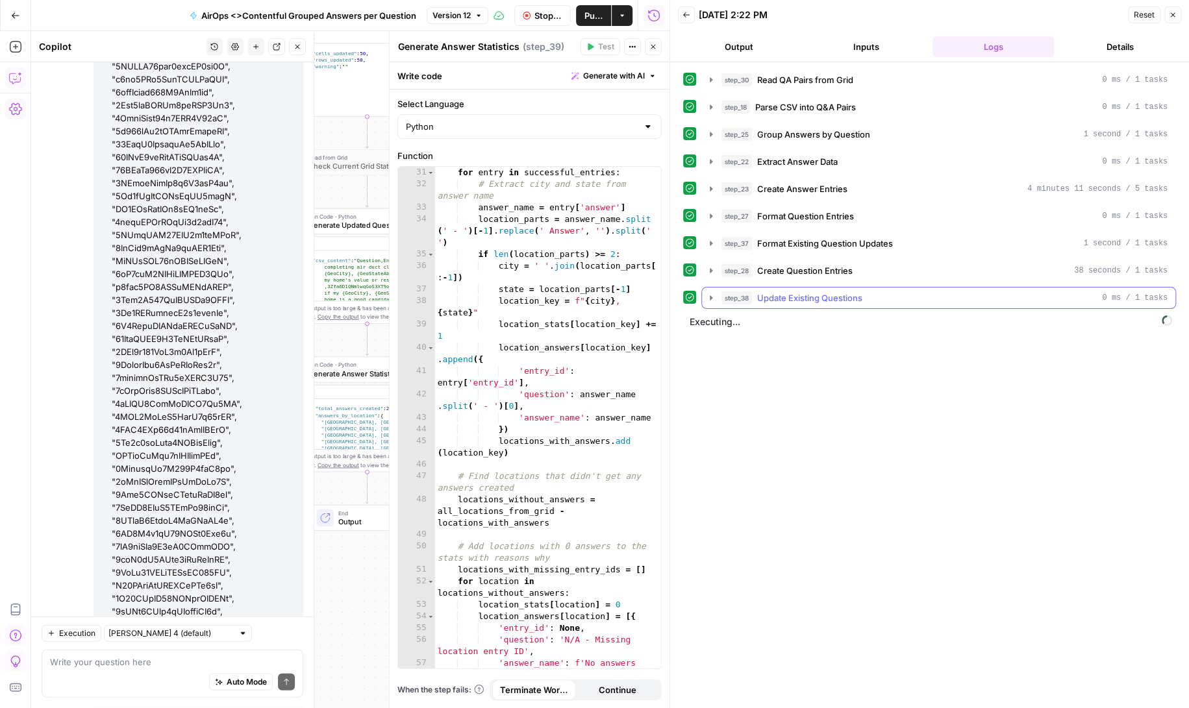
click at [709, 293] on icon "button" at bounding box center [711, 298] width 10 height 10
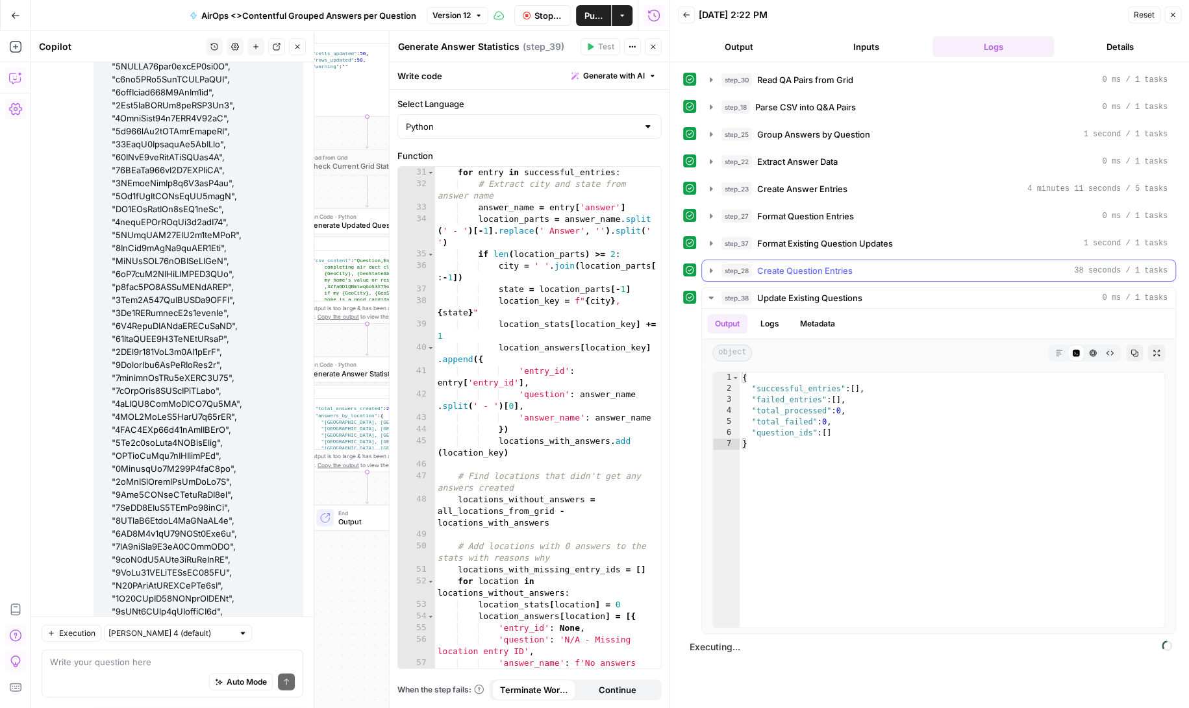
click at [711, 266] on icon "button" at bounding box center [711, 271] width 10 height 10
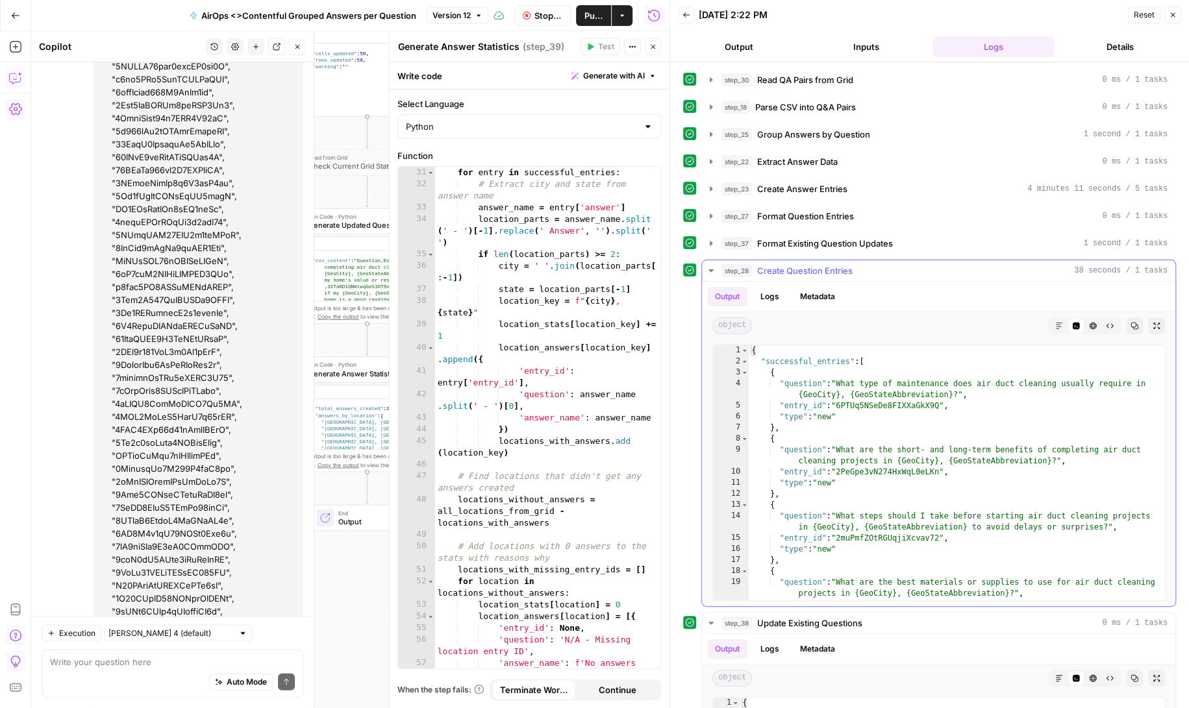
click at [711, 270] on icon "button" at bounding box center [710, 271] width 5 height 3
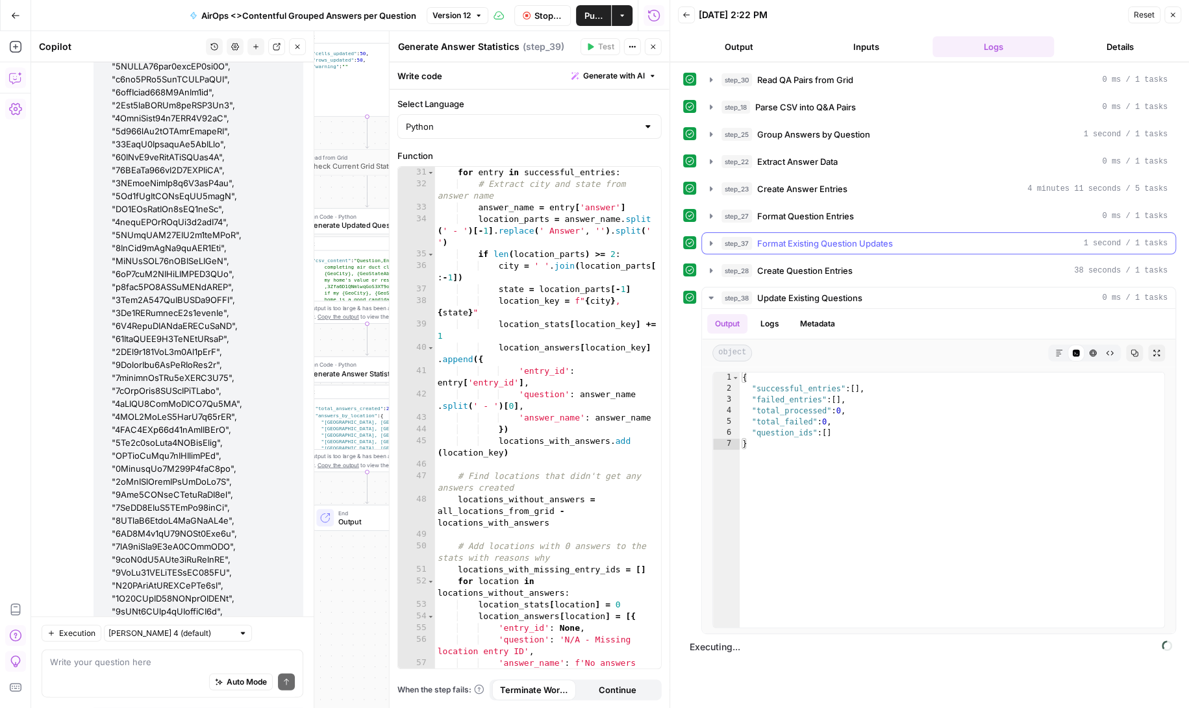
click at [713, 238] on icon "button" at bounding box center [711, 243] width 10 height 10
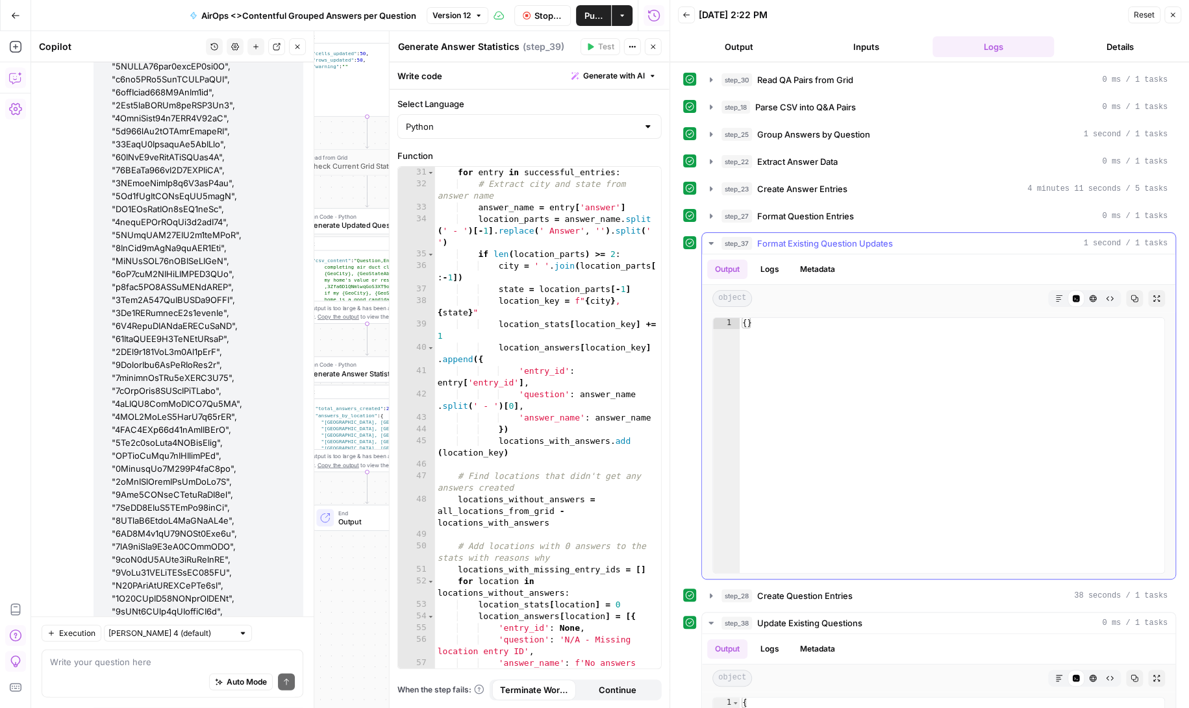
click at [713, 238] on icon "button" at bounding box center [711, 243] width 10 height 10
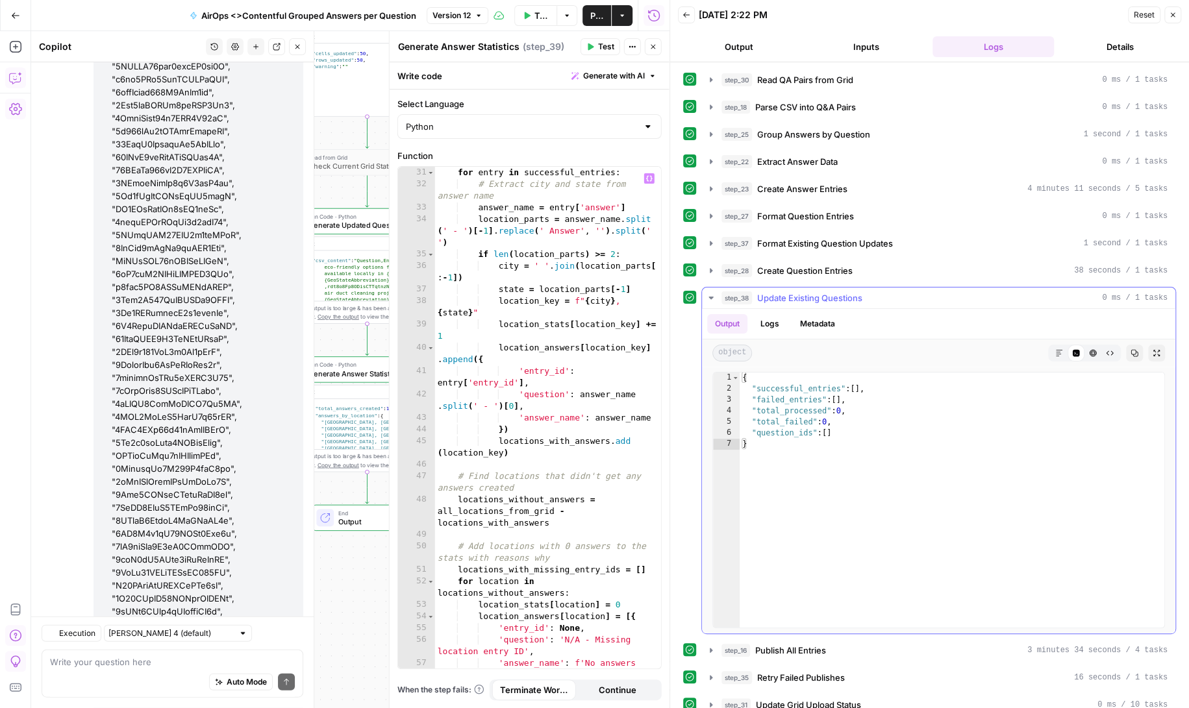
scroll to position [197975, 0]
click at [708, 293] on icon "button" at bounding box center [711, 298] width 10 height 10
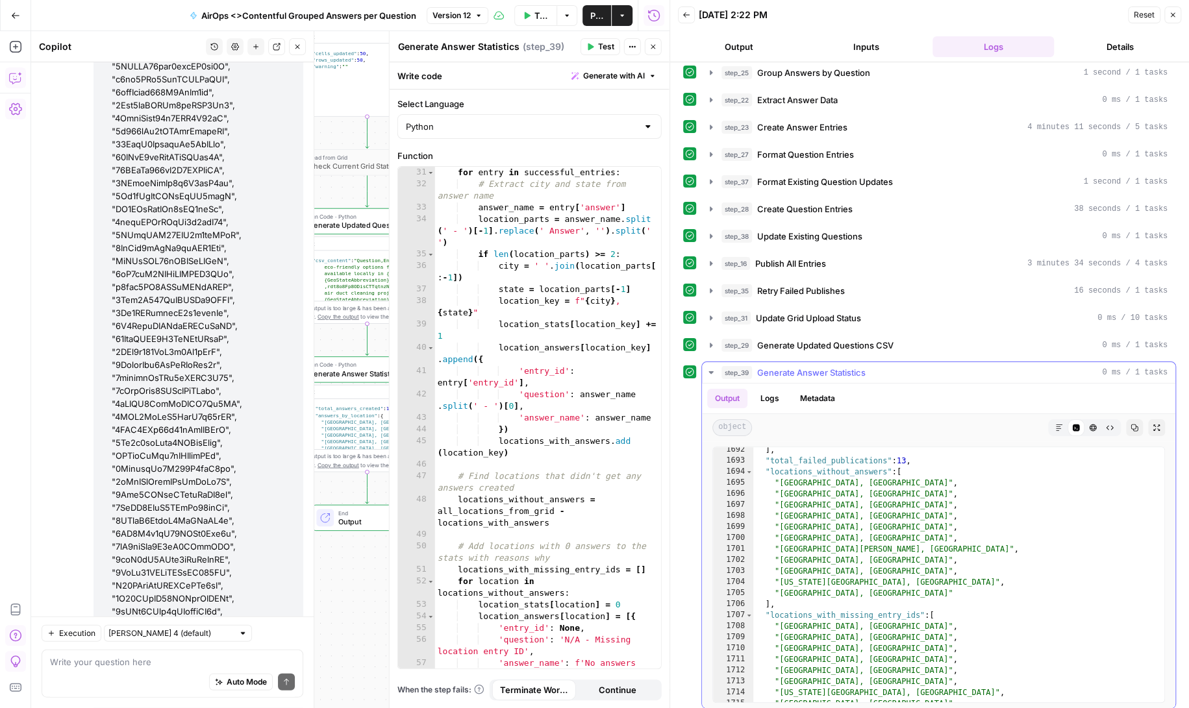
scroll to position [20997, 0]
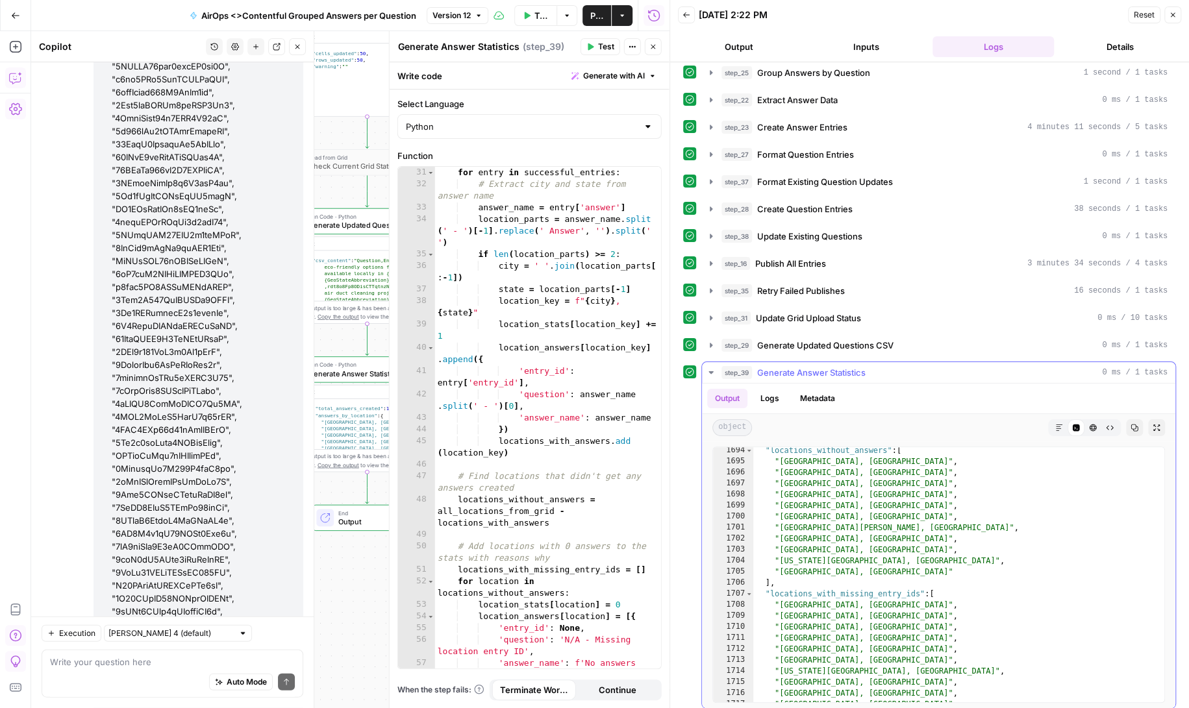
type textarea "**********"
click at [833, 455] on div ""locations_without_answers" : [ "Cleveland, OH" , "Sacramento, CA" , "Salt Lake…" at bounding box center [959, 584] width 412 height 278
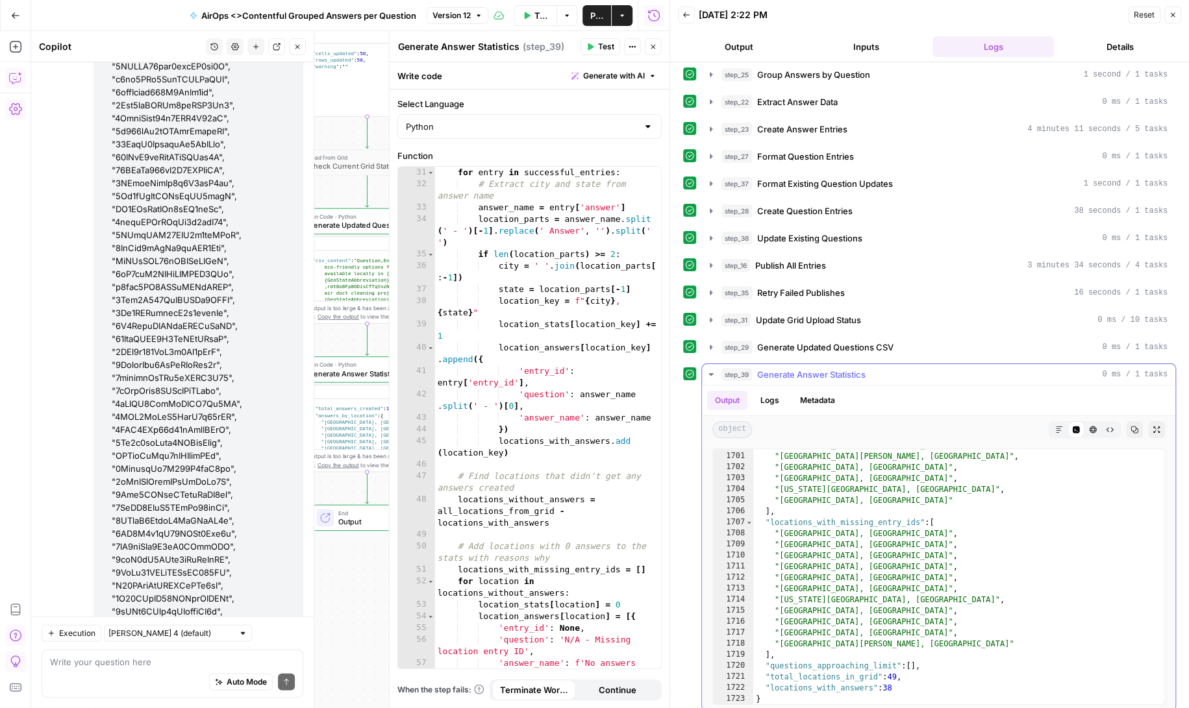
scroll to position [62, 0]
click at [710, 207] on icon "button" at bounding box center [711, 209] width 3 height 5
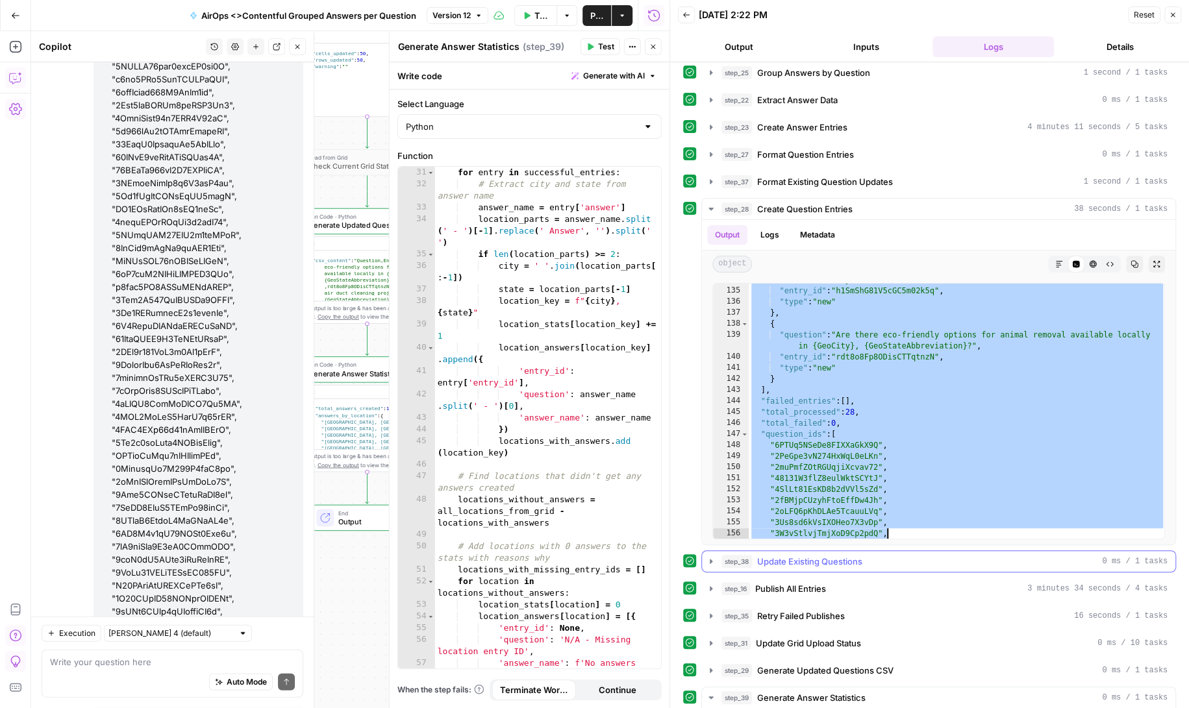
scroll to position [2007, 0]
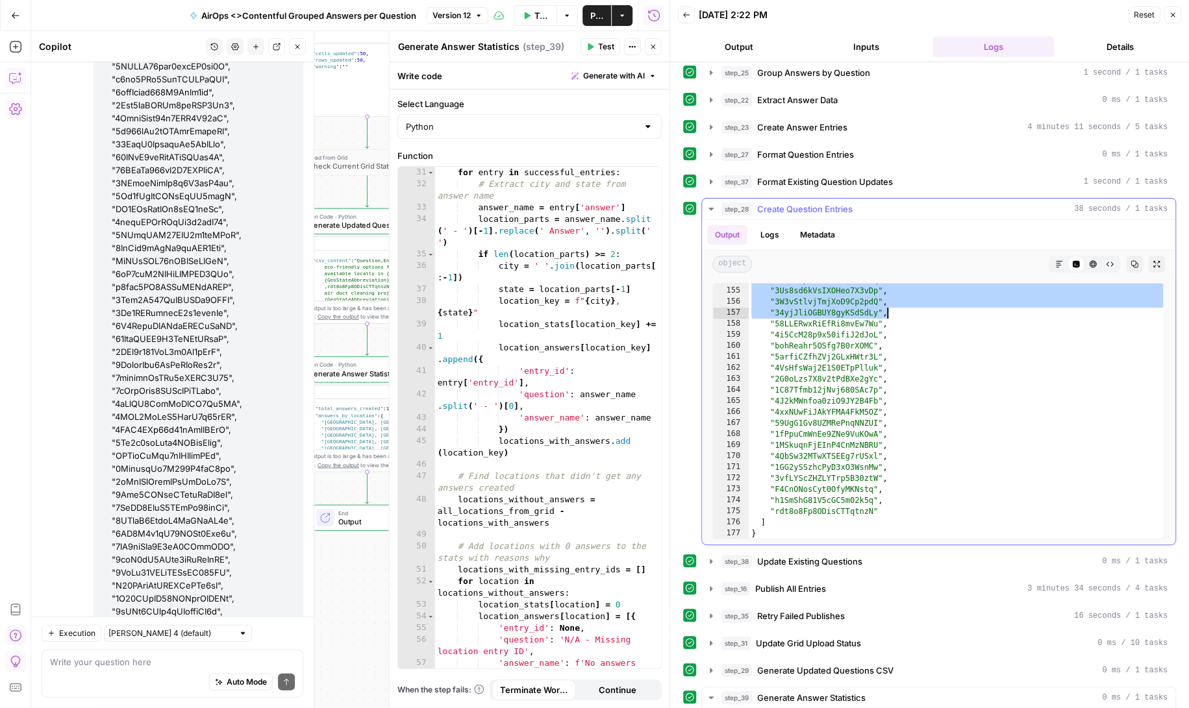
drag, startPoint x: 749, startPoint y: 297, endPoint x: 947, endPoint y: 314, distance: 198.1
click at [947, 314] on div ""2oLFQ6pKhDLAe5TcauuLVq" , "3Us8sd6kVsIXOHeo7X3vDp" , "3W3vStlvjTmjXoD9Cp2pdQ" …" at bounding box center [957, 414] width 417 height 278
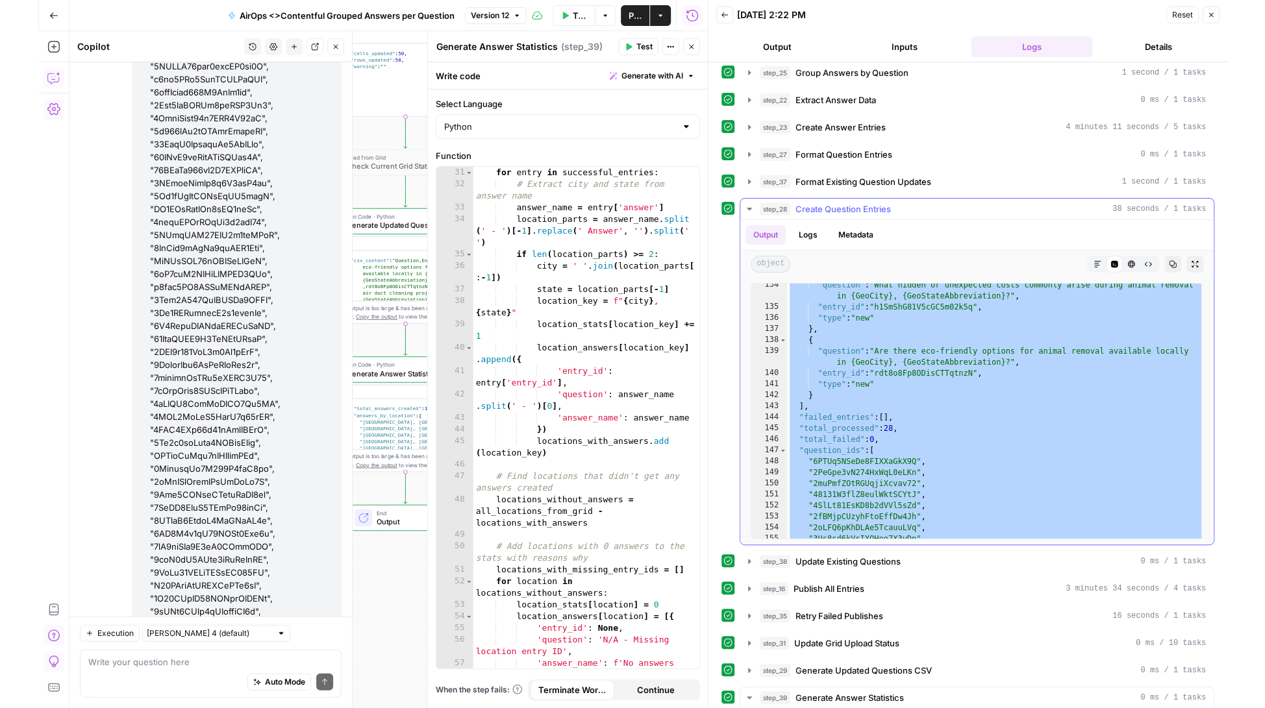
scroll to position [1759, 0]
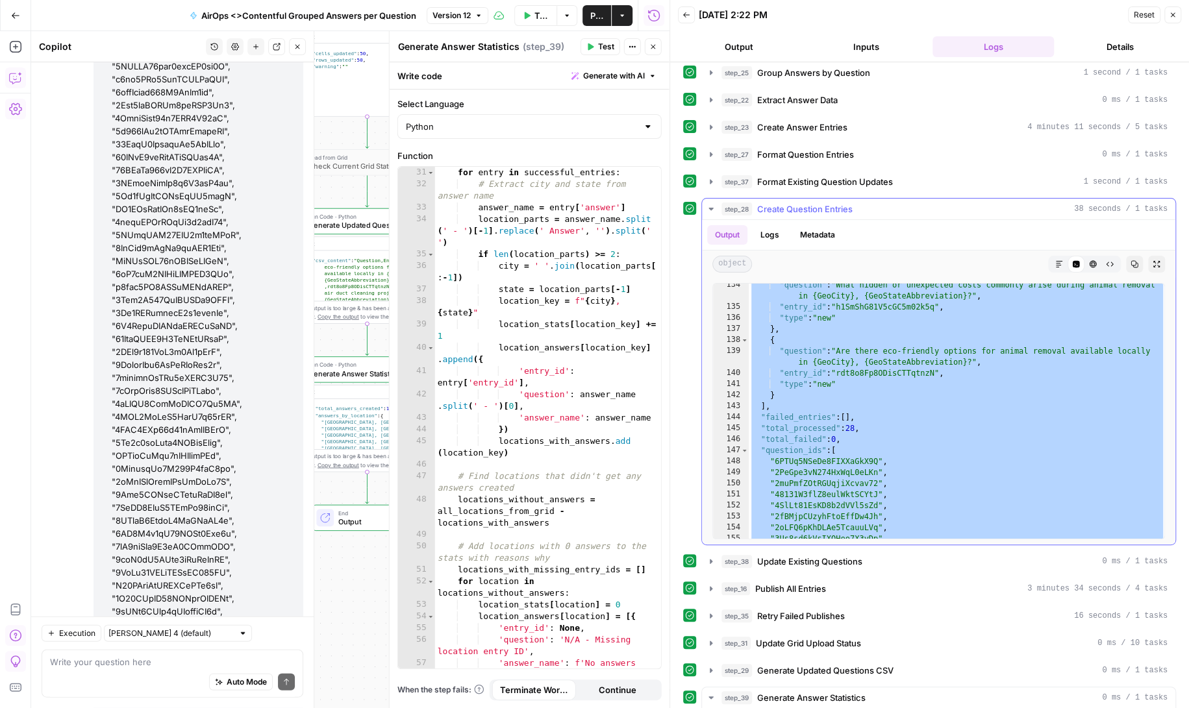
click at [840, 395] on div ""question" : "What hidden or unexpected costs commonly arise during animal remo…" at bounding box center [957, 424] width 417 height 289
type textarea "**********"
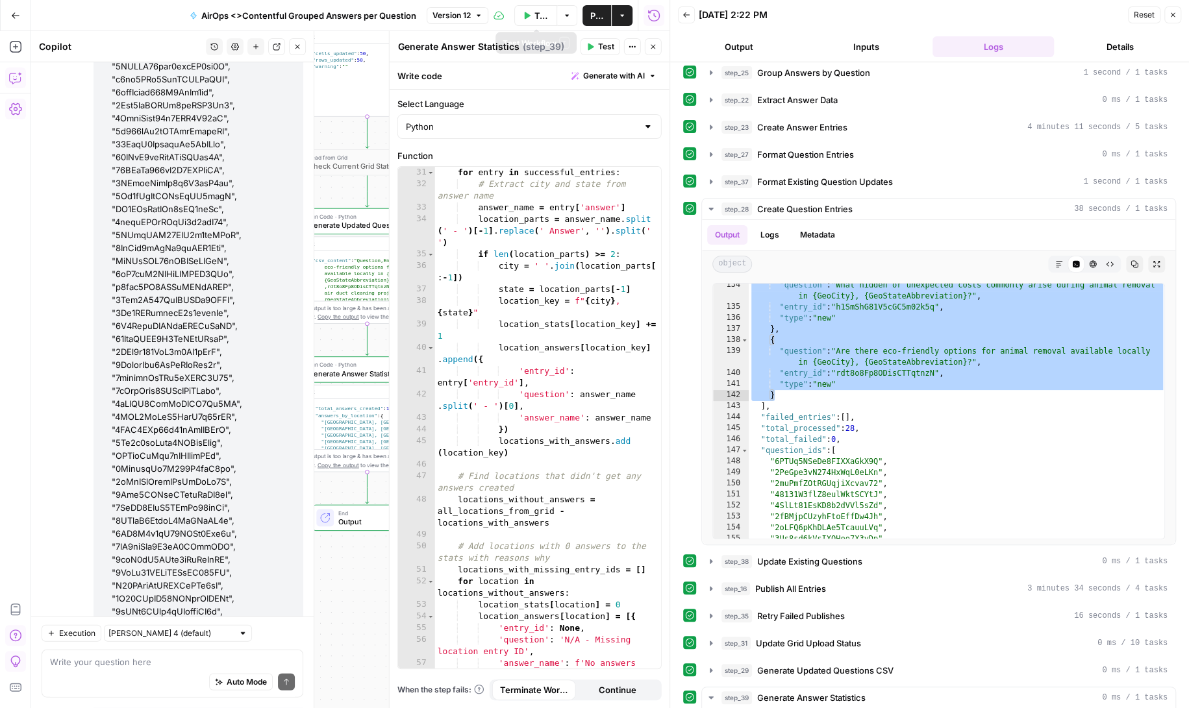
click at [526, 12] on icon "button" at bounding box center [527, 15] width 6 height 7
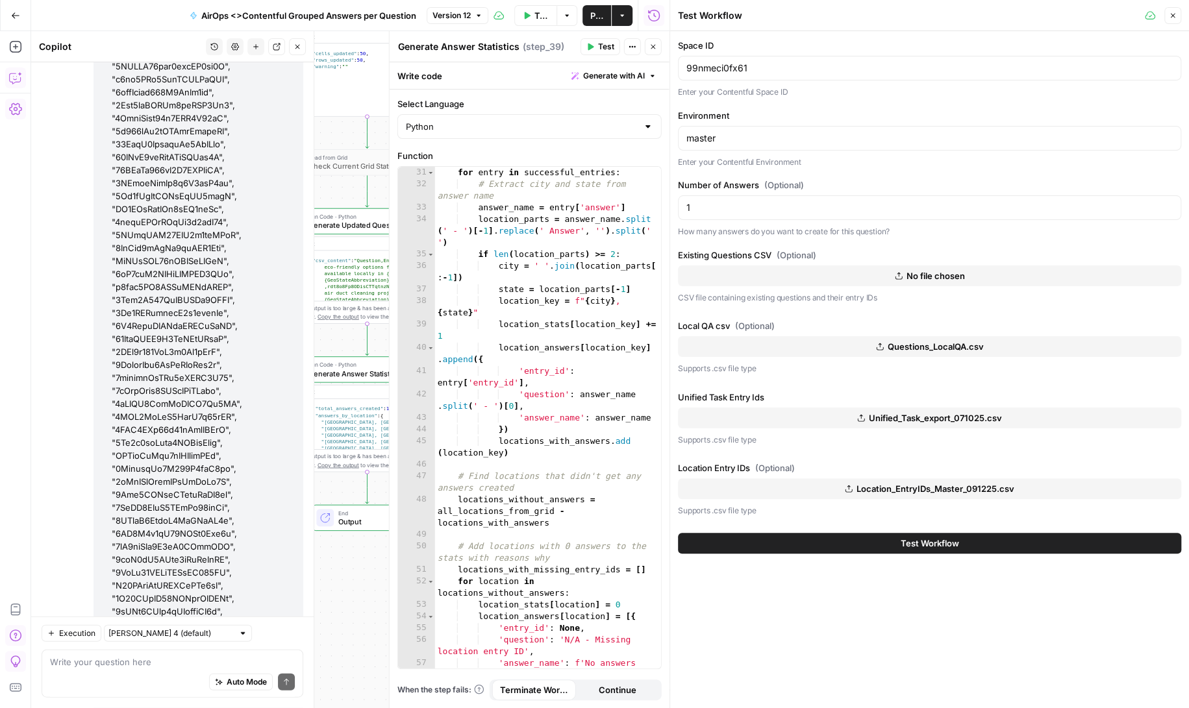
click at [929, 345] on span "Questions_LocalQA.csv" at bounding box center [936, 346] width 96 height 13
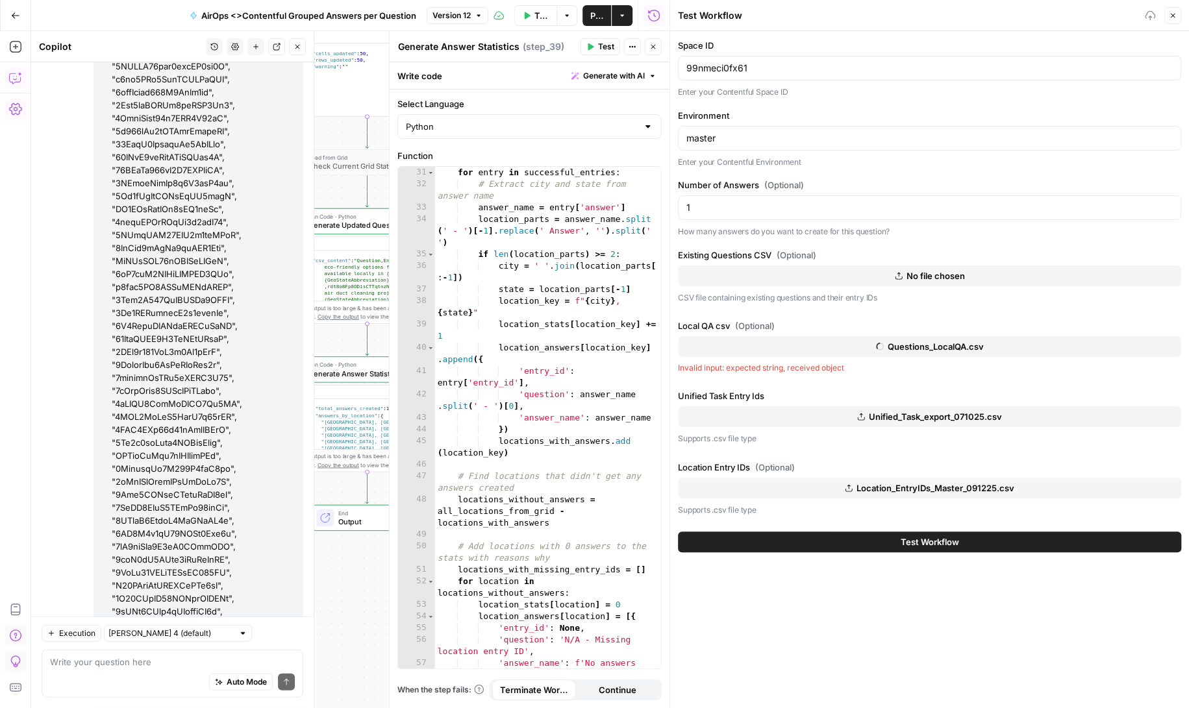
click at [909, 486] on span "Location_EntryIDs_Master_091225.csv" at bounding box center [936, 488] width 158 height 13
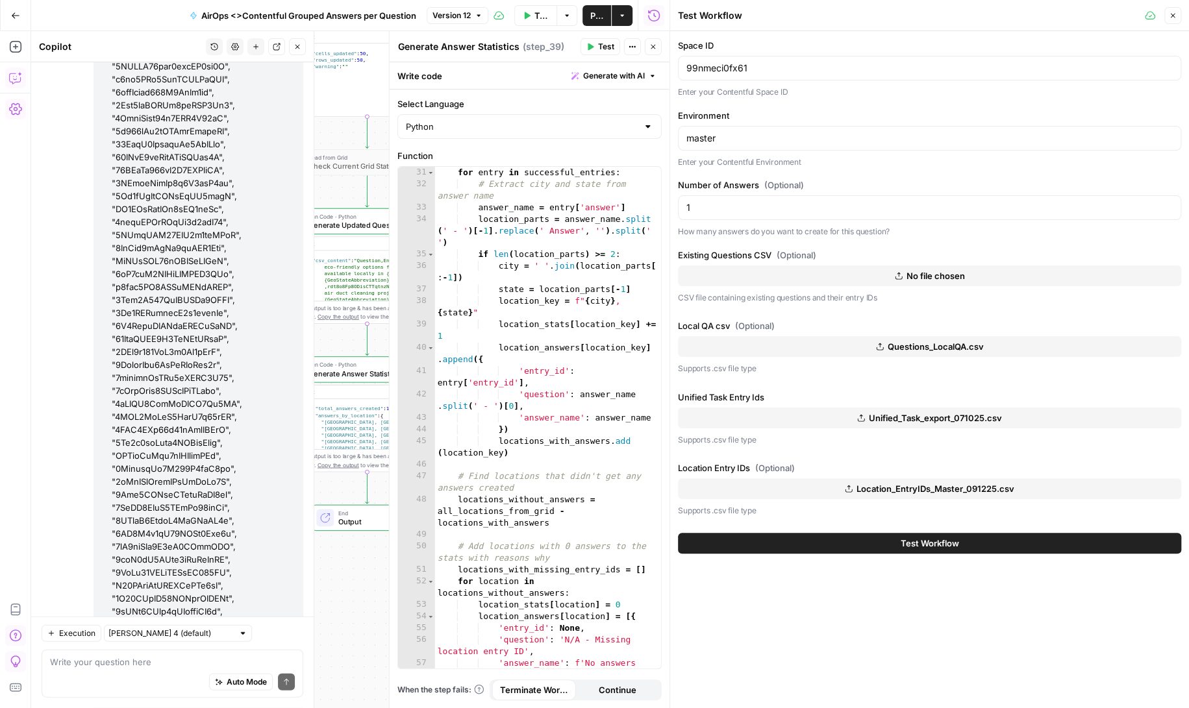
click at [929, 540] on span "Test Workflow" at bounding box center [930, 543] width 58 height 13
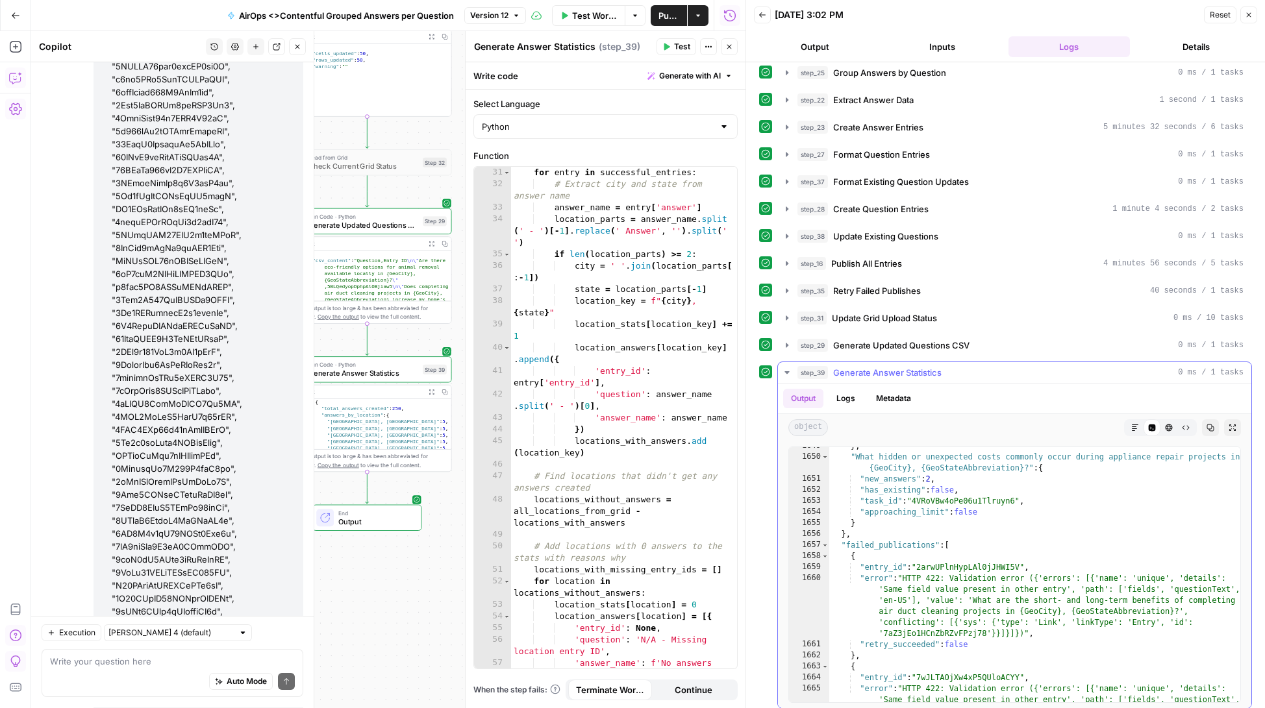
scroll to position [18698, 0]
type textarea "**********"
drag, startPoint x: 1022, startPoint y: 560, endPoint x: 920, endPoint y: 562, distance: 101.3
click at [920, 562] on div "} , "What hidden or unexpected costs commonly occur during appliance repair pro…" at bounding box center [1035, 602] width 412 height 322
click at [785, 258] on icon "button" at bounding box center [787, 263] width 10 height 10
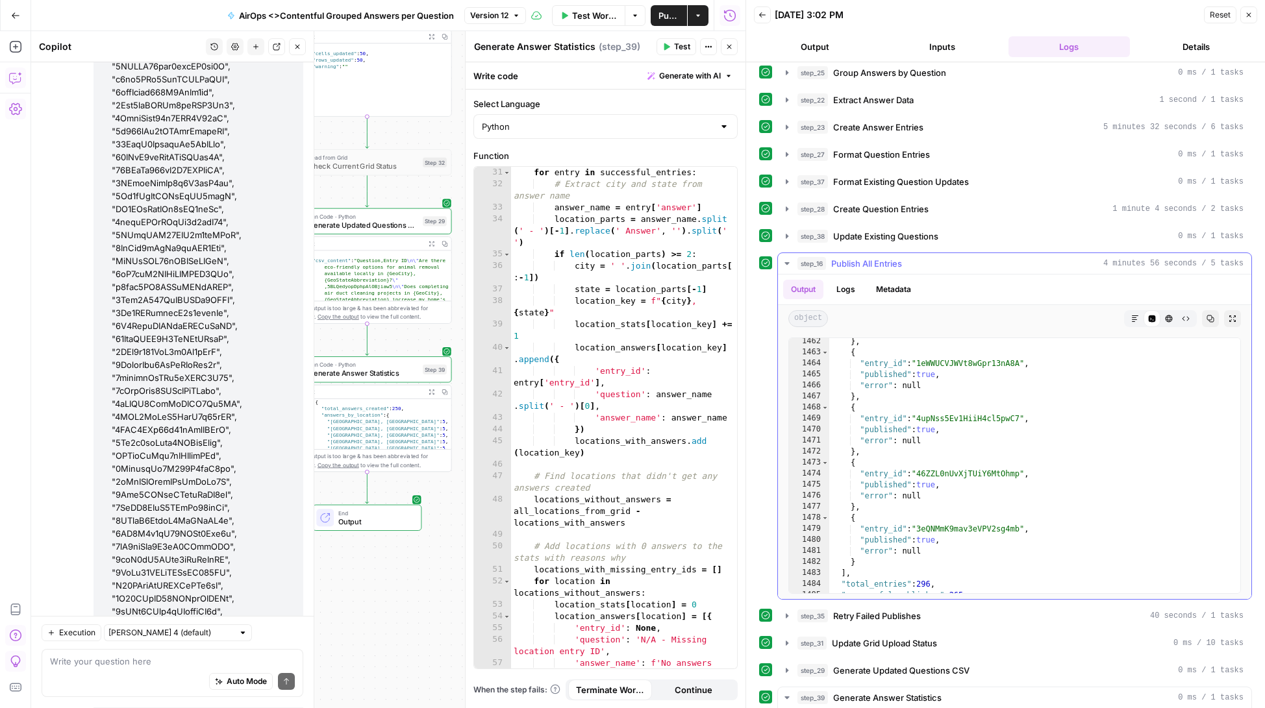
scroll to position [17720, 0]
click at [785, 231] on icon "button" at bounding box center [787, 236] width 10 height 10
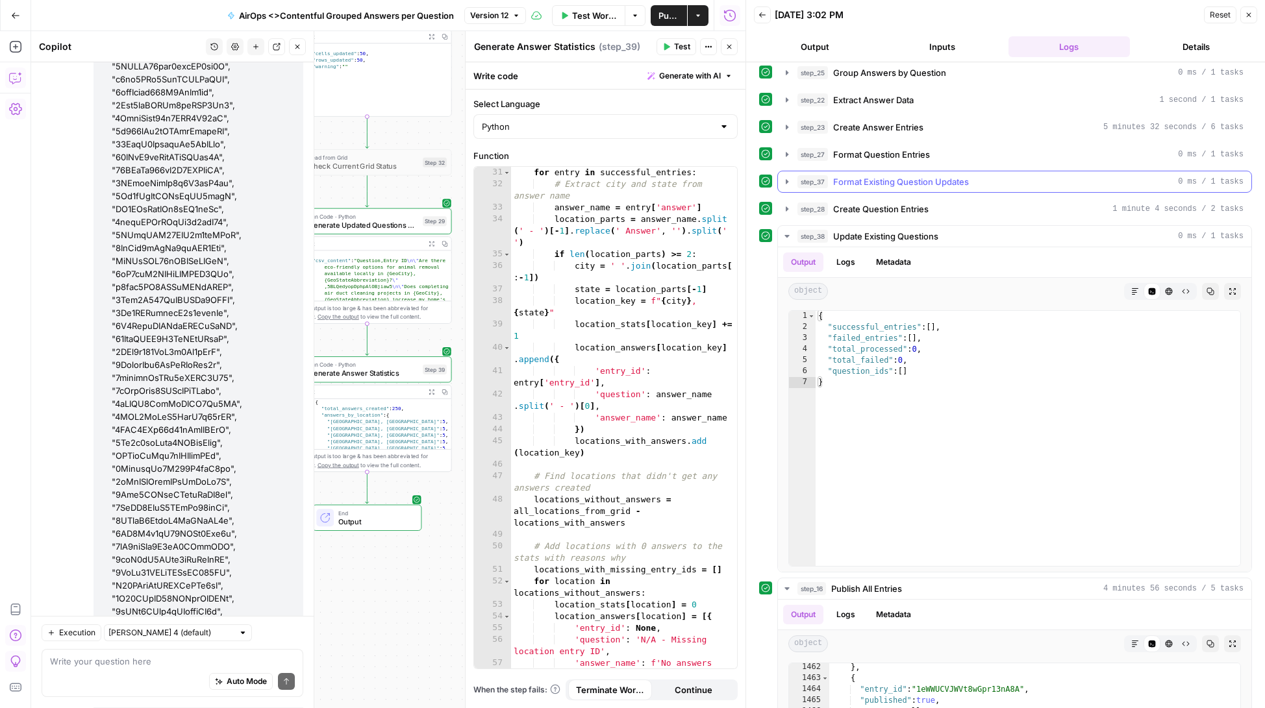
click at [790, 177] on icon "button" at bounding box center [787, 182] width 10 height 10
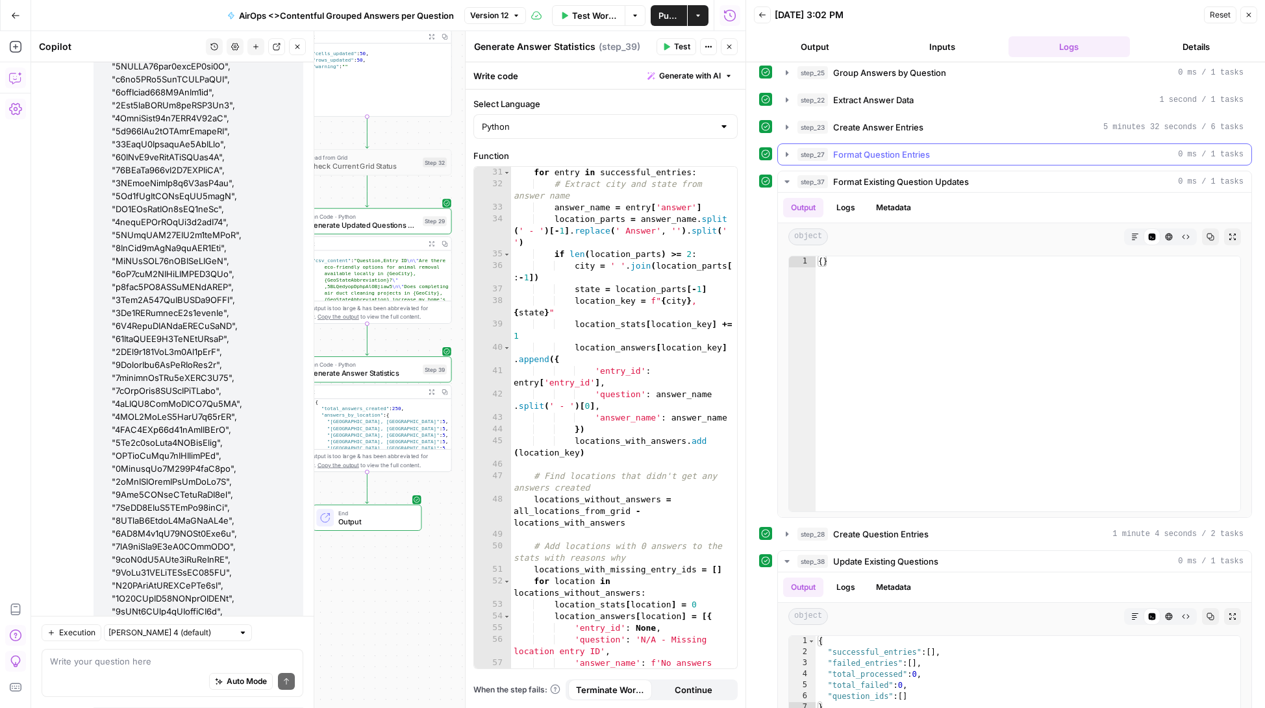
click at [784, 151] on icon "button" at bounding box center [787, 154] width 10 height 10
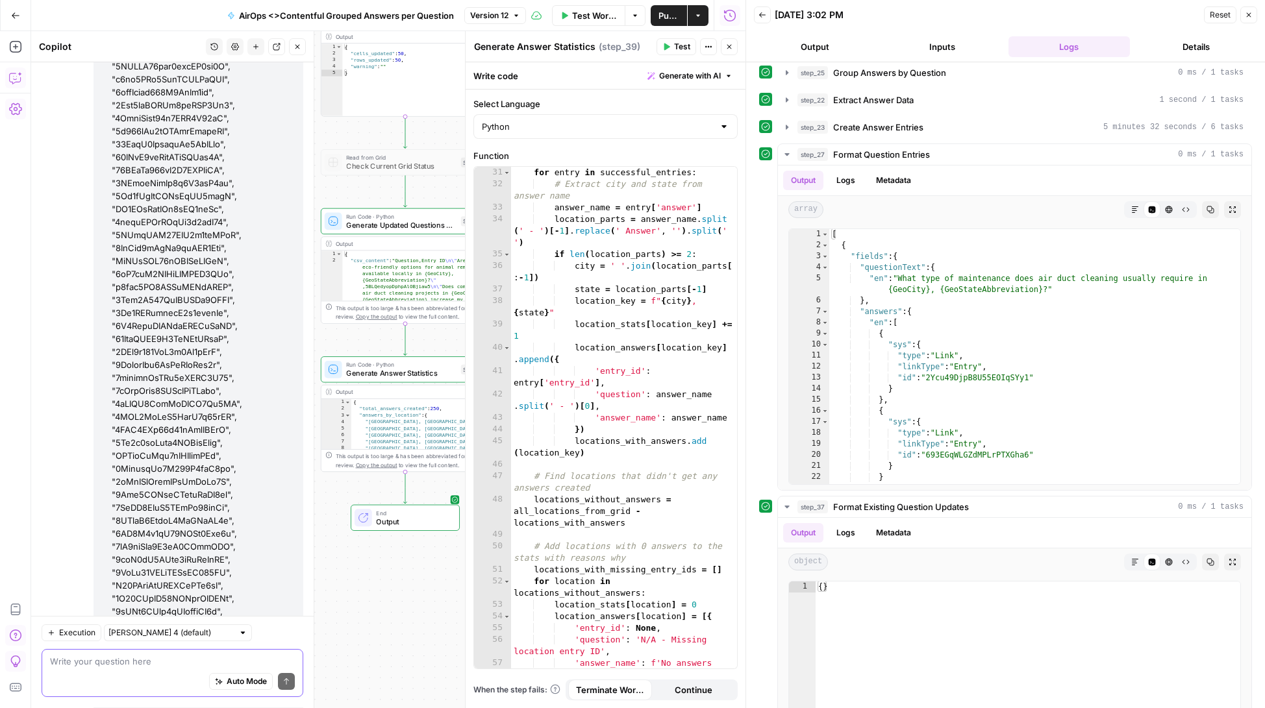
click at [163, 668] on textarea at bounding box center [172, 662] width 245 height 13
click at [95, 662] on textarea "It loo" at bounding box center [172, 662] width 245 height 13
type textarea "It looks like we have a problem with updating existing questions"
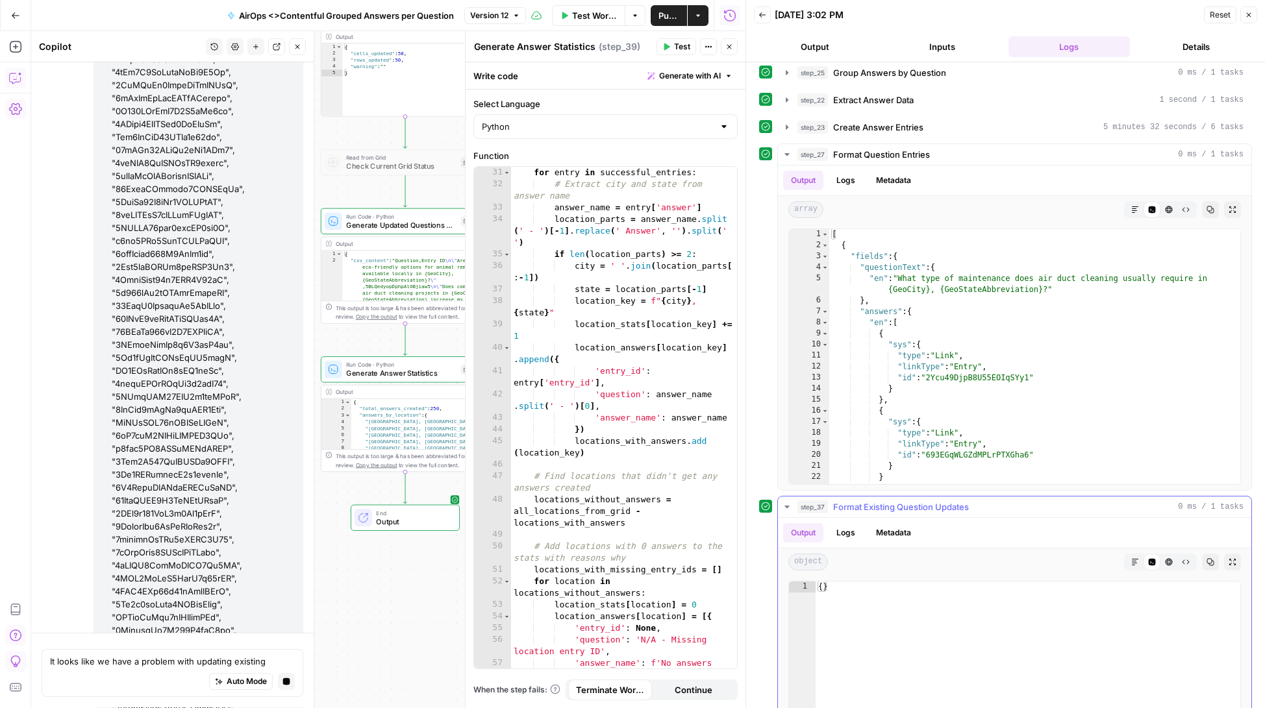
click at [844, 523] on button "Logs" at bounding box center [846, 532] width 34 height 19
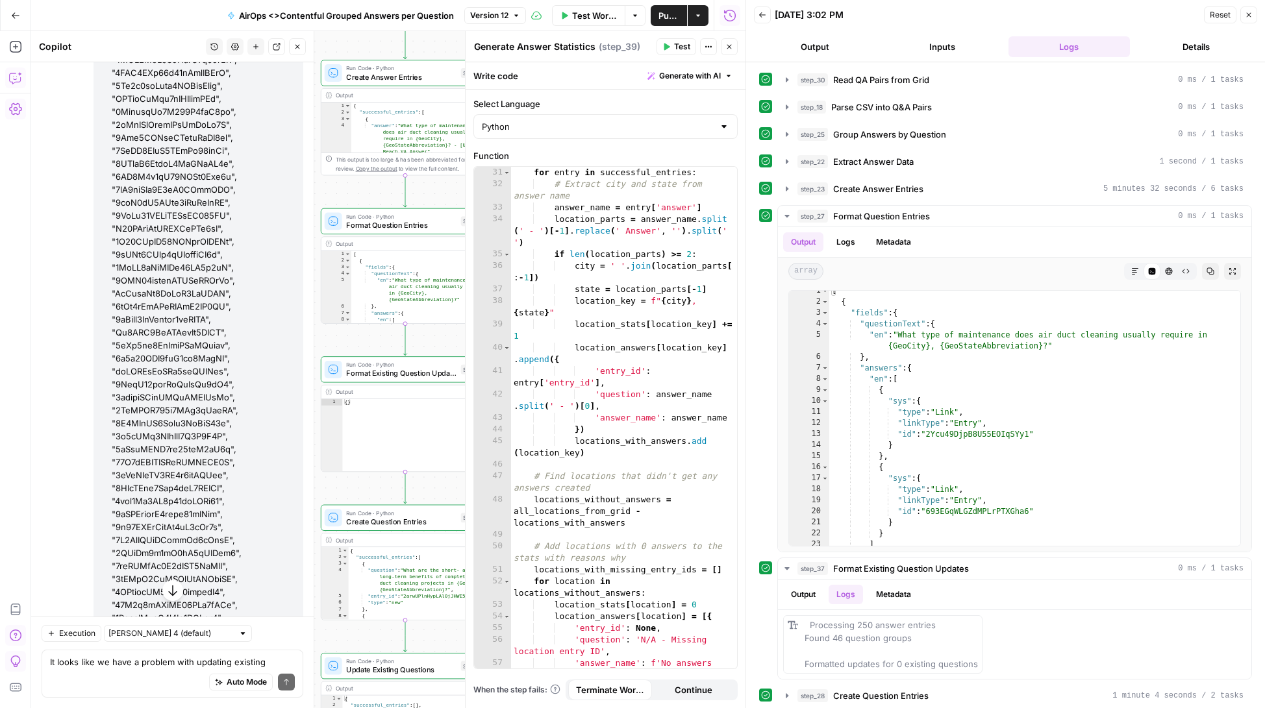
scroll to position [198329, 0]
click at [123, 669] on div "Auto Mode Send" at bounding box center [172, 683] width 245 height 29
type textarea "Y"
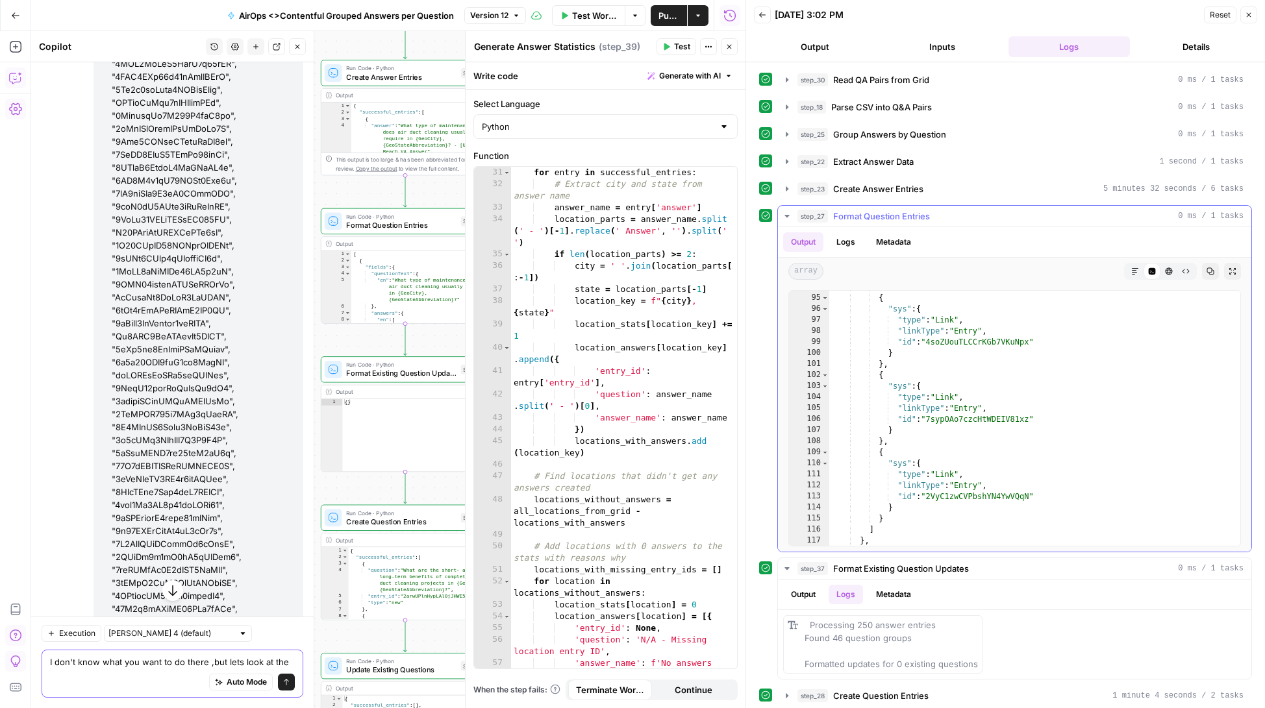
scroll to position [755, 0]
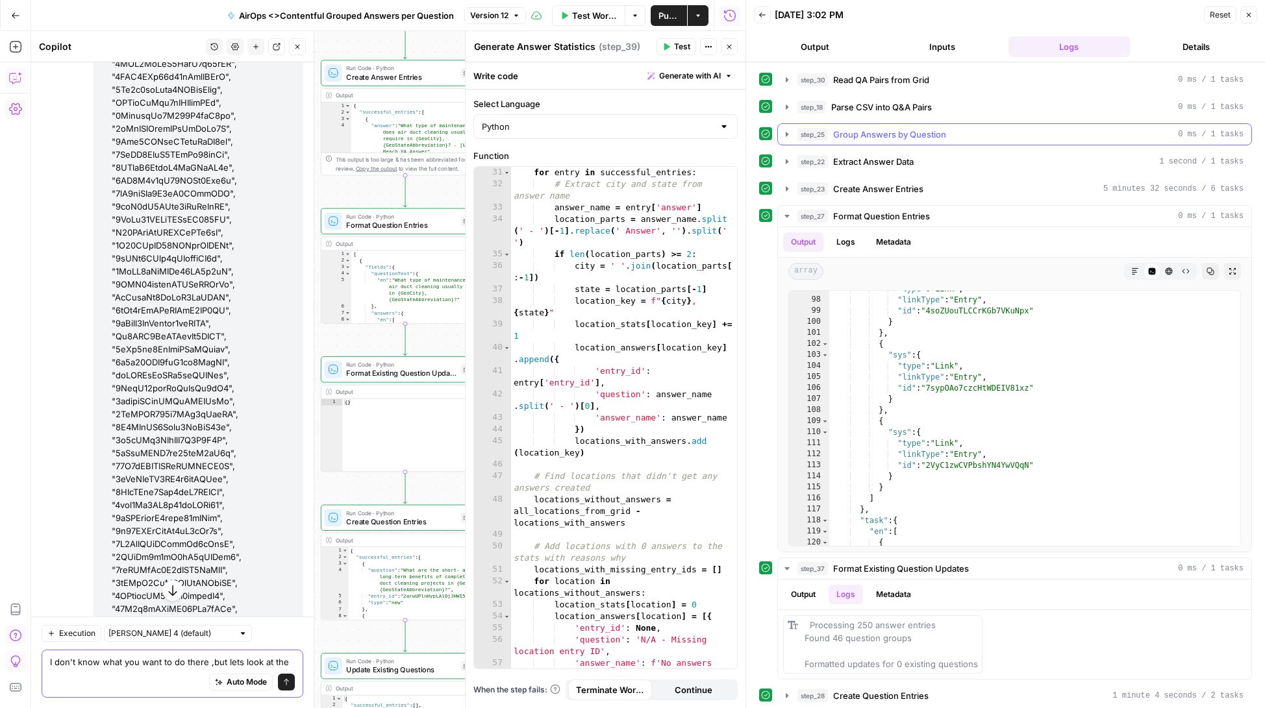
type textarea "I don't know what you want to do there ,but lets look at the"
click at [786, 134] on icon "button" at bounding box center [787, 134] width 3 height 5
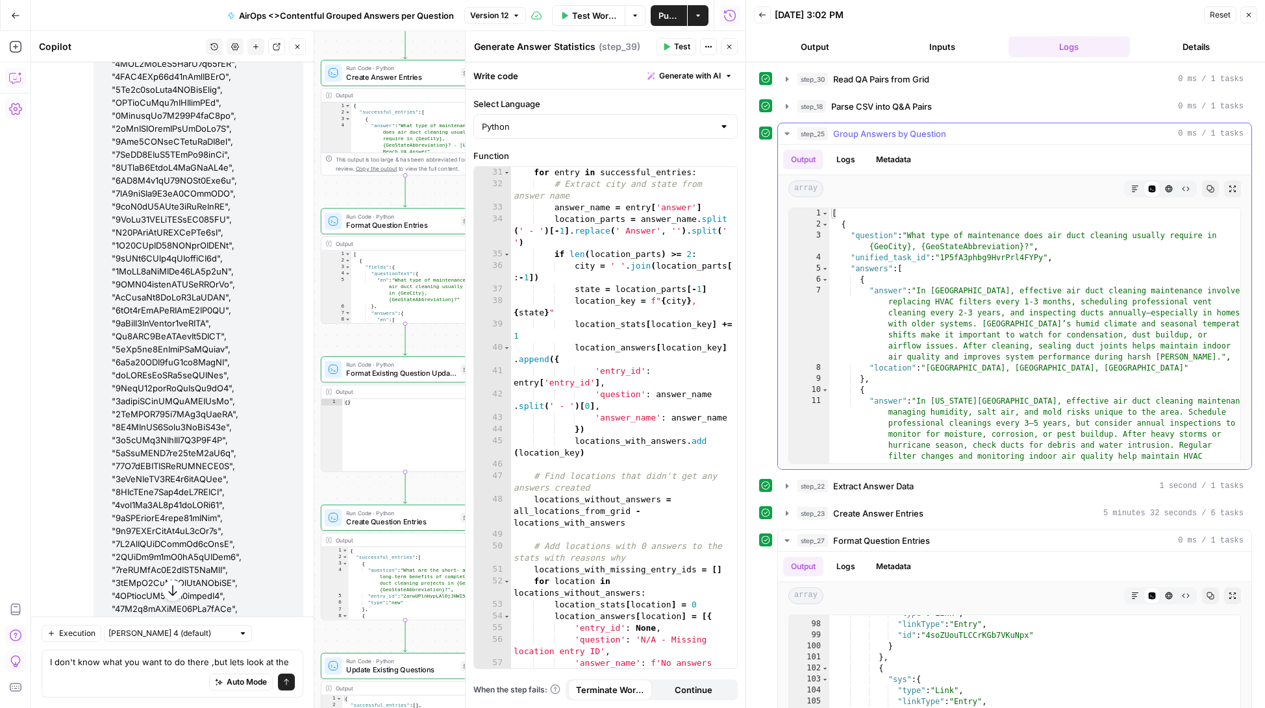
scroll to position [0, 0]
click at [261, 664] on textarea "I don't know what you want to do there ,but lets look at the" at bounding box center [172, 662] width 245 height 13
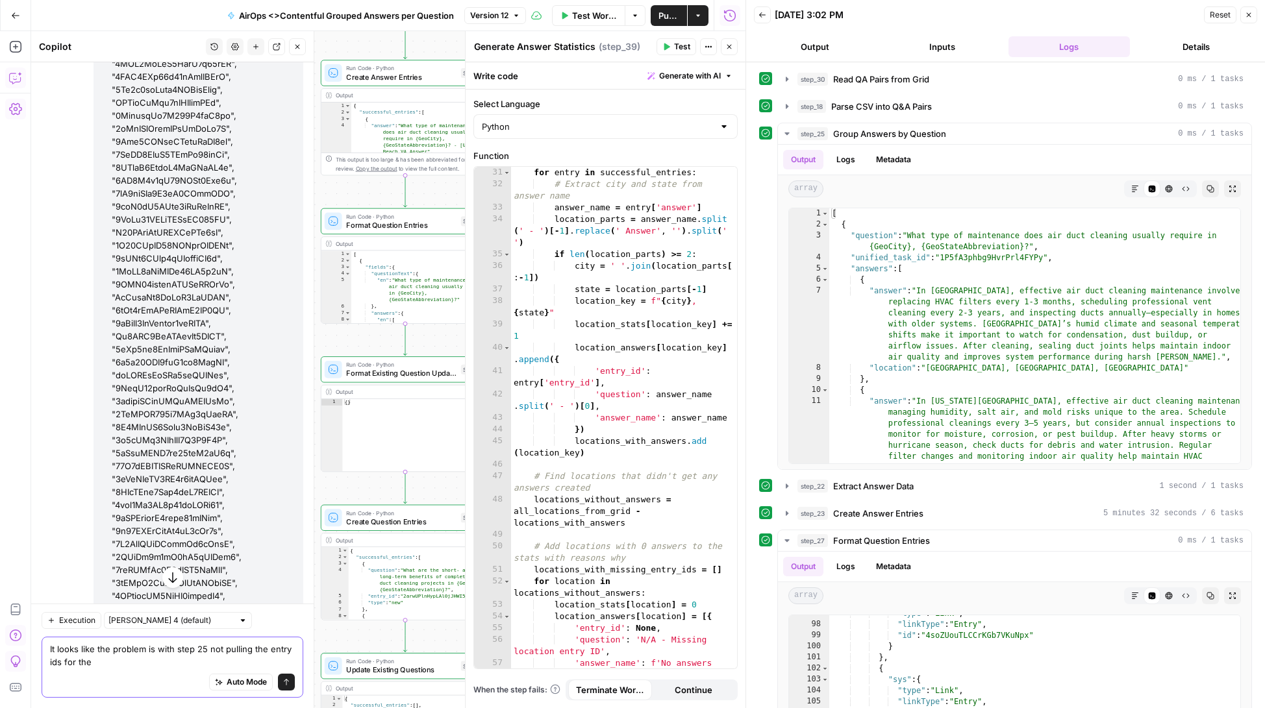
click at [170, 662] on textarea "It looks like the problem is with step 25 not pulling the entry ids for the" at bounding box center [172, 656] width 245 height 26
type textarea "It looks like the problem is with step 25 not pulling the entry ids for the exi…"
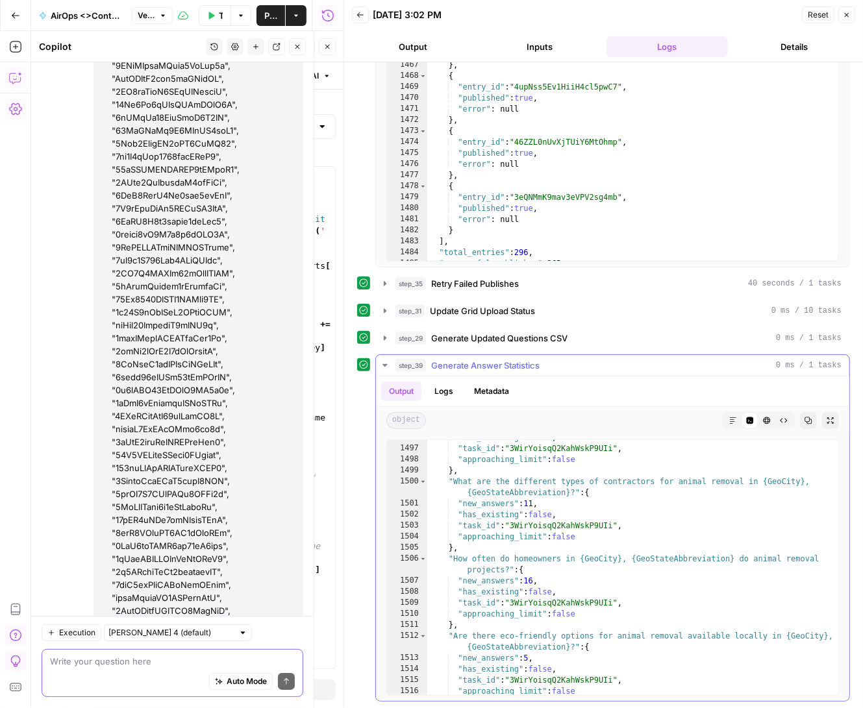
scroll to position [17229, 0]
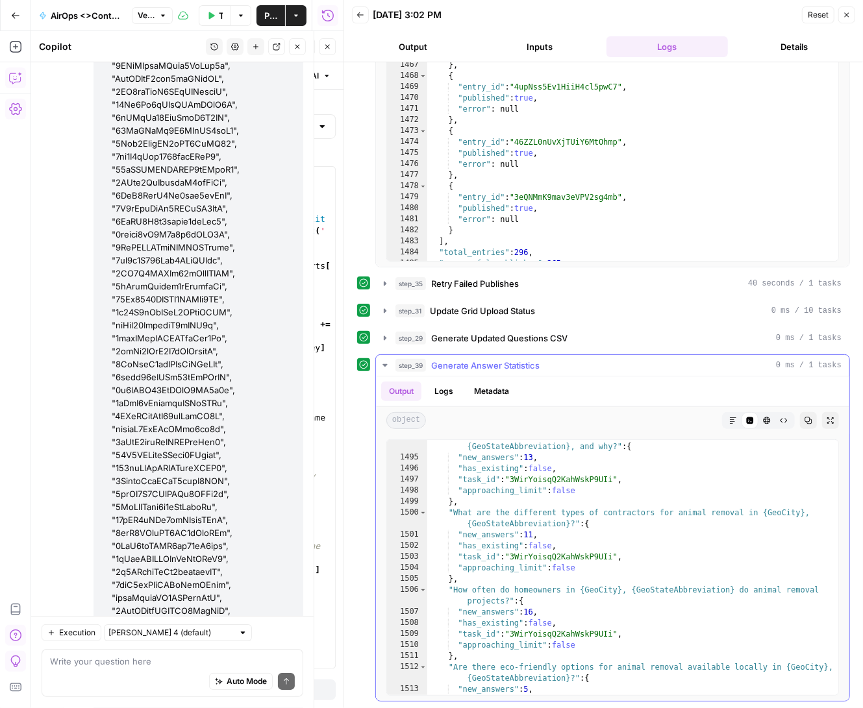
click at [382, 366] on icon "button" at bounding box center [385, 365] width 10 height 10
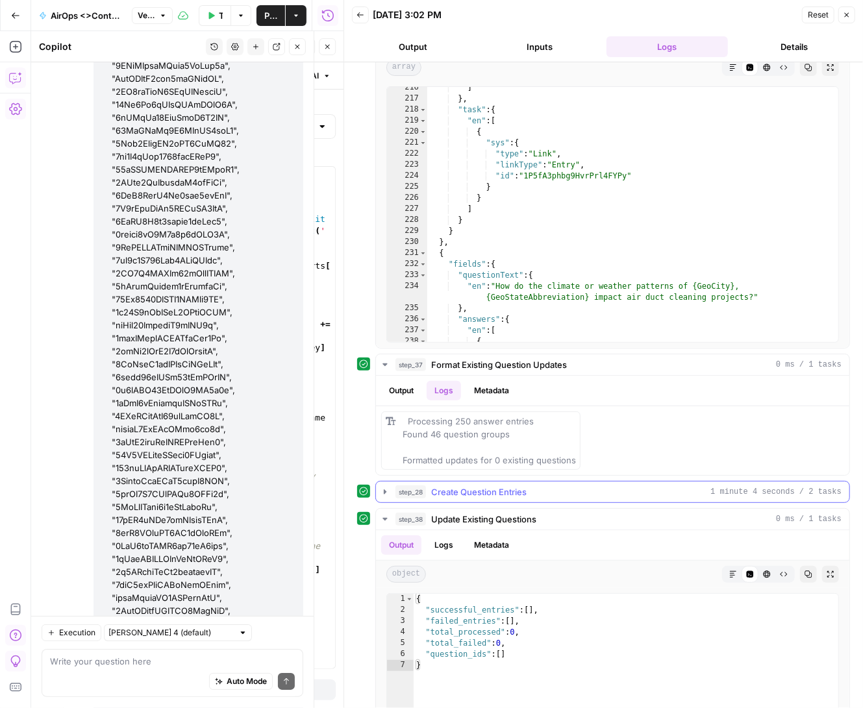
scroll to position [531, 0]
click at [382, 495] on icon "button" at bounding box center [385, 490] width 10 height 10
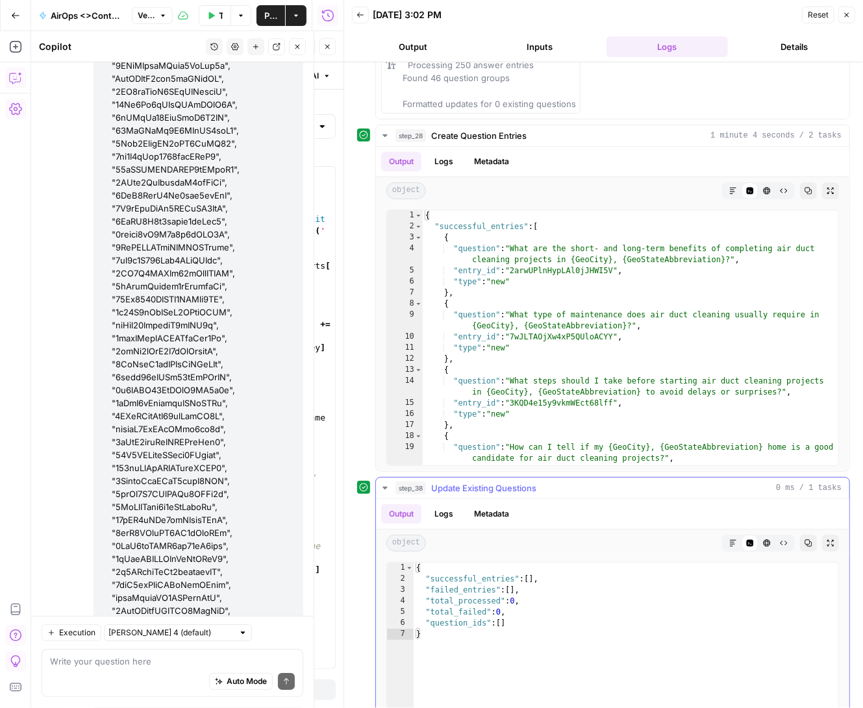
scroll to position [894, 0]
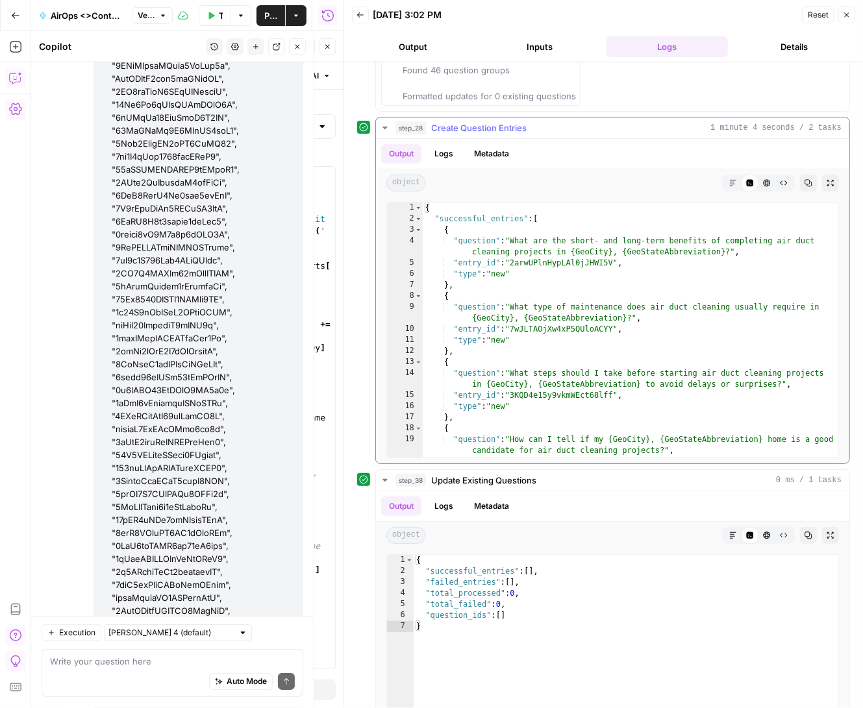
click at [423, 216] on div "{ "successful_entries" : [ { "question" : "What are the short- and long-term be…" at bounding box center [631, 342] width 417 height 278
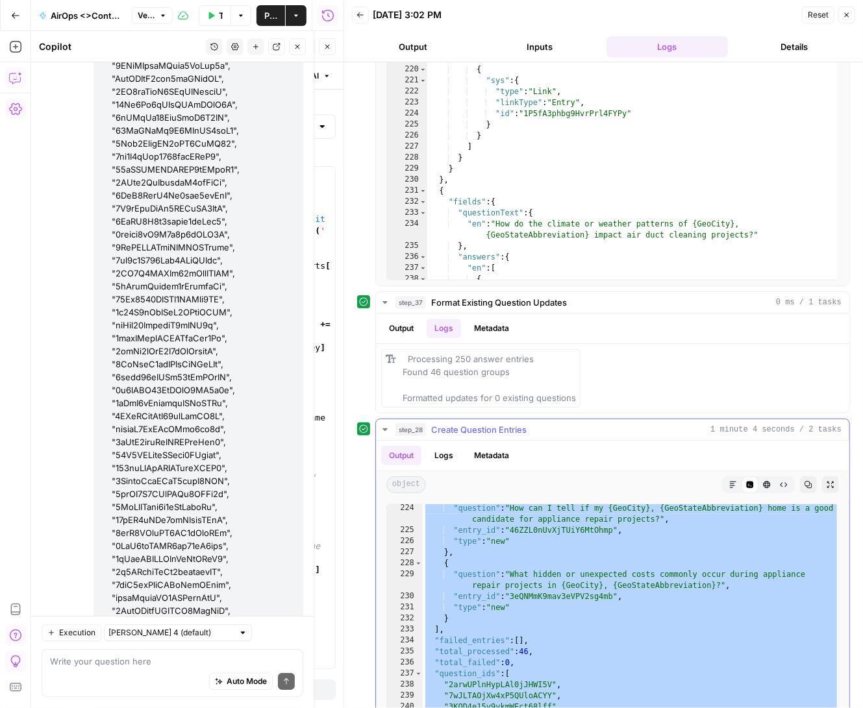
scroll to position [2963, 0]
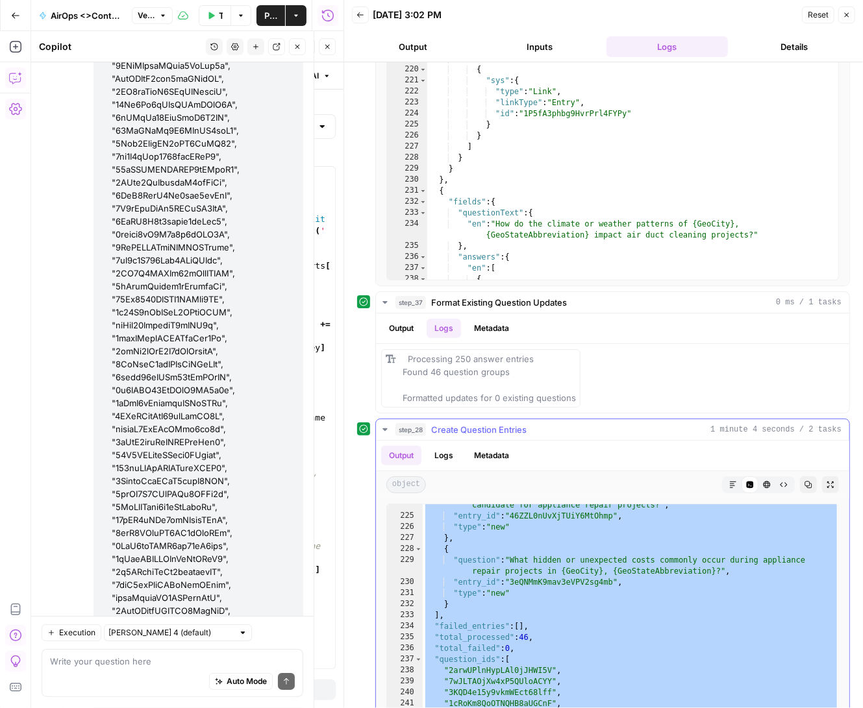
click at [542, 603] on div ""question" : "How can I tell if my {GeoCity}, {GeoStateAbbreviation} home is a …" at bounding box center [631, 633] width 417 height 289
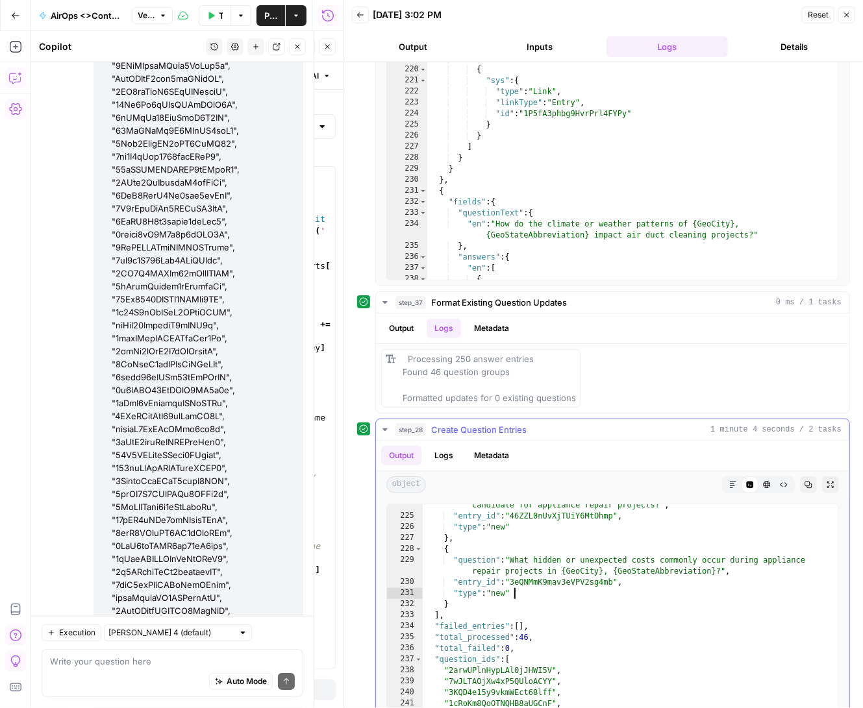
click at [491, 616] on div ""question" : "How can I tell if my {GeoCity}, {GeoStateAbbreviation} home is a …" at bounding box center [631, 633] width 417 height 289
type textarea "**********"
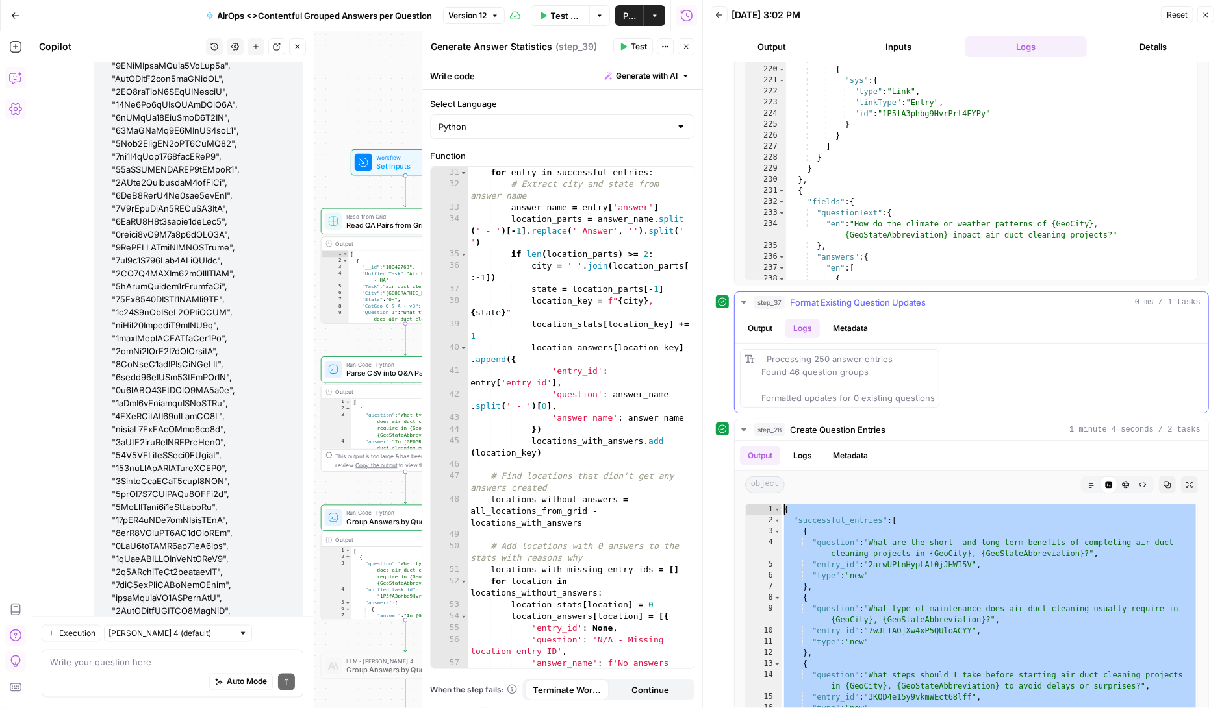
scroll to position [0, 0]
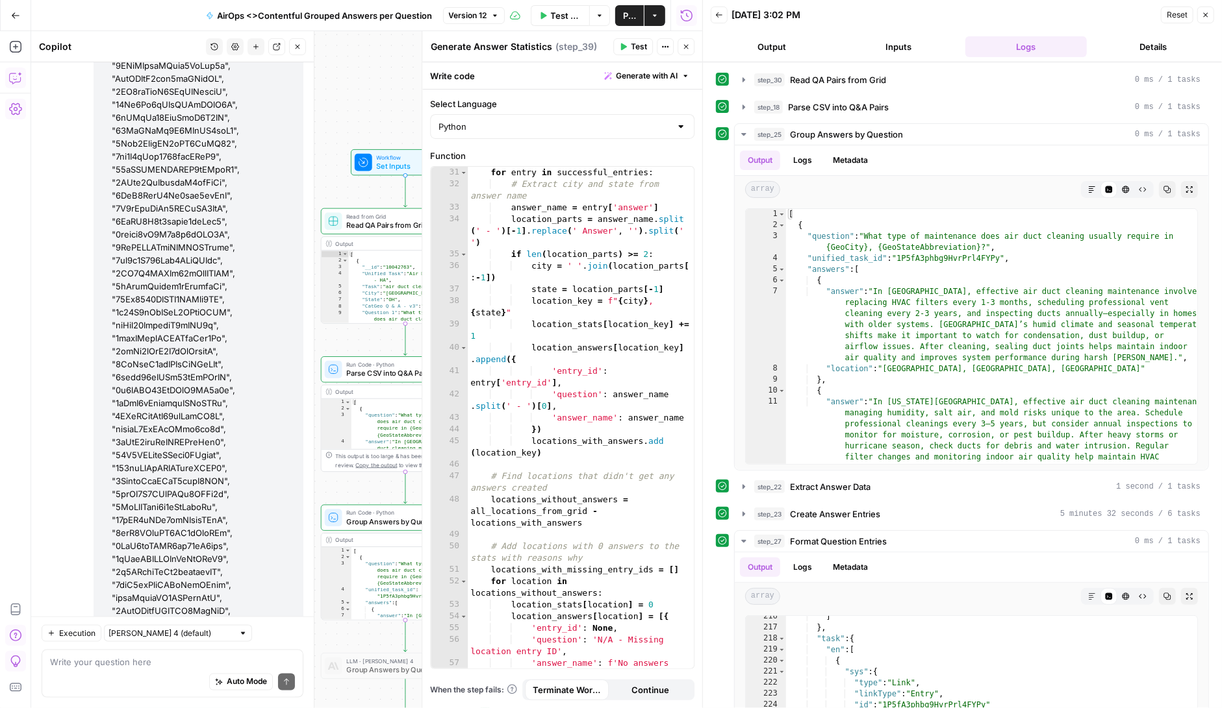
click at [368, 116] on div "Workflow Set Inputs Inputs Read from Grid Read QA Pairs from Grid Step 30 Outpu…" at bounding box center [366, 369] width 671 height 677
click at [393, 225] on span "Read QA Pairs from Grid" at bounding box center [401, 224] width 110 height 11
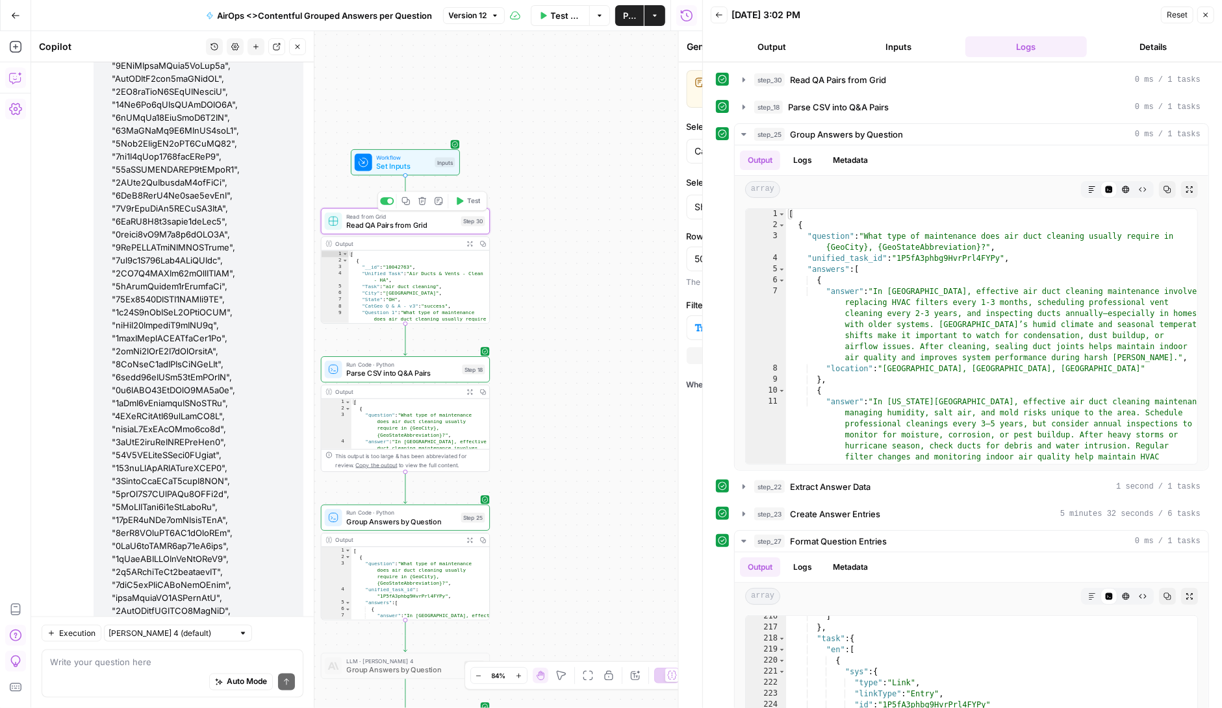
type textarea "Read QA Pairs from Grid"
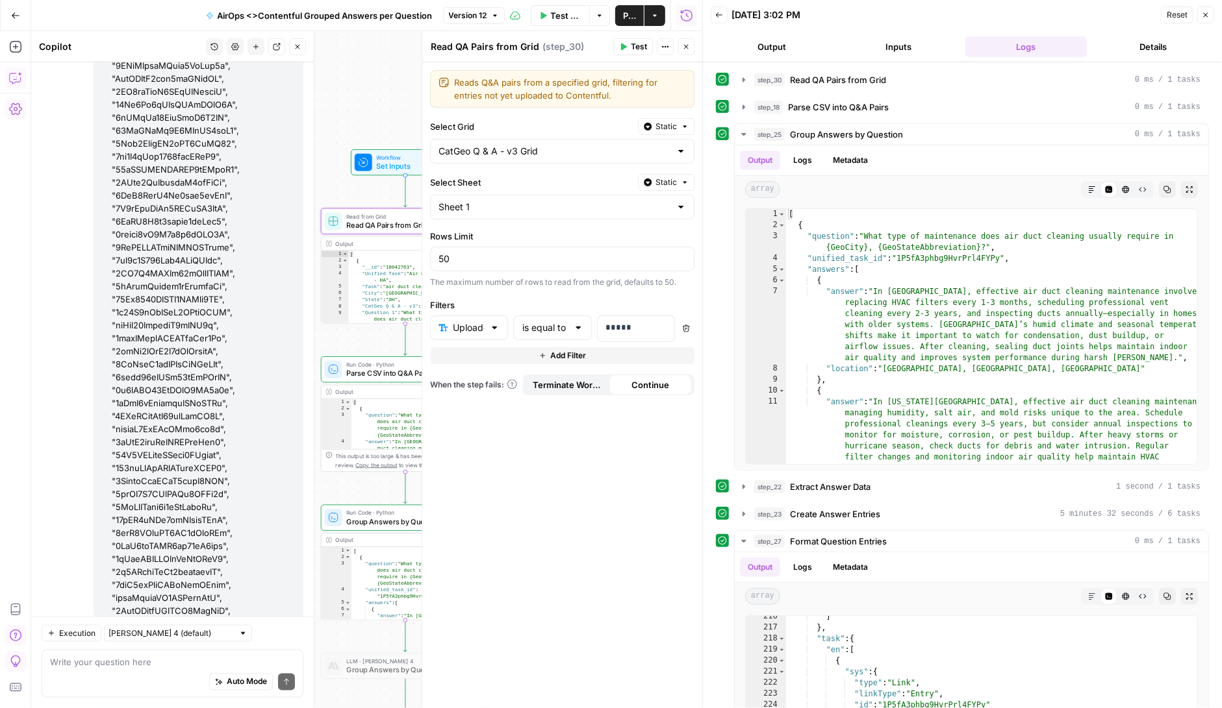
click at [639, 46] on span "Test" at bounding box center [639, 47] width 16 height 12
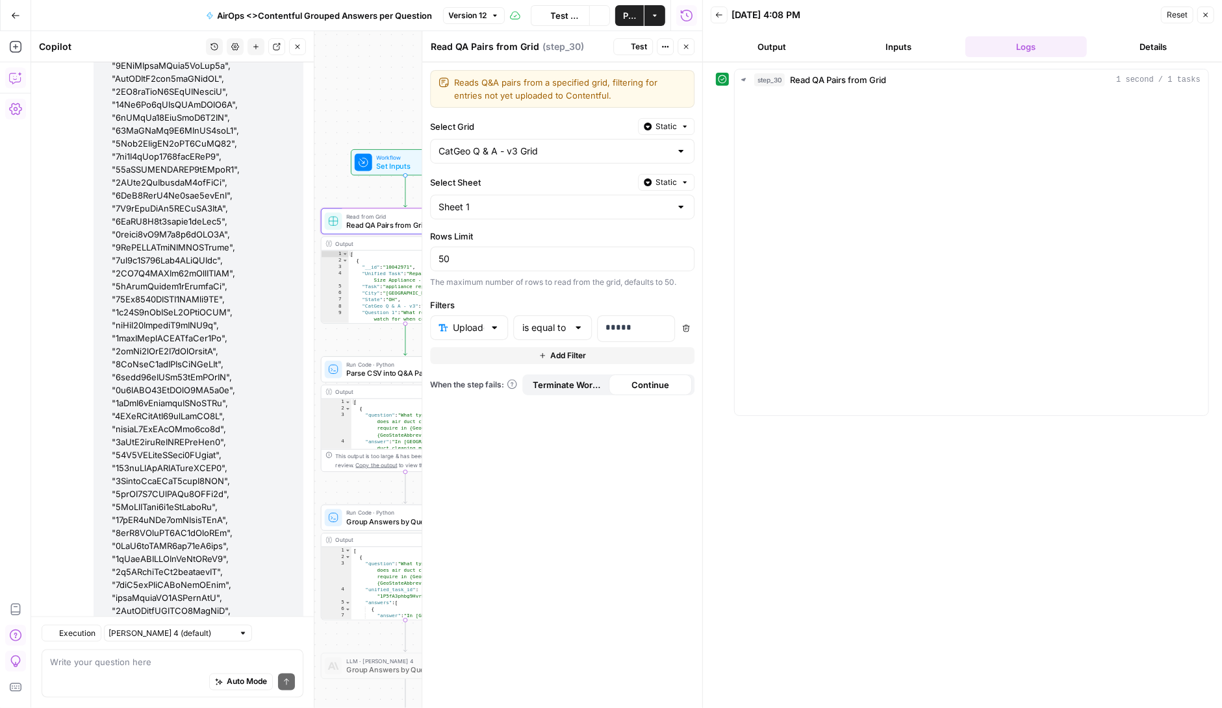
scroll to position [199106, 0]
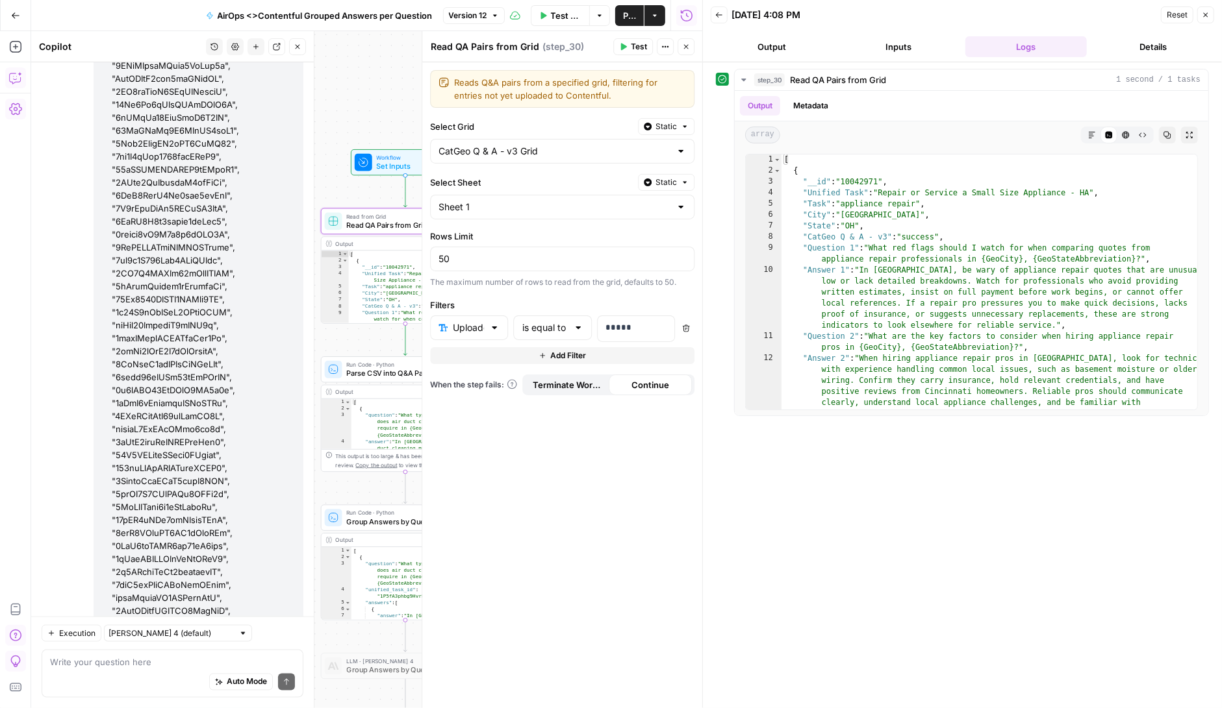
click at [351, 132] on div "Workflow Set Inputs Inputs Read from Grid Read QA Pairs from Grid Step 30 Outpu…" at bounding box center [366, 369] width 671 height 677
click at [390, 373] on span "Parse CSV into Q&A Pairs" at bounding box center [401, 373] width 111 height 11
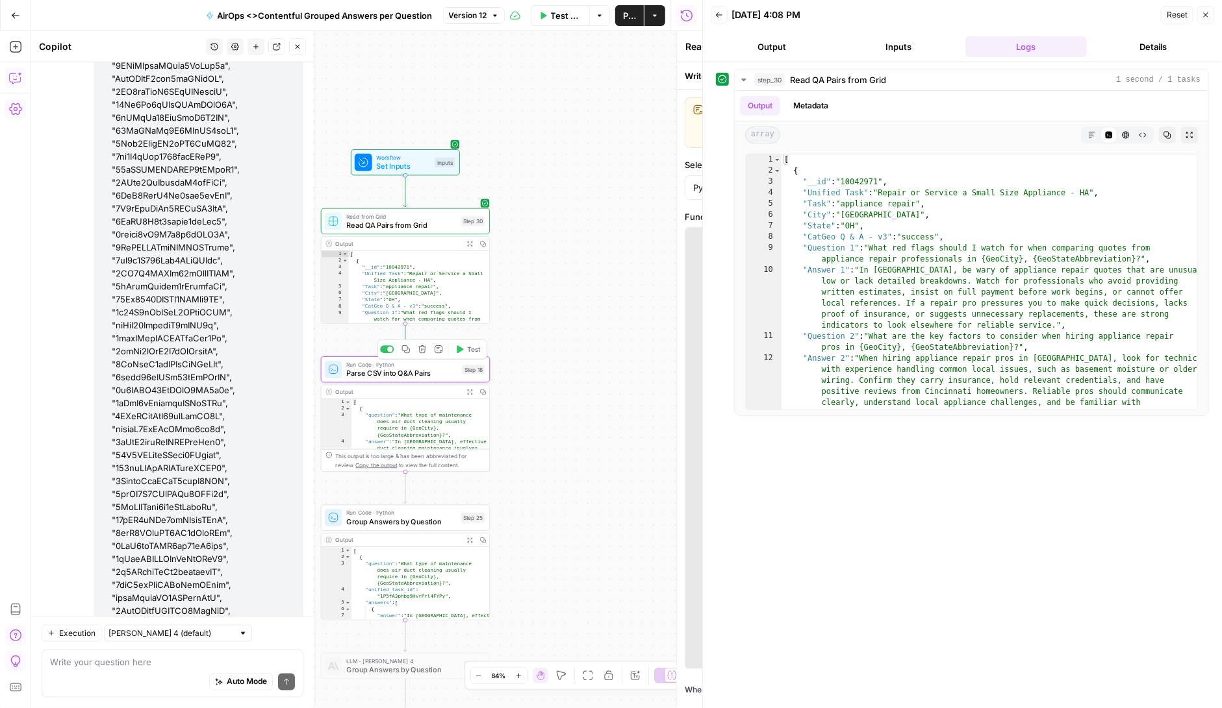
type textarea "Parse CSV into Q&A Pairs"
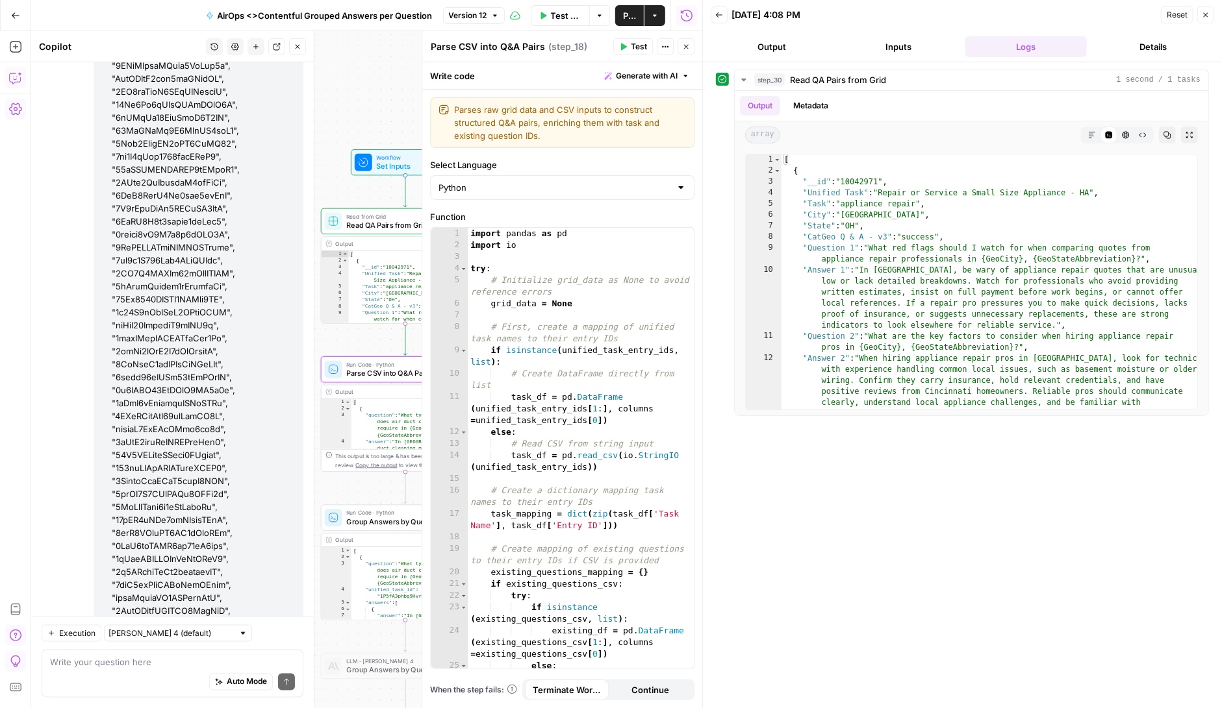
click at [631, 45] on span "Test" at bounding box center [639, 47] width 16 height 12
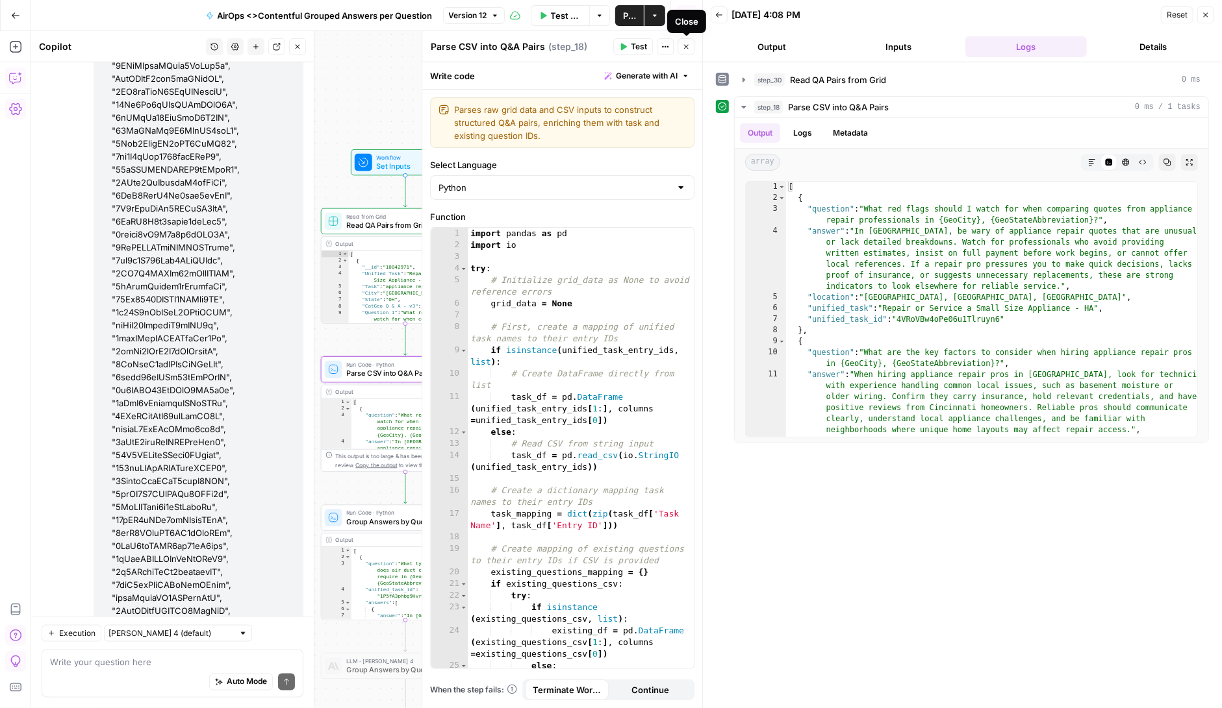
click at [685, 41] on button "Close" at bounding box center [685, 46] width 17 height 17
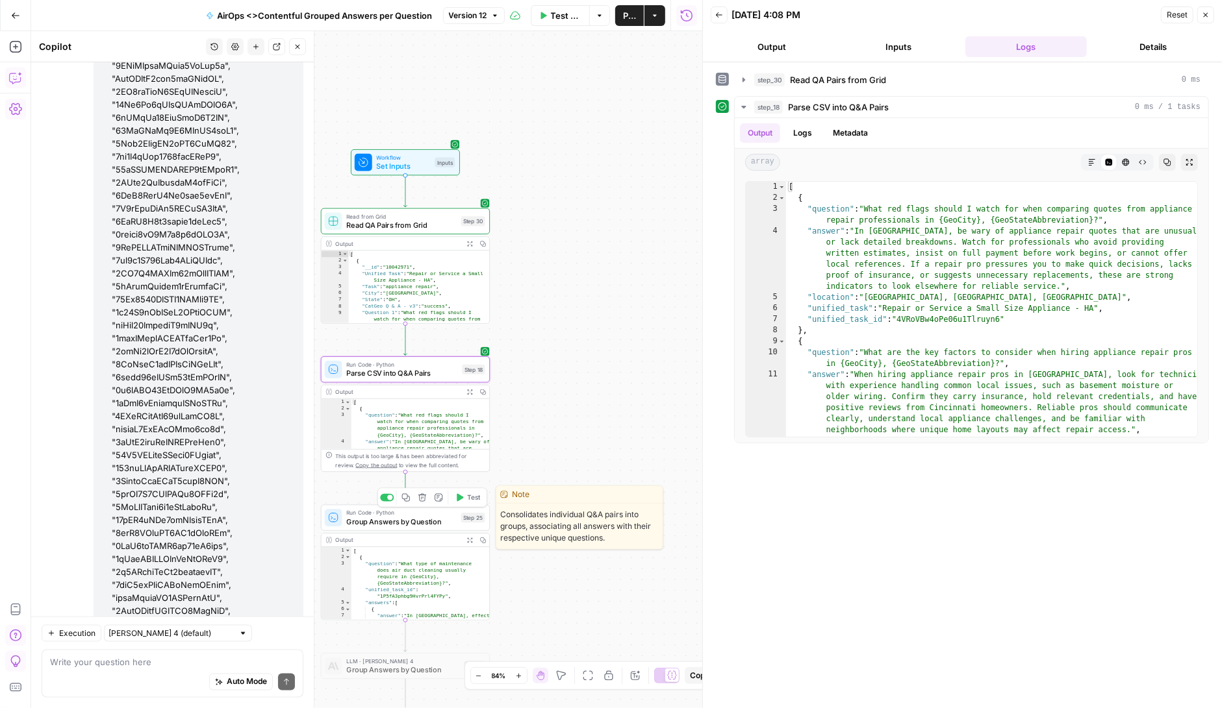
click at [462, 495] on icon "button" at bounding box center [459, 498] width 8 height 8
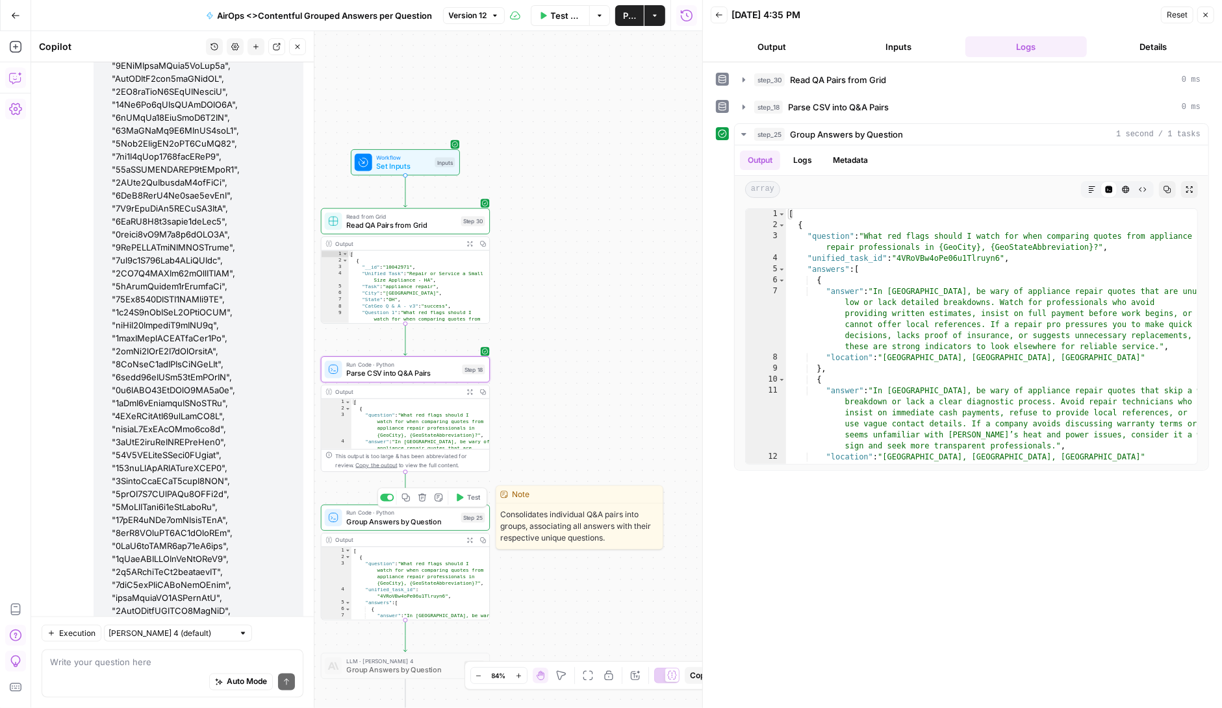
click at [461, 498] on icon "button" at bounding box center [460, 498] width 6 height 8
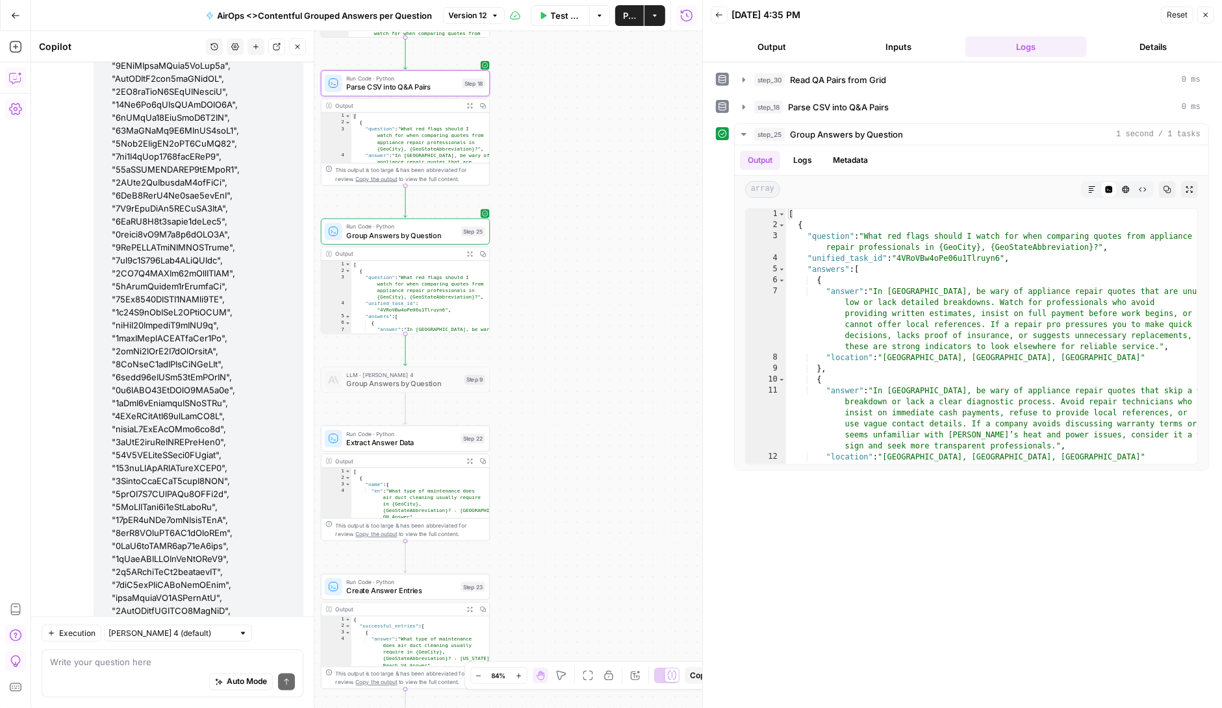
drag, startPoint x: 528, startPoint y: 533, endPoint x: 527, endPoint y: 222, distance: 311.1
click at [527, 222] on div "Workflow Set Inputs Inputs Read from Grid Read QA Pairs from Grid Step 30 Outpu…" at bounding box center [366, 369] width 671 height 677
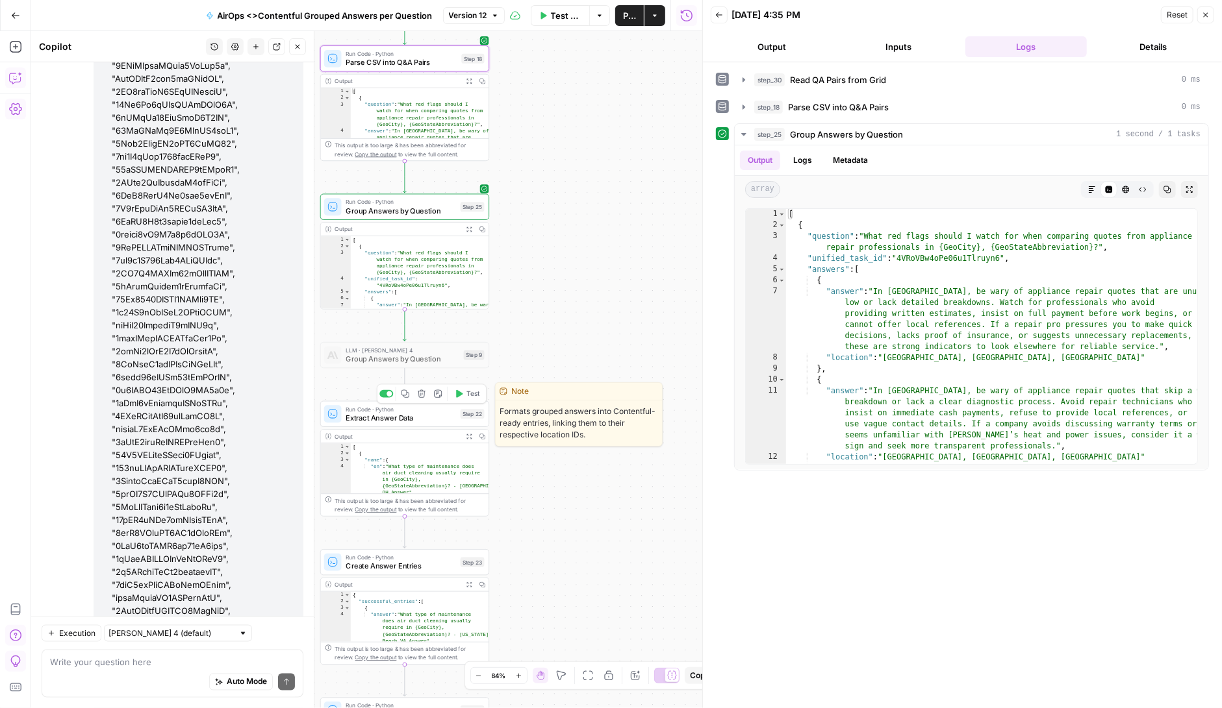
click at [461, 392] on icon "button" at bounding box center [459, 394] width 6 height 8
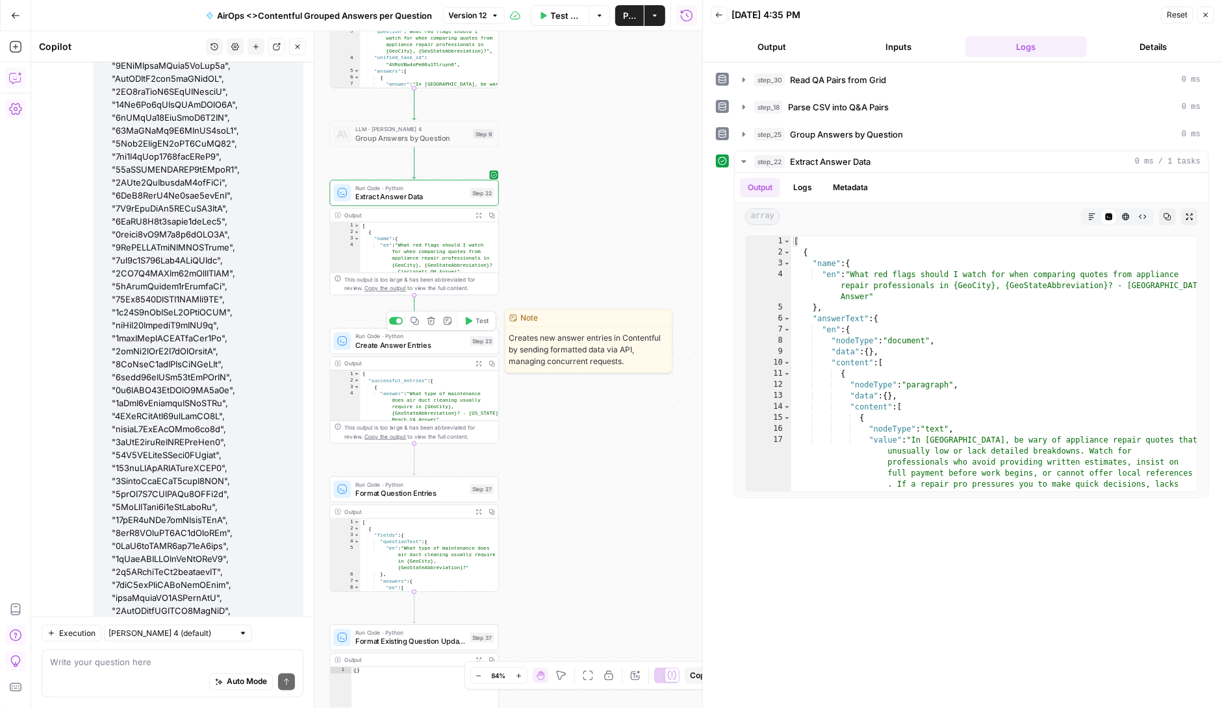
click at [468, 317] on icon "button" at bounding box center [468, 321] width 8 height 8
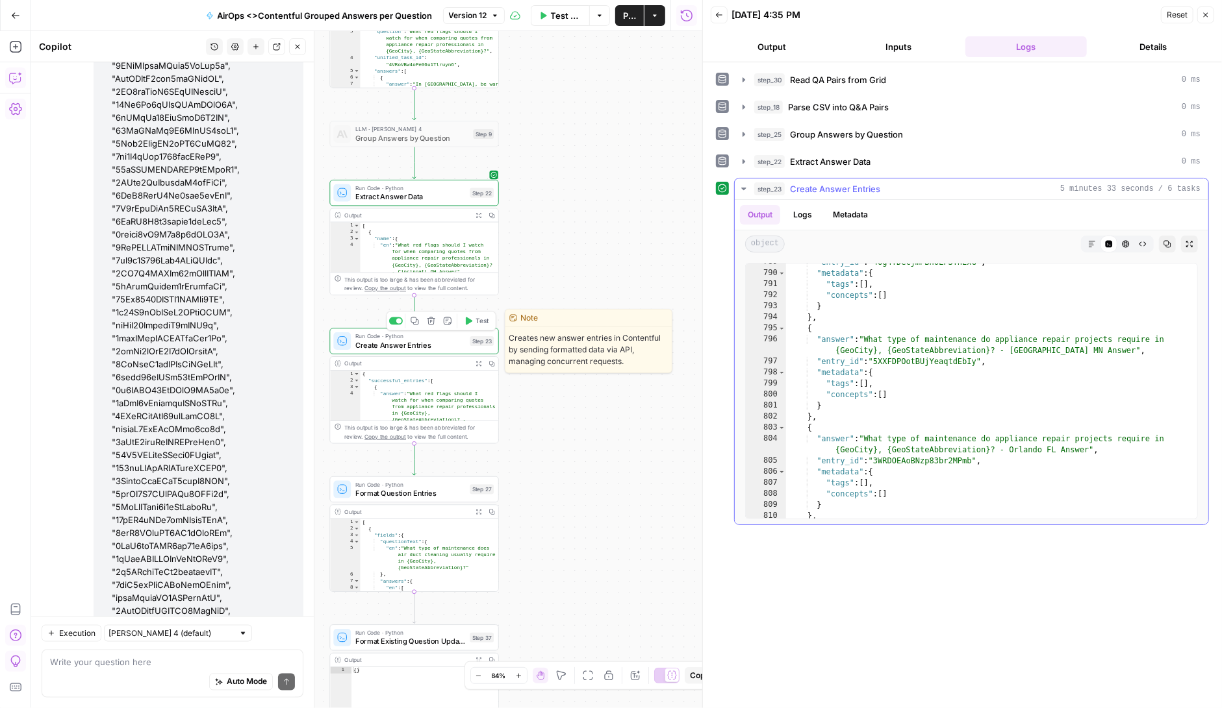
scroll to position [7571, 0]
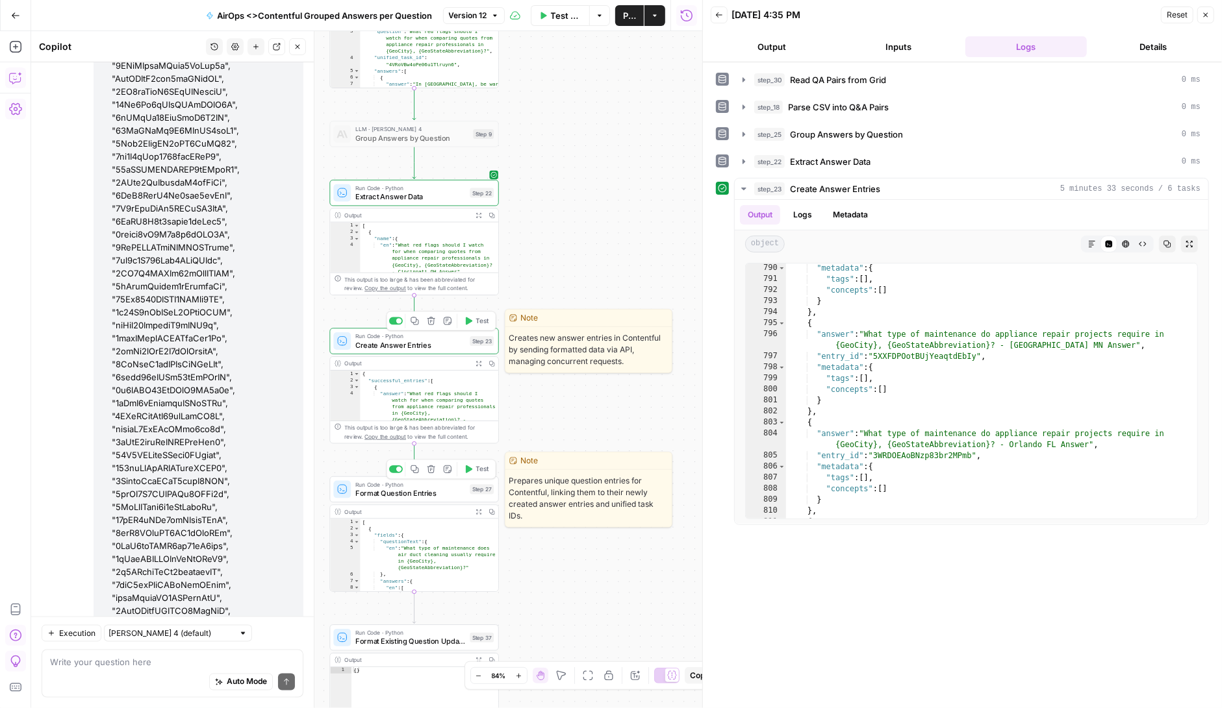
click at [471, 470] on icon "button" at bounding box center [469, 470] width 6 height 8
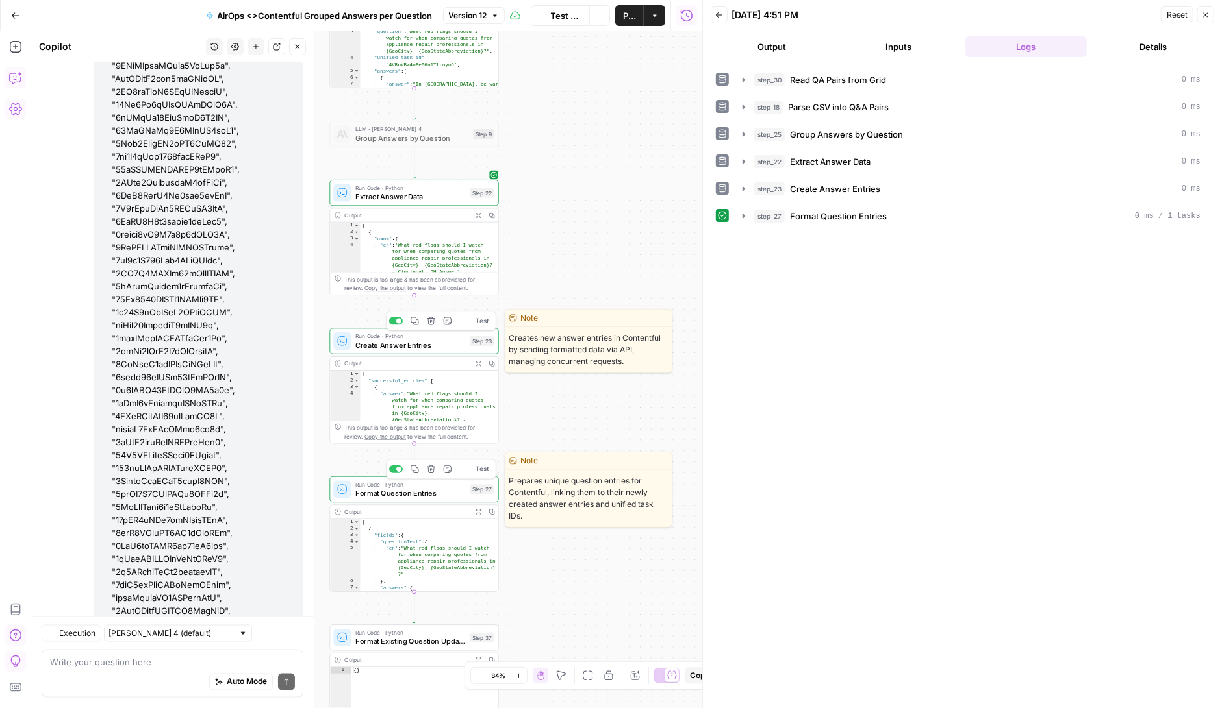
scroll to position [199106, 0]
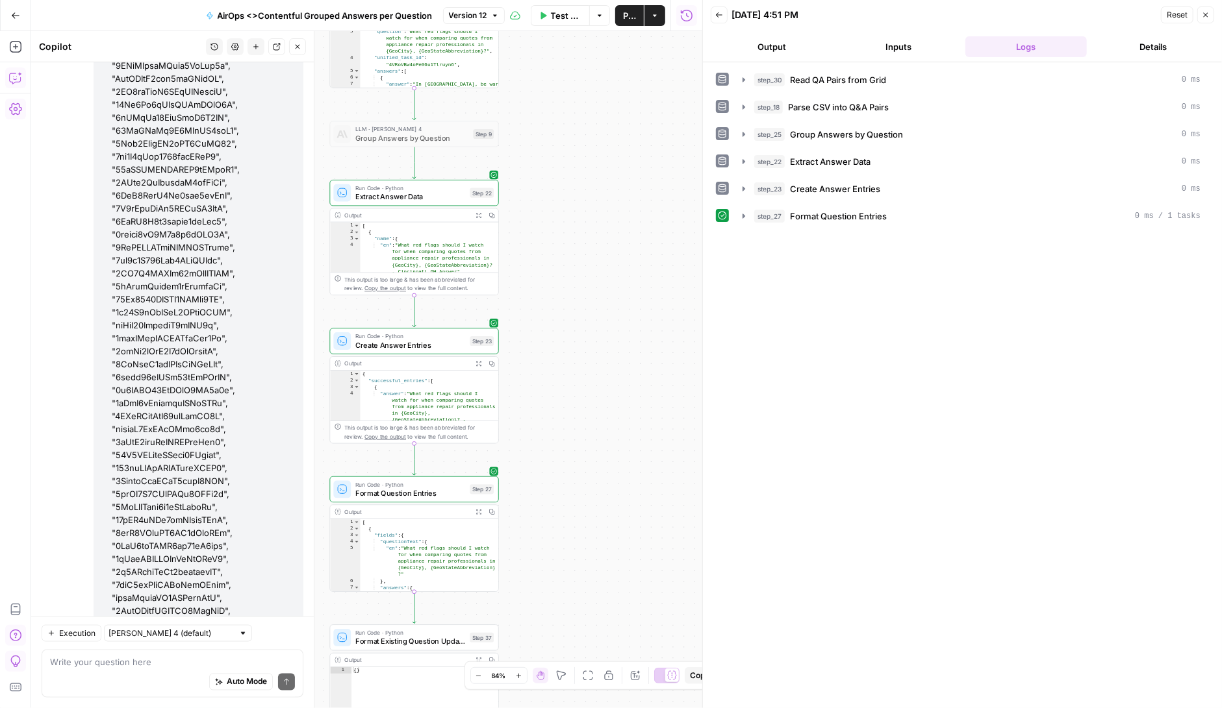
click at [744, 214] on icon "button" at bounding box center [743, 216] width 10 height 10
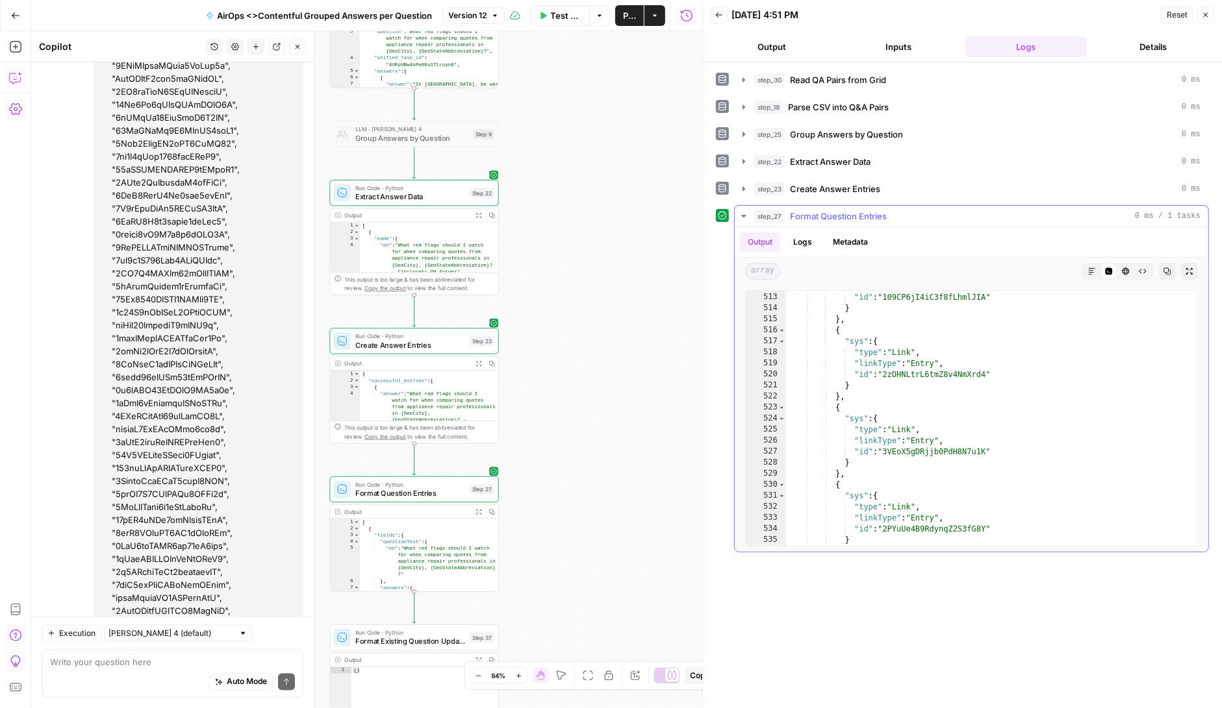
scroll to position [5202, 0]
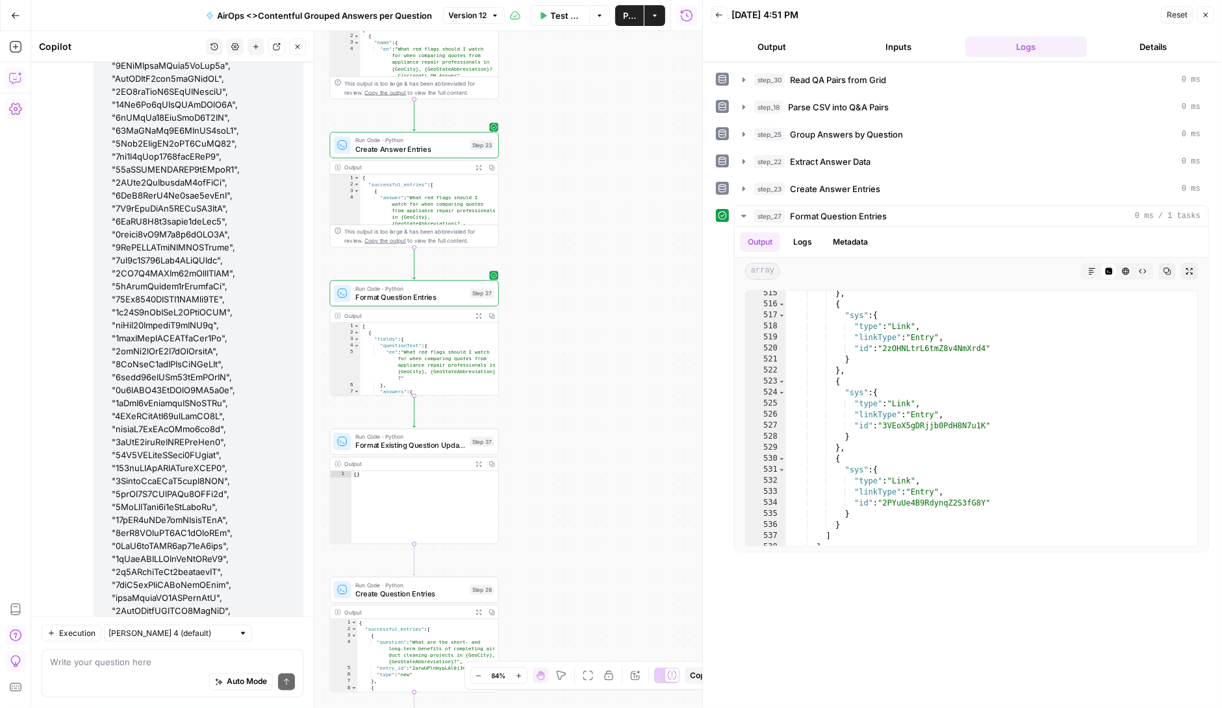
drag, startPoint x: 545, startPoint y: 536, endPoint x: 545, endPoint y: 340, distance: 196.1
click at [545, 340] on div "Workflow Set Inputs Inputs Read from Grid Read QA Pairs from Grid Step 30 Outpu…" at bounding box center [366, 369] width 671 height 677
click at [472, 420] on icon "button" at bounding box center [468, 422] width 8 height 8
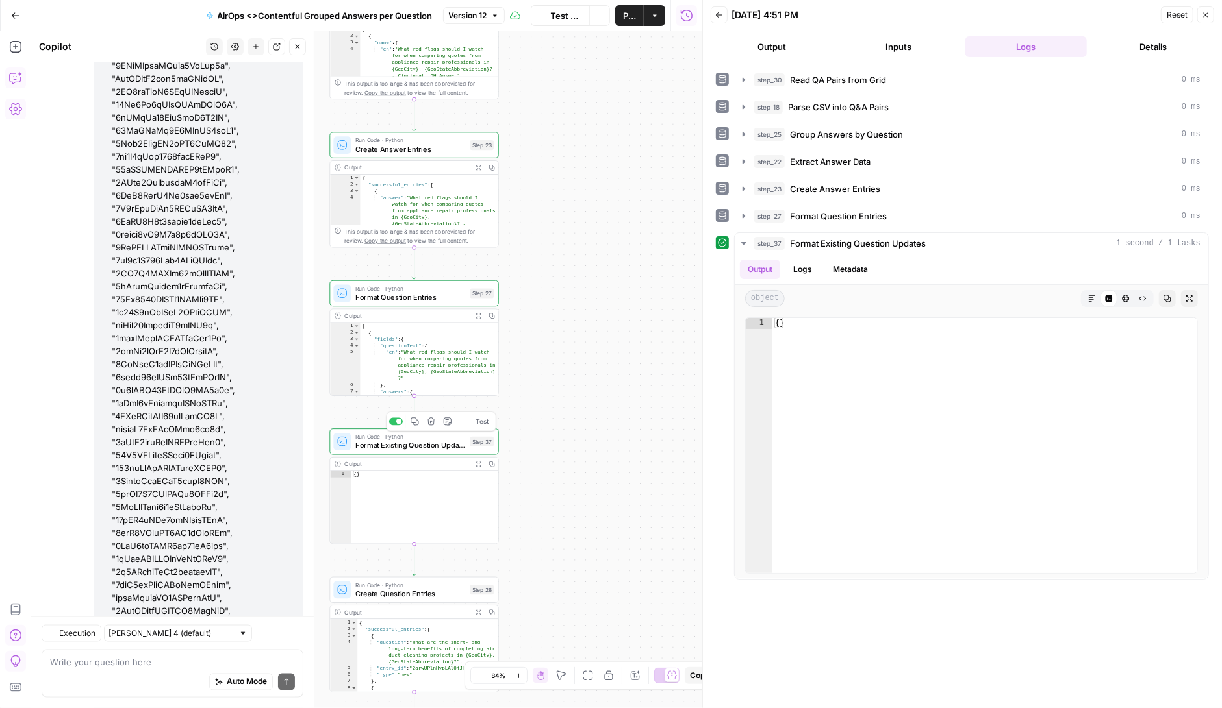
scroll to position [199106, 0]
click at [743, 242] on icon "button" at bounding box center [743, 243] width 5 height 3
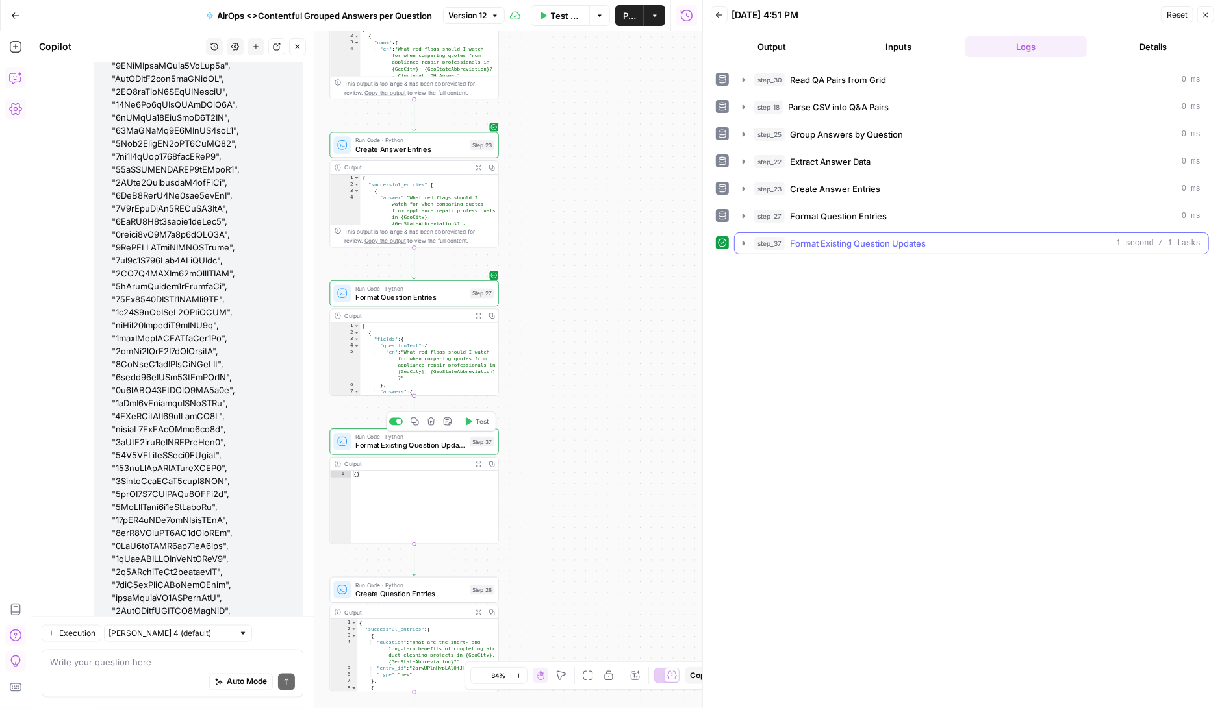
click at [743, 241] on icon "button" at bounding box center [743, 243] width 3 height 5
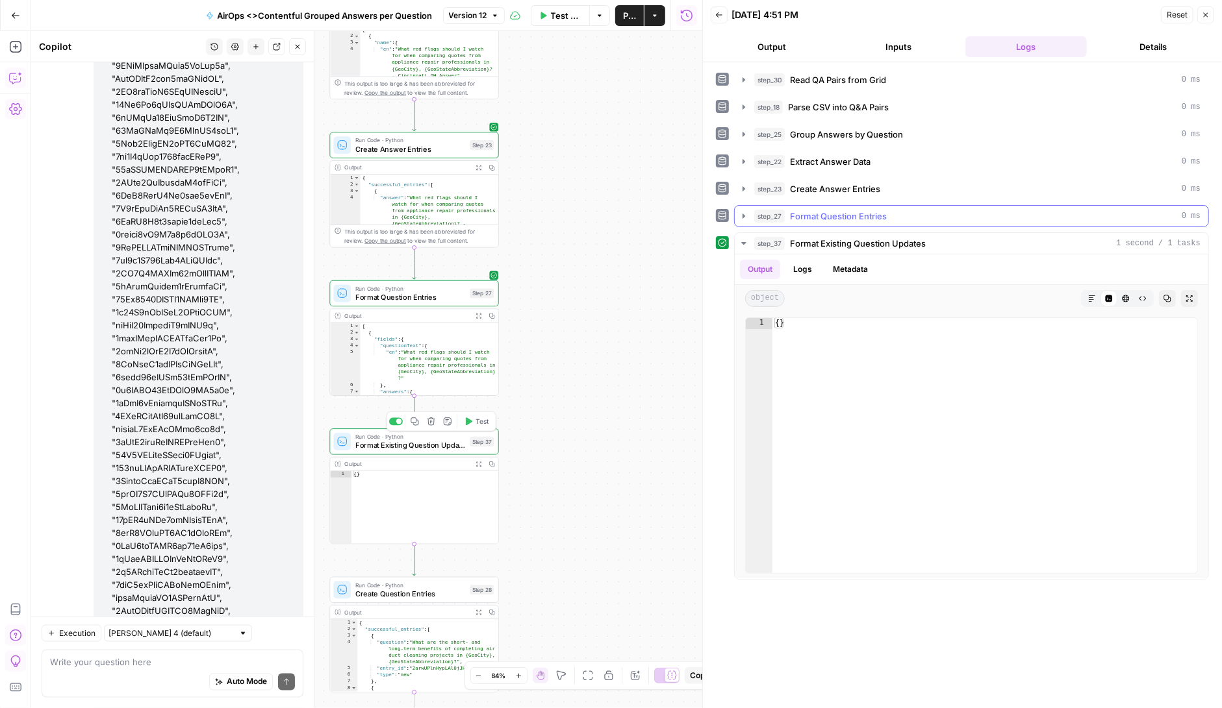
click at [742, 214] on icon "button" at bounding box center [743, 216] width 3 height 5
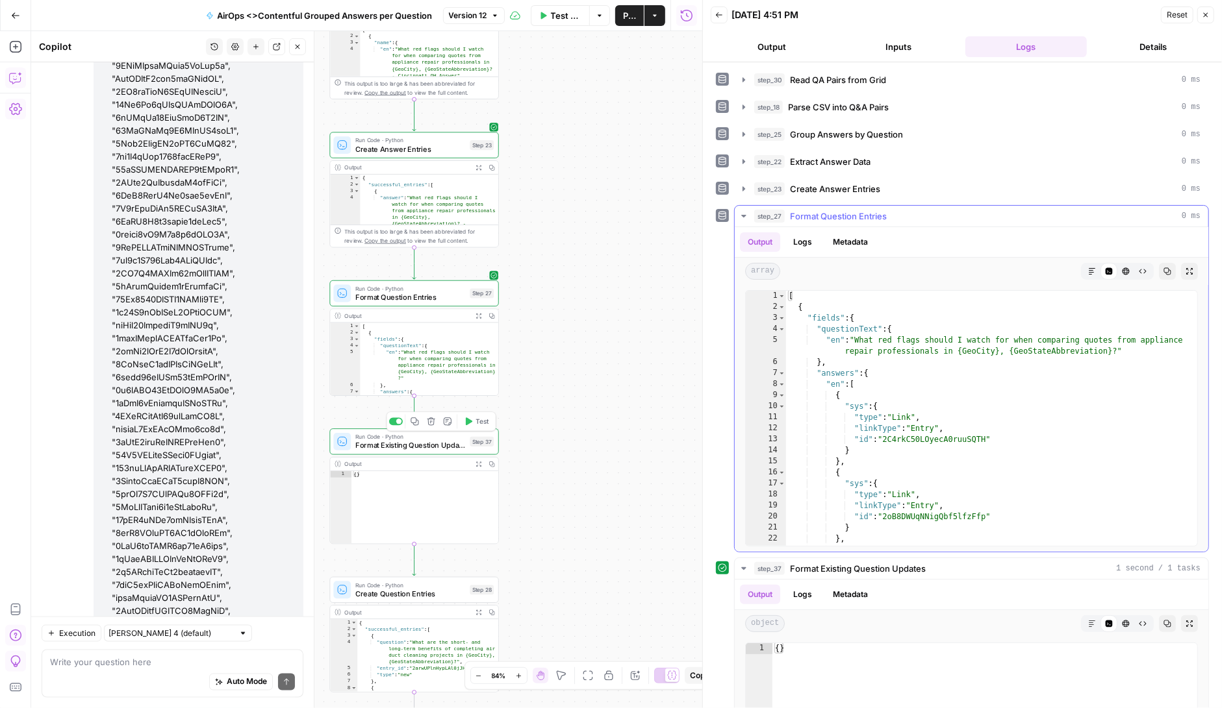
click at [741, 211] on icon "button" at bounding box center [743, 216] width 10 height 10
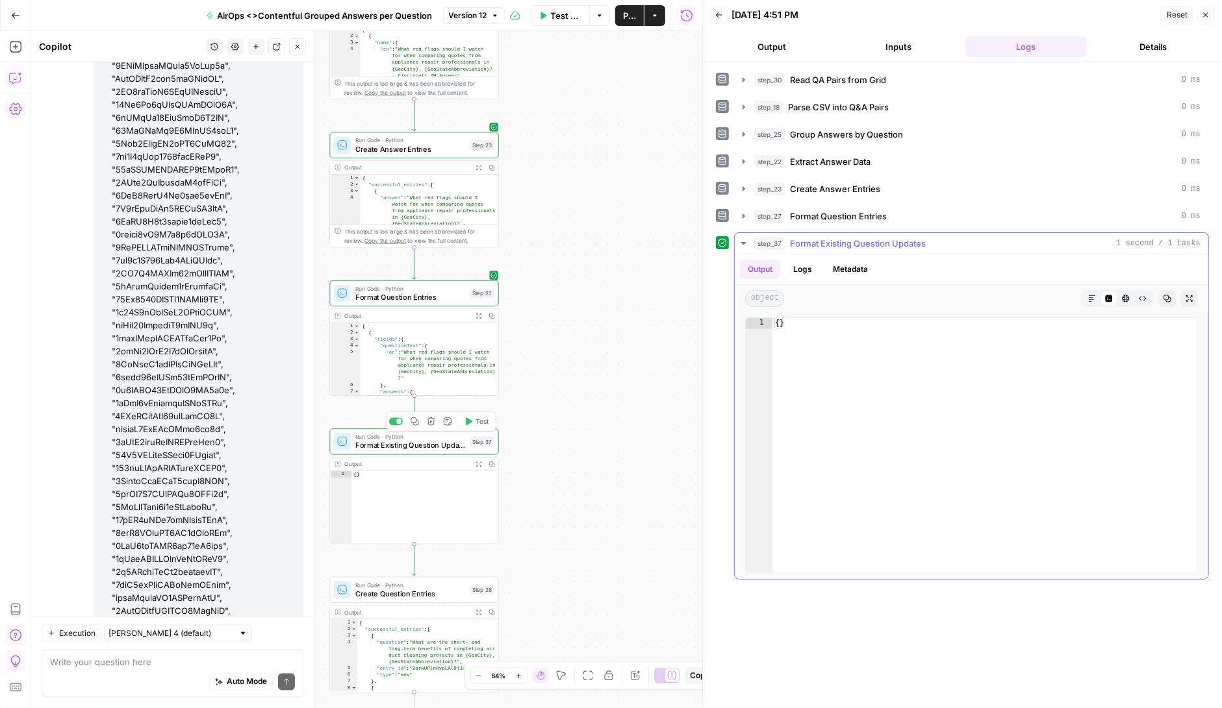
click at [797, 260] on button "Logs" at bounding box center [802, 269] width 34 height 19
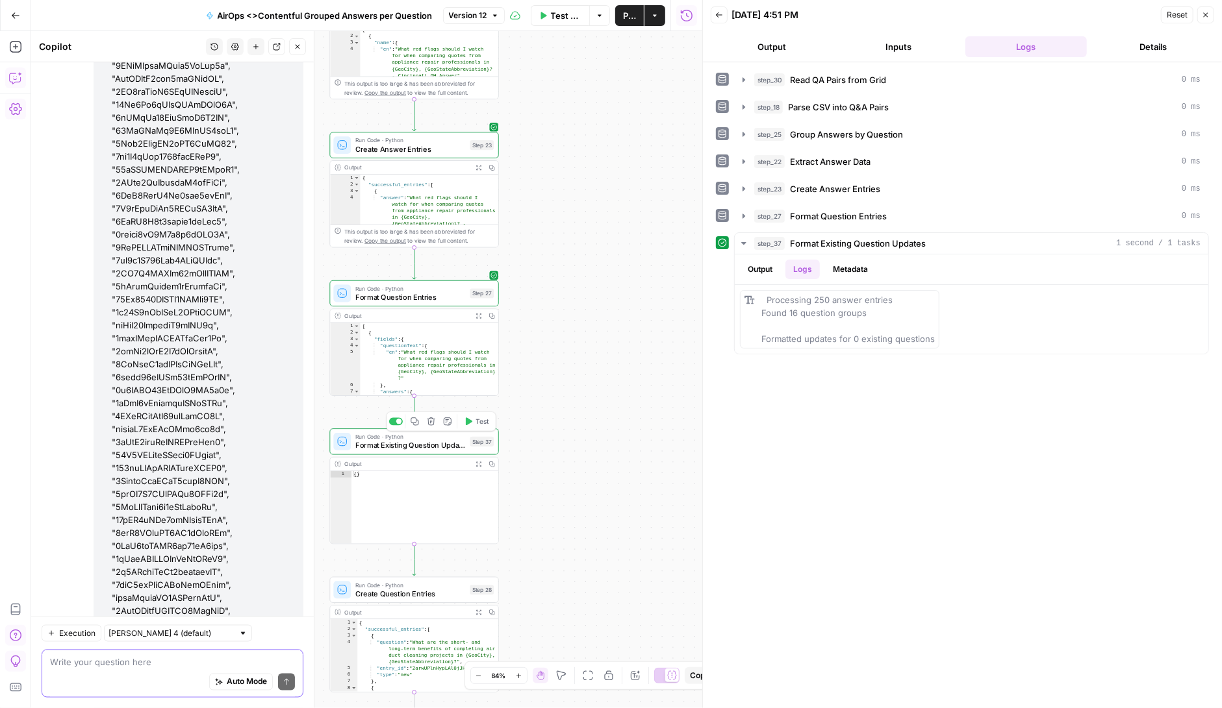
click at [115, 667] on textarea at bounding box center [172, 662] width 245 height 13
click at [95, 671] on div "Auto Mode Send" at bounding box center [172, 683] width 245 height 29
type textarea "there is no way step 37 had zero existing questions"
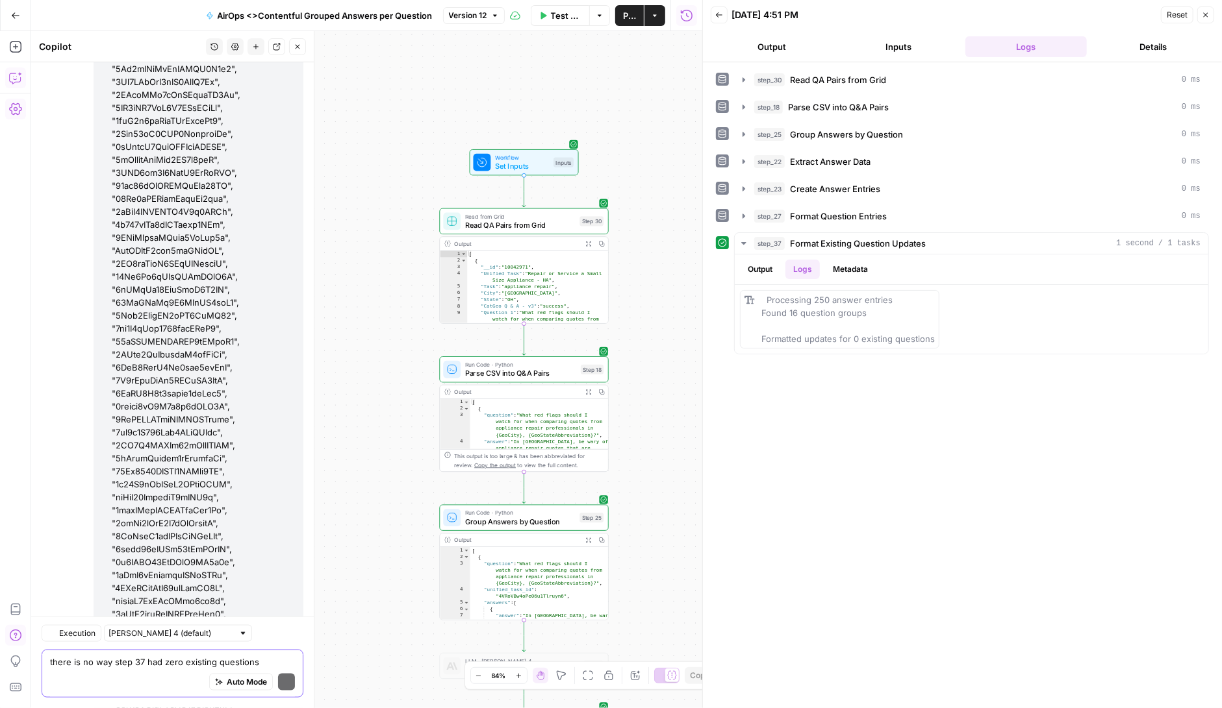
scroll to position [199678, 0]
click at [828, 133] on span "Group Answers by Question" at bounding box center [846, 134] width 113 height 13
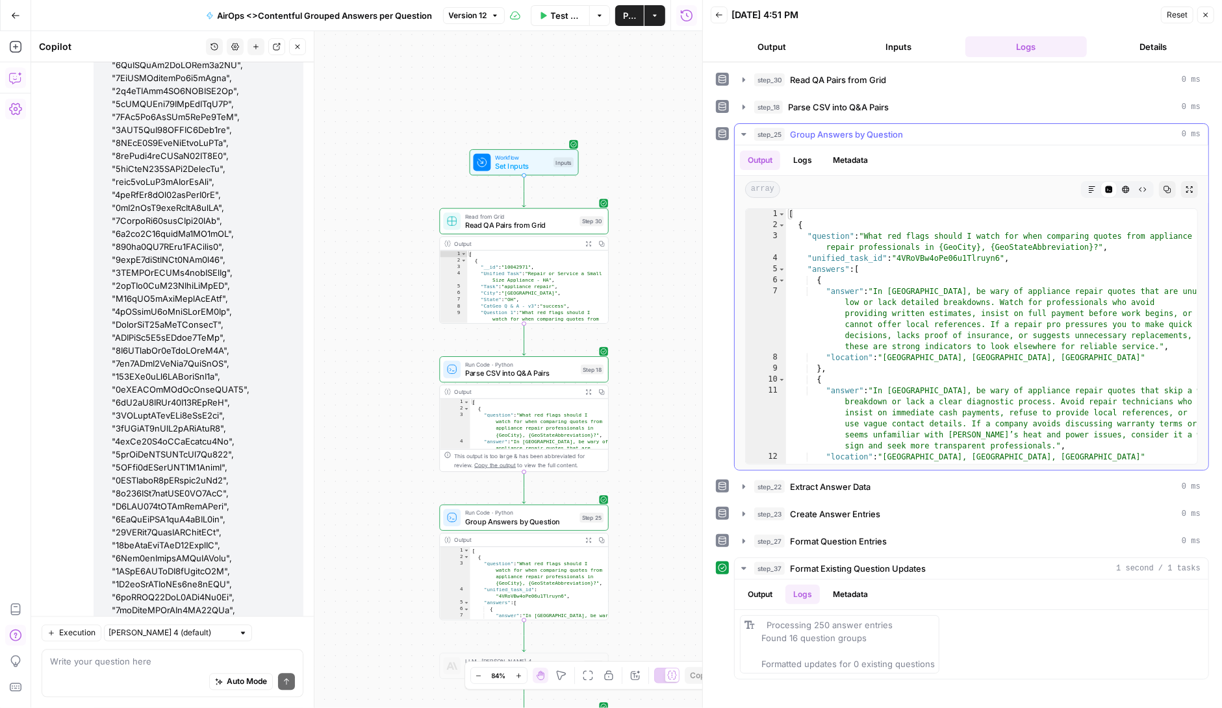
scroll to position [0, 0]
type textarea "**********"
drag, startPoint x: 864, startPoint y: 236, endPoint x: 981, endPoint y: 247, distance: 116.8
click at [981, 247] on div "[ { "question" : "What red flags should I watch for when comparing quotes from …" at bounding box center [992, 348] width 412 height 278
click at [1094, 242] on div "[ { "question" : "What red flags should I watch for when comparing quotes from …" at bounding box center [992, 348] width 412 height 278
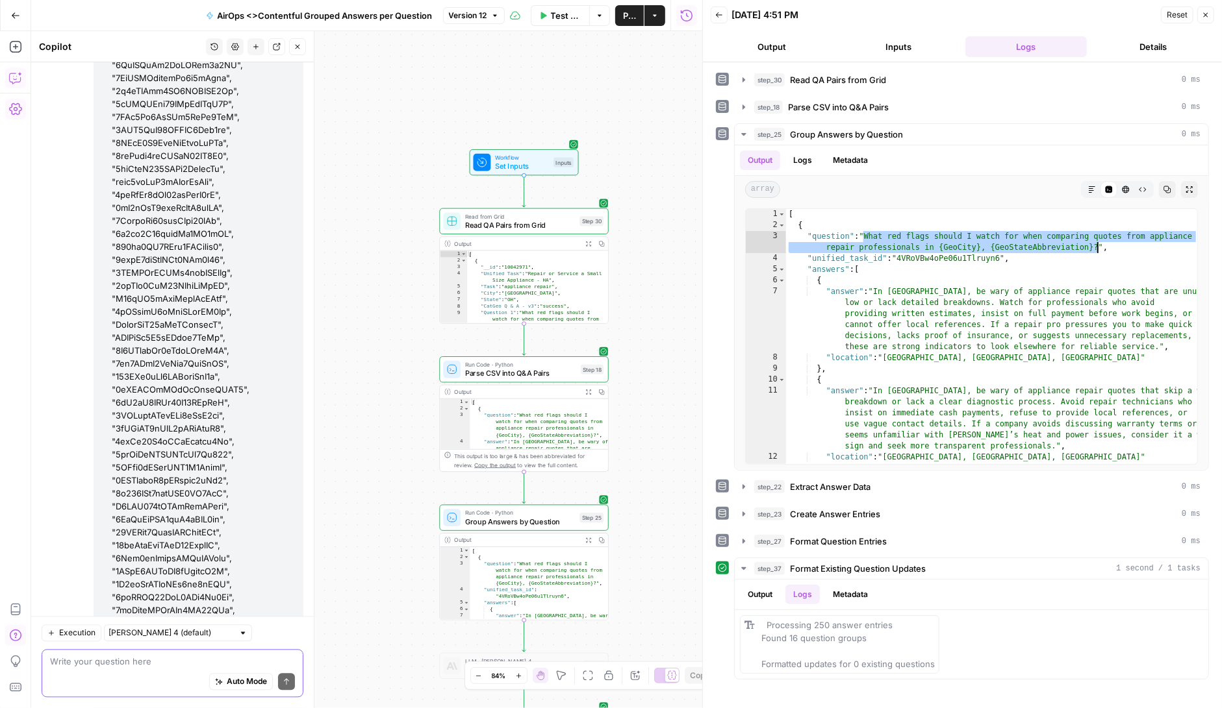
click at [114, 666] on textarea at bounding box center [172, 662] width 245 height 13
click at [60, 667] on textarea "Oh look question number 1 is an existing question" at bounding box center [172, 662] width 245 height 13
paste textarea "137z1IjA1nV4S858T5YHJ2"
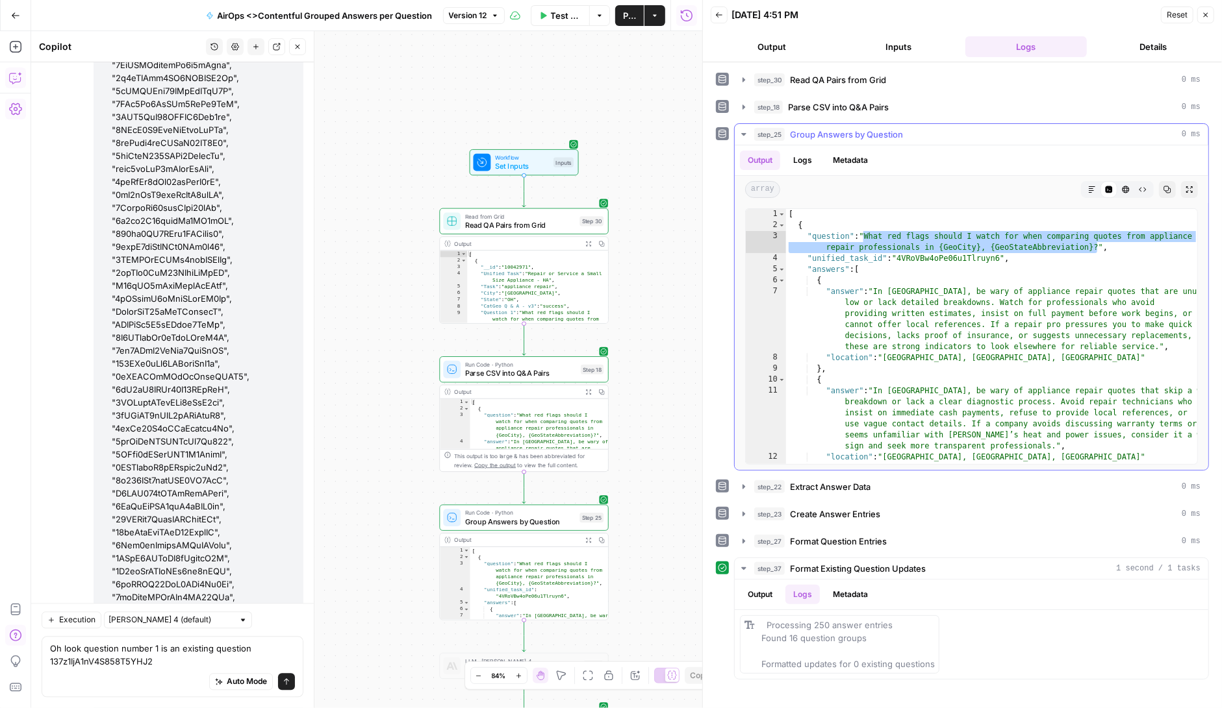
click at [1042, 246] on div "[ { "question" : "What red flags should I watch for when comparing quotes from …" at bounding box center [992, 348] width 412 height 278
drag, startPoint x: 1097, startPoint y: 247, endPoint x: 868, endPoint y: 236, distance: 229.5
click at [868, 236] on div "[ { "question" : "What red flags should I watch for when comparing quotes from …" at bounding box center [992, 348] width 412 height 278
click at [253, 646] on textarea "Oh look question number 1 is an existing question 137z1IjA1nV4S858T5YHJ2" at bounding box center [172, 656] width 245 height 26
paste textarea "What red flags should I watch for when comparing quotes from appliance repair p…"
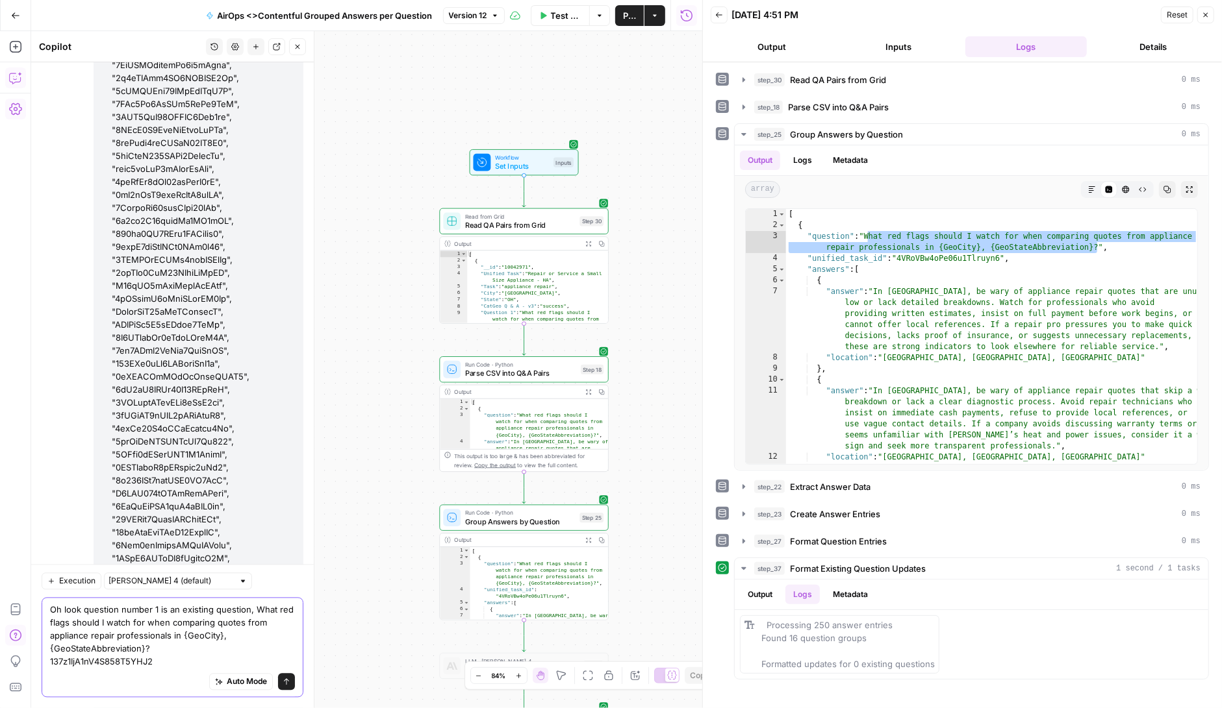
scroll to position [199730, 0]
type textarea "Oh look question number 1 is an existing question, What red flags should I watc…"
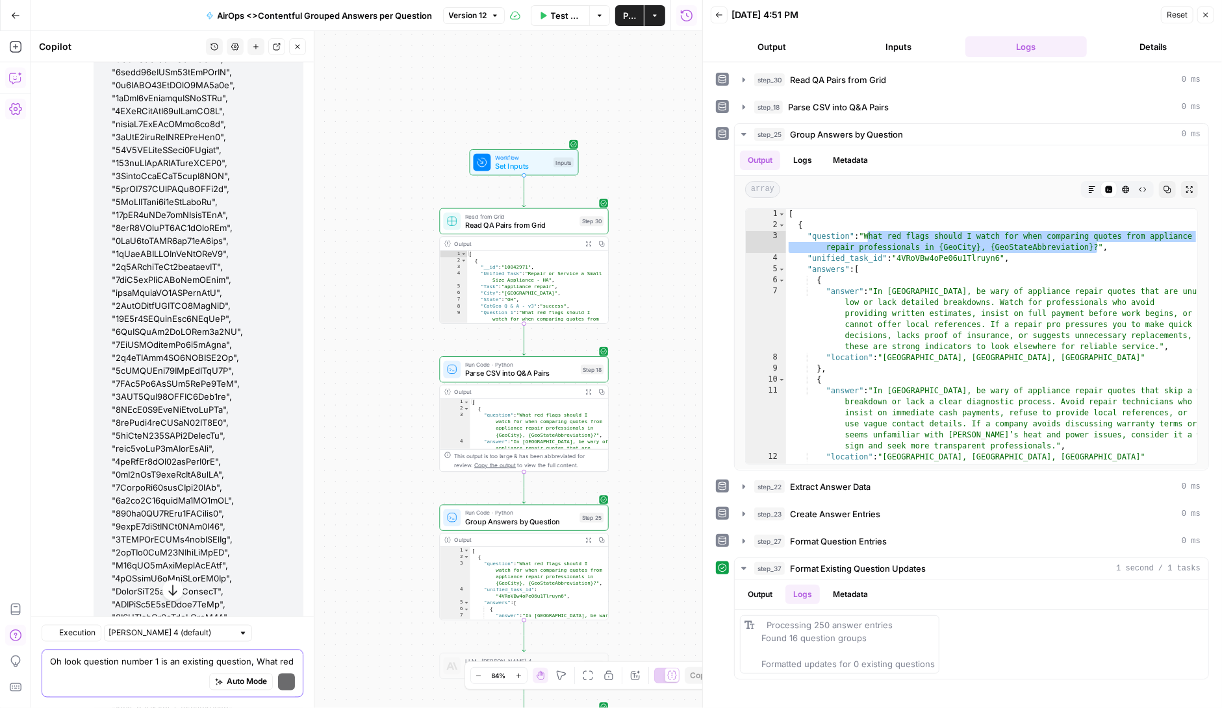
scroll to position [200118, 0]
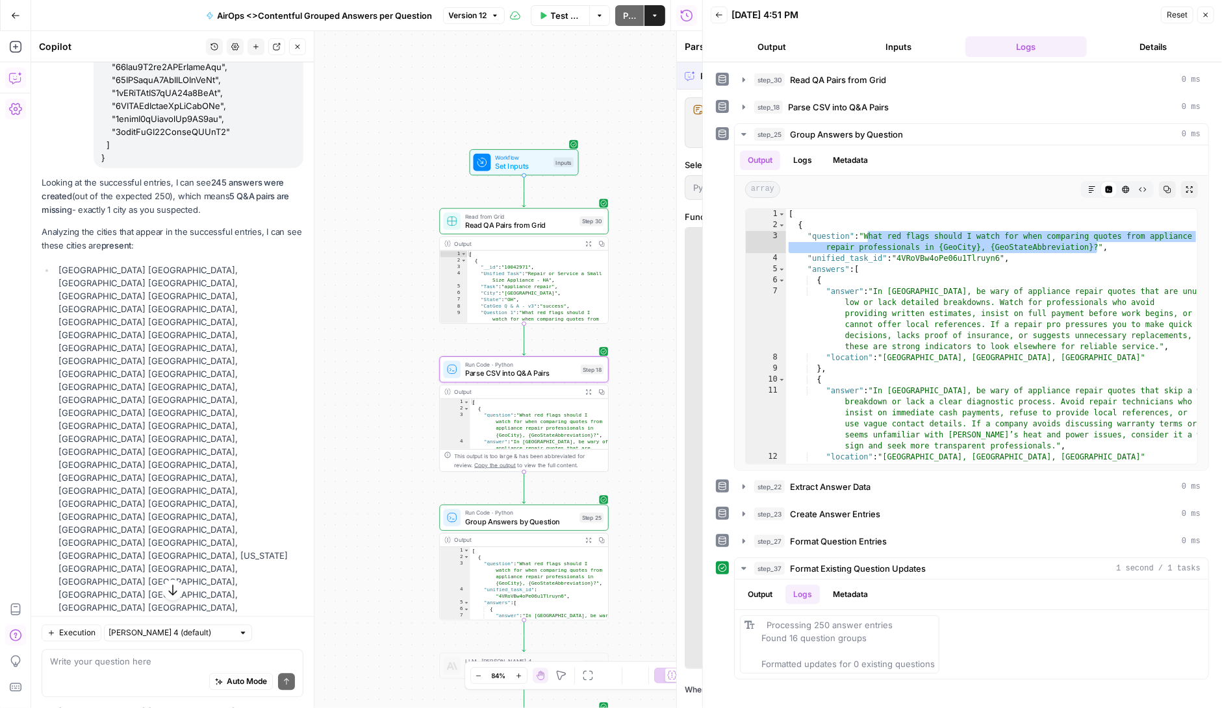
scroll to position [199411, 0]
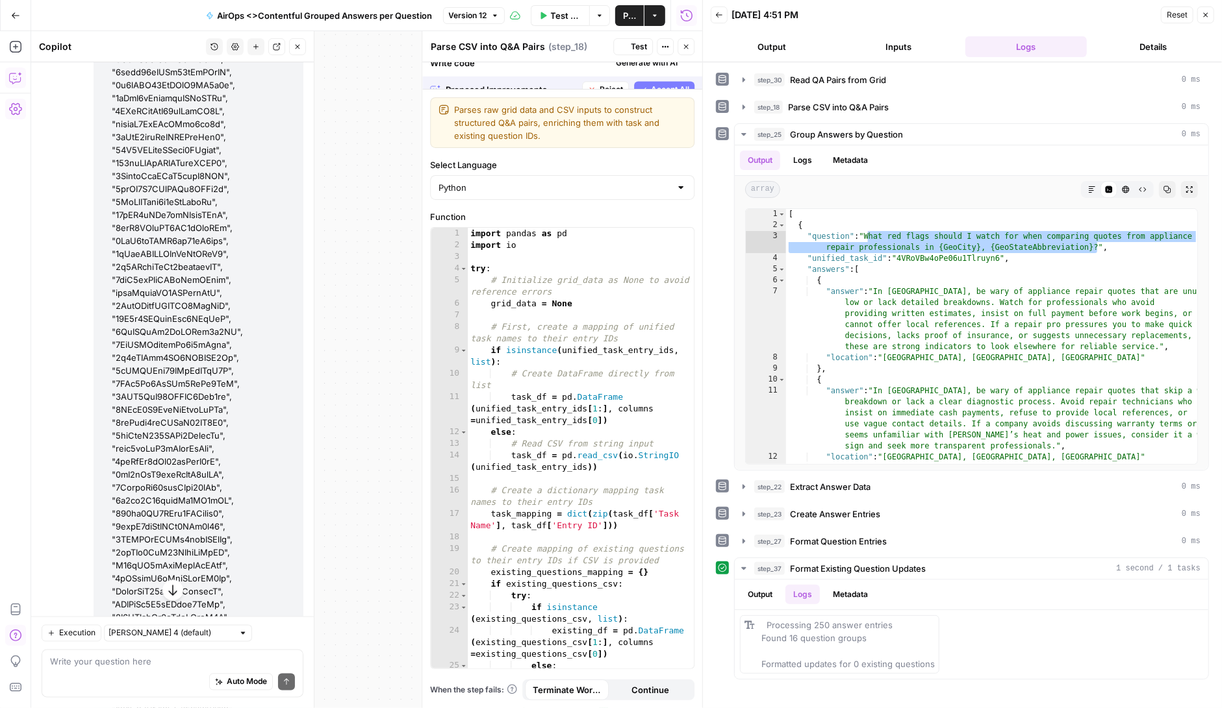
scroll to position [200180, 0]
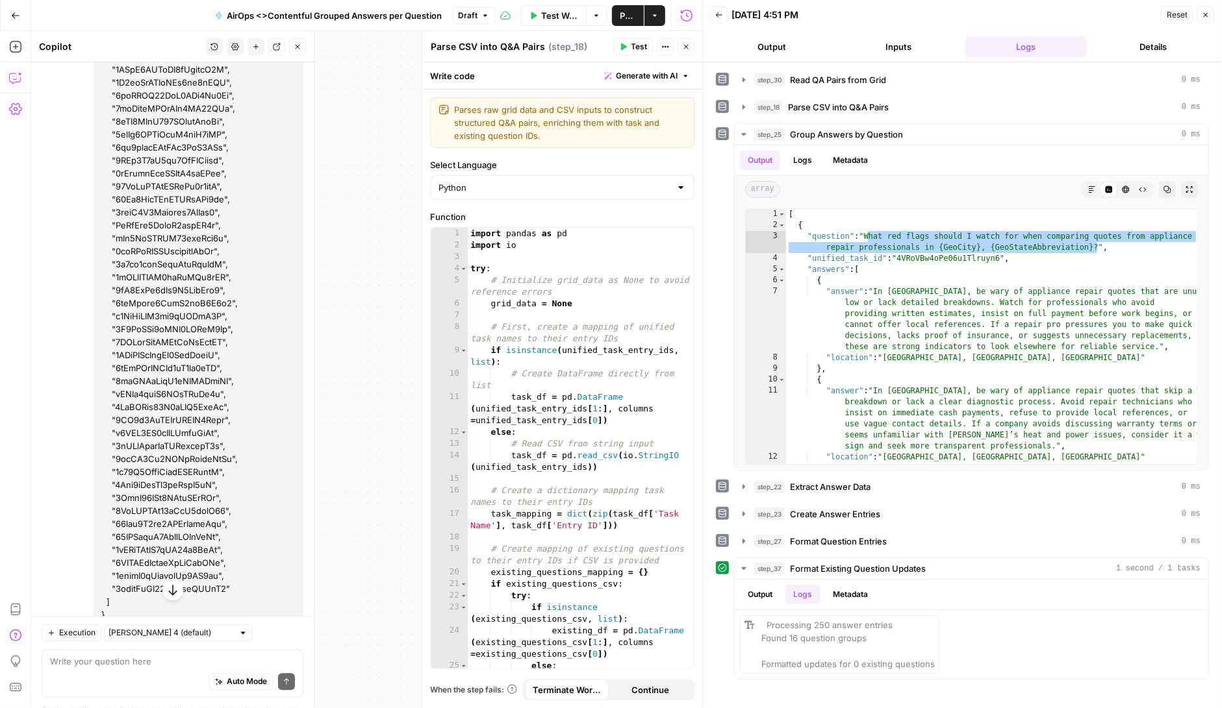
click at [635, 44] on span "Test" at bounding box center [639, 47] width 16 height 12
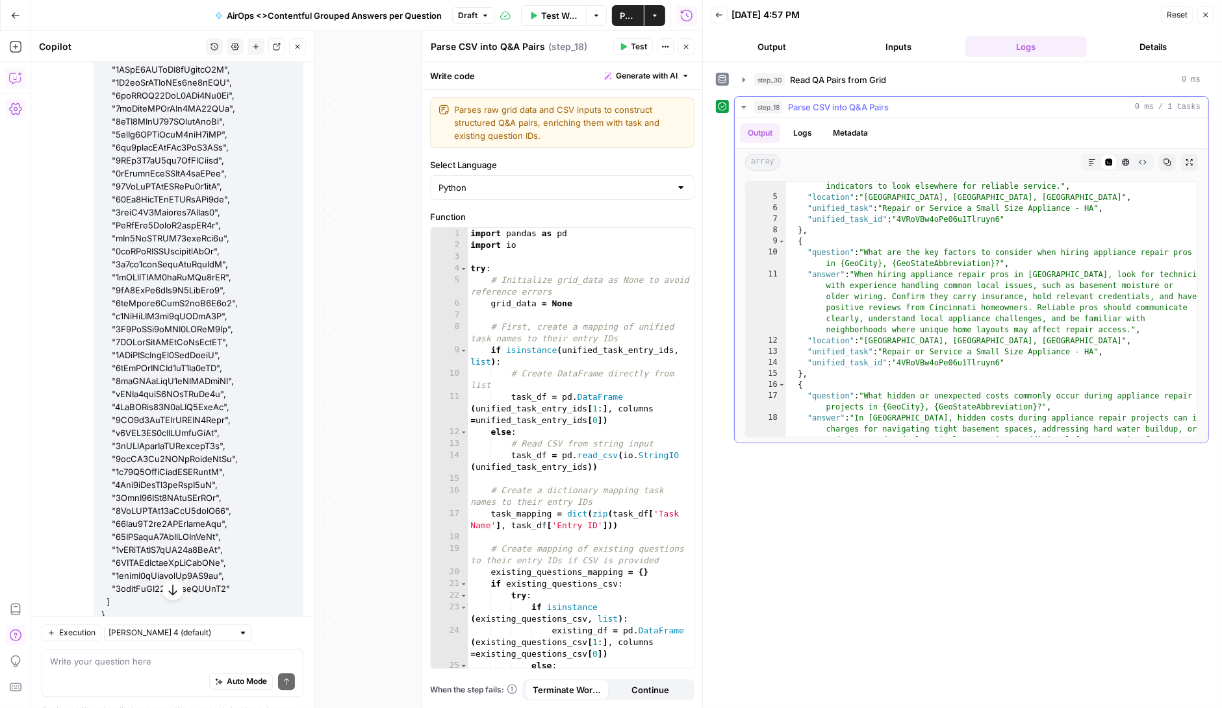
scroll to position [0, 0]
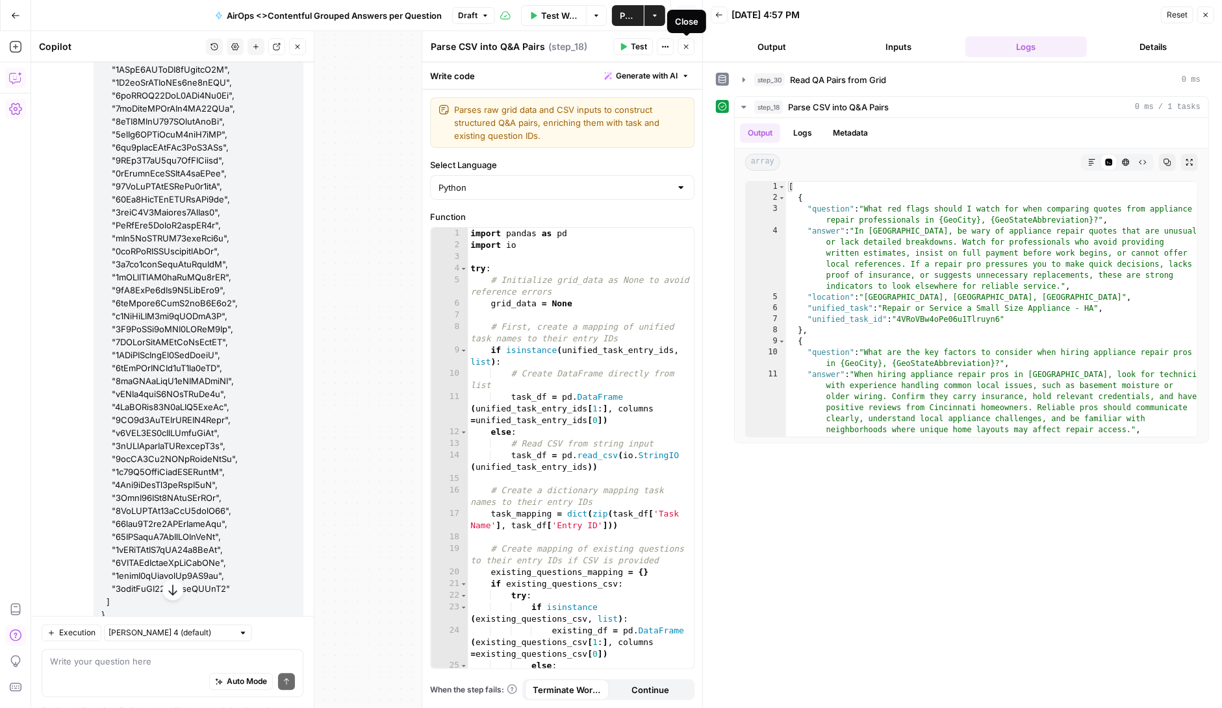
click at [684, 48] on icon "button" at bounding box center [686, 47] width 8 height 8
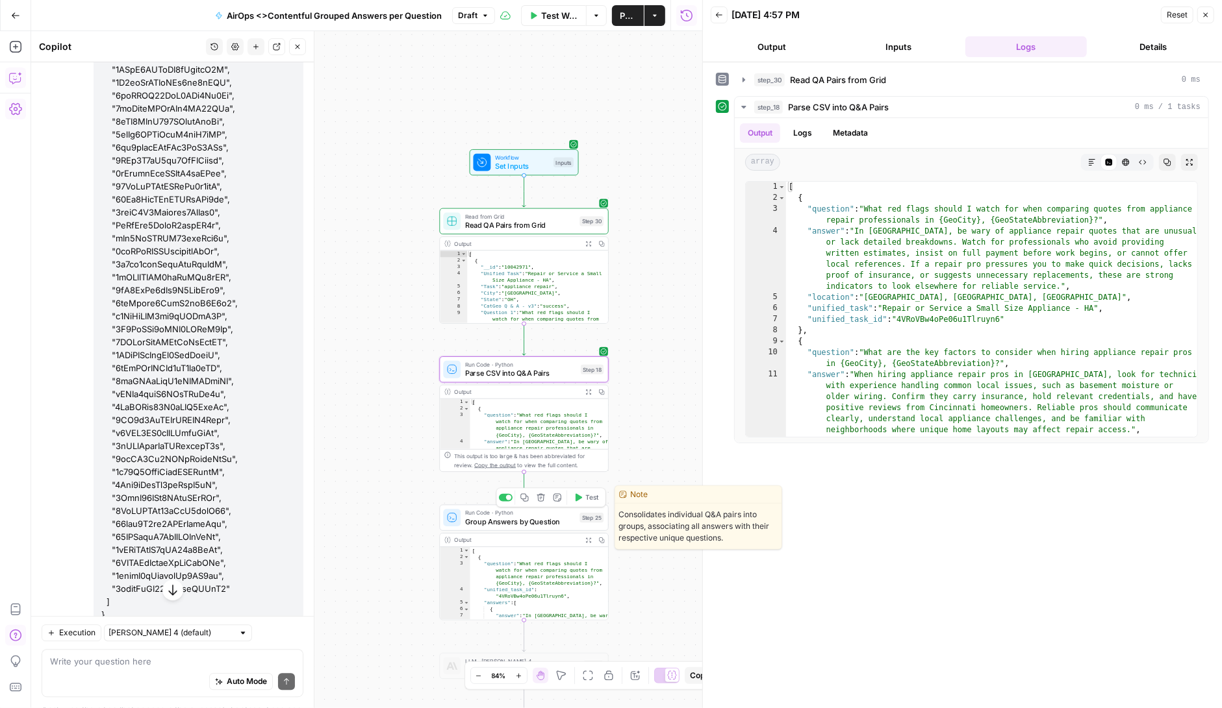
click at [581, 496] on icon "button" at bounding box center [577, 498] width 8 height 8
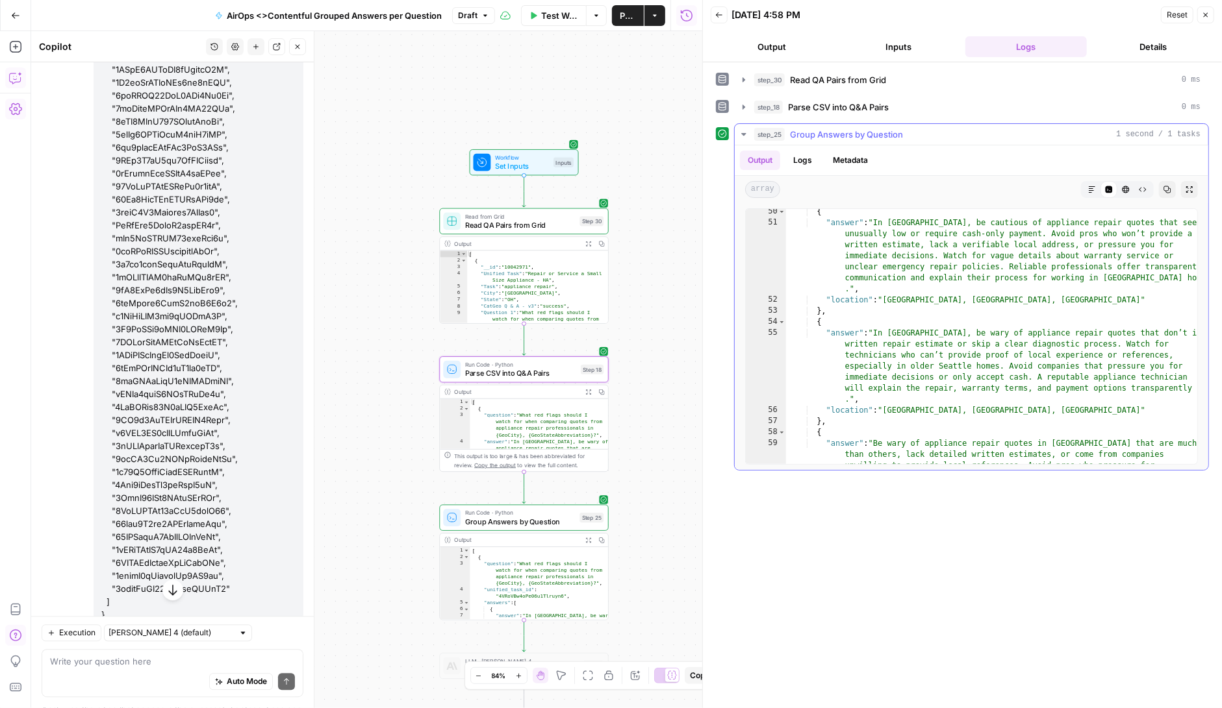
scroll to position [909, 0]
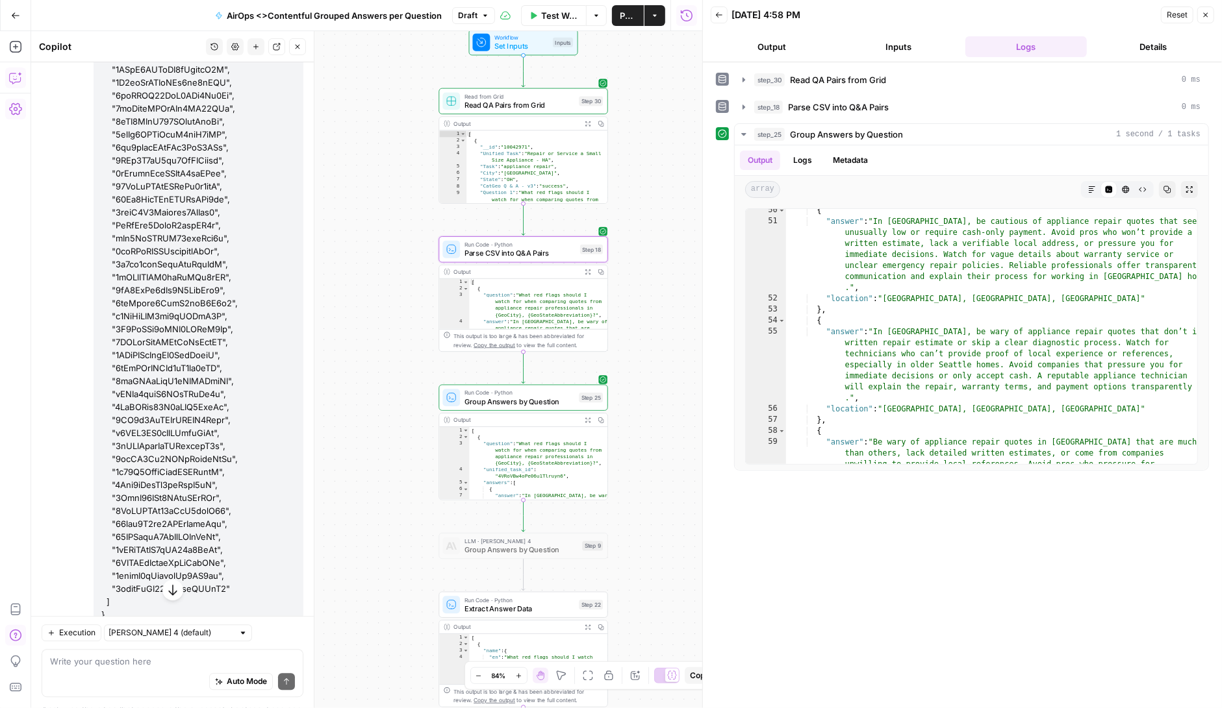
drag, startPoint x: 640, startPoint y: 517, endPoint x: 641, endPoint y: 394, distance: 123.4
click at [640, 392] on div "Workflow Set Inputs Inputs Read from Grid Read QA Pairs from Grid Step 30 Outpu…" at bounding box center [366, 369] width 671 height 677
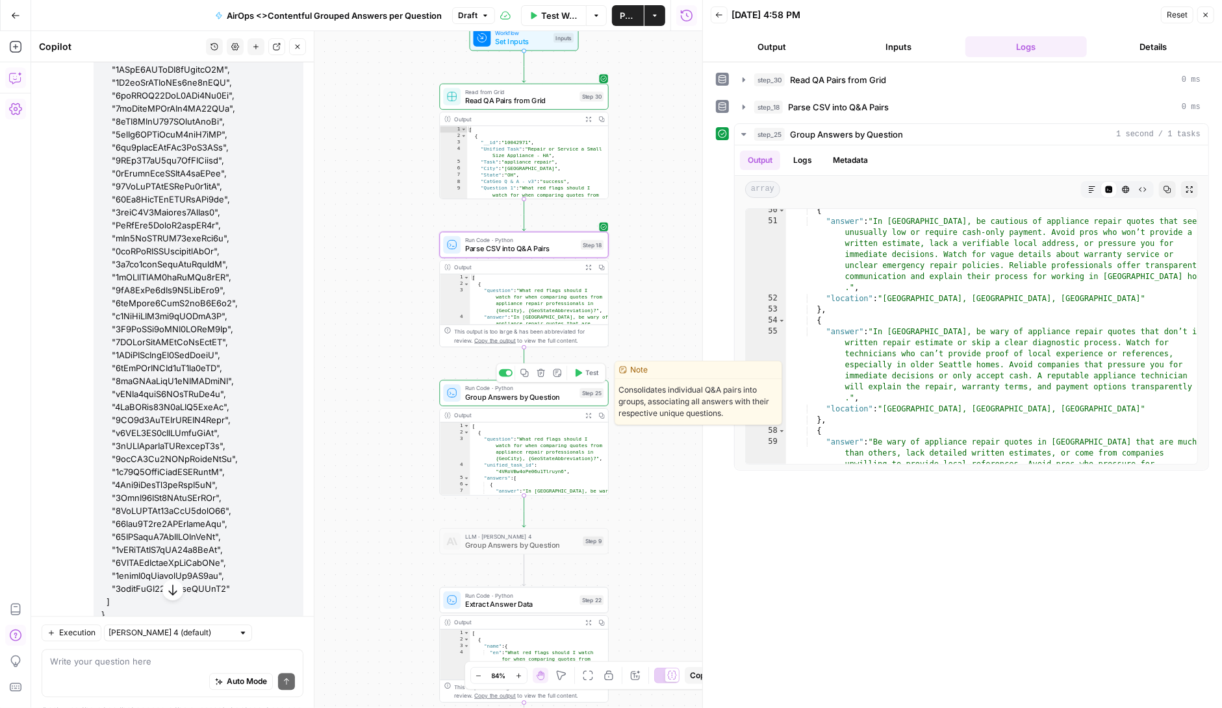
click at [583, 375] on button "Test" at bounding box center [586, 373] width 34 height 14
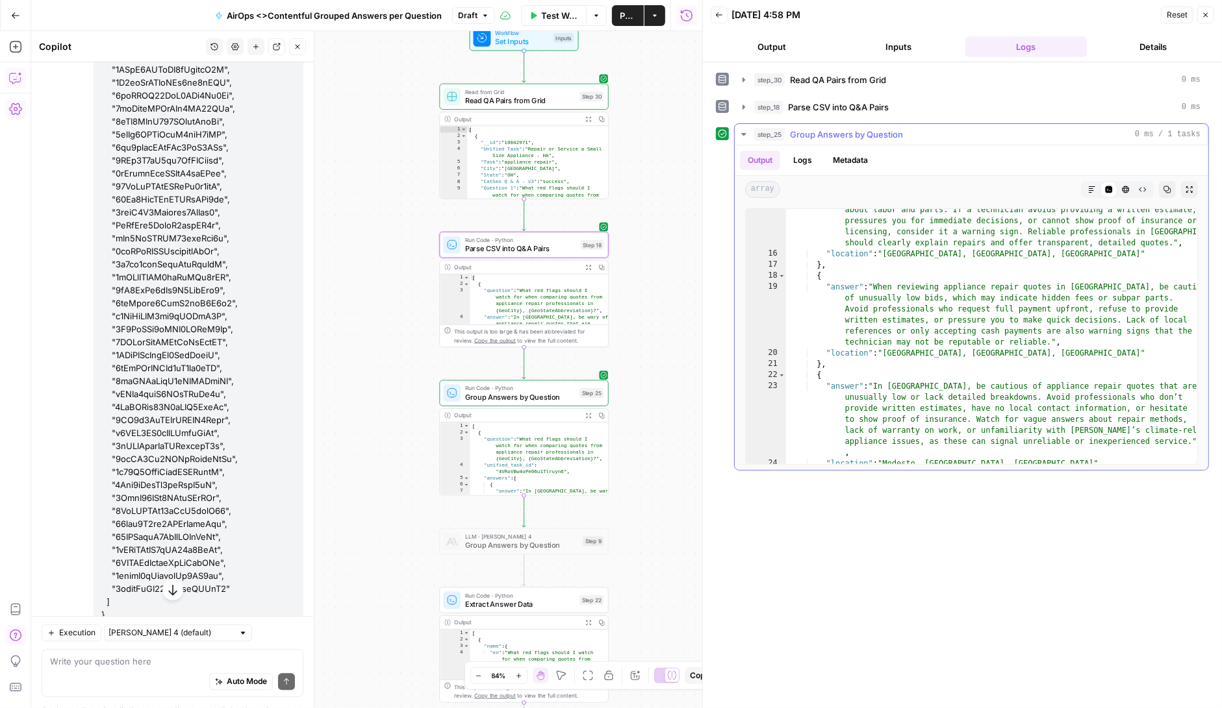
scroll to position [230, 0]
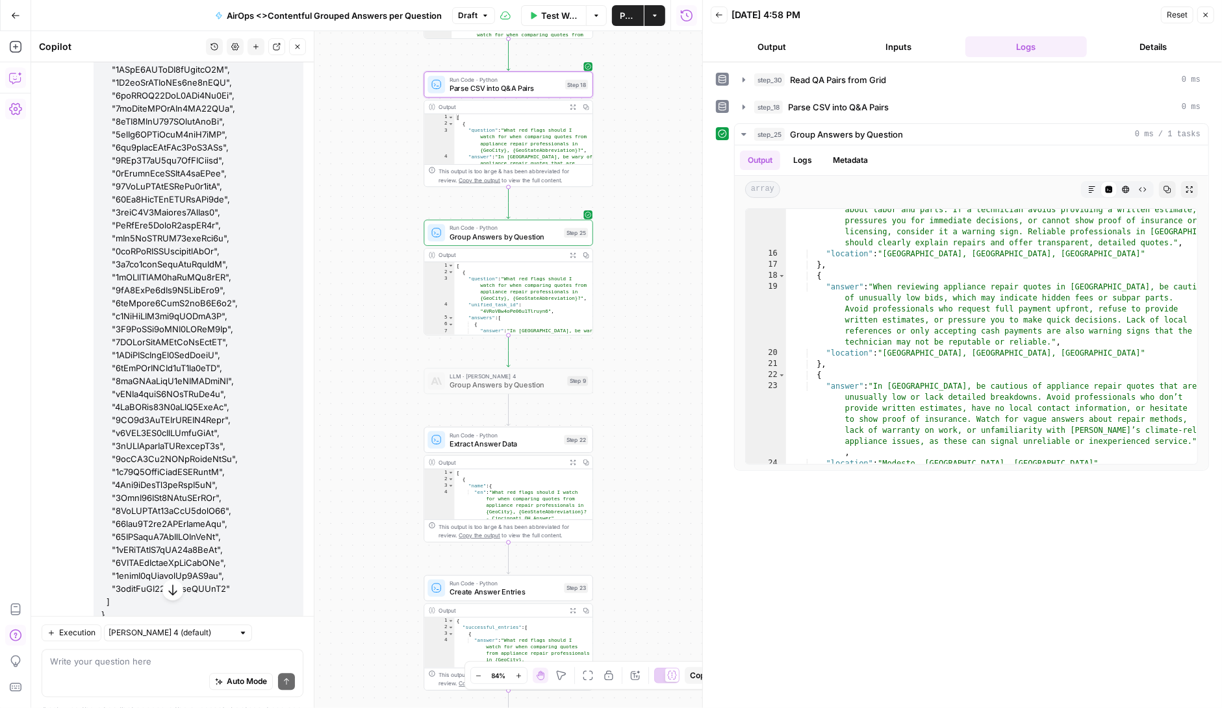
drag, startPoint x: 647, startPoint y: 546, endPoint x: 631, endPoint y: 386, distance: 161.2
click at [631, 386] on div "Workflow Set Inputs Inputs Read from Grid Read QA Pairs from Grid Step 30 Outpu…" at bounding box center [366, 369] width 671 height 677
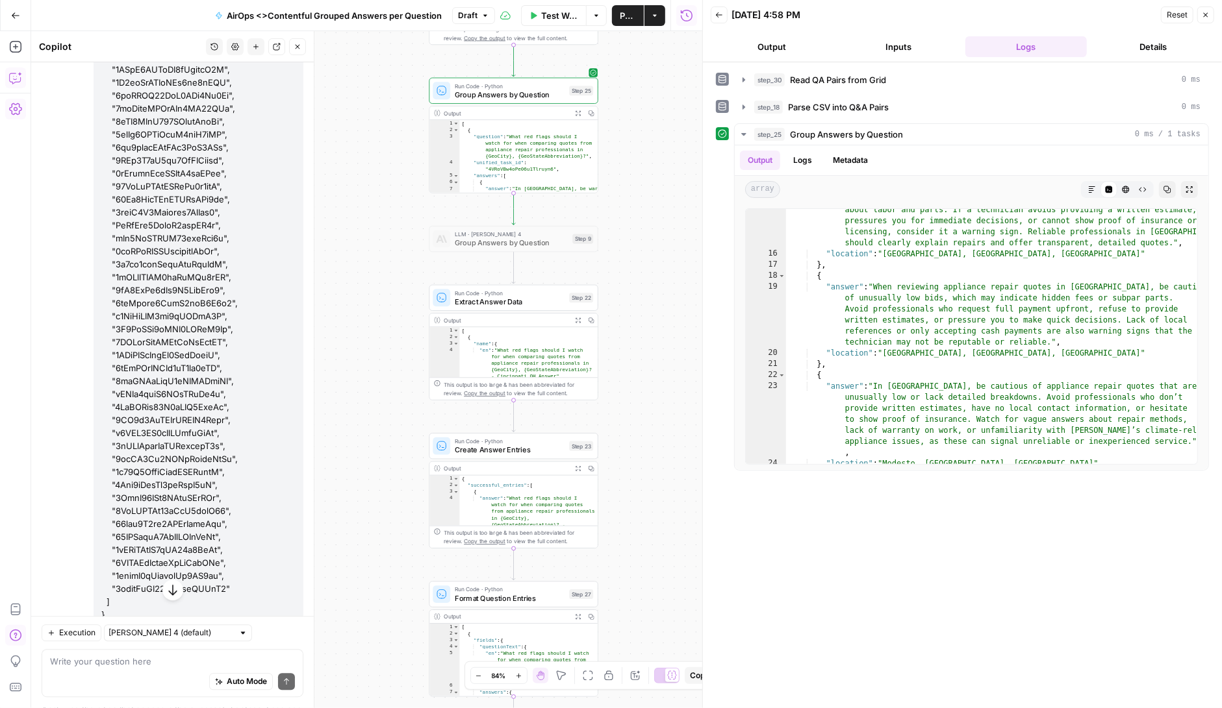
drag, startPoint x: 631, startPoint y: 386, endPoint x: 636, endPoint y: 244, distance: 141.6
click at [636, 244] on div "Workflow Set Inputs Inputs Read from Grid Read QA Pairs from Grid Step 30 Outpu…" at bounding box center [366, 369] width 671 height 677
click at [792, 162] on button "Logs" at bounding box center [802, 160] width 34 height 19
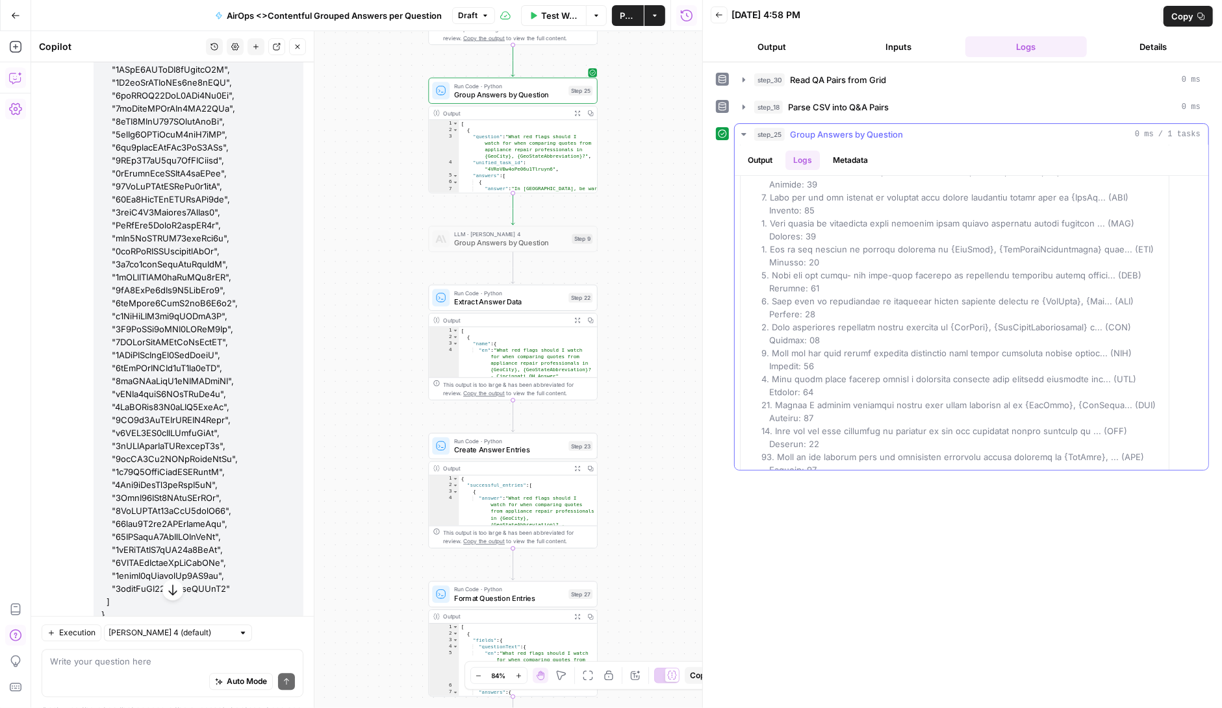
scroll to position [0, 0]
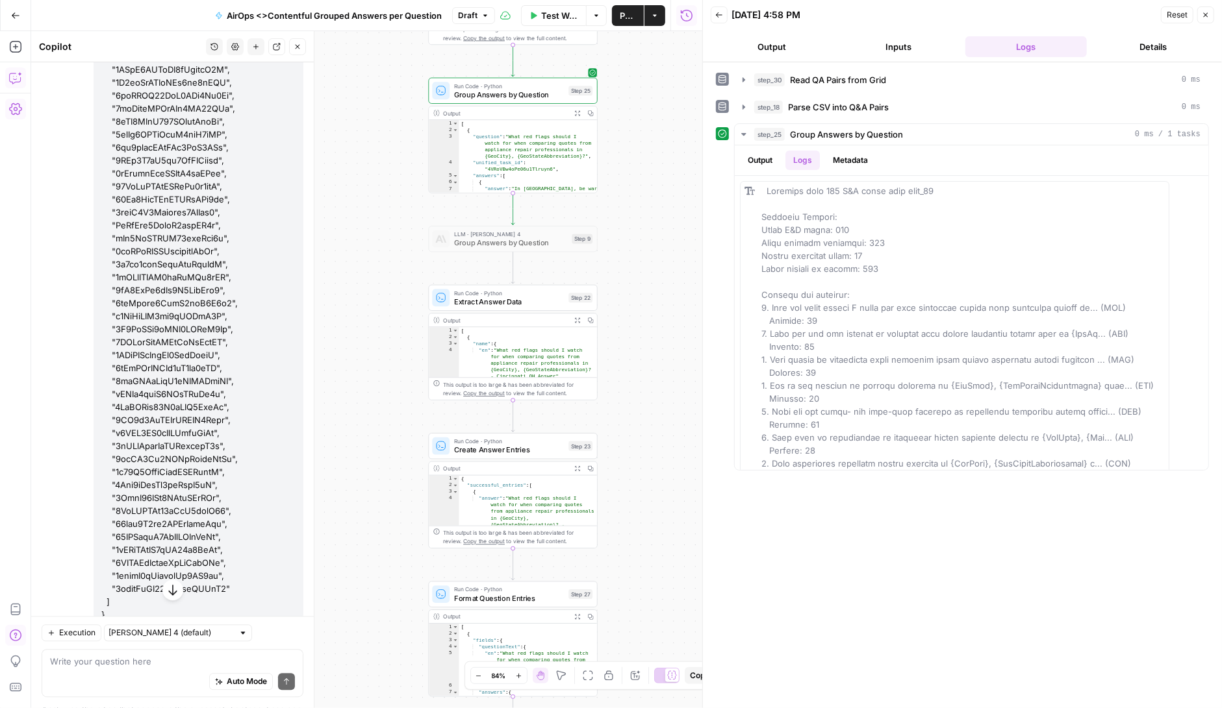
click at [153, 671] on div "Auto Mode Send" at bounding box center [172, 683] width 245 height 29
type textarea "Nope still says they are all new"
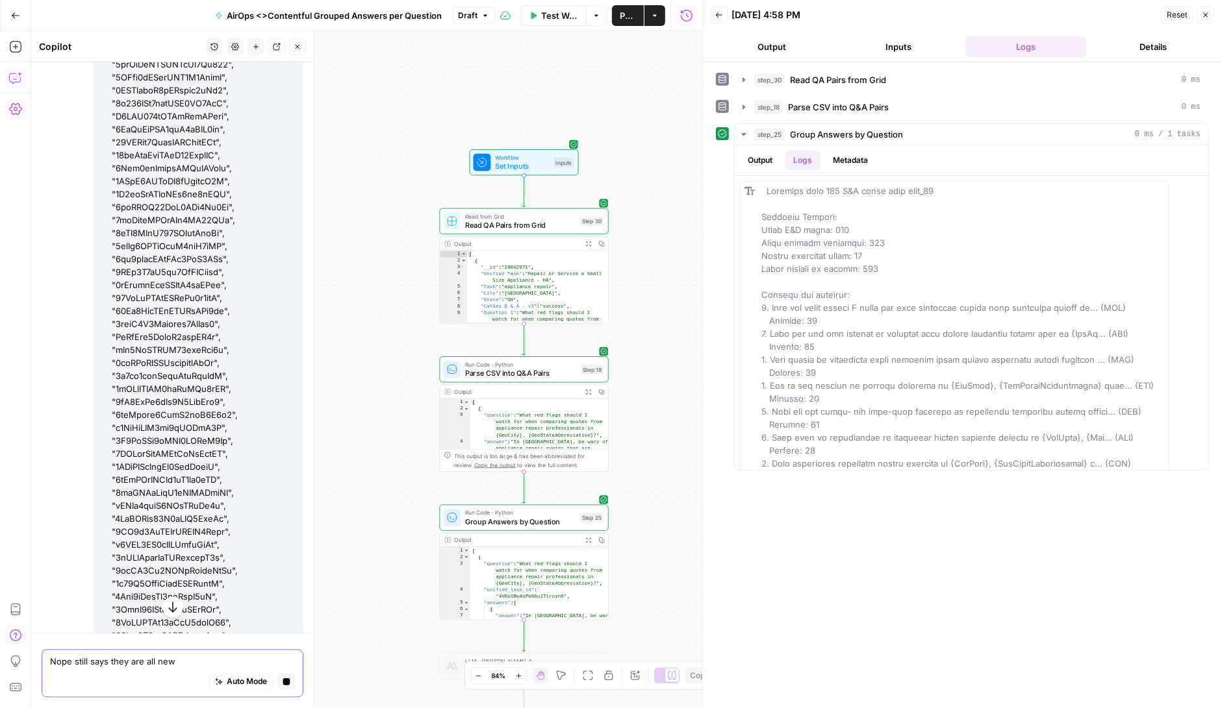
scroll to position [199561, 0]
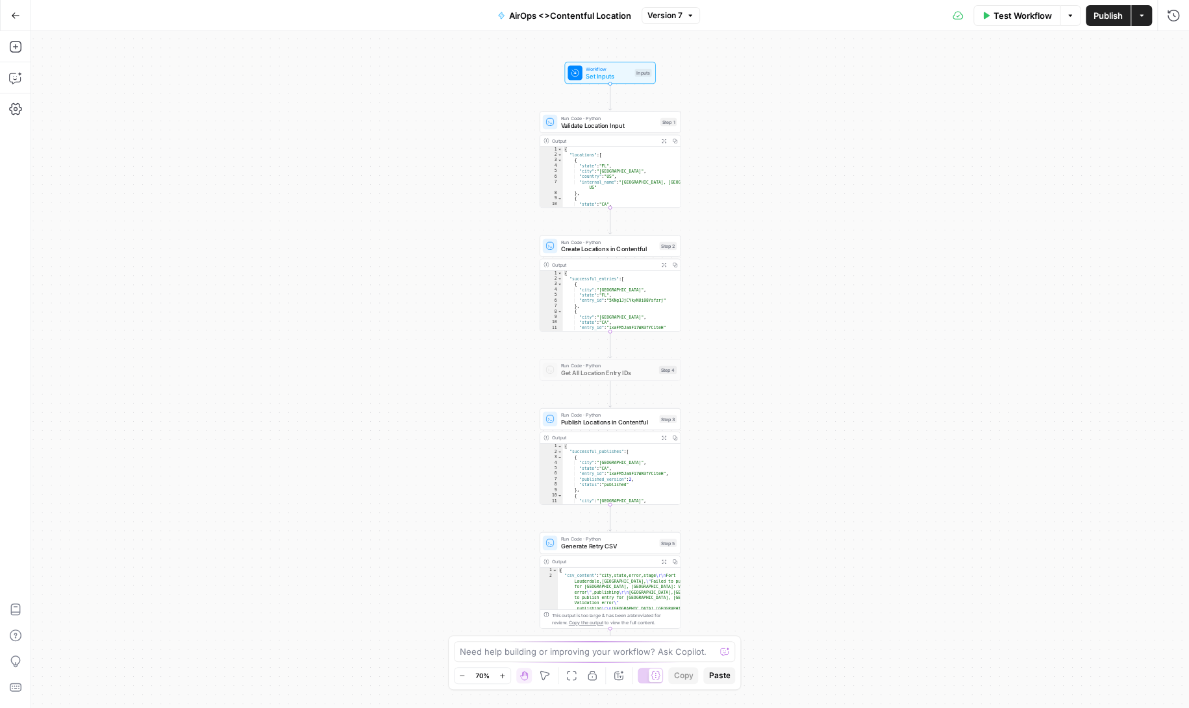
click at [1018, 14] on span "Test Workflow" at bounding box center [1023, 15] width 58 height 13
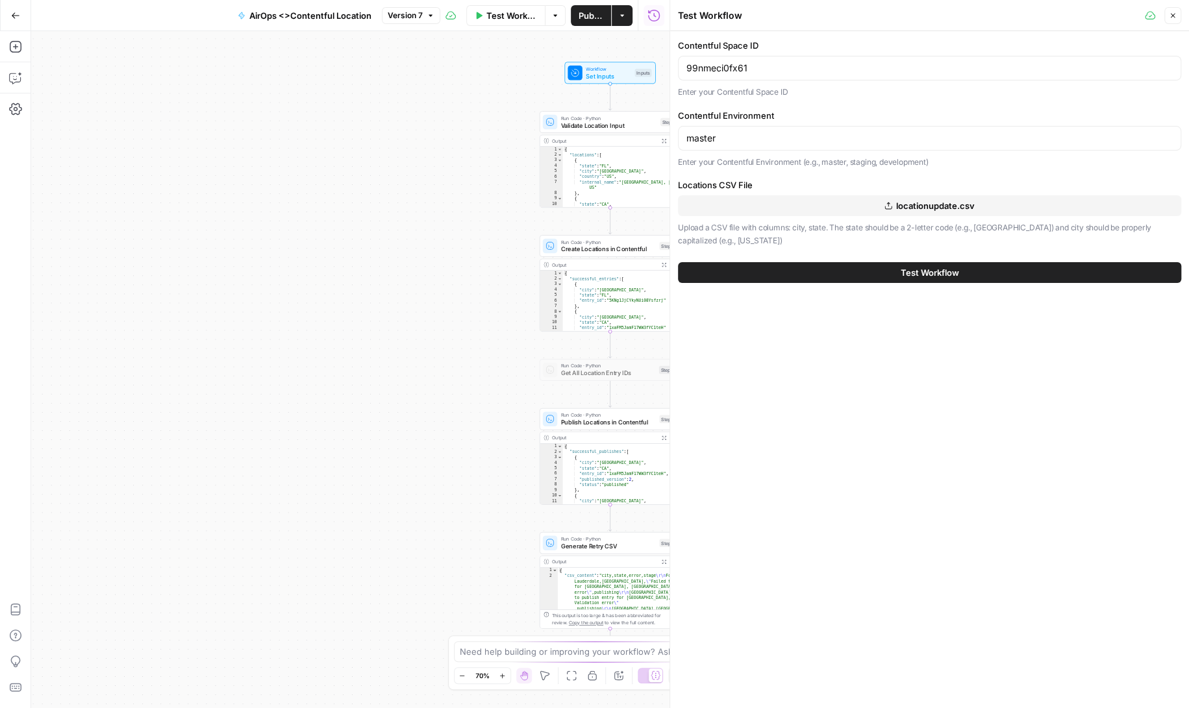
click at [928, 201] on span "locationupdate.csv" at bounding box center [935, 205] width 79 height 13
click at [875, 272] on button "Test Workflow" at bounding box center [929, 272] width 503 height 21
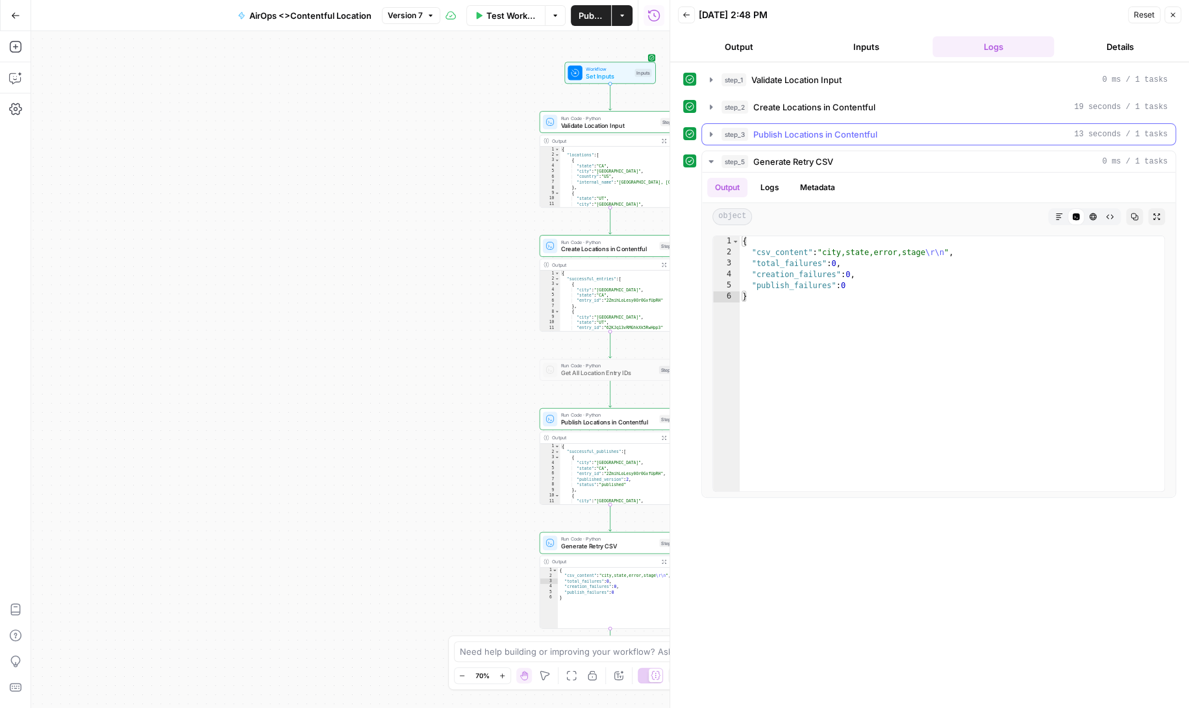
click at [711, 133] on icon "button" at bounding box center [711, 134] width 10 height 10
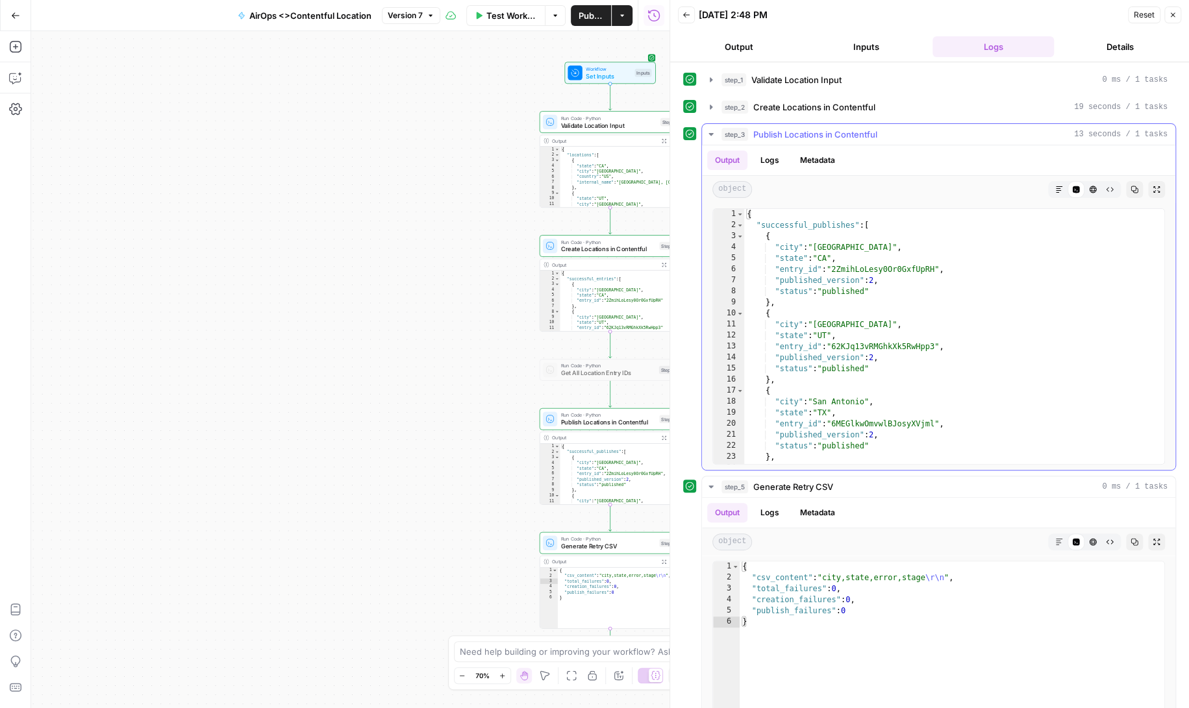
drag, startPoint x: 743, startPoint y: 215, endPoint x: 812, endPoint y: 322, distance: 127.7
click at [814, 320] on div "* 1 2 3 4 5 6 7 8 9 10 11 12 13 14 15 16 17 18 19 20 21 22 23 24 25 26 { "succe…" at bounding box center [938, 336] width 453 height 257
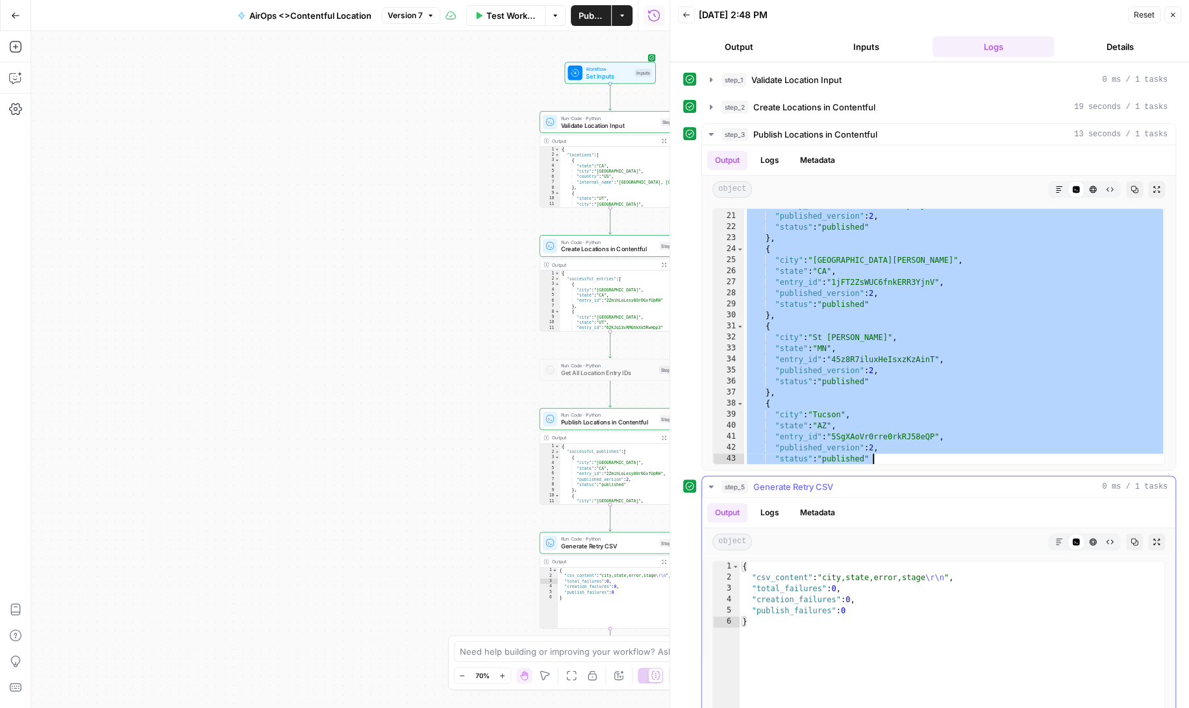
scroll to position [451, 0]
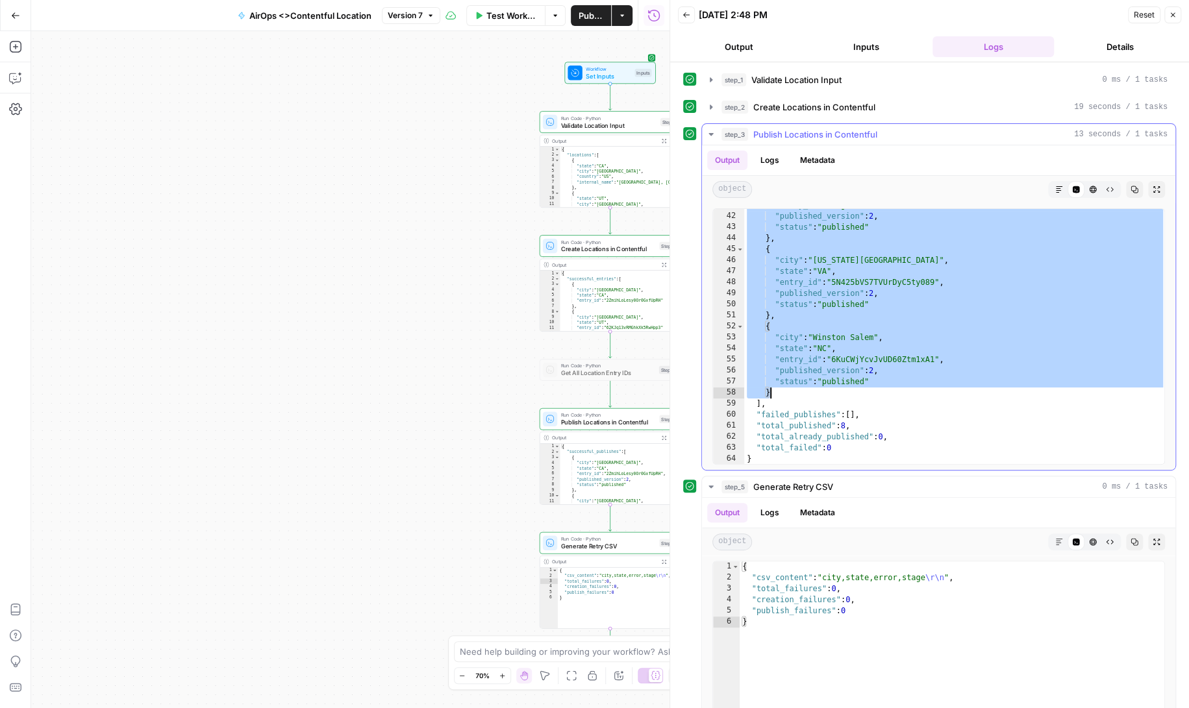
drag, startPoint x: 747, startPoint y: 214, endPoint x: 901, endPoint y: 392, distance: 235.3
click at [901, 392] on div ""entry_id" : "5SgXAoVr0rre0rkRJ58eQP" , "published_version" : 2 , "status" : "p…" at bounding box center [954, 339] width 421 height 278
type textarea "**********"
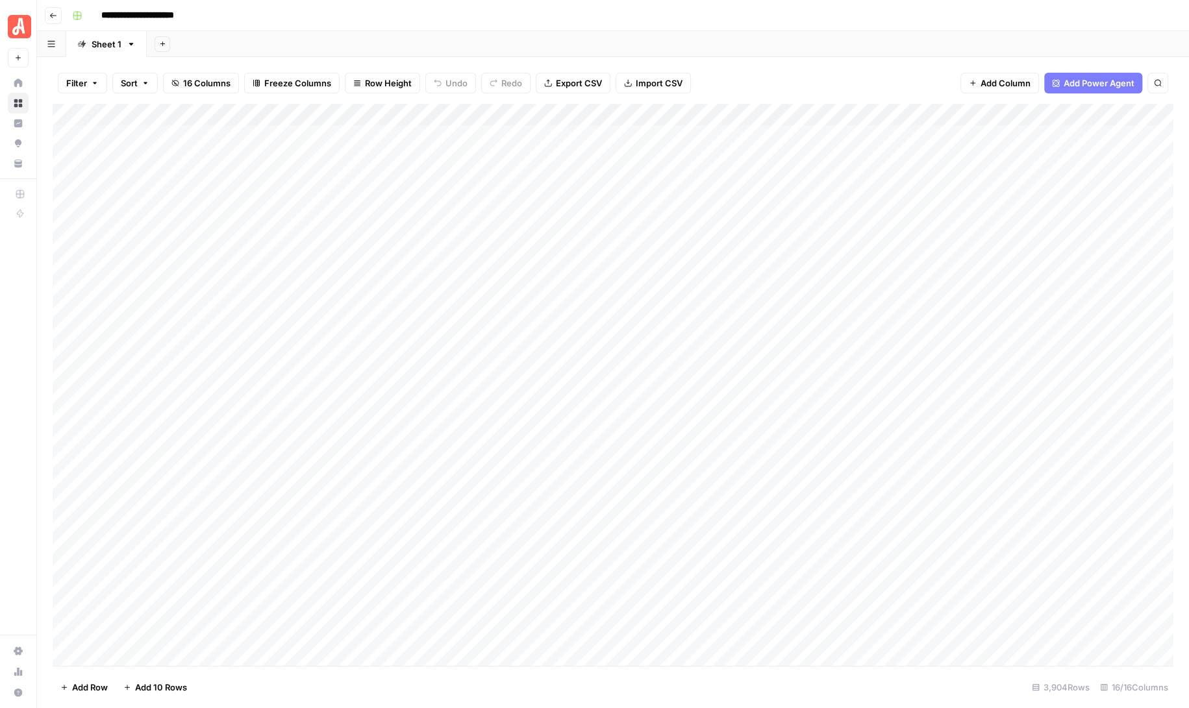
click at [493, 110] on div "Add Column" at bounding box center [613, 385] width 1121 height 562
click at [497, 244] on button "Filter" at bounding box center [517, 253] width 144 height 18
type input "City"
click at [471, 147] on input "text" at bounding box center [557, 151] width 172 height 13
type input "tampa bay"
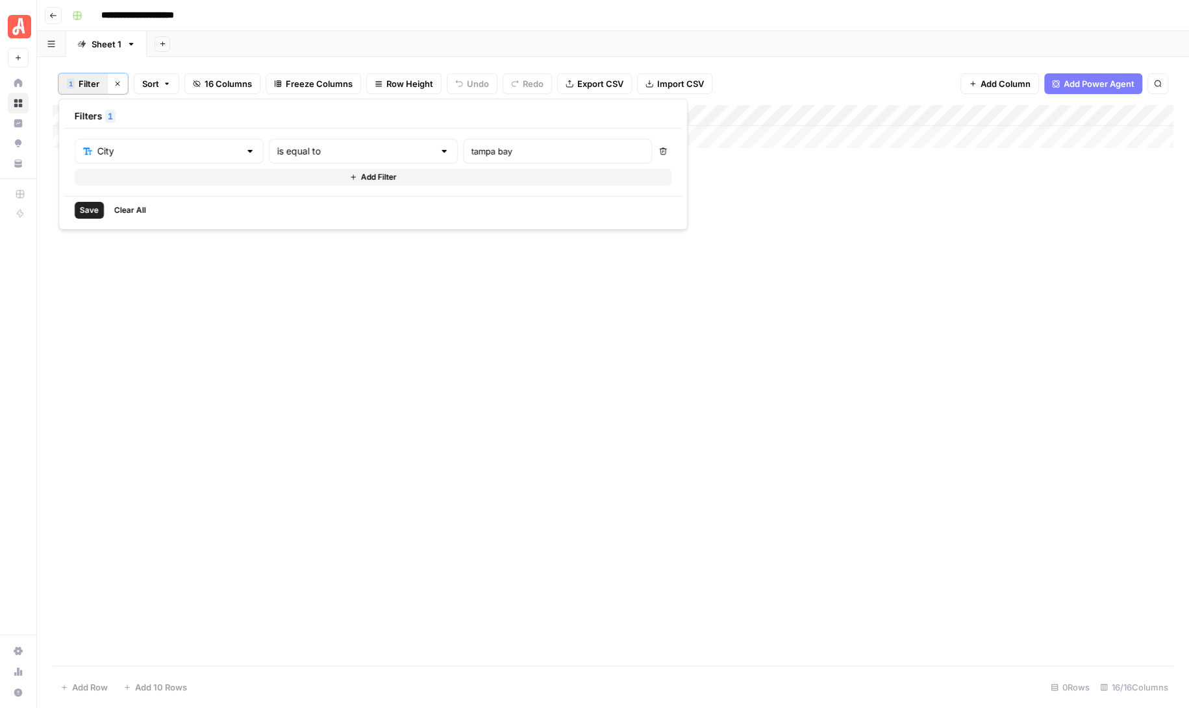
click at [89, 209] on span "Save" at bounding box center [89, 211] width 19 height 12
click at [563, 303] on div "Add Column" at bounding box center [613, 385] width 1121 height 561
click at [545, 112] on div "Add Column" at bounding box center [613, 126] width 1121 height 43
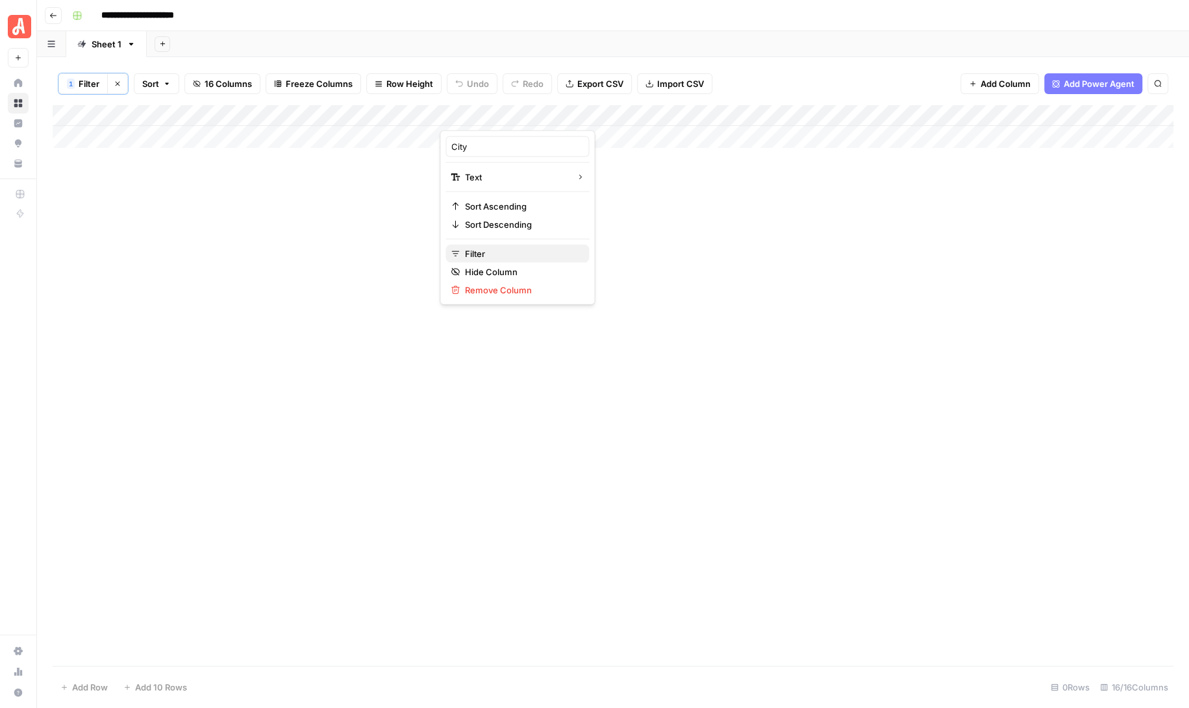
click at [478, 247] on span "Filter" at bounding box center [522, 253] width 114 height 13
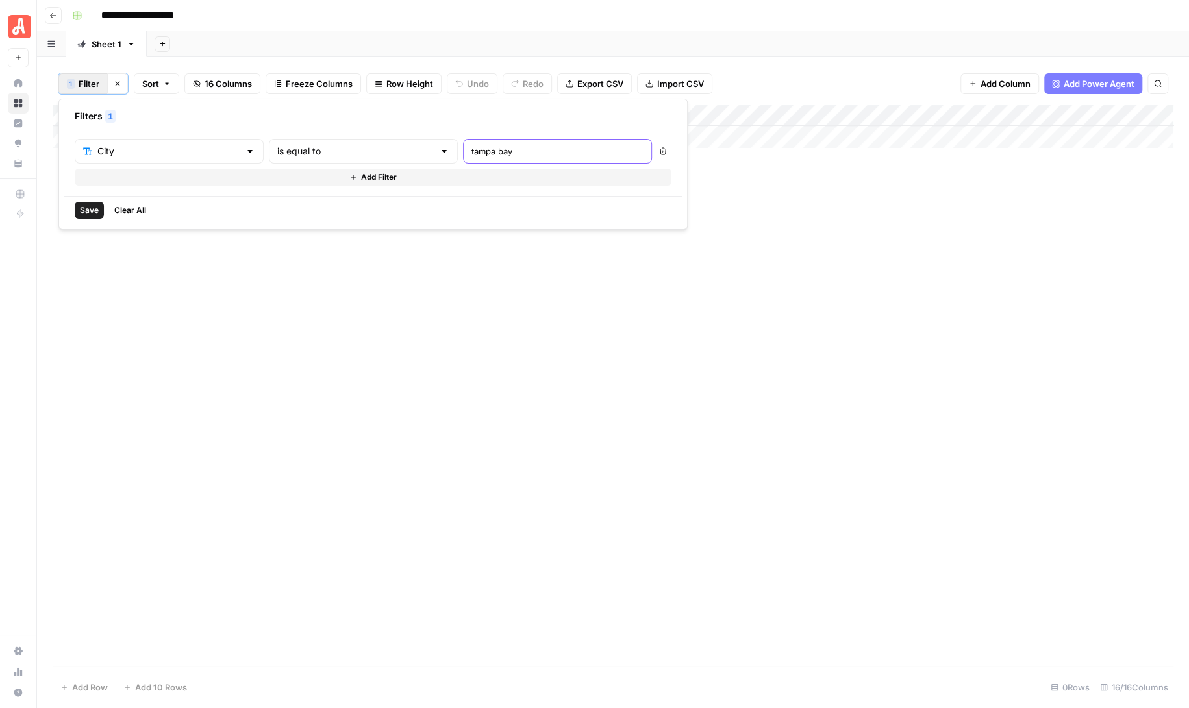
drag, startPoint x: 449, startPoint y: 150, endPoint x: 421, endPoint y: 155, distance: 28.3
click at [471, 155] on input "tampa bay" at bounding box center [557, 151] width 172 height 13
type input "[GEOGRAPHIC_DATA]"
click at [82, 208] on span "Save" at bounding box center [89, 211] width 19 height 12
click at [501, 112] on div "Add Column" at bounding box center [613, 126] width 1121 height 43
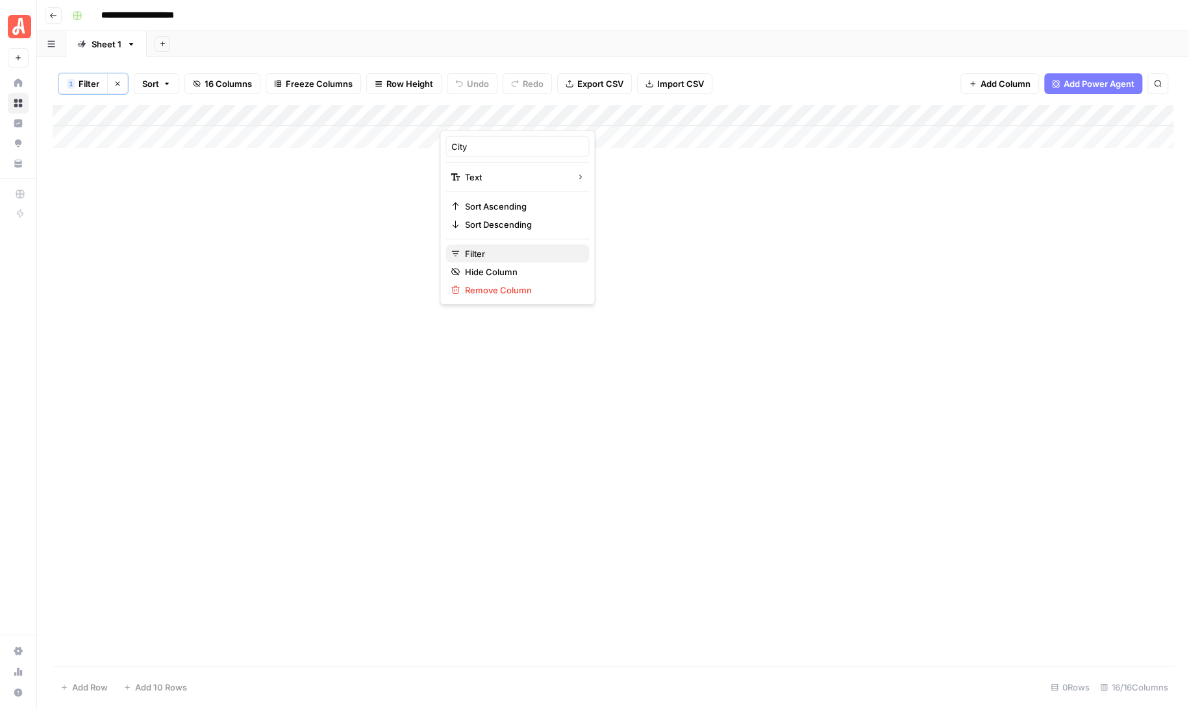
click at [503, 247] on span "Filter" at bounding box center [522, 253] width 114 height 13
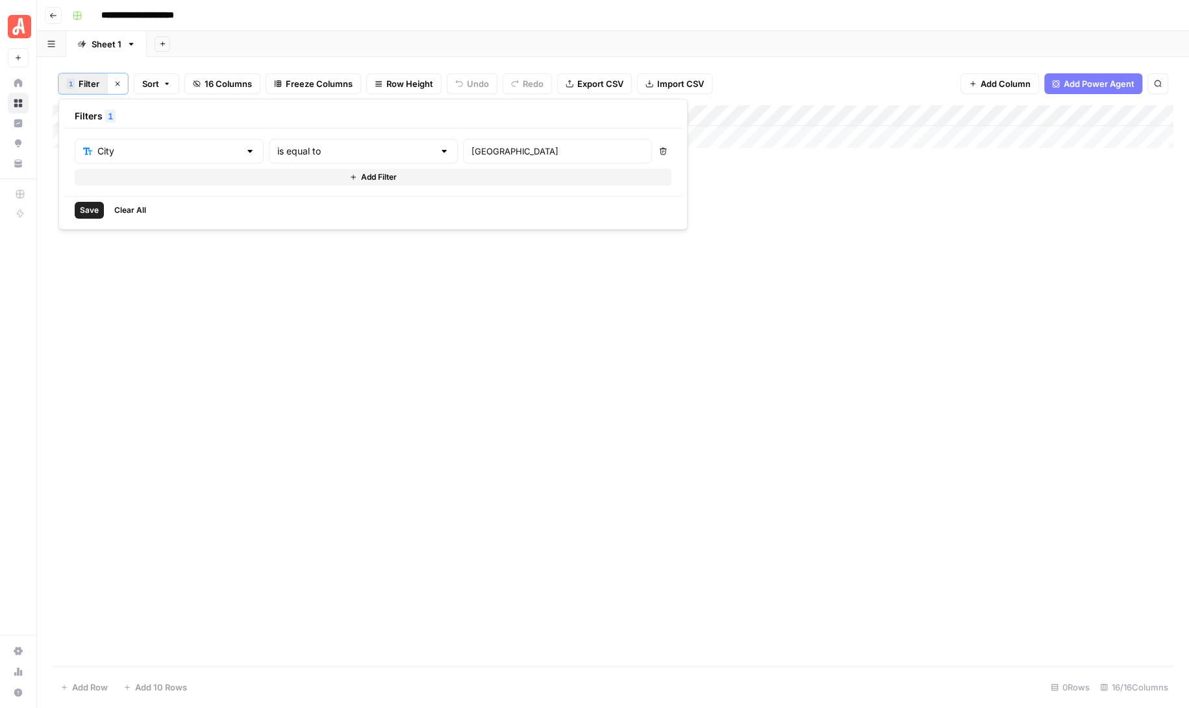
click at [660, 148] on icon "button" at bounding box center [663, 151] width 7 height 7
click at [90, 209] on span "Save" at bounding box center [89, 211] width 19 height 12
click at [1086, 113] on div "Add Column" at bounding box center [613, 386] width 1121 height 562
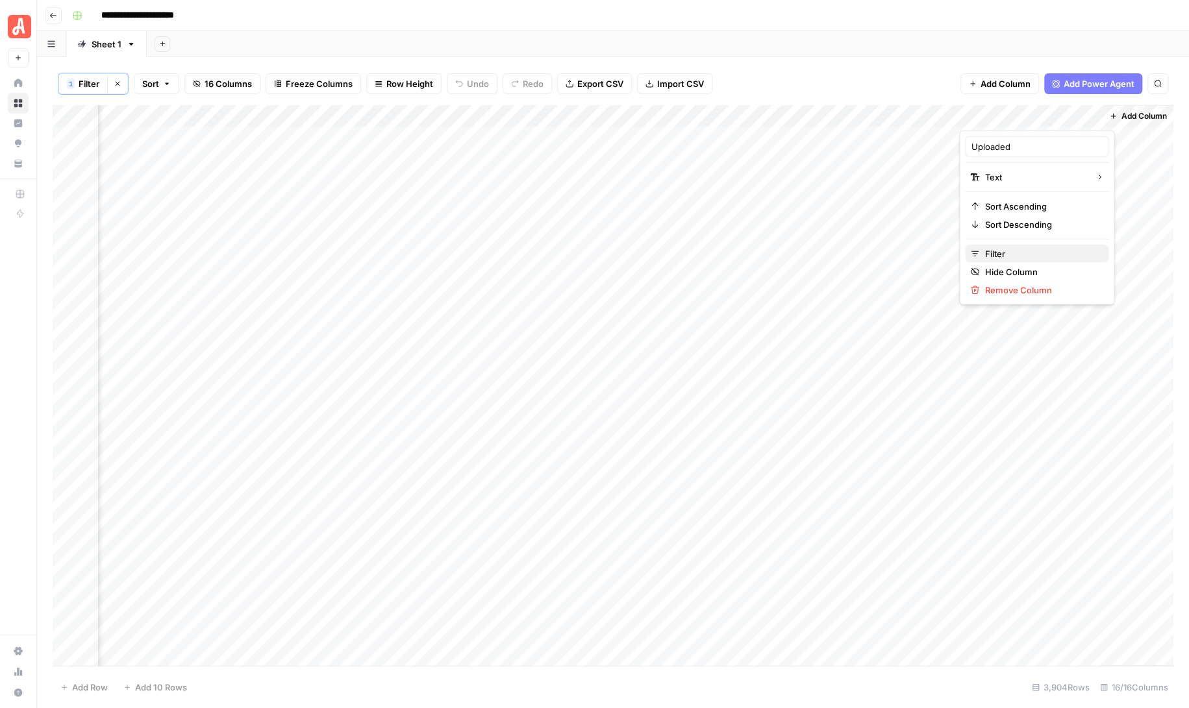
click at [1012, 245] on button "Filter" at bounding box center [1037, 254] width 144 height 18
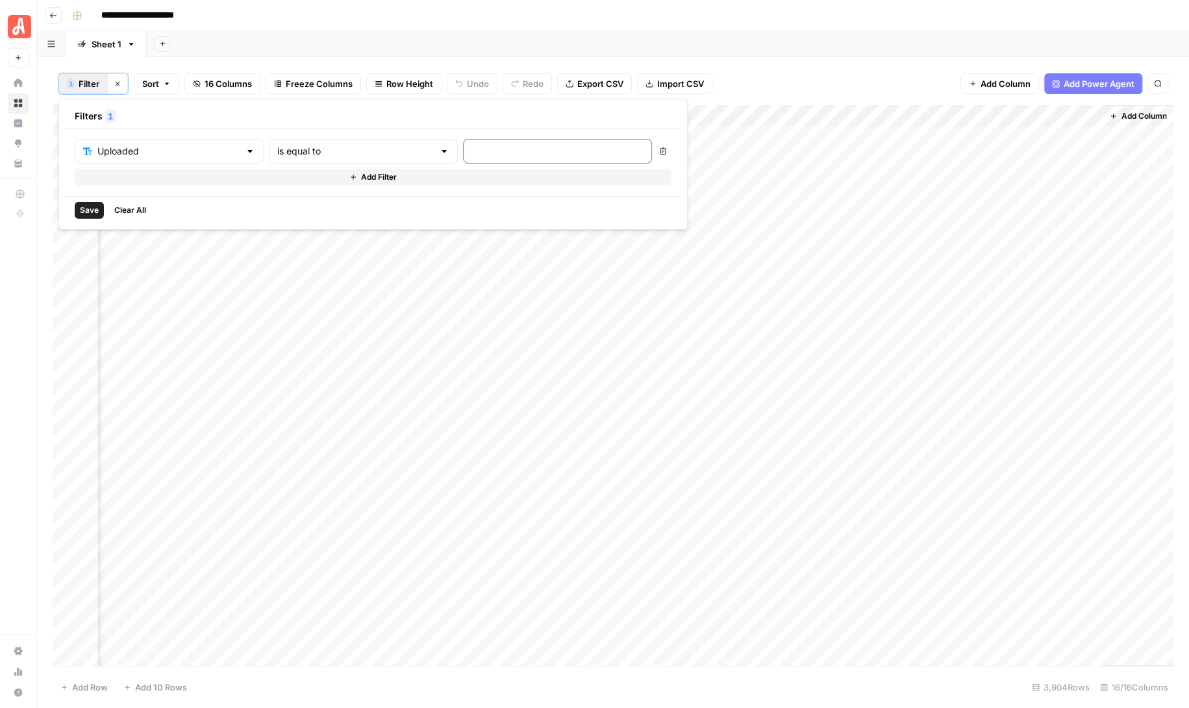
click at [471, 151] on input "text" at bounding box center [557, 151] width 172 height 13
type input "Yes"
click at [87, 208] on span "Save" at bounding box center [89, 211] width 19 height 12
click at [1002, 291] on div "Add Column" at bounding box center [613, 386] width 1121 height 562
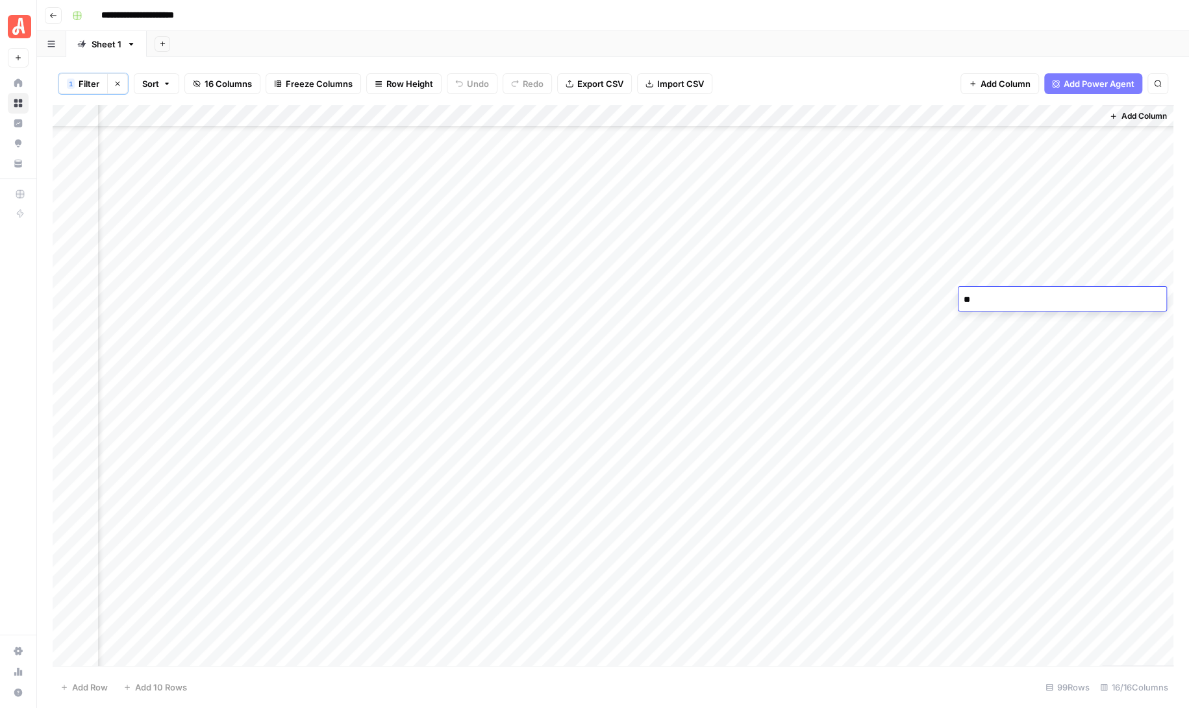
type textarea "*"
type textarea "*****"
click at [988, 415] on div "Add Column" at bounding box center [613, 386] width 1121 height 562
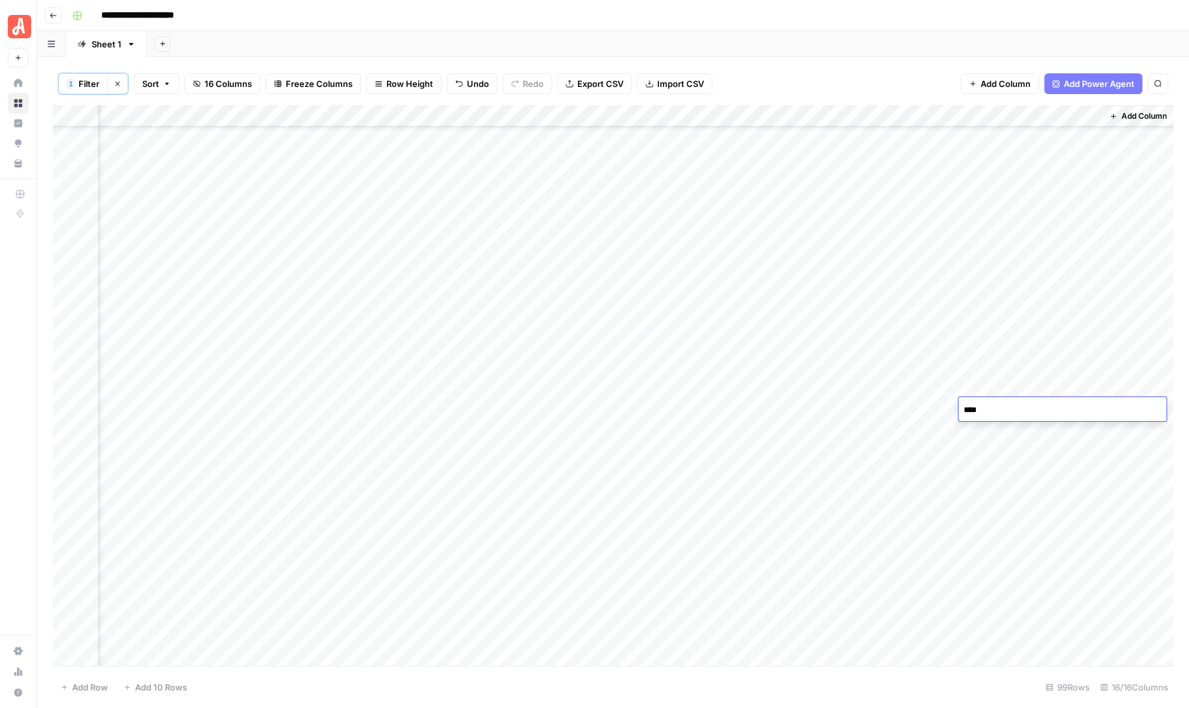
type textarea "*****"
click at [990, 426] on div "Add Column" at bounding box center [613, 386] width 1121 height 562
type textarea "*****"
click at [977, 472] on div "Add Column" at bounding box center [613, 386] width 1121 height 562
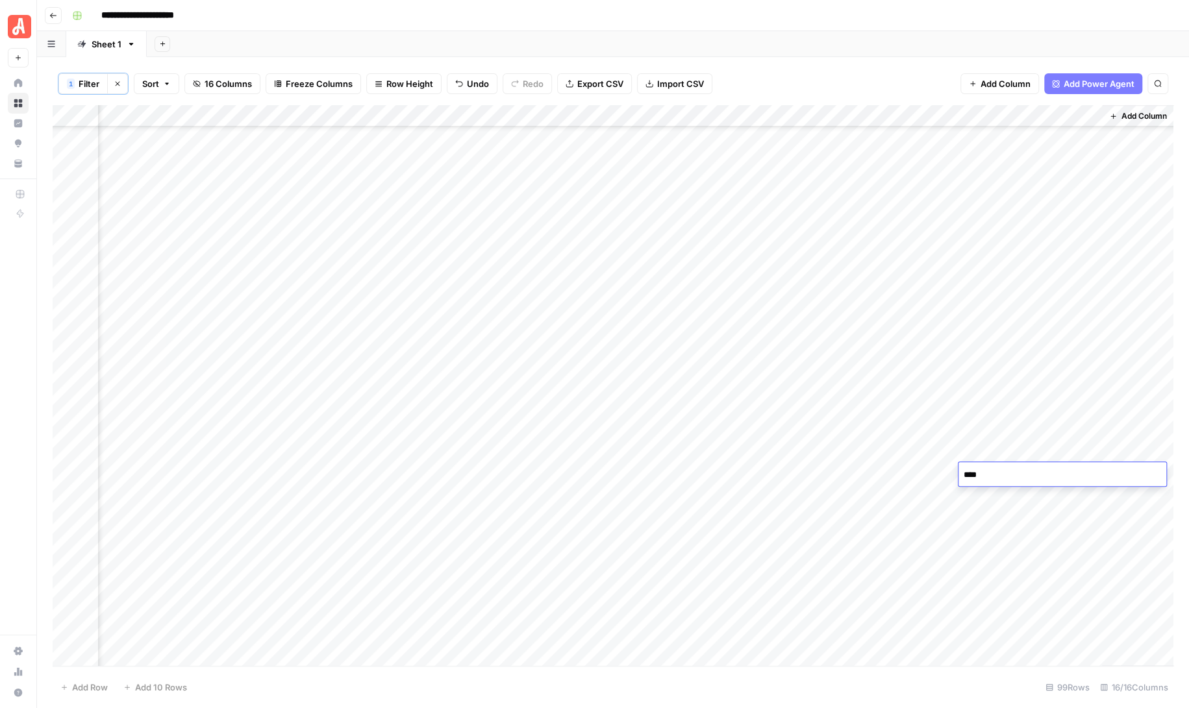
type textarea "*****"
click at [983, 494] on div "Add Column" at bounding box center [613, 386] width 1121 height 562
type textarea "*****"
click at [988, 538] on div "Add Column" at bounding box center [613, 386] width 1121 height 562
type textarea "*****"
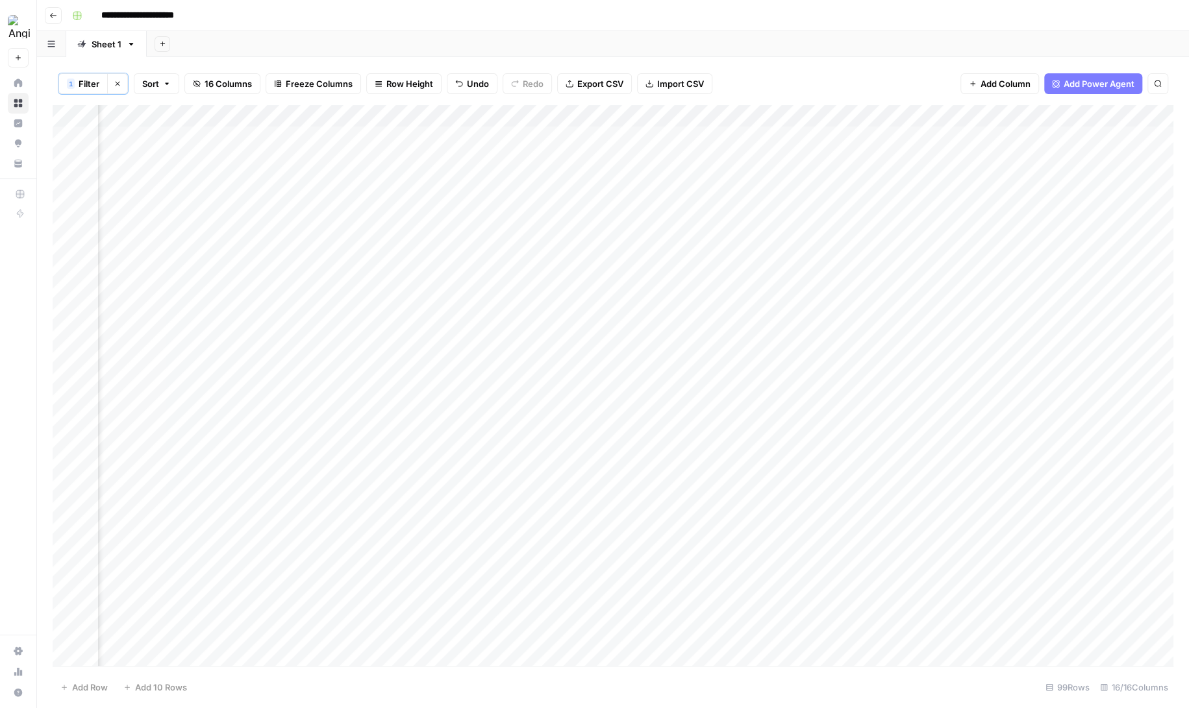
scroll to position [0, 1201]
click at [992, 358] on div "Add Column" at bounding box center [613, 386] width 1121 height 562
type textarea "*****"
click at [987, 567] on div "Add Column" at bounding box center [613, 386] width 1121 height 562
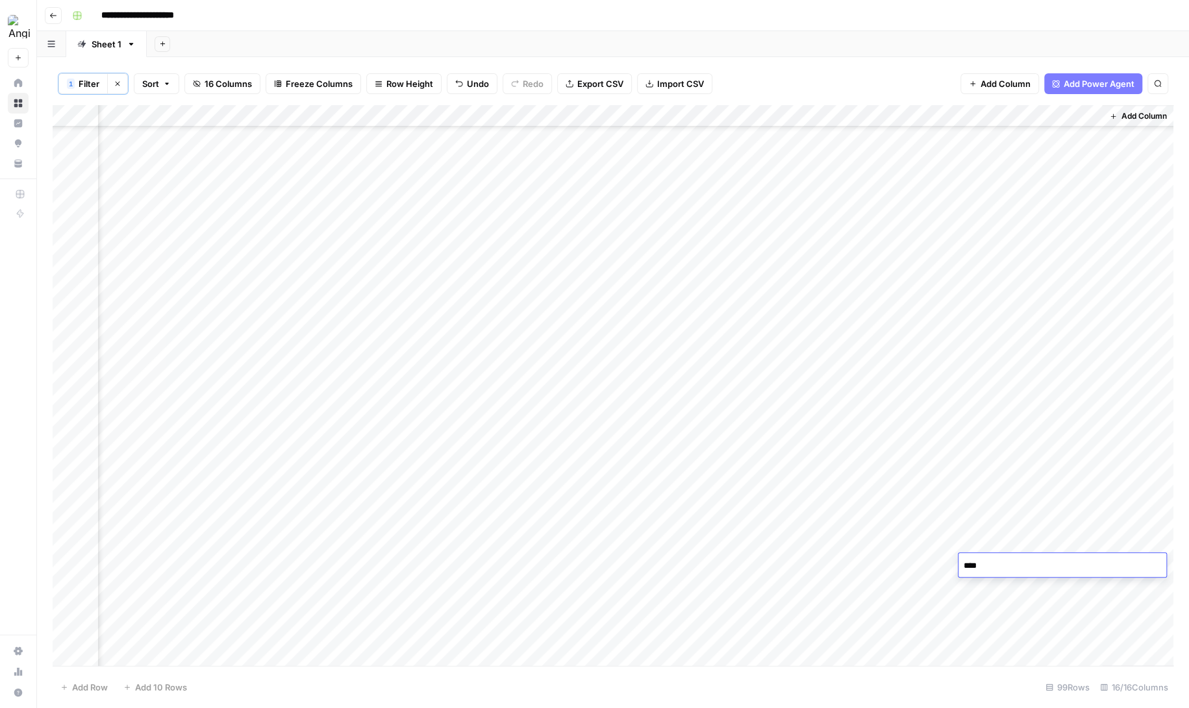
type textarea "*****"
click at [1094, 117] on div "Add Column" at bounding box center [613, 386] width 1121 height 562
click at [1000, 249] on span "Filter" at bounding box center [1041, 253] width 114 height 13
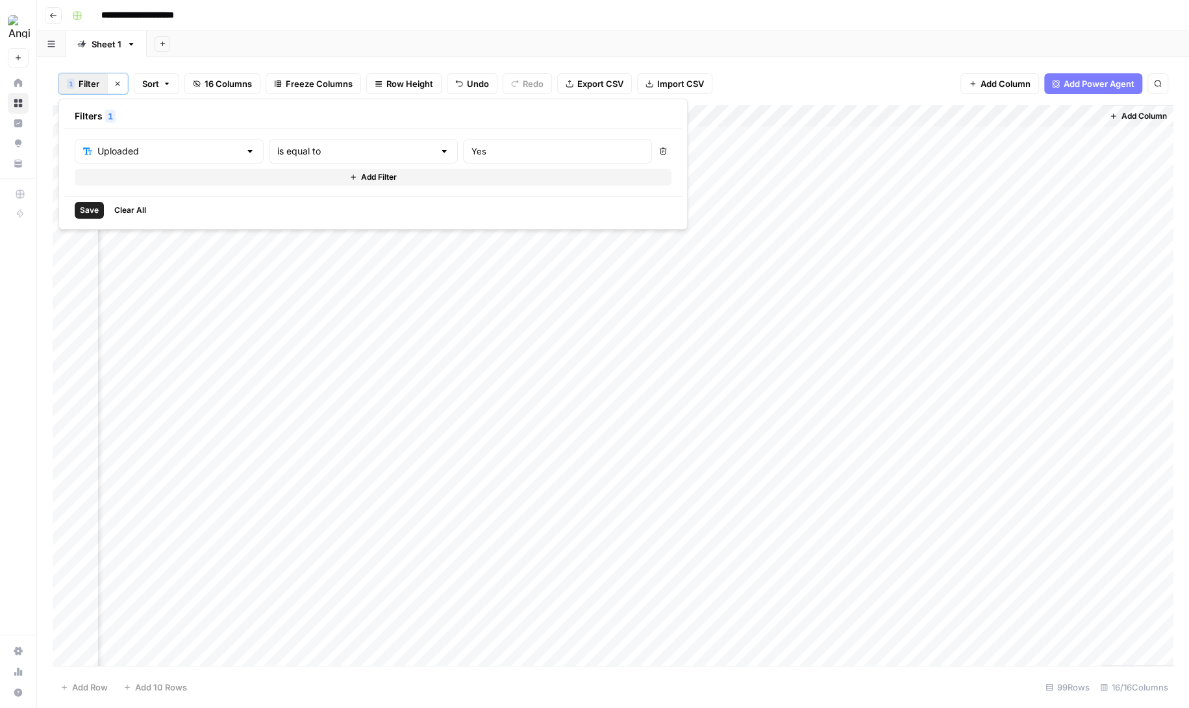
click at [140, 207] on span "Clear All" at bounding box center [130, 211] width 32 height 12
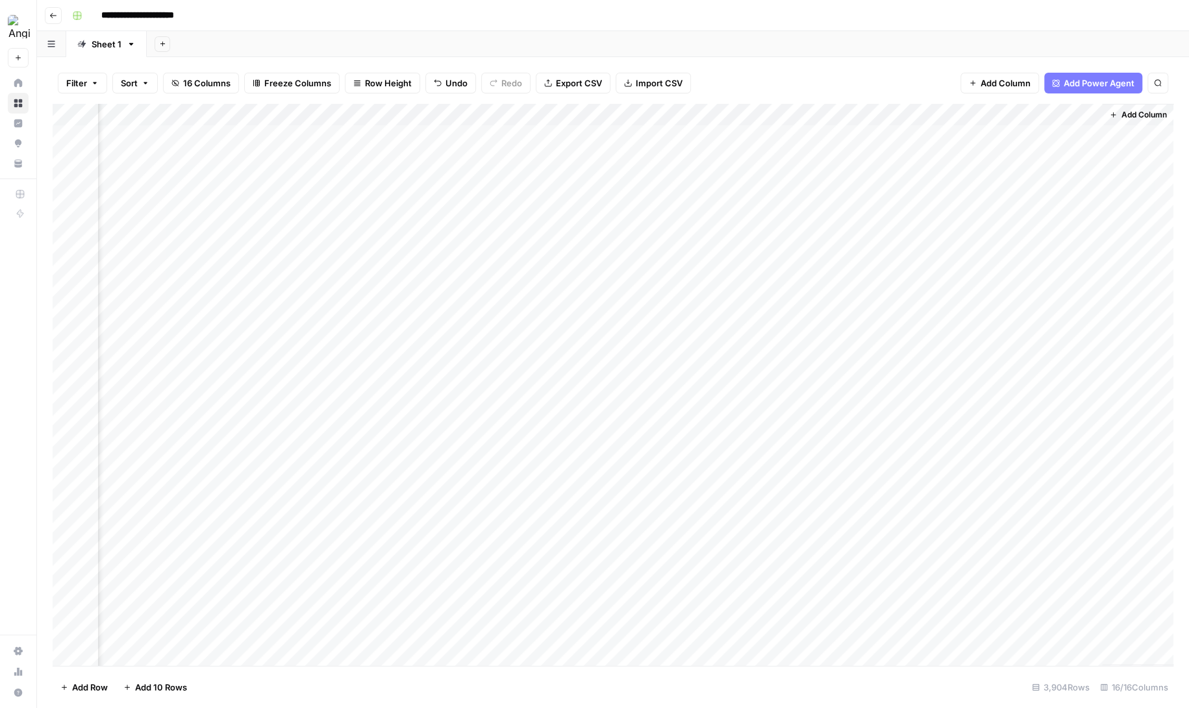
click at [1036, 175] on div "Add Column" at bounding box center [613, 385] width 1121 height 562
click at [555, 109] on div "Add Column" at bounding box center [613, 385] width 1121 height 562
click at [489, 250] on span "Filter" at bounding box center [522, 253] width 114 height 13
click at [462, 144] on div at bounding box center [556, 151] width 189 height 25
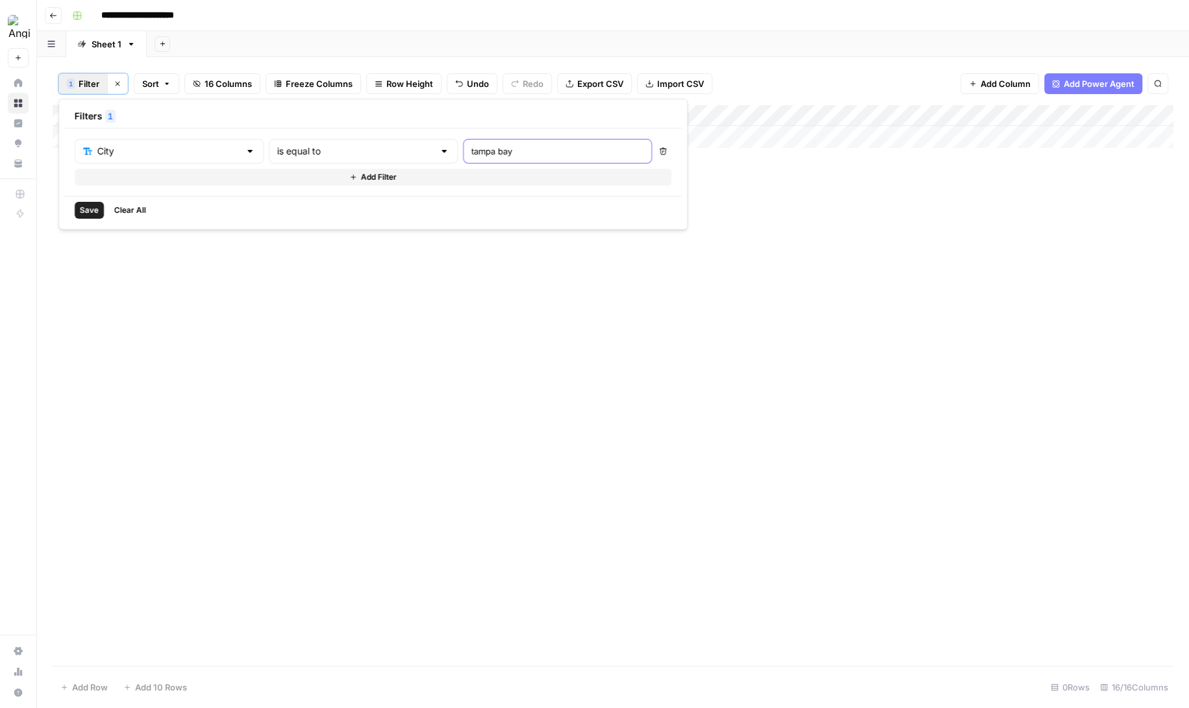
click at [471, 151] on input "tampa bay" at bounding box center [557, 151] width 172 height 13
type input "Tampa Bay"
click at [96, 210] on span "Save" at bounding box center [89, 211] width 19 height 12
click at [490, 136] on div "Add Column" at bounding box center [613, 386] width 1121 height 562
type textarea "*****"
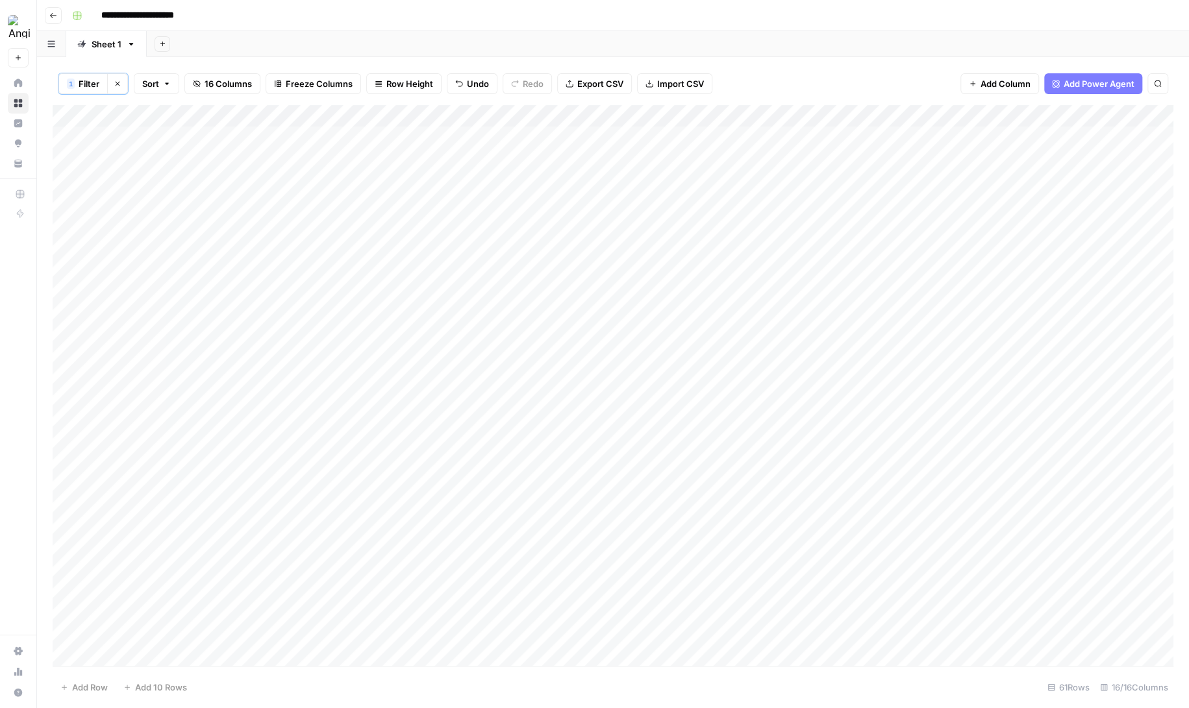
click at [481, 134] on div "Add Column" at bounding box center [613, 386] width 1121 height 562
drag, startPoint x: 564, startPoint y: 146, endPoint x: 530, endPoint y: 660, distance: 515.4
click at [530, 660] on div "Add Column" at bounding box center [613, 386] width 1121 height 562
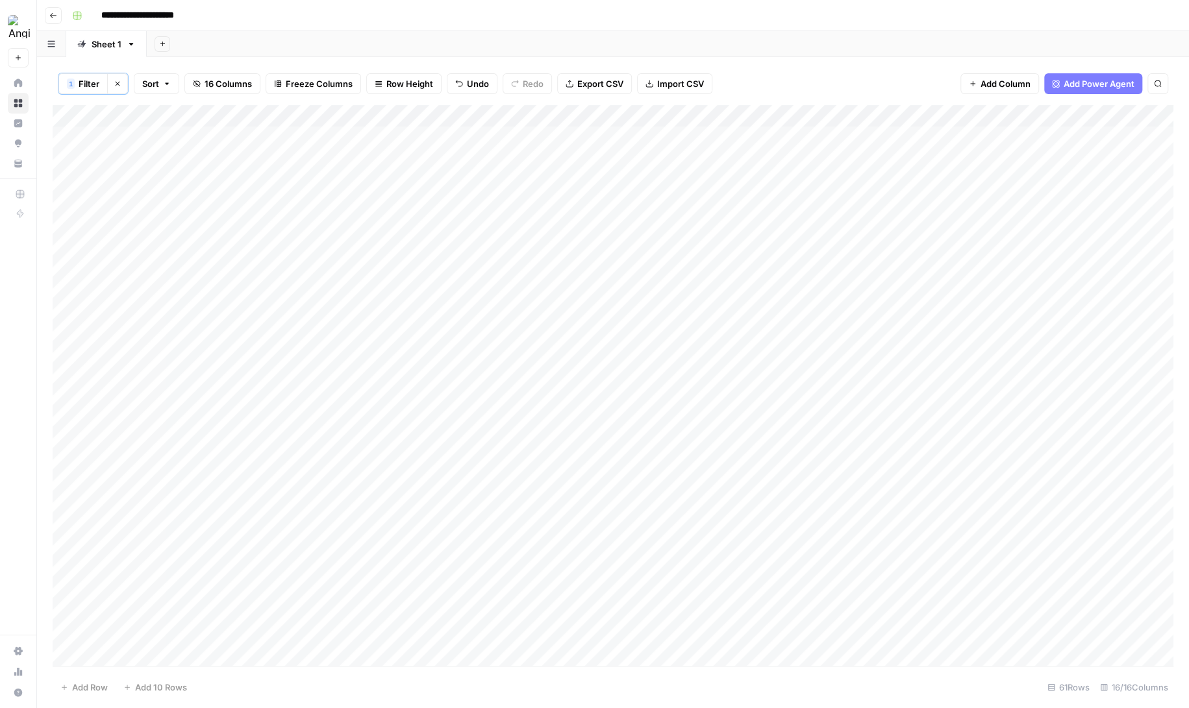
click at [543, 114] on div "Add Column" at bounding box center [613, 386] width 1121 height 562
click at [495, 247] on span "Filter" at bounding box center [522, 253] width 114 height 13
drag, startPoint x: 452, startPoint y: 151, endPoint x: 391, endPoint y: 151, distance: 61.0
click at [463, 151] on div "Tampa Bay" at bounding box center [557, 151] width 189 height 25
type input "St Louis"
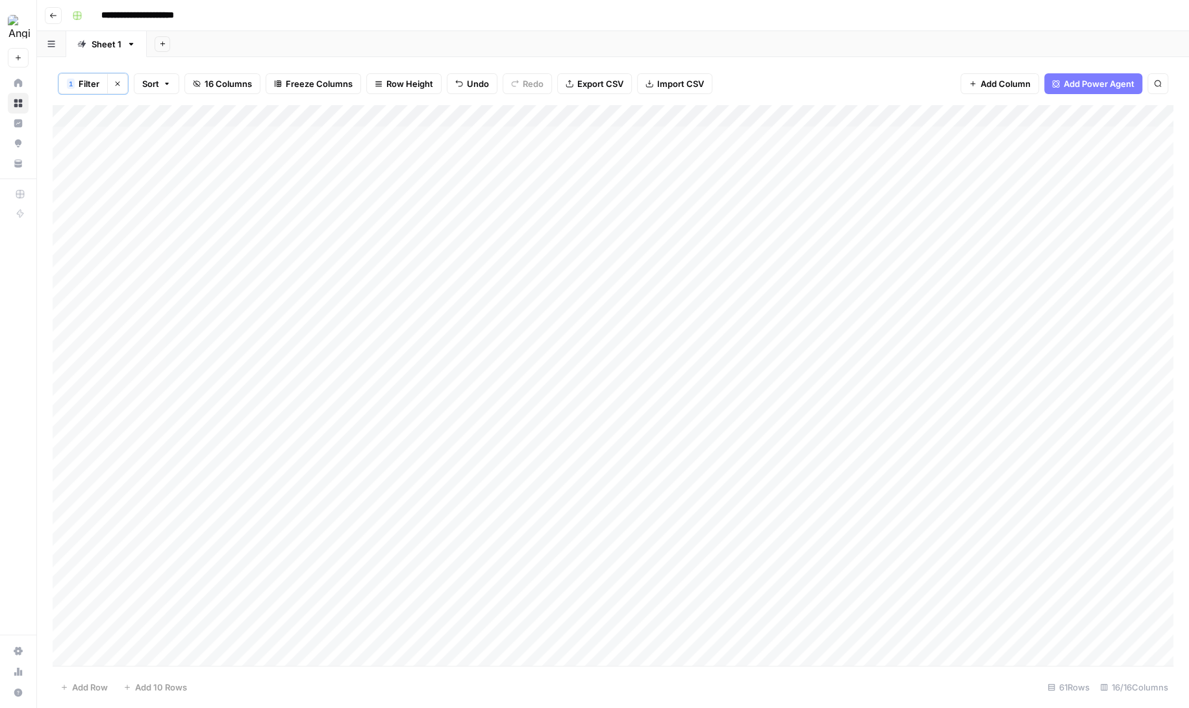
click at [503, 301] on div "Add Column" at bounding box center [613, 386] width 1121 height 562
click at [454, 135] on div "Add Column" at bounding box center [613, 386] width 1121 height 562
click at [452, 141] on textarea "********" at bounding box center [543, 138] width 208 height 18
type textarea "*********"
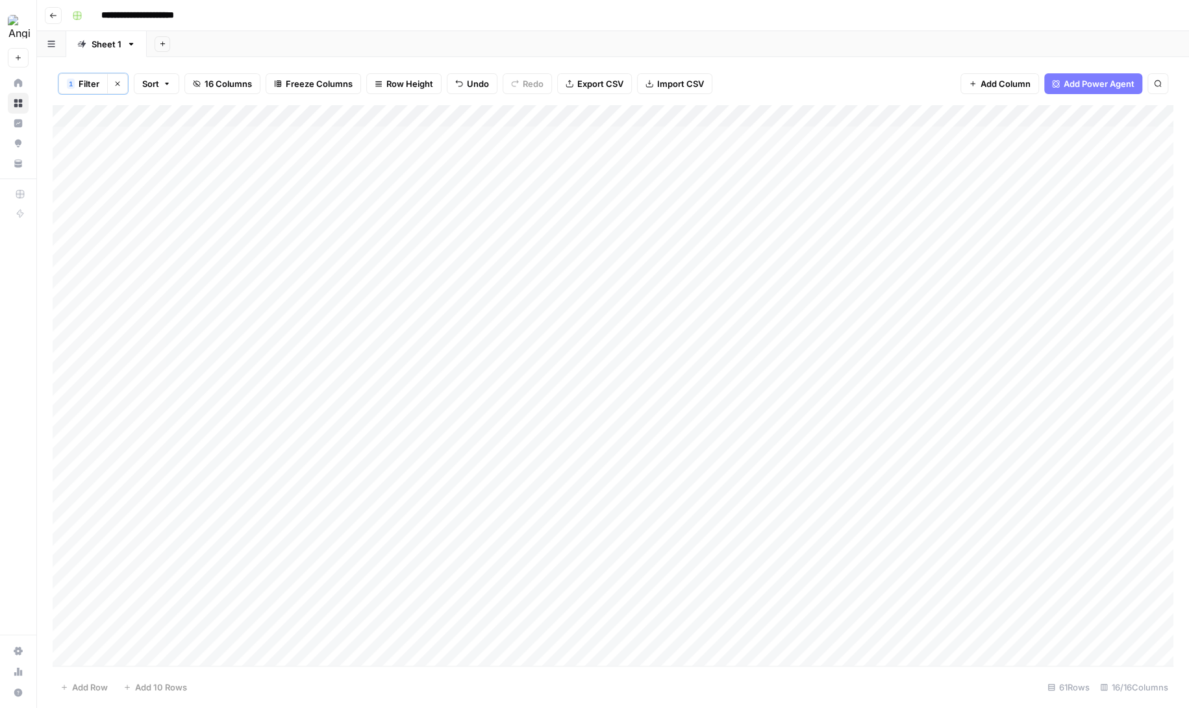
click at [493, 136] on div "Add Column" at bounding box center [613, 386] width 1121 height 562
drag, startPoint x: 566, startPoint y: 145, endPoint x: 543, endPoint y: 665, distance: 520.0
click at [543, 665] on div "Add Column" at bounding box center [613, 386] width 1121 height 562
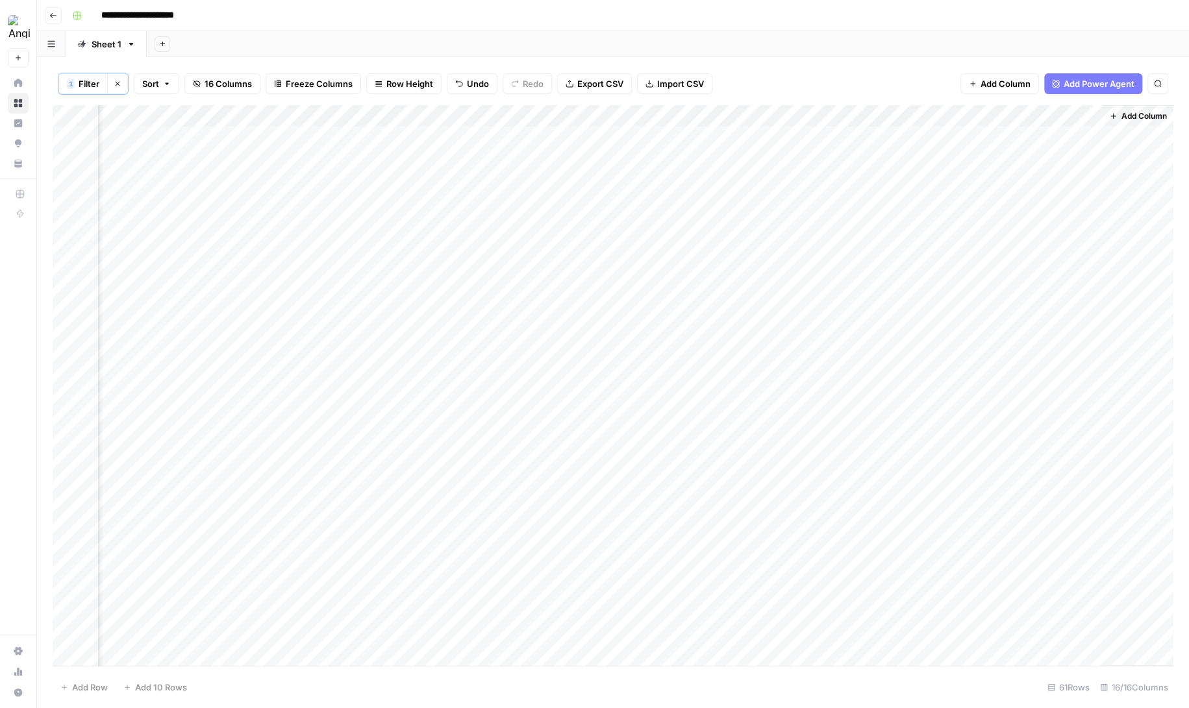
click at [998, 137] on div "Add Column" at bounding box center [613, 386] width 1121 height 562
type textarea "*****"
click at [540, 114] on div "Add Column" at bounding box center [613, 386] width 1121 height 562
click at [490, 247] on span "Filter" at bounding box center [522, 253] width 114 height 13
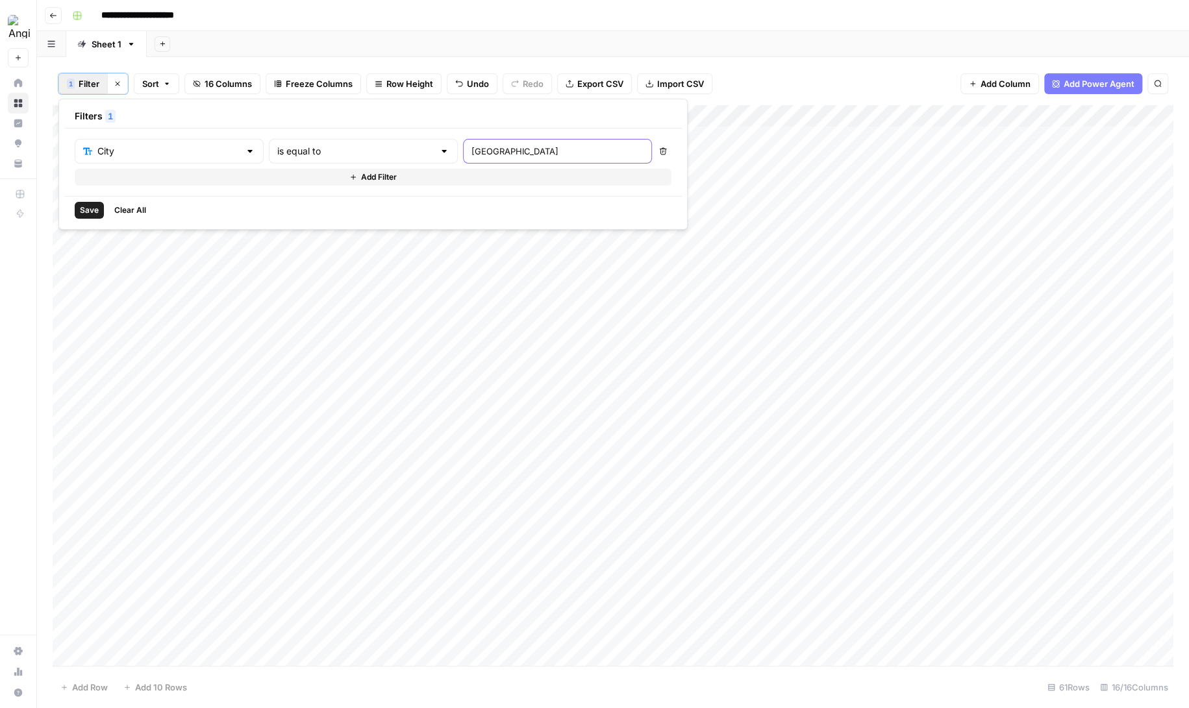
drag, startPoint x: 475, startPoint y: 151, endPoint x: 391, endPoint y: 151, distance: 84.4
click at [463, 151] on div "St Louis" at bounding box center [557, 151] width 189 height 25
type input "Tampa"
click at [997, 130] on div "Add Column" at bounding box center [613, 386] width 1121 height 562
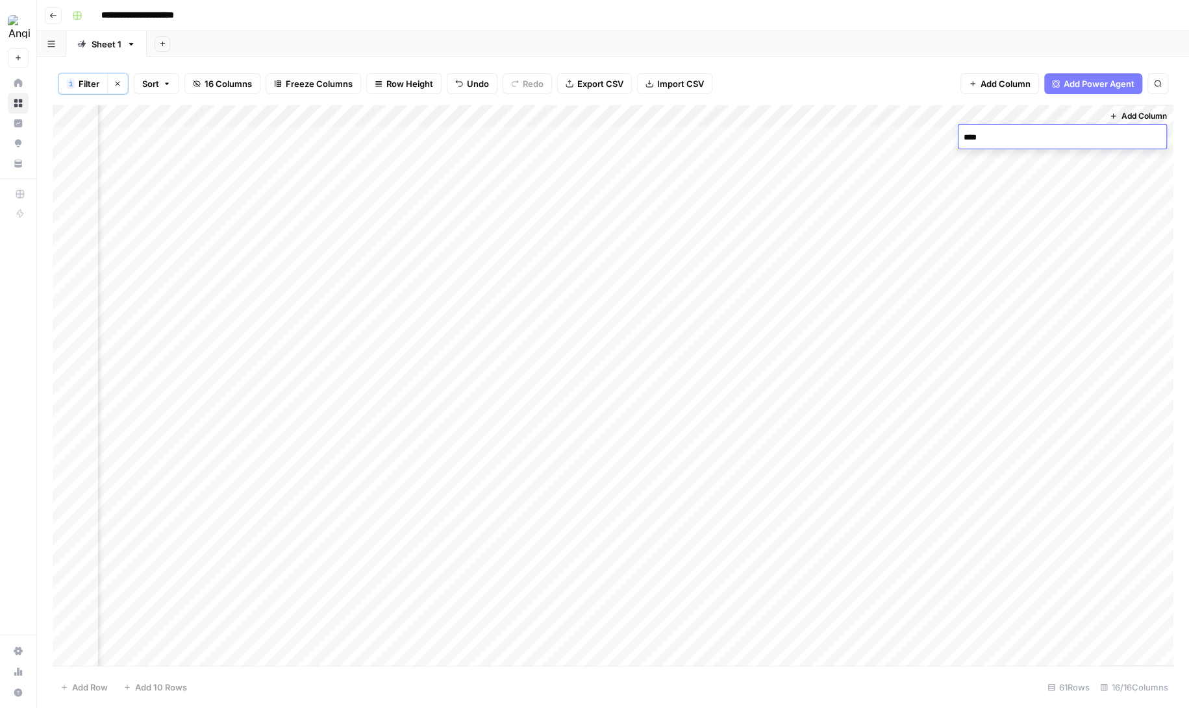
type textarea "*****"
click at [542, 114] on div "Add Column" at bounding box center [613, 386] width 1121 height 562
click at [491, 250] on span "Filter" at bounding box center [522, 253] width 114 height 13
click at [140, 210] on span "Clear All" at bounding box center [130, 211] width 32 height 12
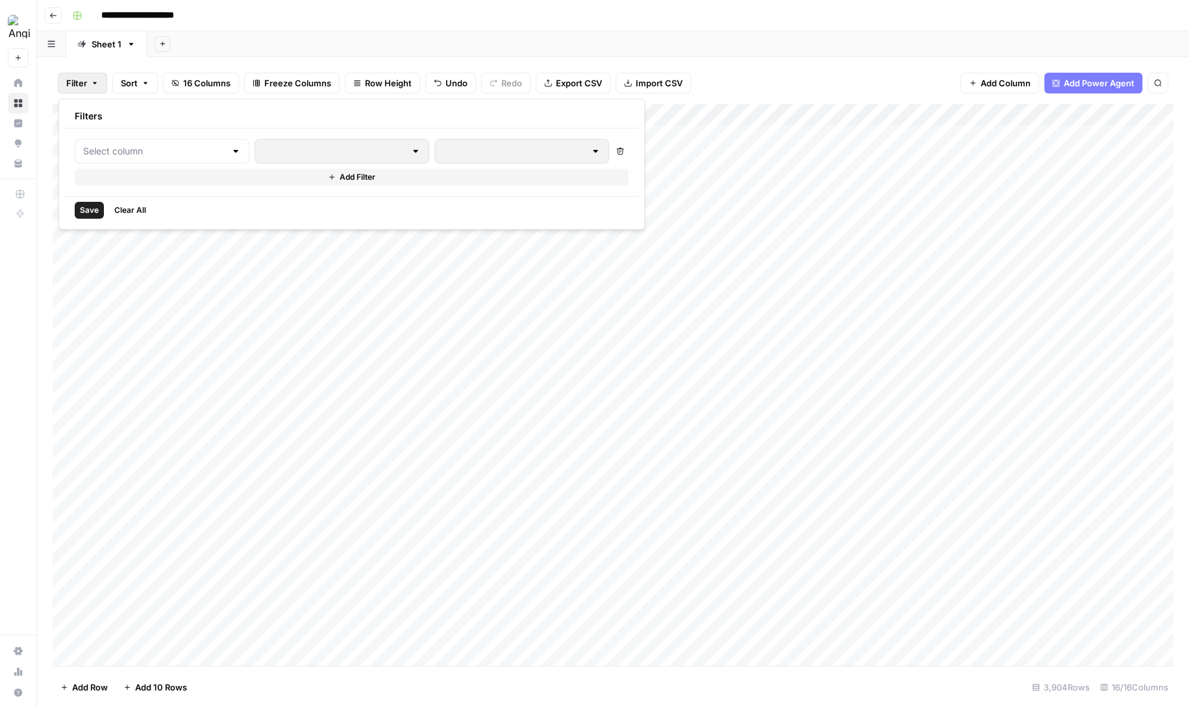
click at [798, 75] on div "Filter Sort 16 Columns Freeze Columns Row Height Undo Redo Export CSV Import CS…" at bounding box center [613, 83] width 1121 height 42
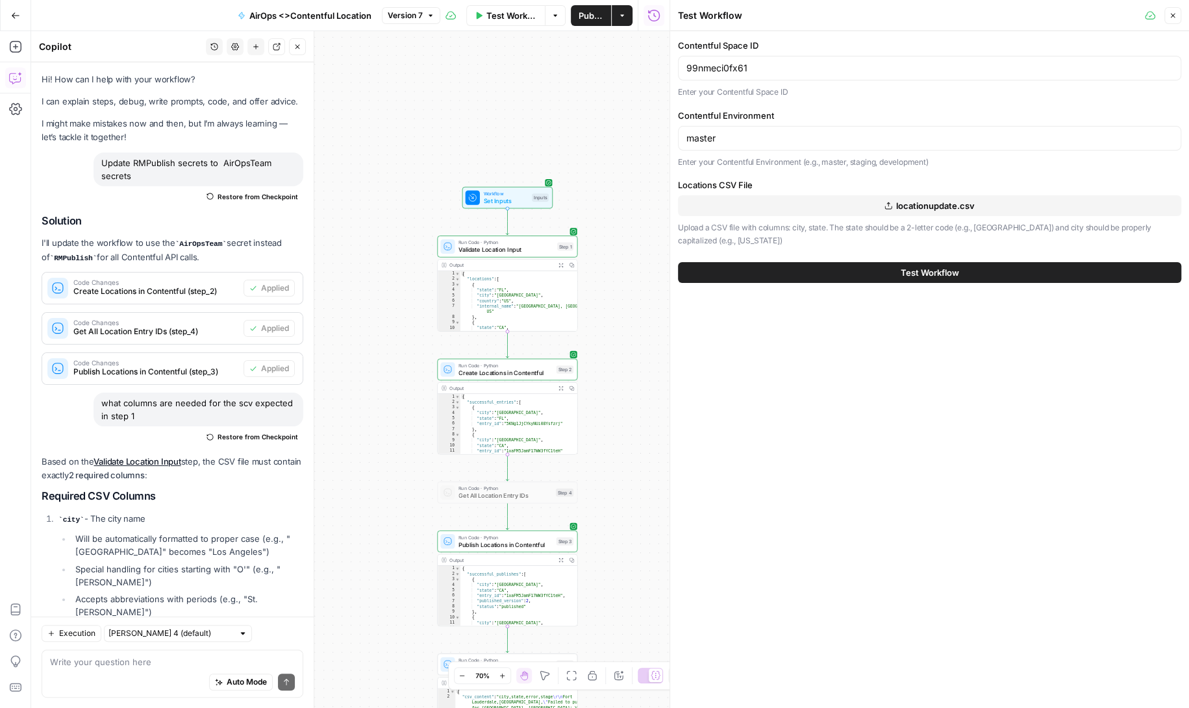
scroll to position [3655, 0]
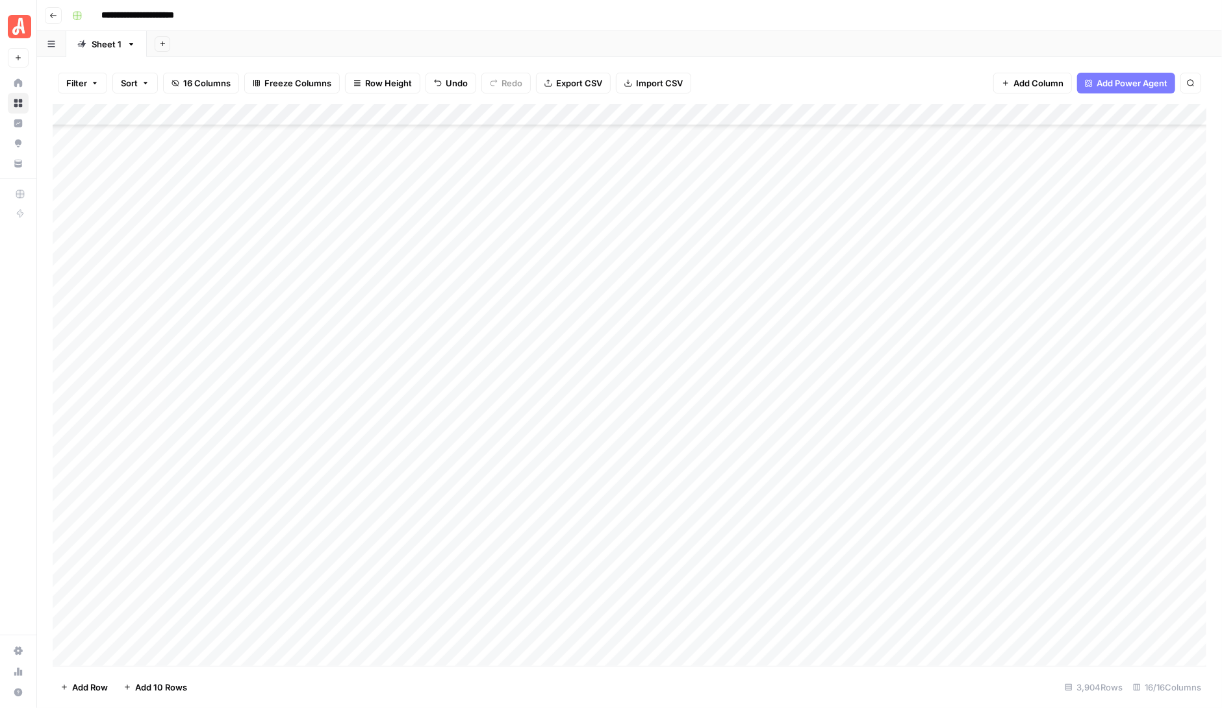
scroll to position [3038, 0]
click at [244, 254] on div "Add Column" at bounding box center [629, 385] width 1153 height 562
drag, startPoint x: 288, startPoint y: 114, endPoint x: 443, endPoint y: 112, distance: 155.2
click at [443, 112] on div "Add Column" at bounding box center [629, 385] width 1153 height 562
